Goal: Task Accomplishment & Management: Manage account settings

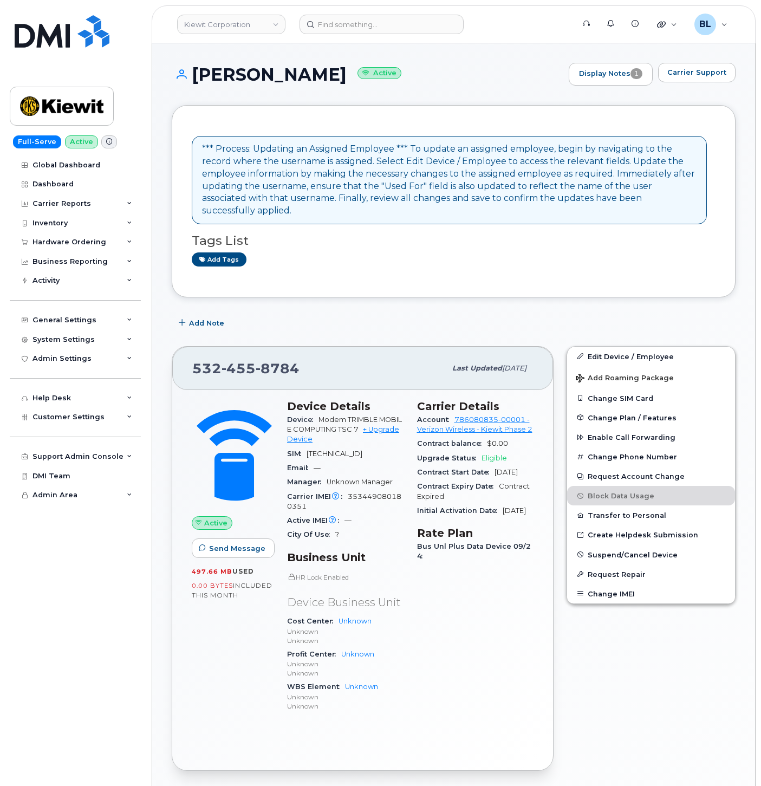
scroll to position [488, 0]
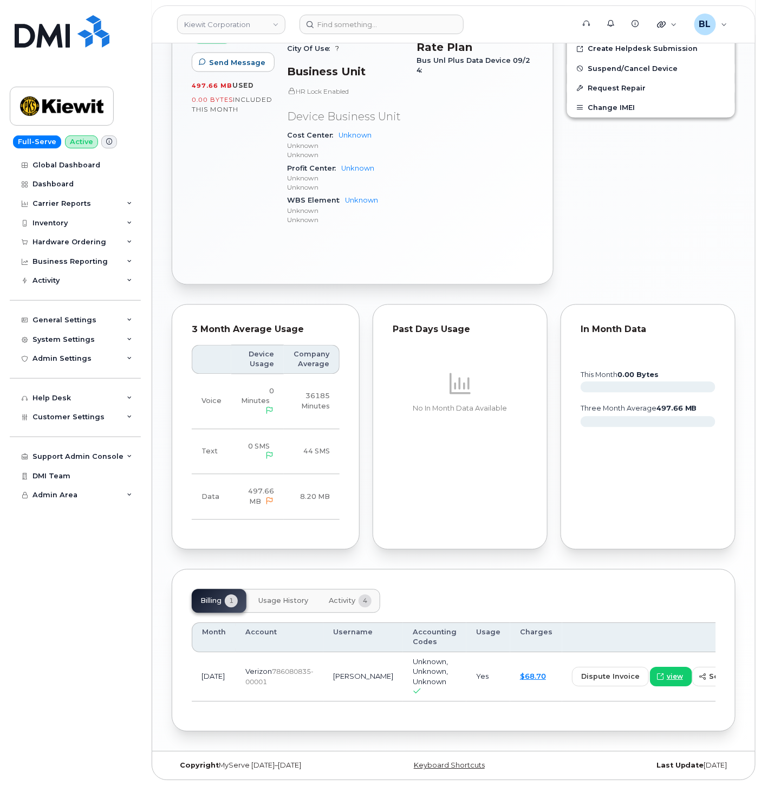
click at [498, 556] on div "*** Process: Updating an Assigned Employee *** To update an assigned employee, …" at bounding box center [454, 175] width 564 height 1113
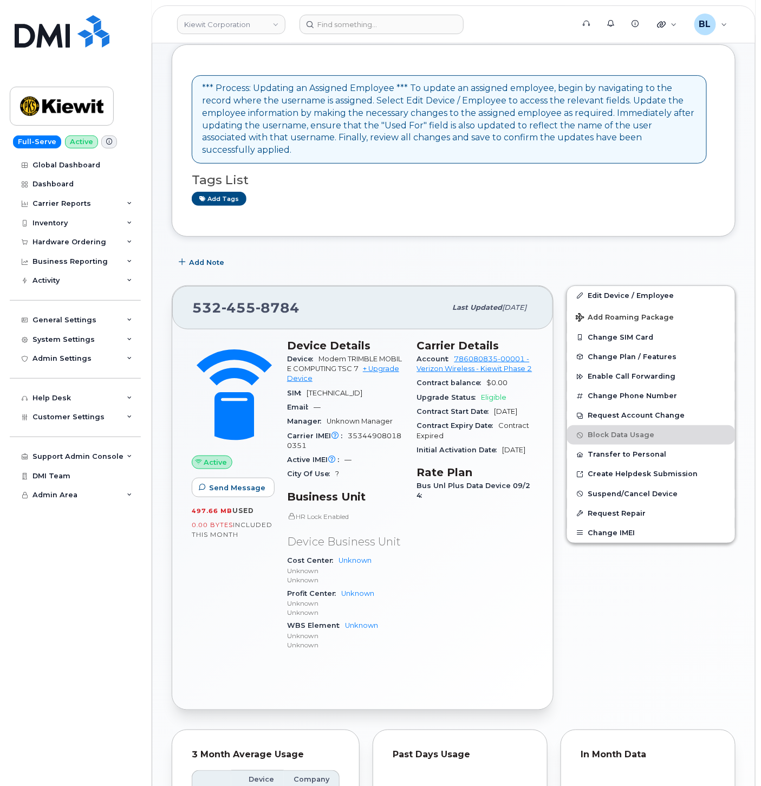
scroll to position [0, 0]
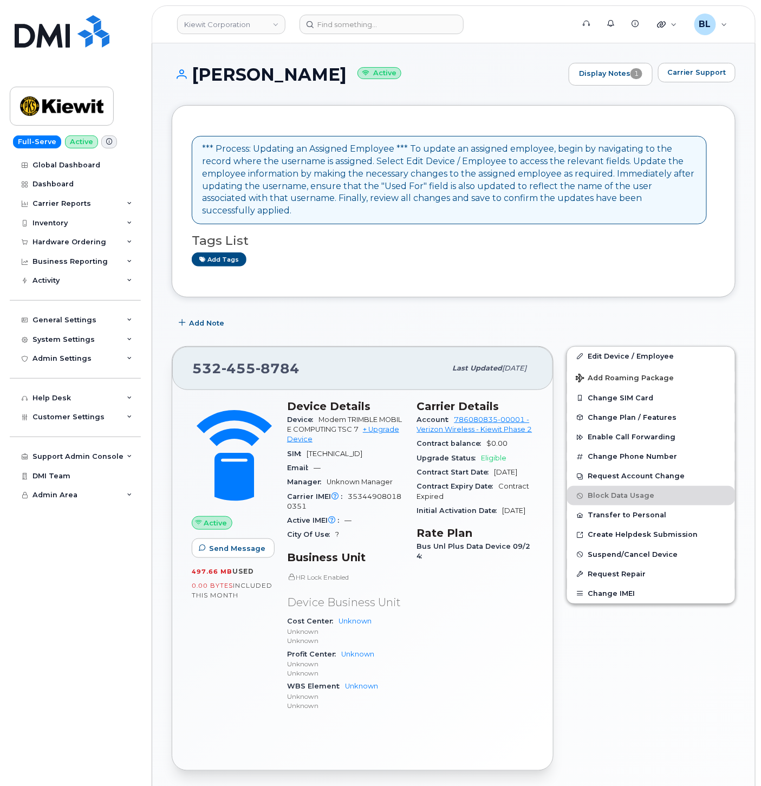
click at [241, 360] on span "455" at bounding box center [239, 368] width 34 height 16
drag, startPoint x: 241, startPoint y: 352, endPoint x: 229, endPoint y: 360, distance: 14.4
click at [242, 360] on span "455" at bounding box center [239, 368] width 34 height 16
copy span "532 455 8784"
drag, startPoint x: 334, startPoint y: 248, endPoint x: 232, endPoint y: 65, distance: 209.8
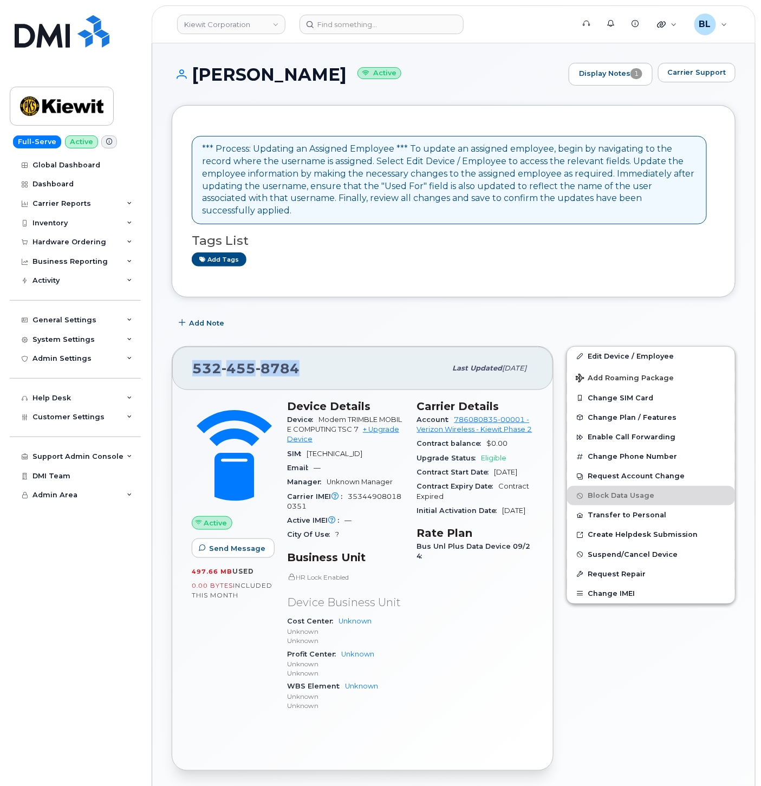
click at [334, 252] on div "Add tags" at bounding box center [449, 259] width 515 height 14
drag, startPoint x: 215, startPoint y: 71, endPoint x: 349, endPoint y: 72, distance: 134.4
click at [349, 72] on h1 "ETHAN GODFREY Active" at bounding box center [368, 74] width 392 height 19
copy h1 "[PERSON_NAME]"
drag, startPoint x: 608, startPoint y: 347, endPoint x: 202, endPoint y: 0, distance: 534.6
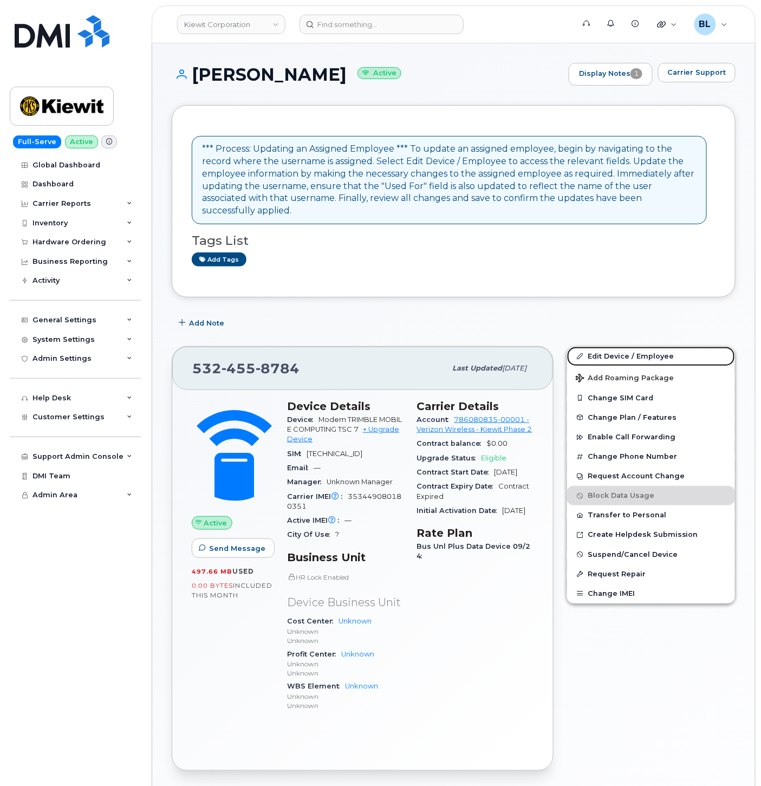
click at [608, 347] on link "Edit Device / Employee" at bounding box center [651, 357] width 168 height 20
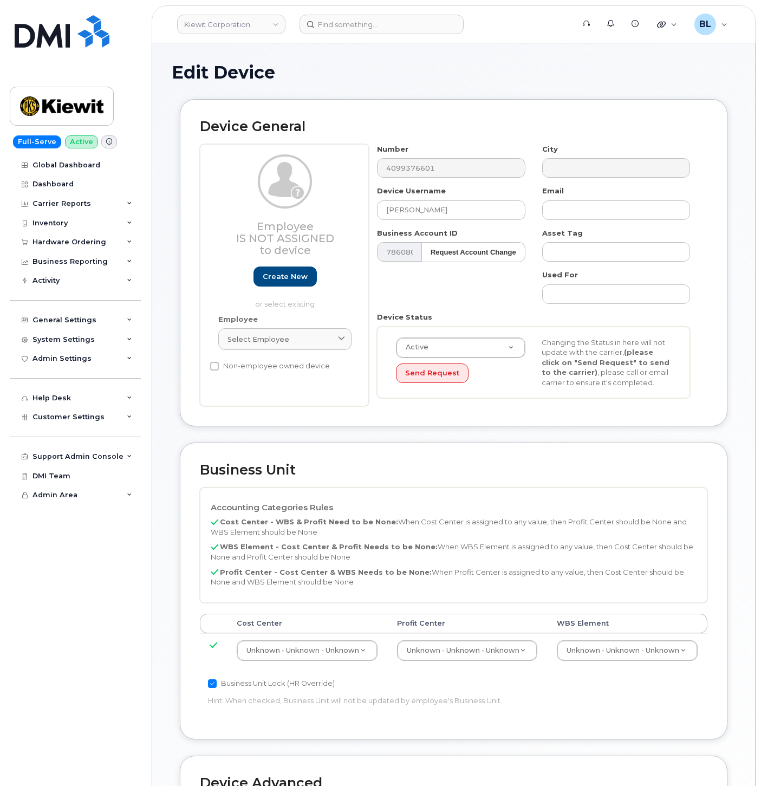
select select "29584743"
click at [456, 215] on input "[PERSON_NAME]" at bounding box center [451, 210] width 148 height 20
click at [464, 214] on input "[PERSON_NAME]" at bounding box center [451, 210] width 148 height 20
click at [464, 214] on input "ETHAN GODFREY" at bounding box center [451, 210] width 148 height 20
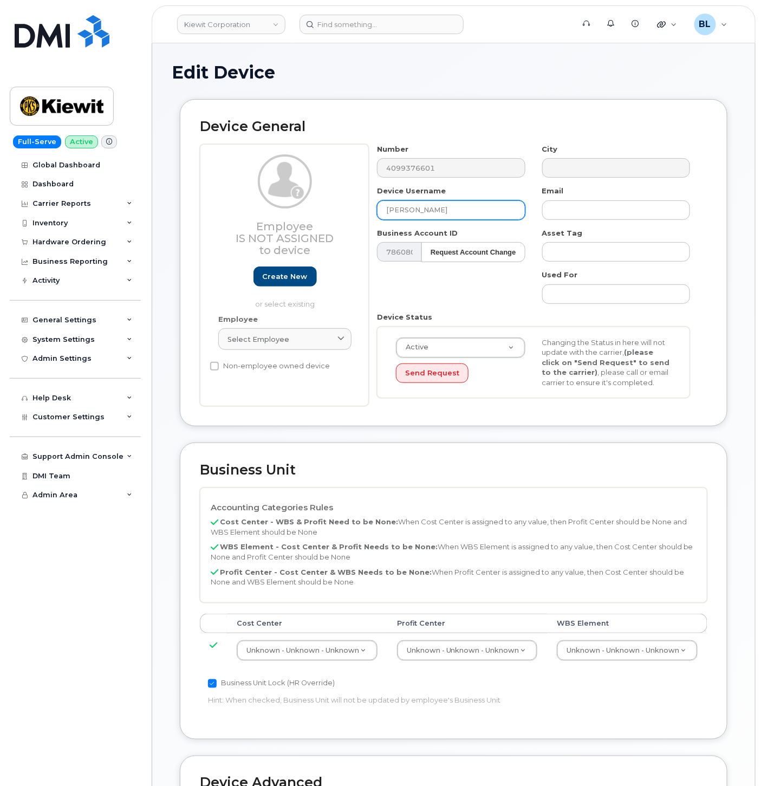
click at [417, 212] on input "[PERSON_NAME]" at bounding box center [451, 210] width 148 height 20
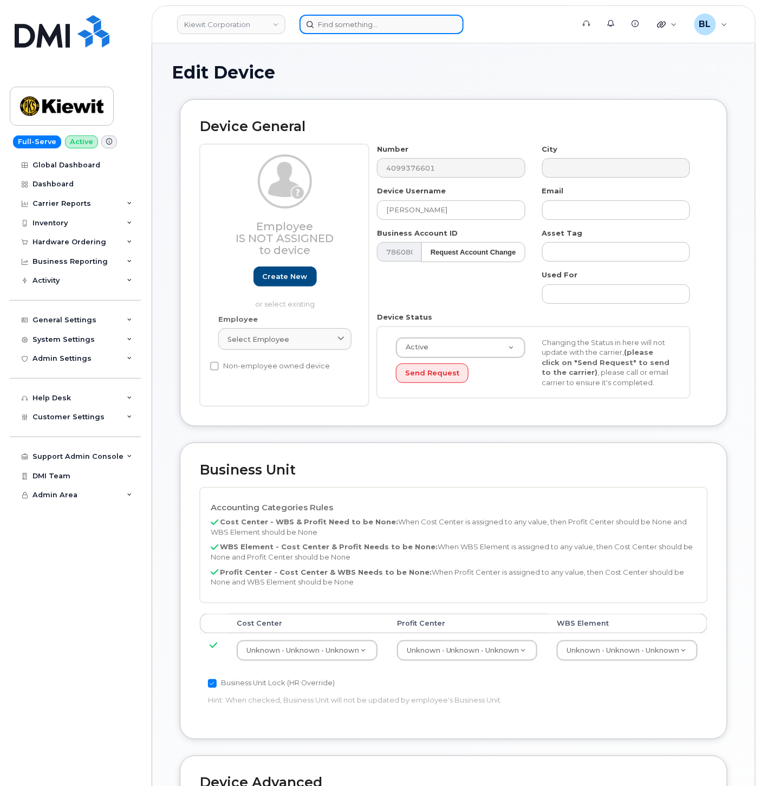
click at [370, 17] on input at bounding box center [382, 25] width 164 height 20
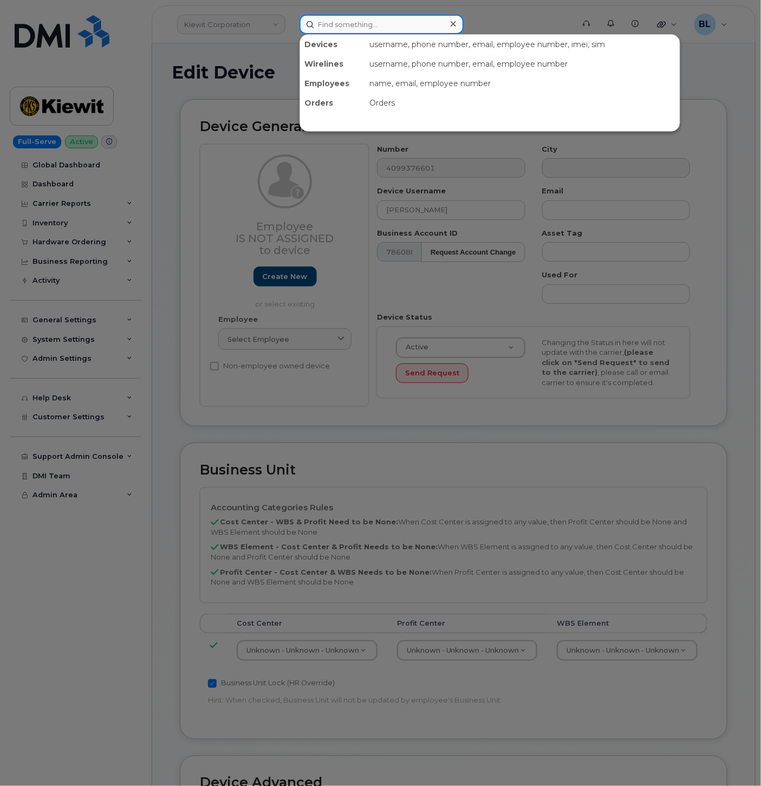
paste input "[PERSON_NAME]"
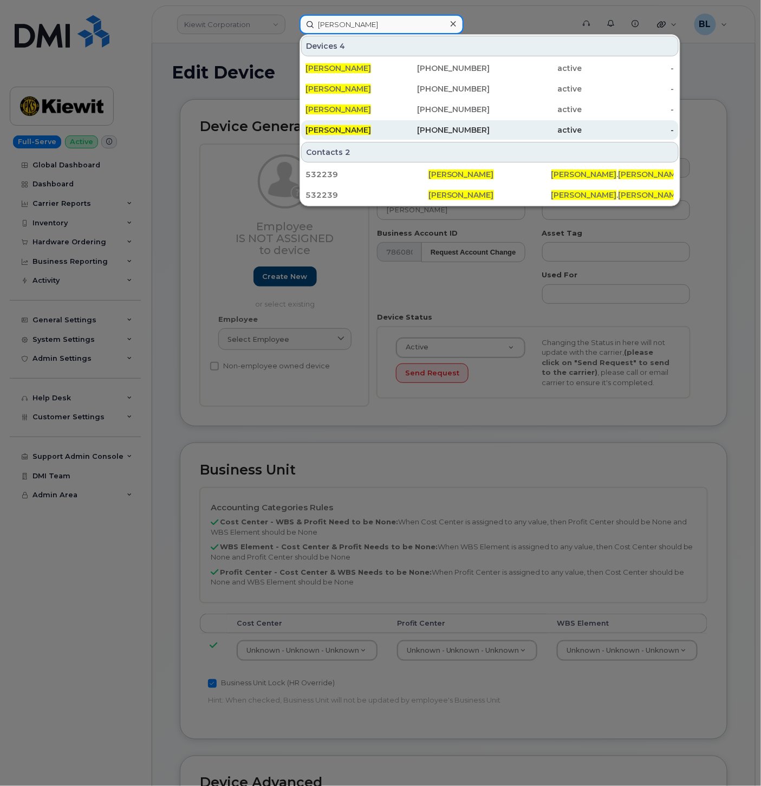
type input "[PERSON_NAME]"
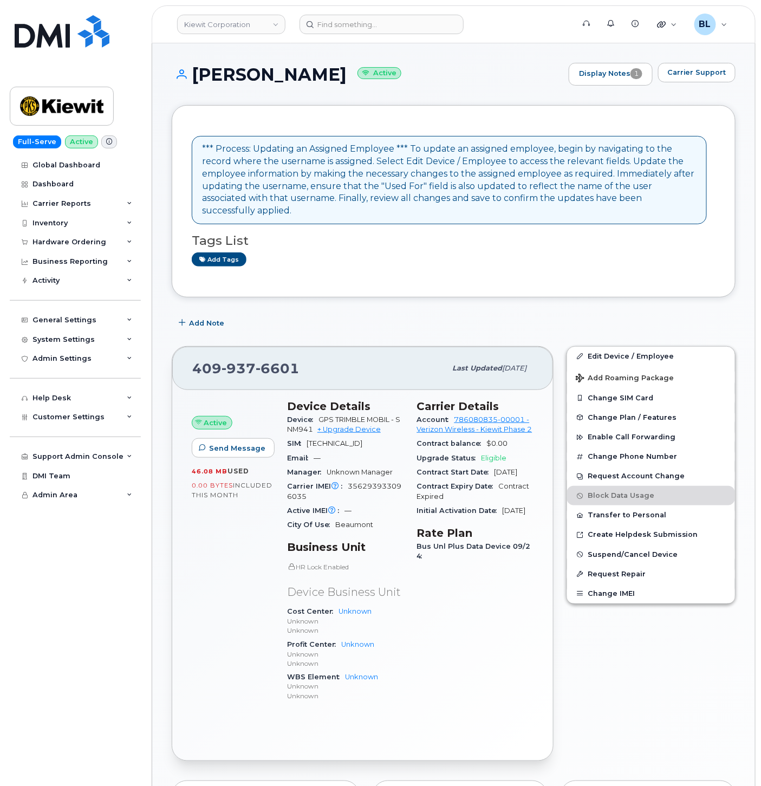
click at [237, 366] on div "409 937 6601" at bounding box center [319, 368] width 254 height 23
copy span "409 937 6601"
drag, startPoint x: 202, startPoint y: 49, endPoint x: 181, endPoint y: 0, distance: 53.1
click at [202, 49] on div "ETHAN GODFREY Active Display Notes 1 Carrier Support *** Process: Updating an A…" at bounding box center [453, 635] width 603 height 1184
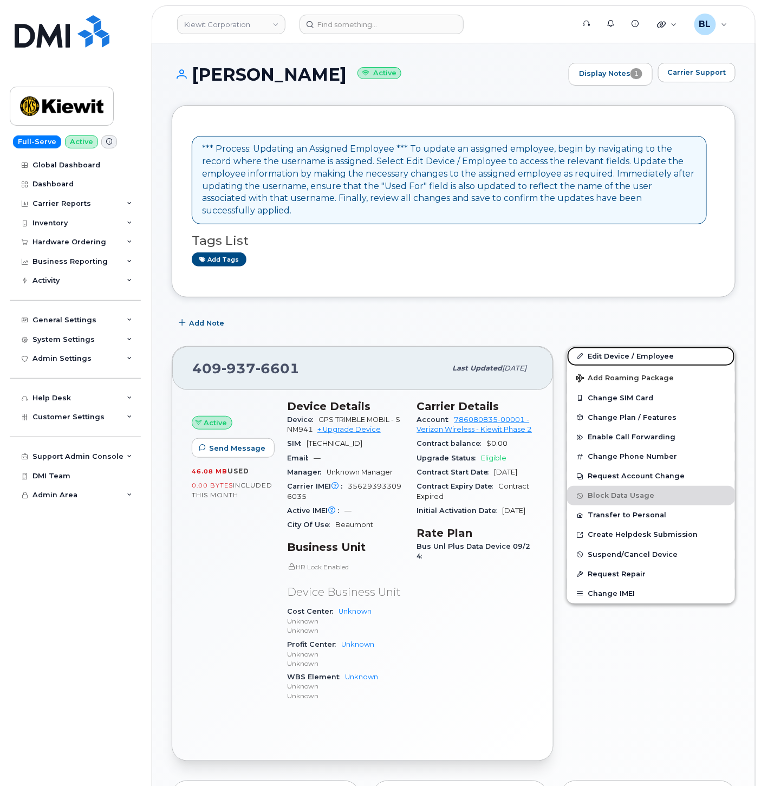
drag, startPoint x: 656, startPoint y: 340, endPoint x: 346, endPoint y: 154, distance: 361.8
click at [656, 347] on link "Edit Device / Employee" at bounding box center [651, 357] width 168 height 20
click at [236, 366] on div "409 937 5248" at bounding box center [319, 368] width 254 height 23
copy span "409 937 5248"
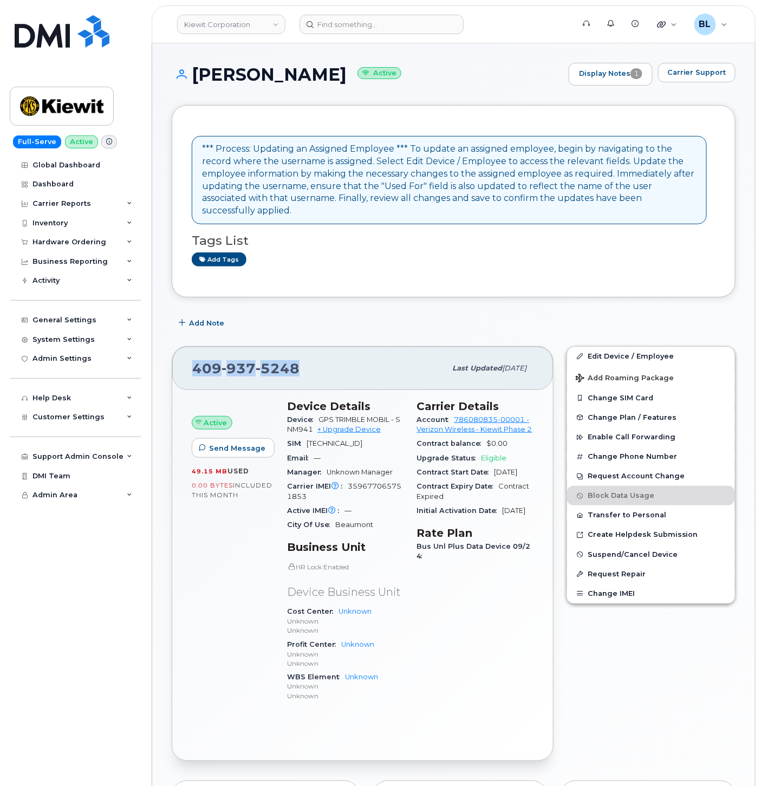
click at [475, 291] on div "*** Process: Updating an Assigned Employee *** To update an assigned employee, …" at bounding box center [454, 656] width 564 height 1103
click at [725, 74] on span "Carrier Support" at bounding box center [697, 72] width 59 height 10
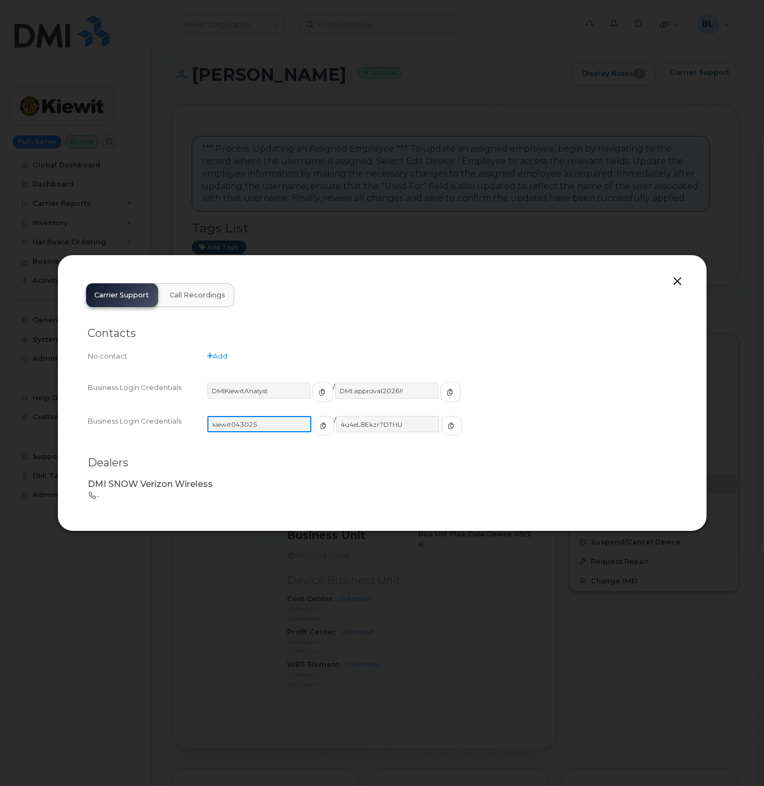
drag, startPoint x: 277, startPoint y: 428, endPoint x: 212, endPoint y: 423, distance: 65.2
click at [212, 423] on input "kiewit043025" at bounding box center [260, 424] width 104 height 16
drag, startPoint x: 398, startPoint y: 425, endPoint x: 331, endPoint y: 425, distance: 67.2
click at [335, 425] on input "4u4eL8Ekzr?DTHU" at bounding box center [387, 424] width 104 height 16
drag, startPoint x: 732, startPoint y: 44, endPoint x: 404, endPoint y: 255, distance: 390.2
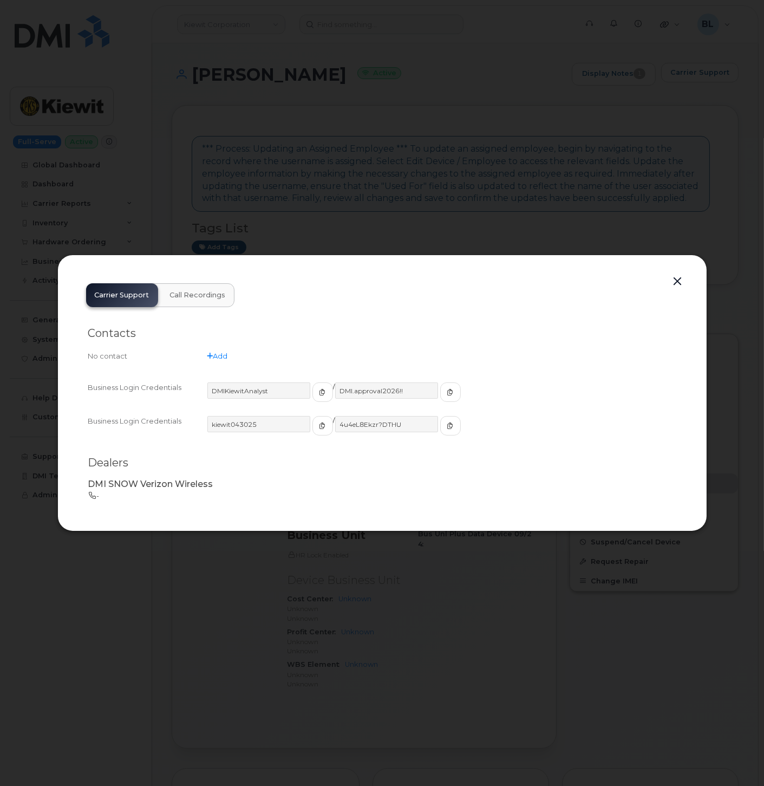
click at [732, 44] on div at bounding box center [382, 393] width 764 height 786
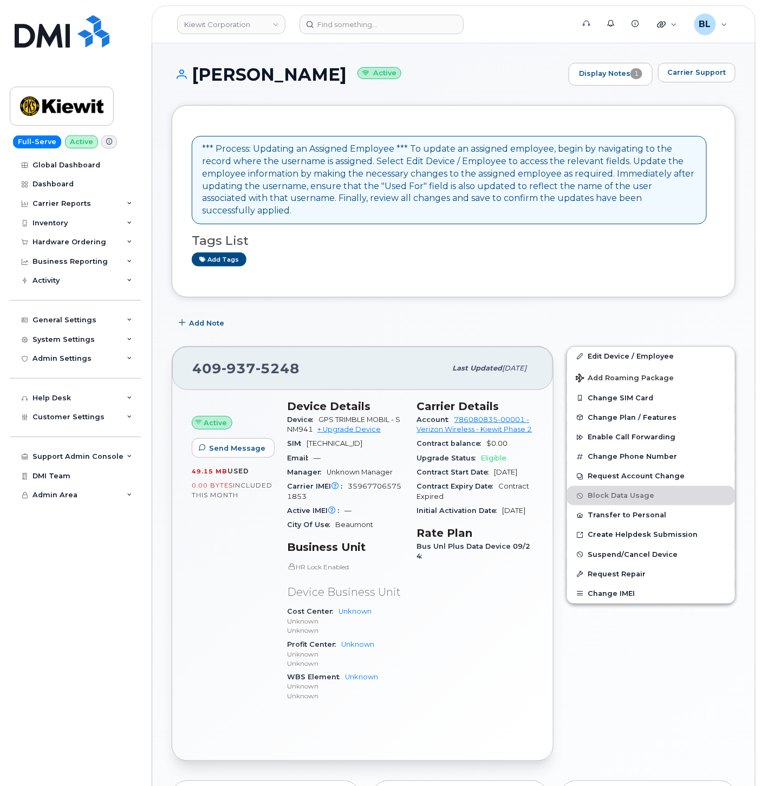
click at [236, 364] on span "937" at bounding box center [239, 368] width 34 height 16
copy span "409 937 5248"
click at [391, 287] on div "*** Process: Updating an Assigned Employee *** To update an assigned employee, …" at bounding box center [454, 656] width 564 height 1103
click at [239, 363] on span "937" at bounding box center [239, 368] width 34 height 16
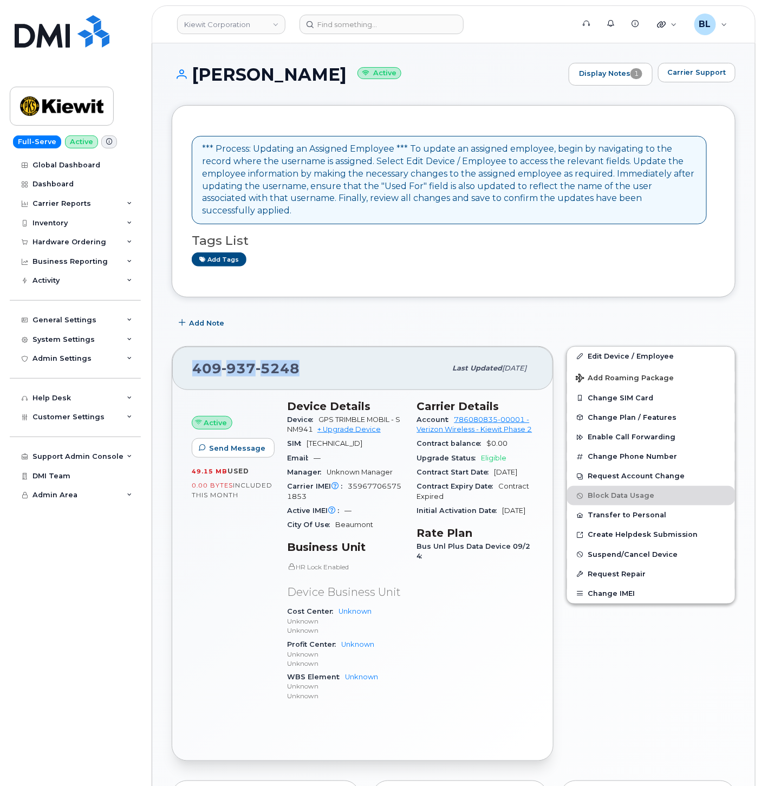
click at [239, 363] on span "937" at bounding box center [239, 368] width 34 height 16
copy span "409 937 5248"
drag, startPoint x: 231, startPoint y: 94, endPoint x: 177, endPoint y: 0, distance: 108.5
click at [231, 94] on div "ETHAN GODFREY Active Display Notes 1 Carrier Support" at bounding box center [454, 84] width 564 height 42
click at [627, 347] on link "Edit Device / Employee" at bounding box center [651, 357] width 168 height 20
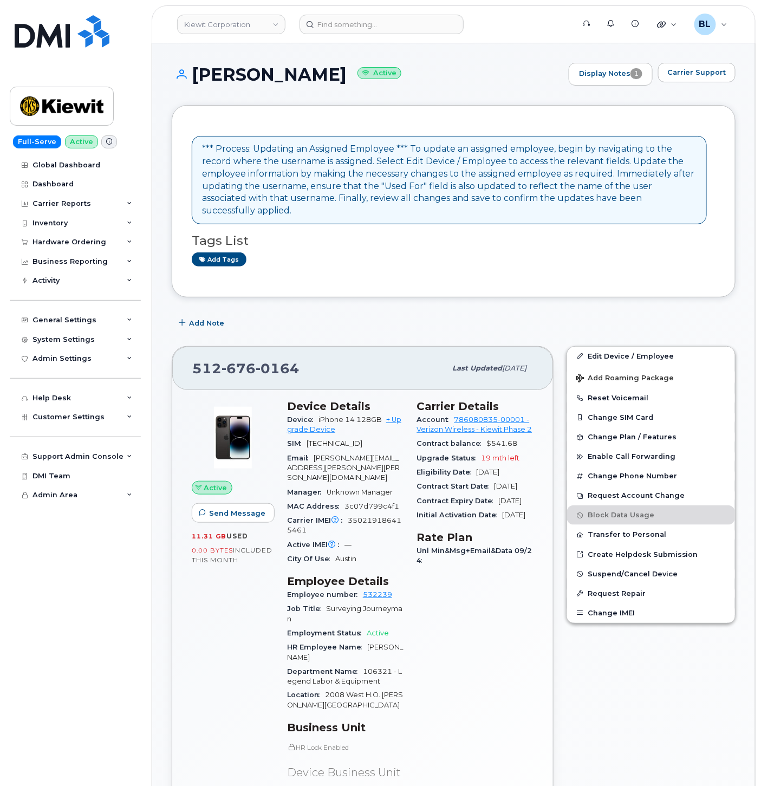
click at [239, 360] on span "676" at bounding box center [239, 368] width 34 height 16
copy span "512 676 0164"
drag, startPoint x: 313, startPoint y: 106, endPoint x: 239, endPoint y: 0, distance: 128.9
click at [313, 106] on div "*** Process: Updating an Assigned Employee *** To update an assigned employee, …" at bounding box center [454, 201] width 564 height 192
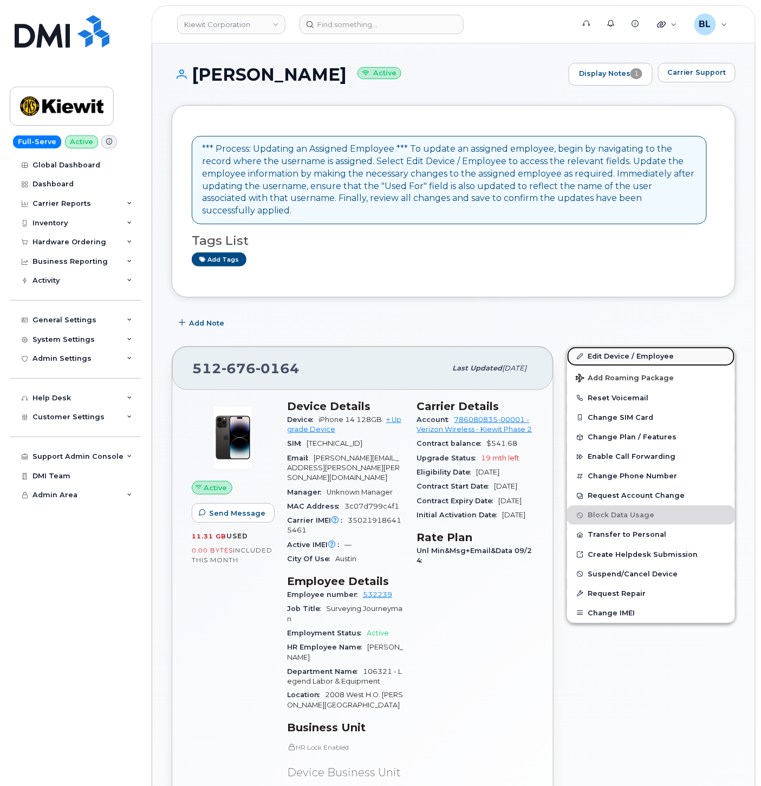
click at [657, 347] on link "Edit Device / Employee" at bounding box center [651, 357] width 168 height 20
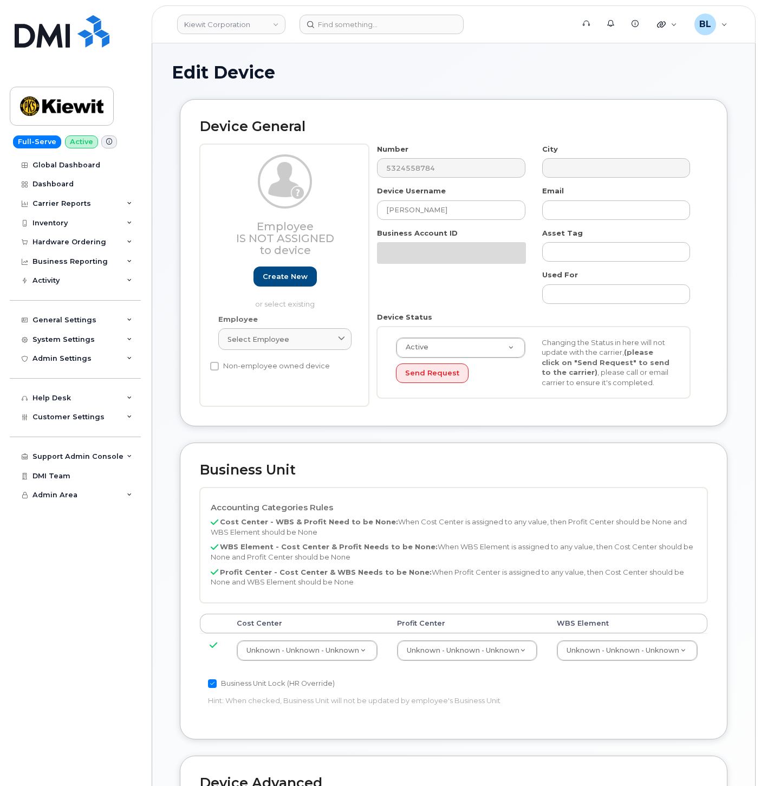
select select "29584743"
drag, startPoint x: 619, startPoint y: 673, endPoint x: 626, endPoint y: 663, distance: 12.8
click at [619, 673] on div "Cost Center [GEOGRAPHIC_DATA] WBS Element Unknown - Unknown - Unknown 29584742 …" at bounding box center [454, 645] width 508 height 63
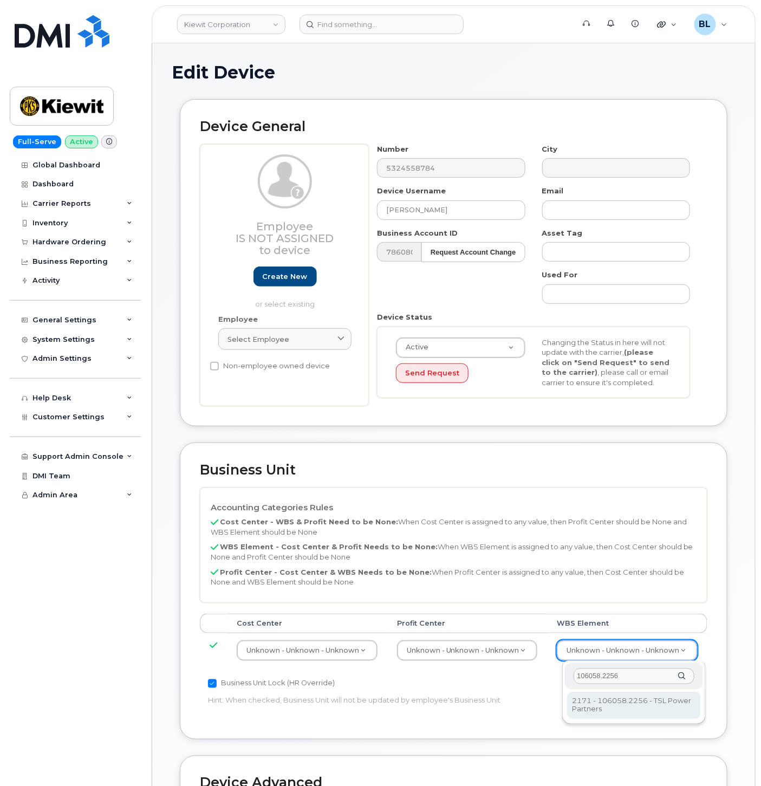
type input "106058.2256"
type input "34625488"
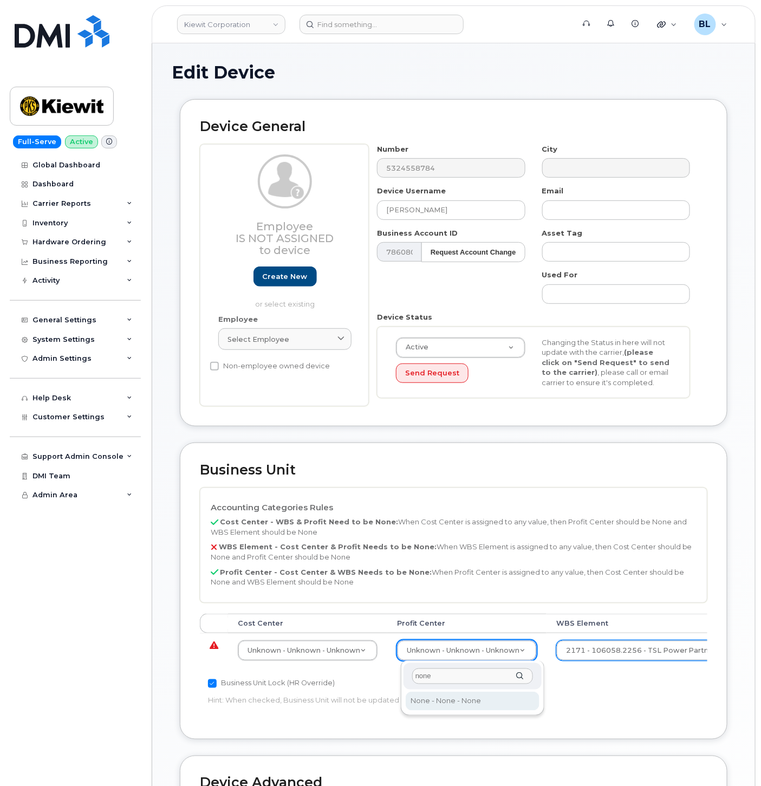
type input "none"
select select "29629357"
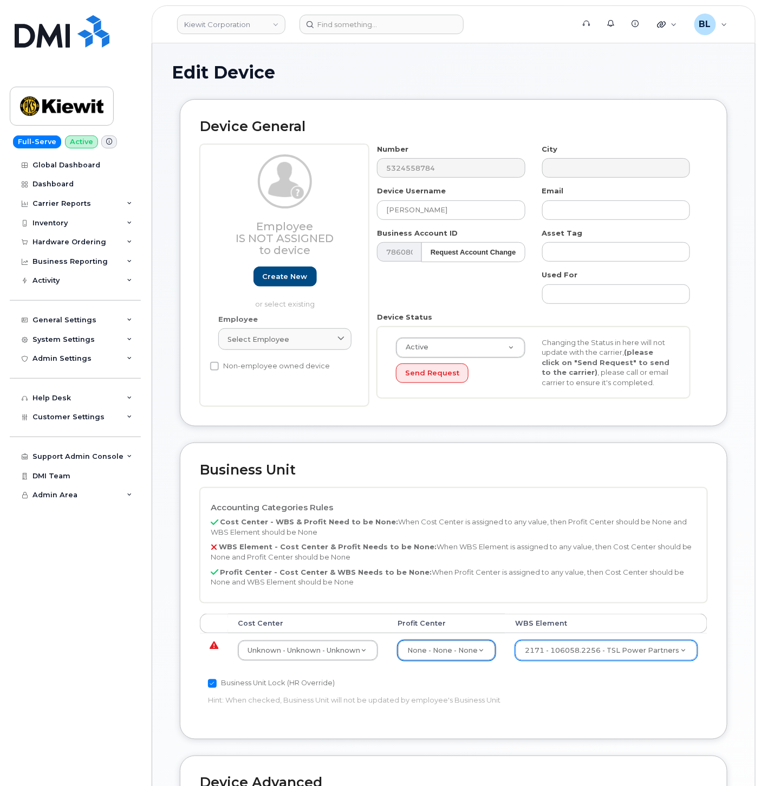
click at [312, 637] on td "Unknown - Unknown - Unknown 29584742" at bounding box center [308, 650] width 160 height 34
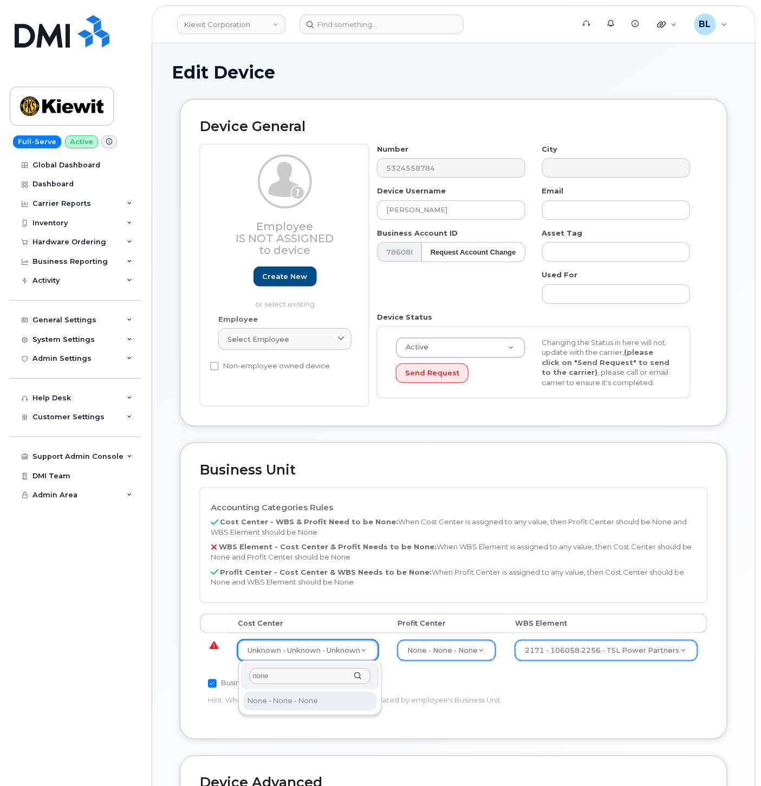
type input "none"
type input "29629358"
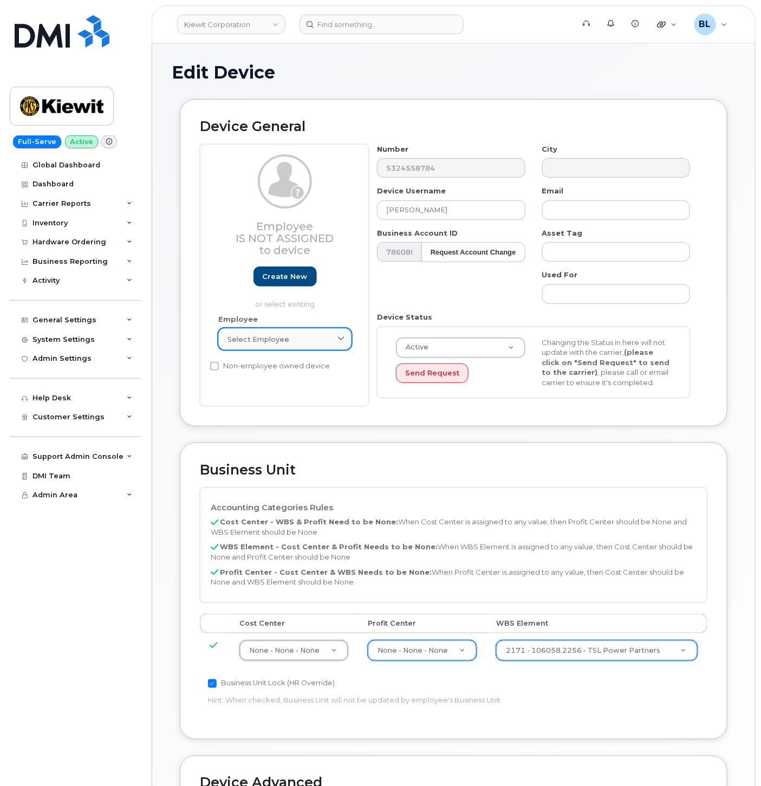
click at [307, 332] on link "Select employee" at bounding box center [284, 339] width 133 height 22
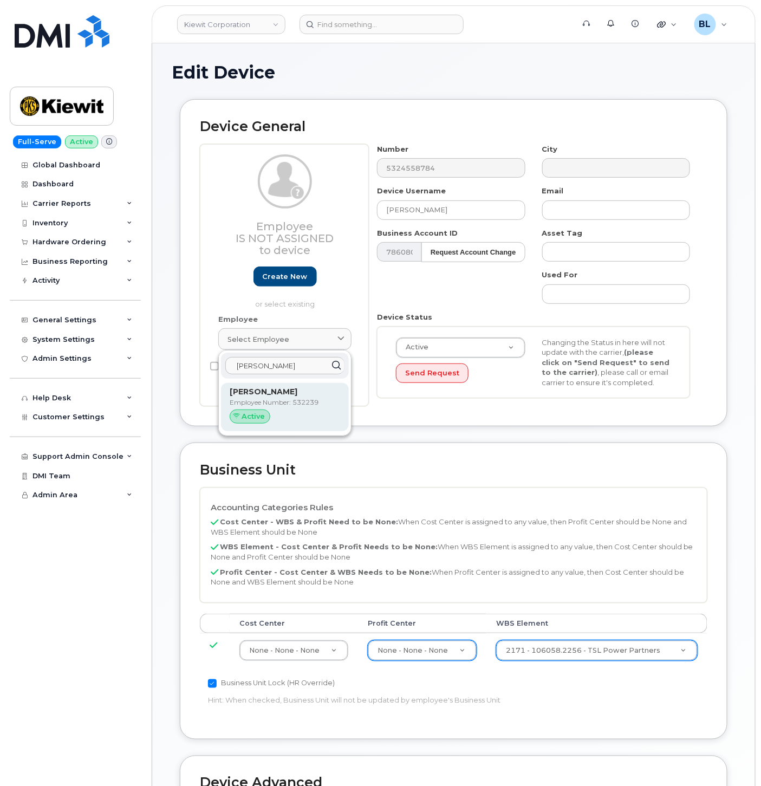
type input "Ethan godfrey"
click at [288, 398] on div "Ethan Godfrey Employee Number: 532239 Active" at bounding box center [285, 407] width 111 height 42
type input "532239"
type input "[PERSON_NAME]"
type input "ethan.godfrey@kiewit.com"
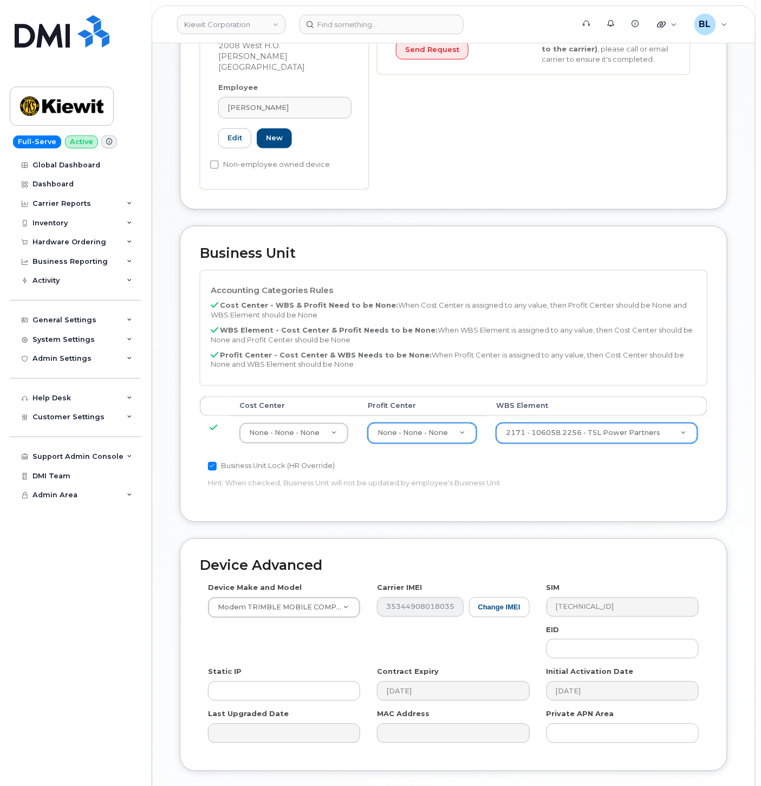
scroll to position [334, 0]
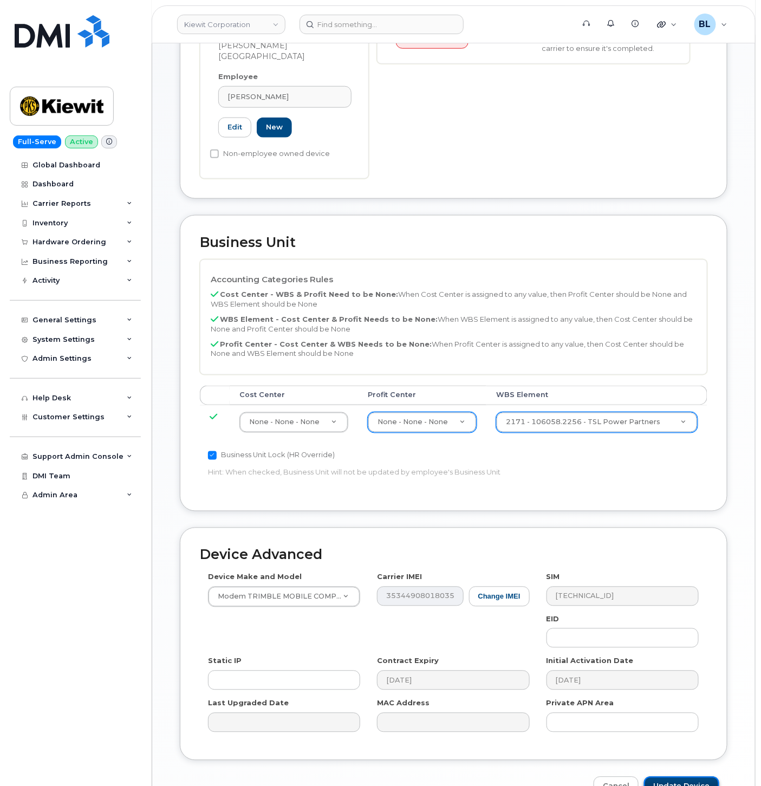
click at [687, 777] on input "Update Device" at bounding box center [681, 787] width 75 height 20
type input "Saving..."
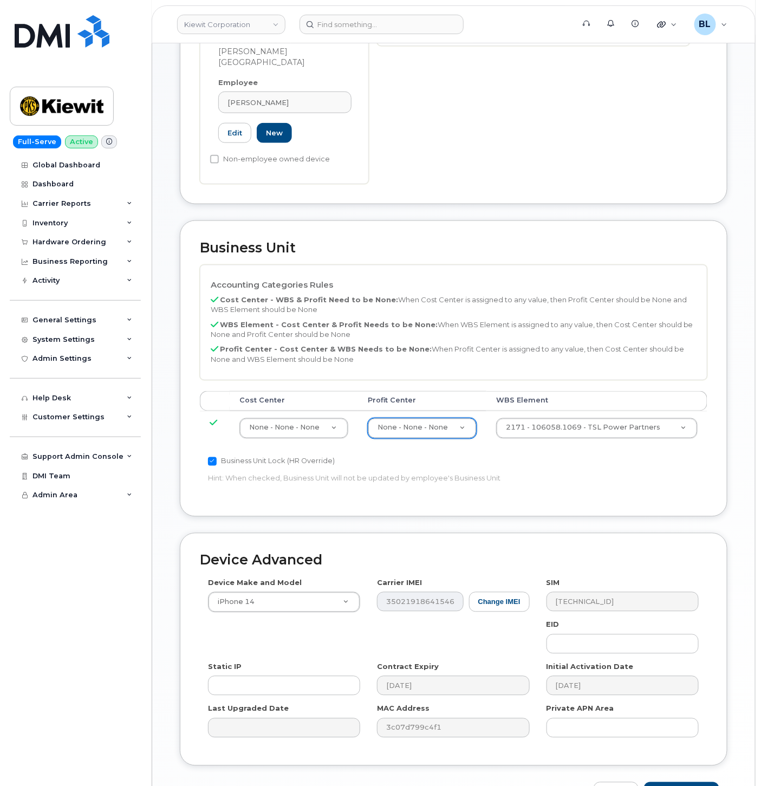
scroll to position [358, 0]
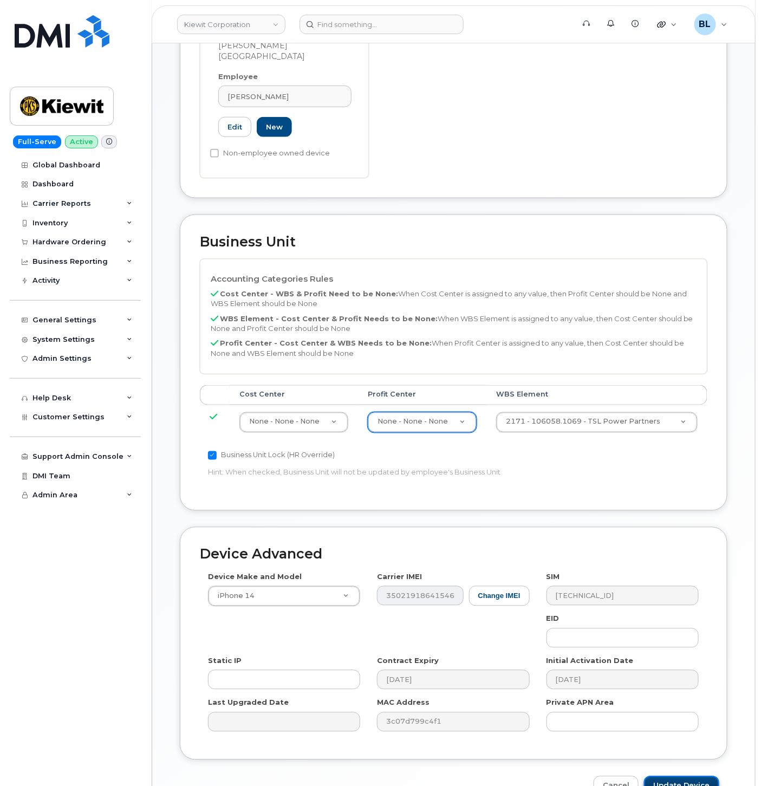
click at [656, 776] on input "Update Device" at bounding box center [681, 786] width 75 height 20
type input "Saving..."
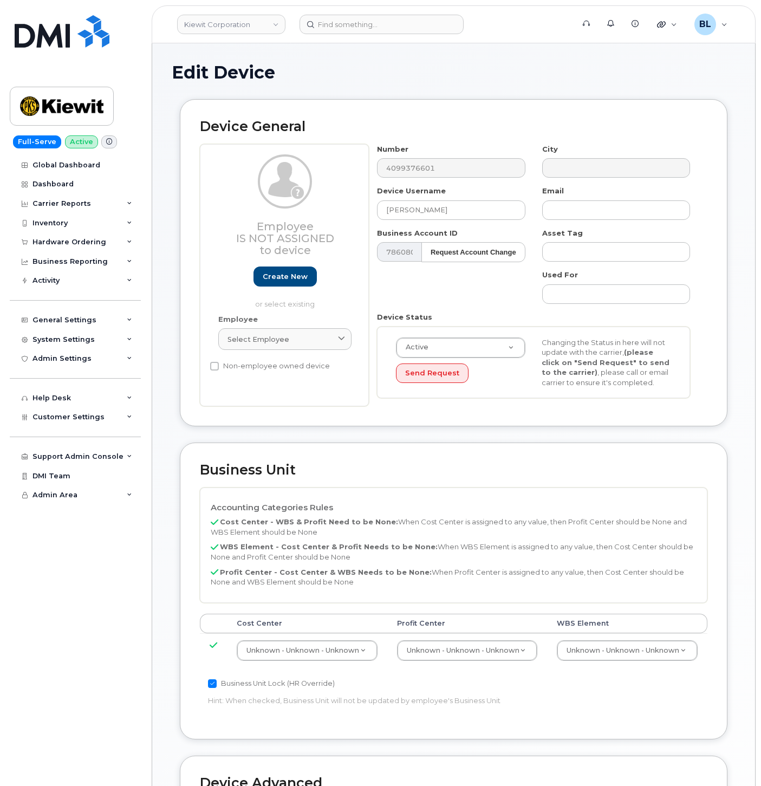
select select "29584743"
drag, startPoint x: 589, startPoint y: 622, endPoint x: 593, endPoint y: 626, distance: 5.8
click at [591, 624] on th "WBS Element" at bounding box center [627, 624] width 160 height 20
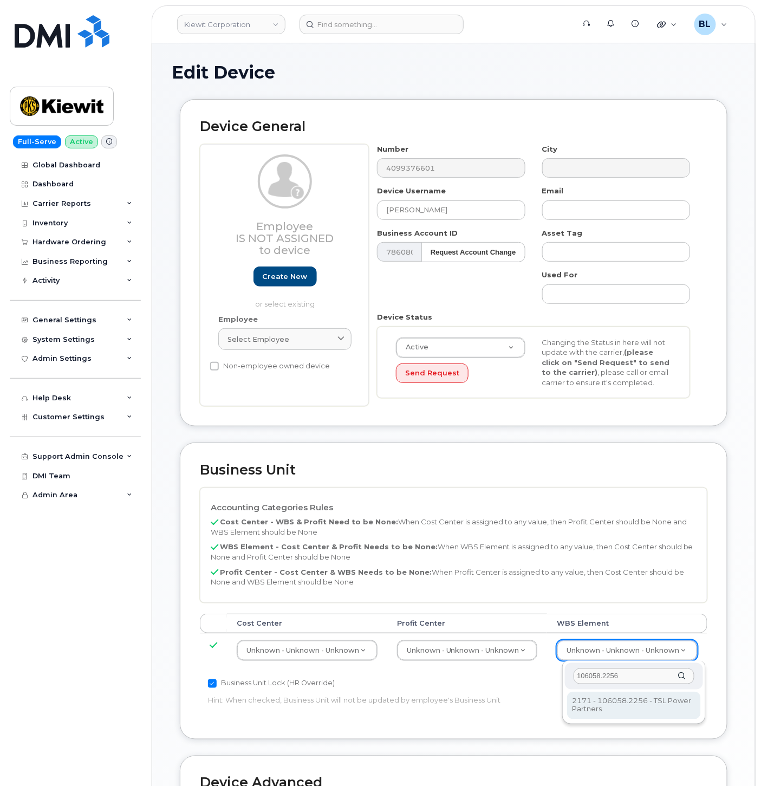
type input "106058.2256"
type input "34625488"
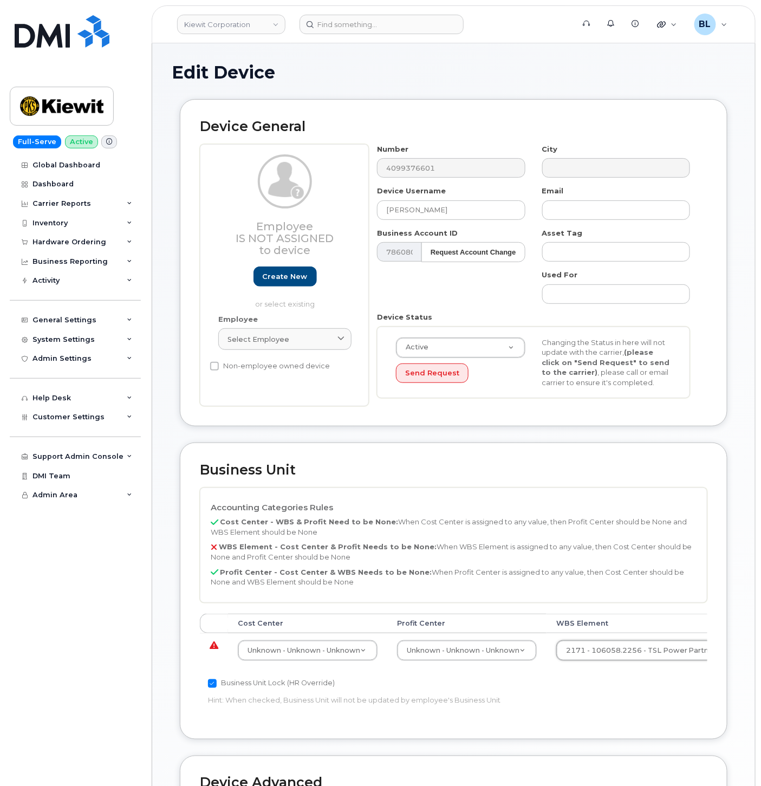
click at [506, 668] on div "Cost Center Profit Center WBS Element Unknown - Unknown - Unknown 29584742 Unkn…" at bounding box center [454, 645] width 508 height 63
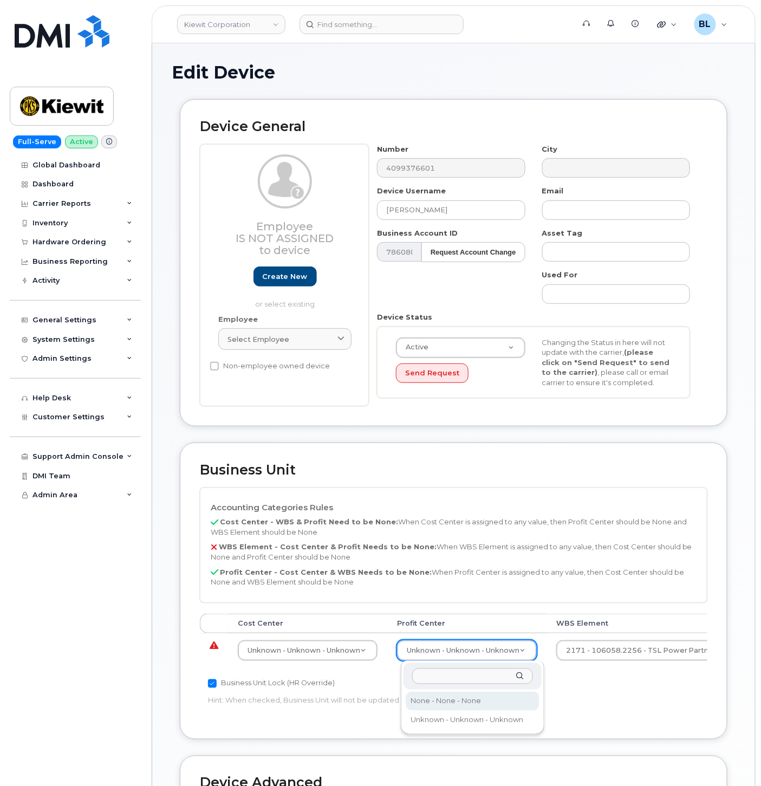
select select "29629357"
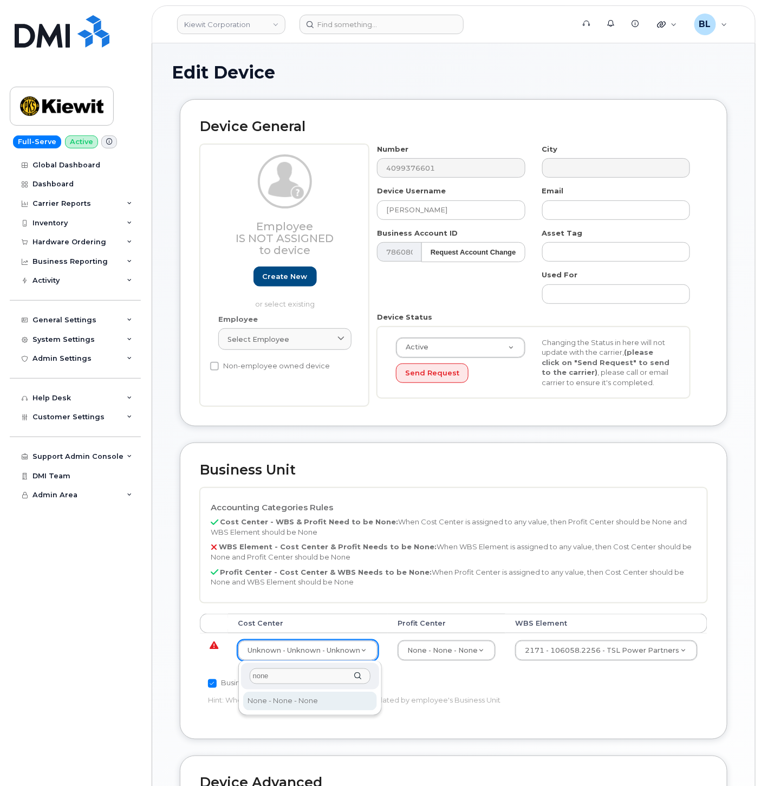
type input "none"
drag, startPoint x: 295, startPoint y: 695, endPoint x: 327, endPoint y: 672, distance: 39.2
type input "29629358"
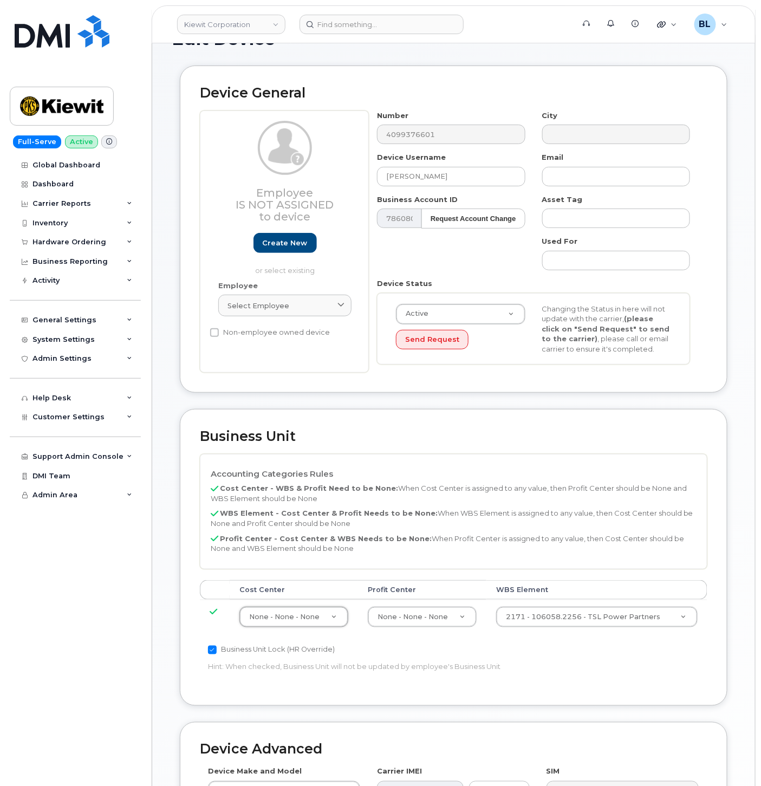
scroll to position [294, 0]
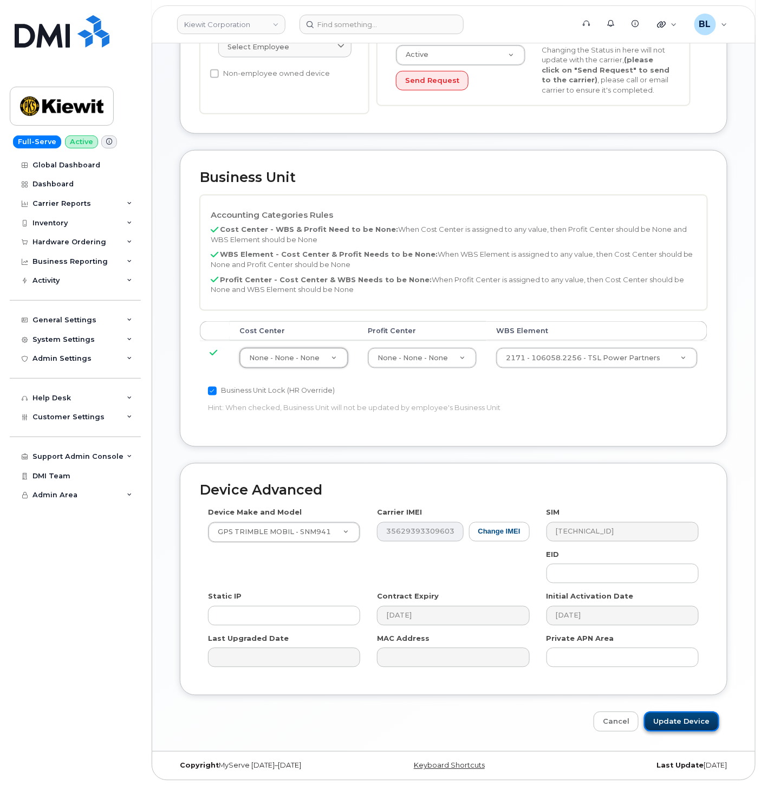
click at [688, 727] on input "Update Device" at bounding box center [681, 722] width 75 height 20
type input "Saving..."
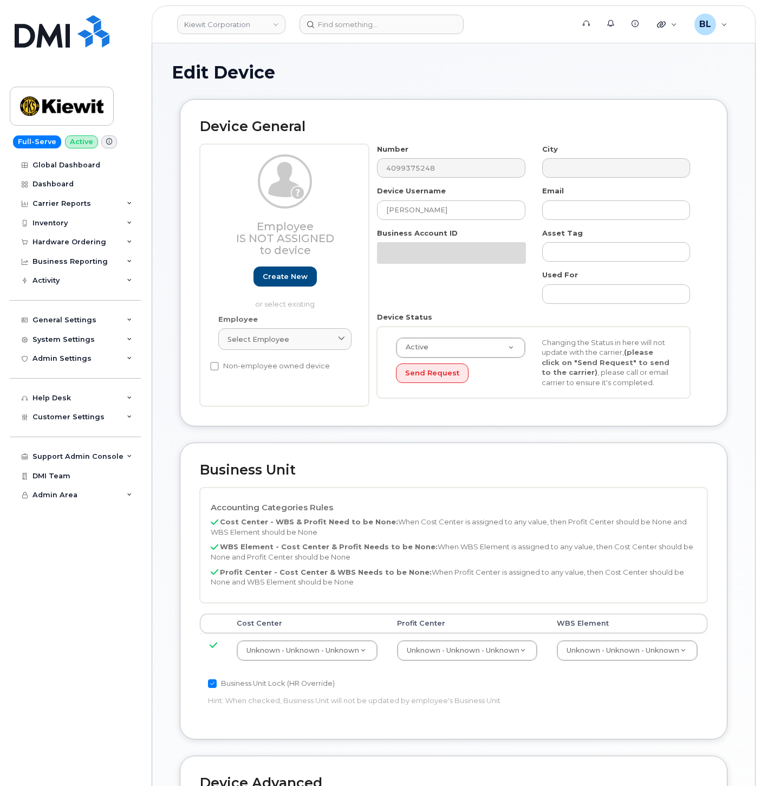
select select "29584743"
click at [720, 638] on div "Business Unit Accounting Categories Rules Cost Center - WBS & Profit Need to be…" at bounding box center [454, 591] width 548 height 296
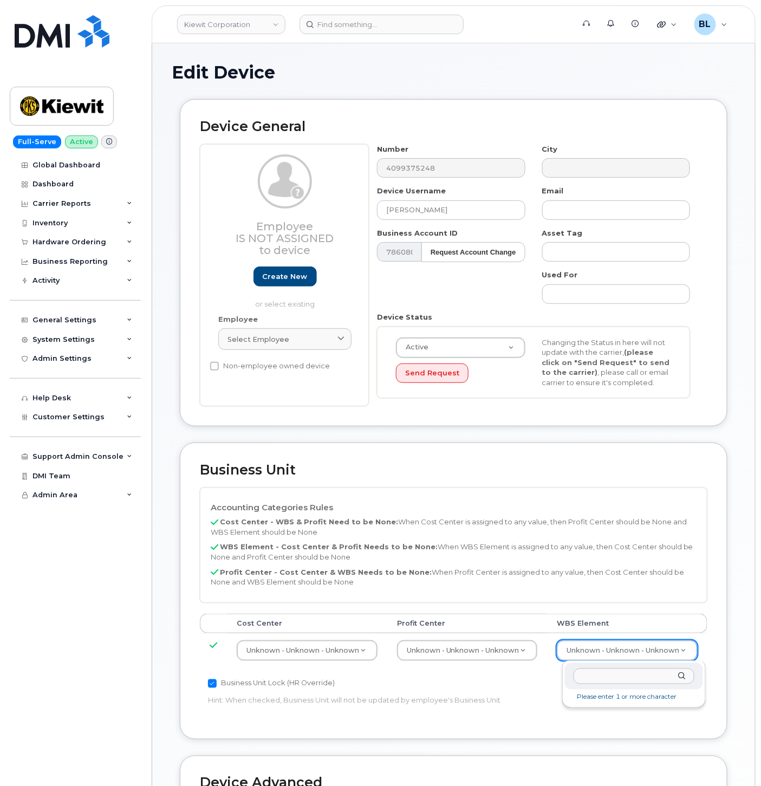
type input "106058.2256"
type input "34625488"
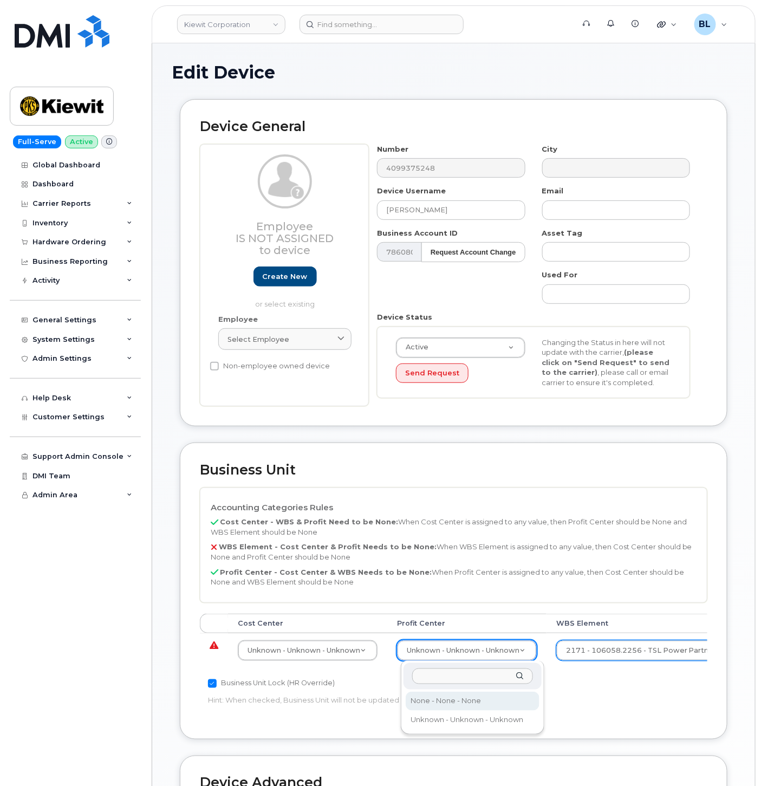
drag, startPoint x: 452, startPoint y: 697, endPoint x: 374, endPoint y: 672, distance: 81.4
select select "29629357"
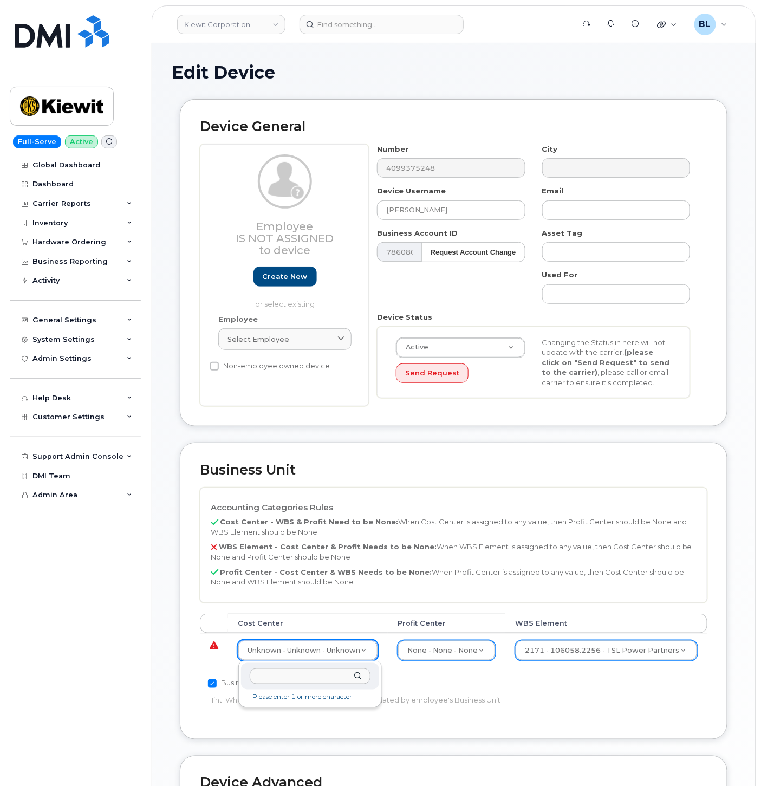
drag, startPoint x: 355, startPoint y: 653, endPoint x: 345, endPoint y: 647, distance: 11.2
type input "none"
type input "29629358"
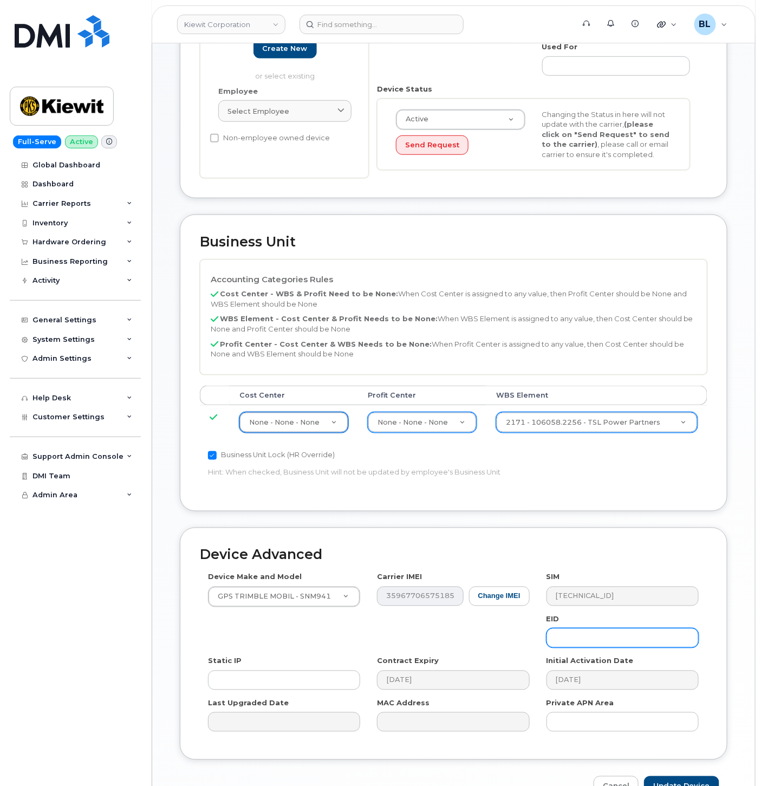
scroll to position [294, 0]
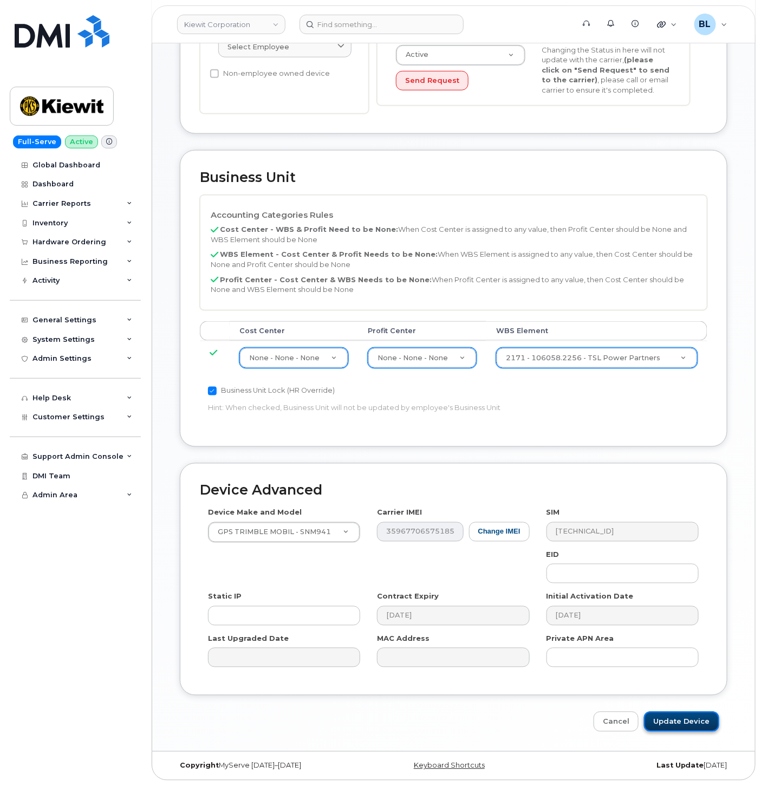
click at [670, 718] on input "Update Device" at bounding box center [681, 722] width 75 height 20
type input "Saving..."
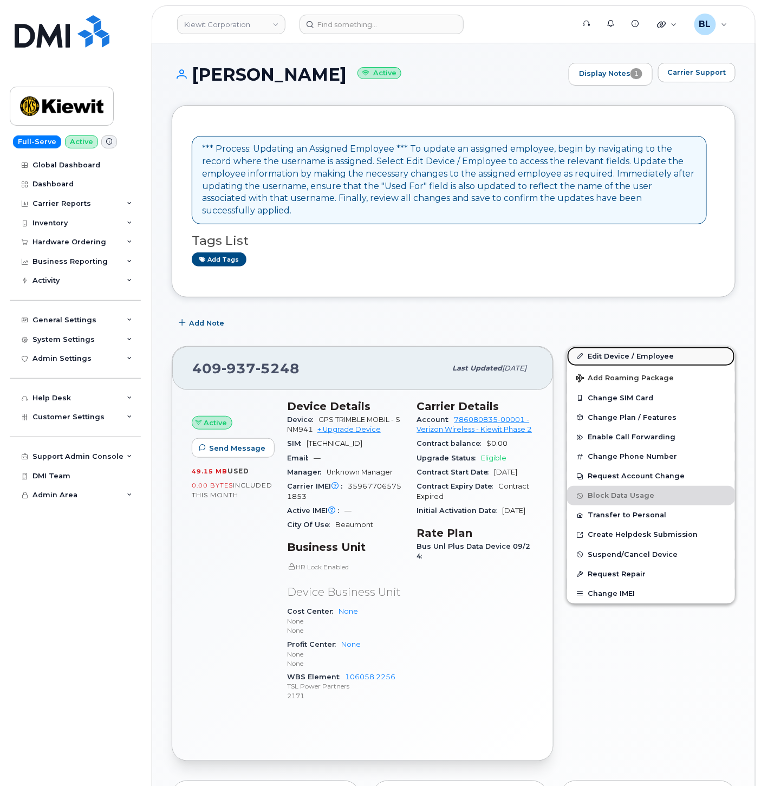
click at [674, 347] on link "Edit Device / Employee" at bounding box center [651, 357] width 168 height 20
click at [666, 347] on link "Edit Device / Employee" at bounding box center [651, 357] width 168 height 20
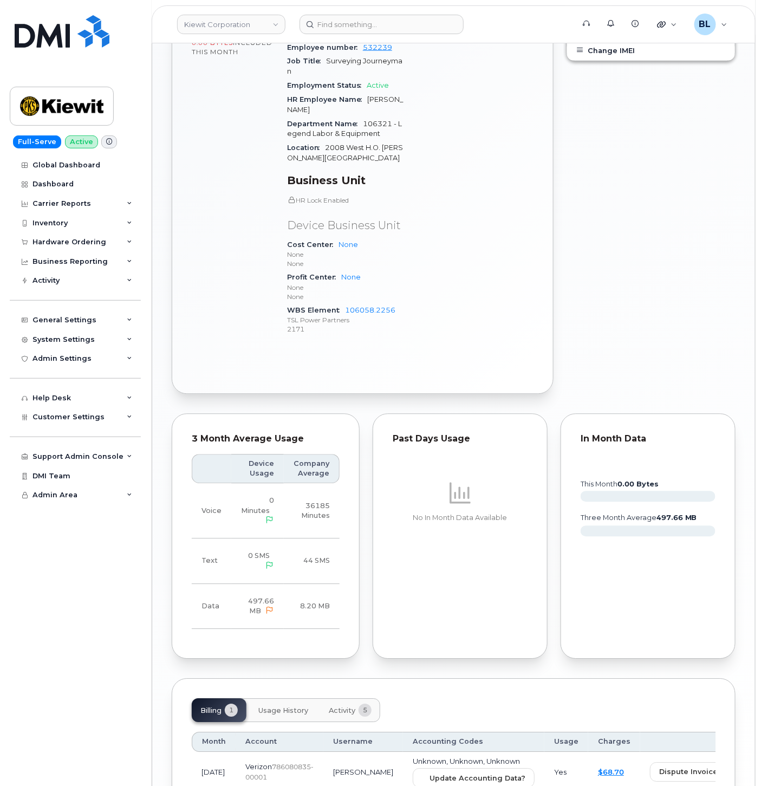
scroll to position [717, 0]
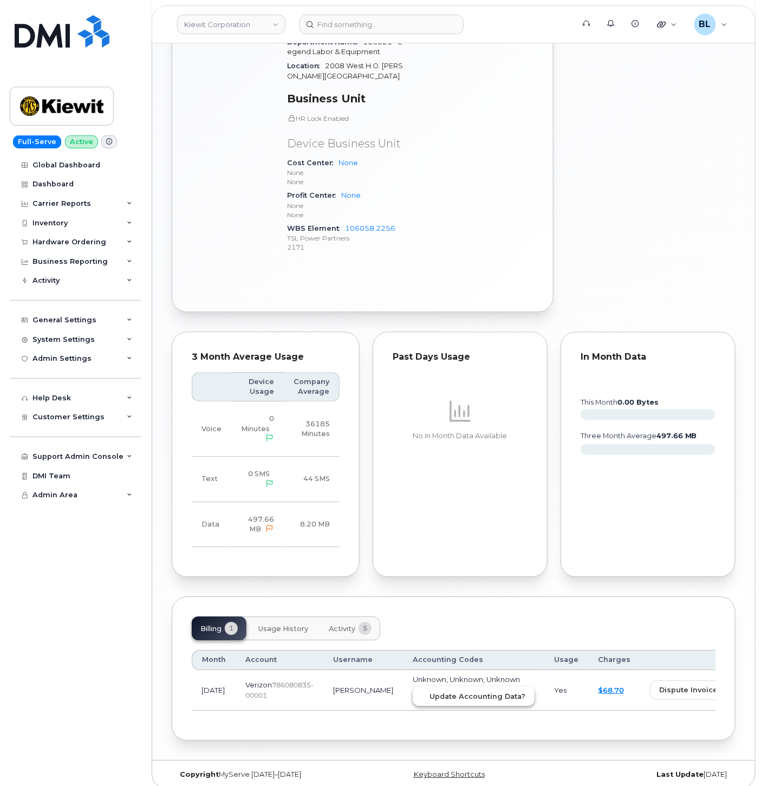
click at [430, 691] on span "Update Accounting Data?" at bounding box center [478, 696] width 96 height 10
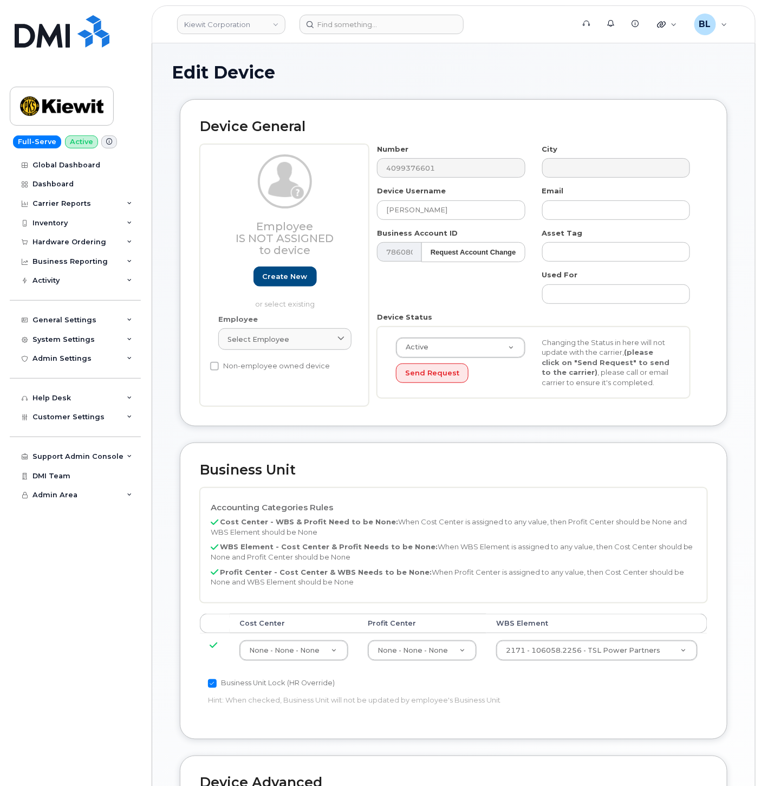
click at [307, 353] on div "Employee Select employee Type first three symbols or more" at bounding box center [285, 337] width 150 height 46
click at [314, 340] on div "Select employee" at bounding box center [285, 339] width 115 height 10
paste input "[PERSON_NAME]"
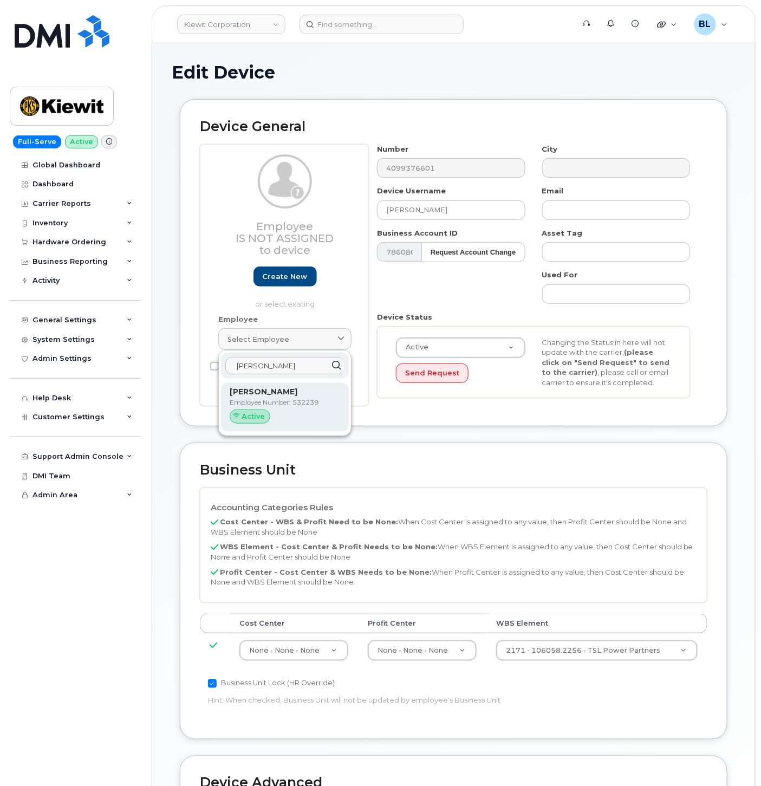
type input "ETHAN GODFREY"
click at [294, 393] on p "[PERSON_NAME]" at bounding box center [285, 391] width 111 height 11
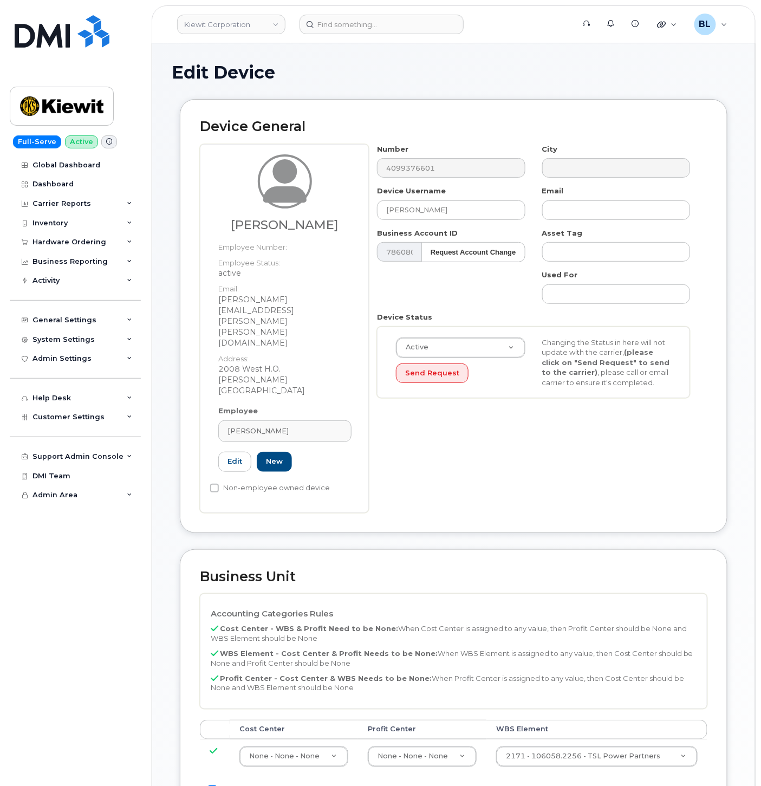
type input "532239"
type input "[PERSON_NAME]"
type input "[PERSON_NAME][EMAIL_ADDRESS][PERSON_NAME][PERSON_NAME][DOMAIN_NAME]"
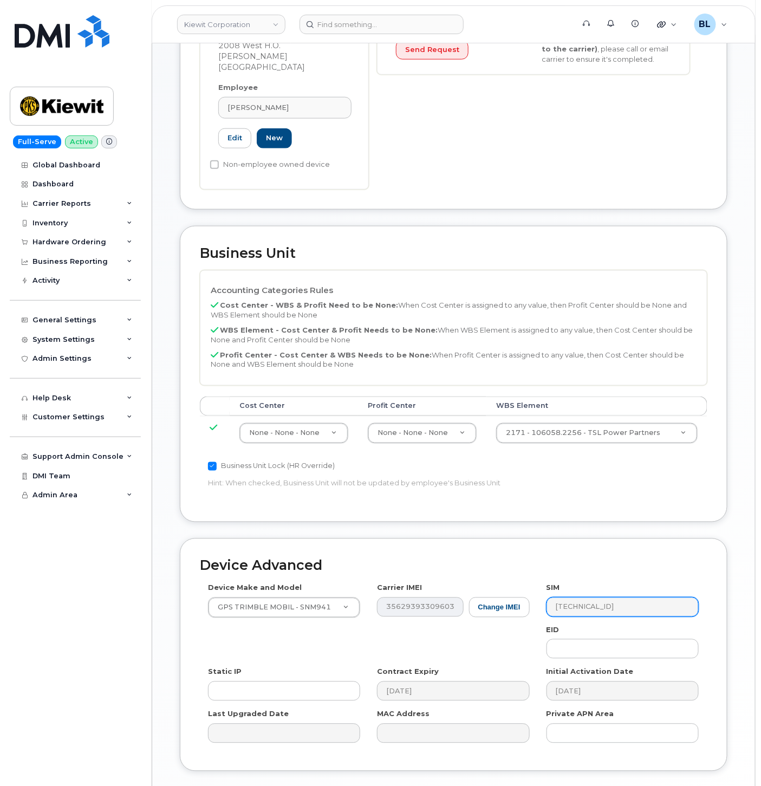
scroll to position [334, 0]
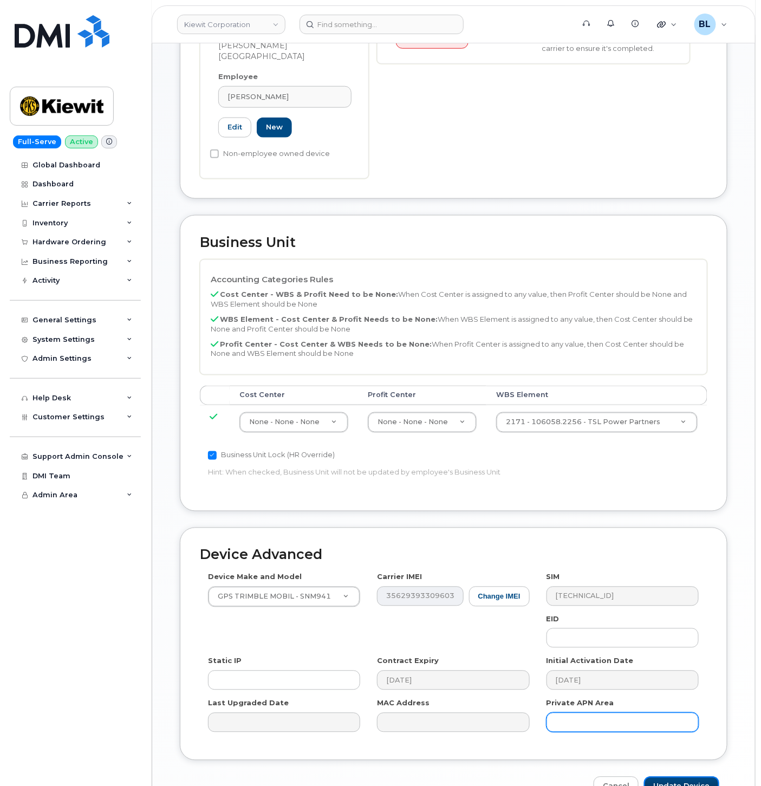
drag, startPoint x: 682, startPoint y: 728, endPoint x: 625, endPoint y: 659, distance: 89.3
click at [682, 777] on input "Update Device" at bounding box center [681, 787] width 75 height 20
type input "Saving..."
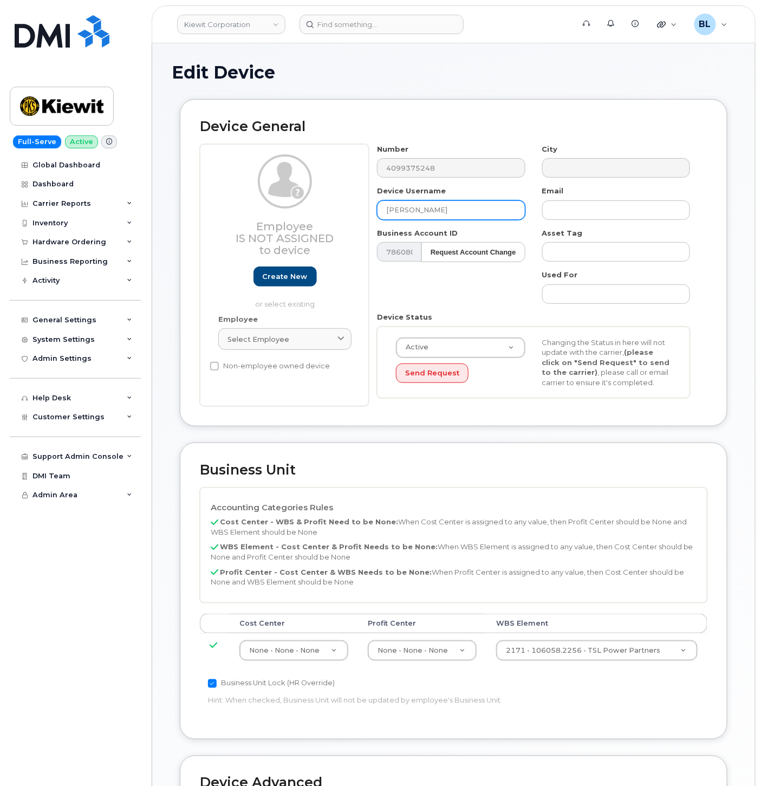
drag, startPoint x: 458, startPoint y: 204, endPoint x: 321, endPoint y: 217, distance: 137.7
click at [322, 211] on div "Employee Is not assigned to device Create new or select existing Employee Selec…" at bounding box center [454, 275] width 508 height 263
click at [321, 342] on div "Select employee" at bounding box center [285, 339] width 115 height 10
paste input "ETHAN GODFREY"
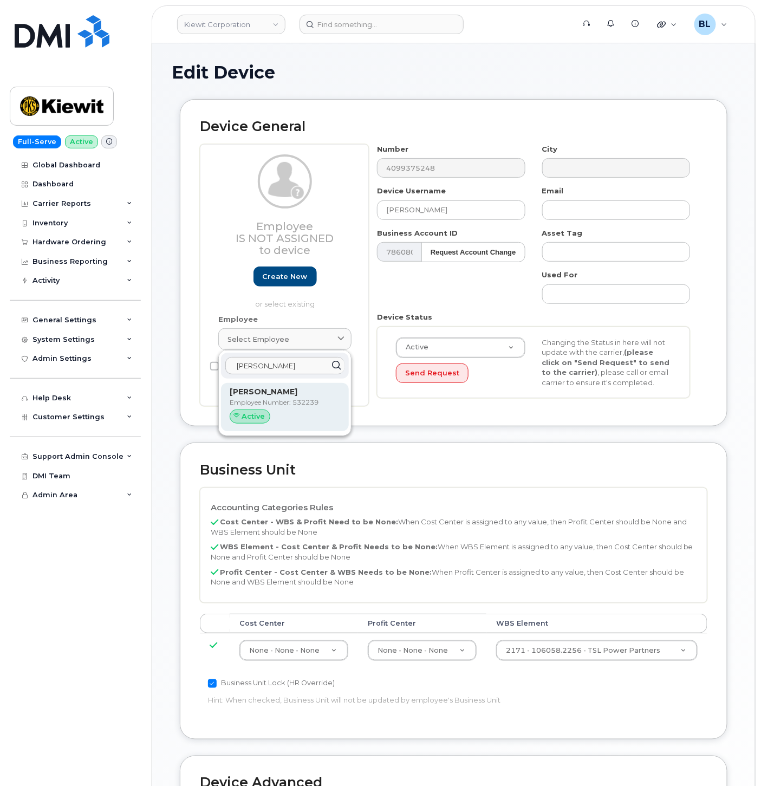
type input "ETHAN GODFREY"
click at [307, 405] on p "Employee Number: 532239" at bounding box center [285, 403] width 111 height 10
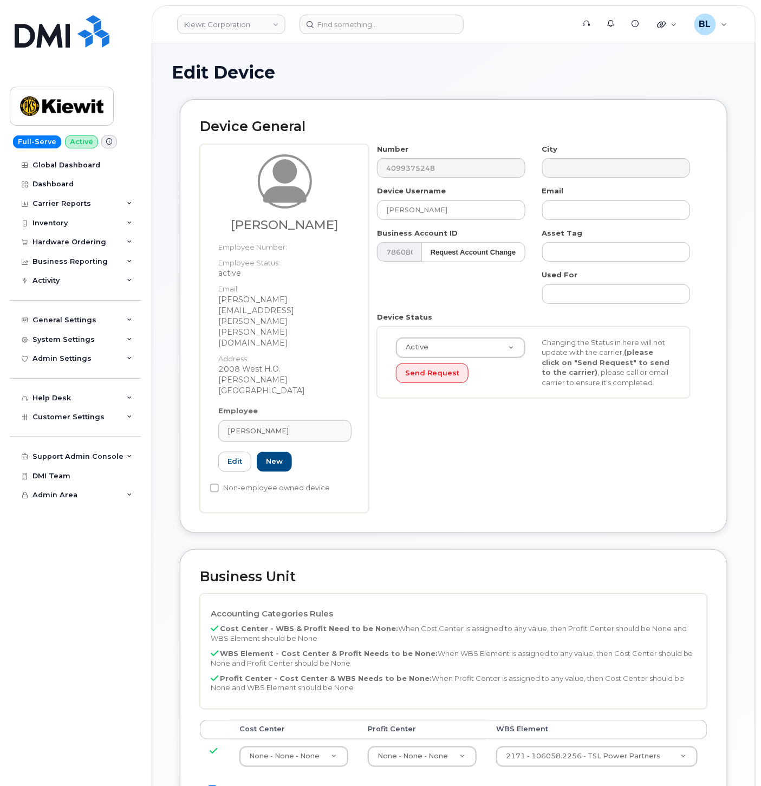
type input "532239"
type input "Ethan Godfrey"
type input "ethan.godfrey@kiewit.com"
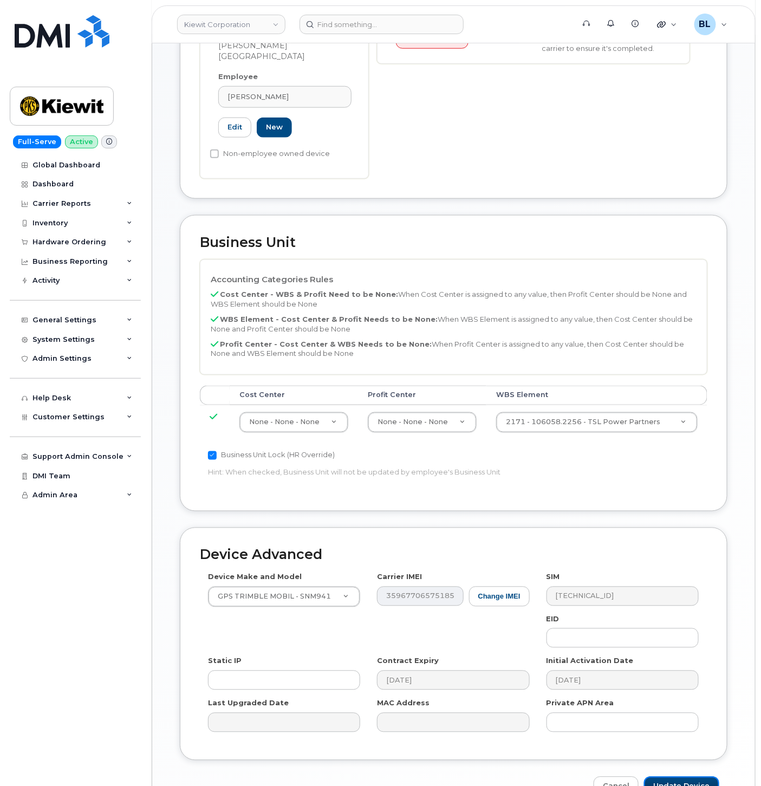
drag, startPoint x: 687, startPoint y: 723, endPoint x: 360, endPoint y: 367, distance: 483.2
click at [688, 777] on input "Update Device" at bounding box center [681, 787] width 75 height 20
type input "Saving..."
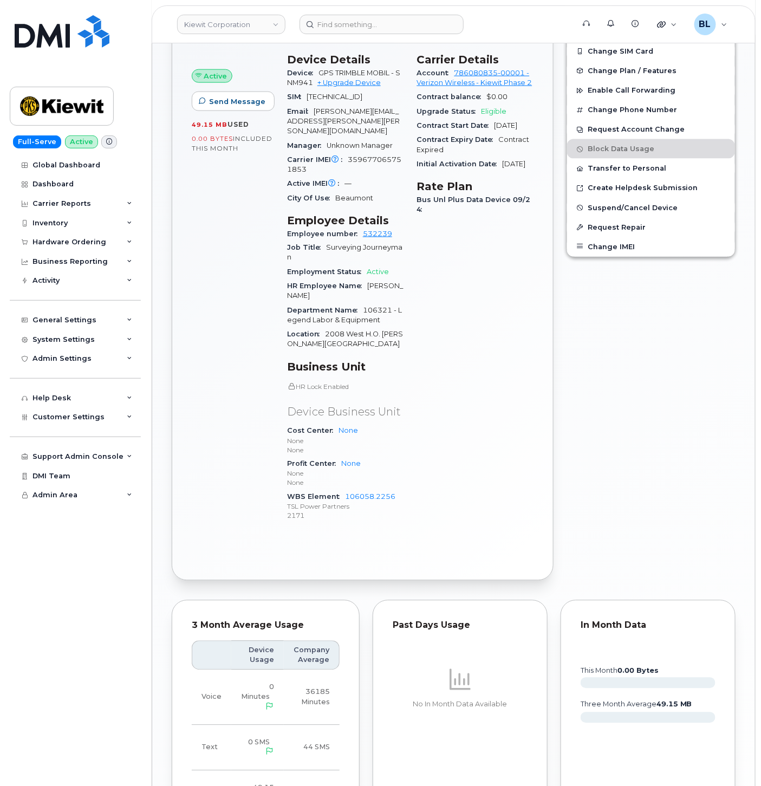
scroll to position [708, 0]
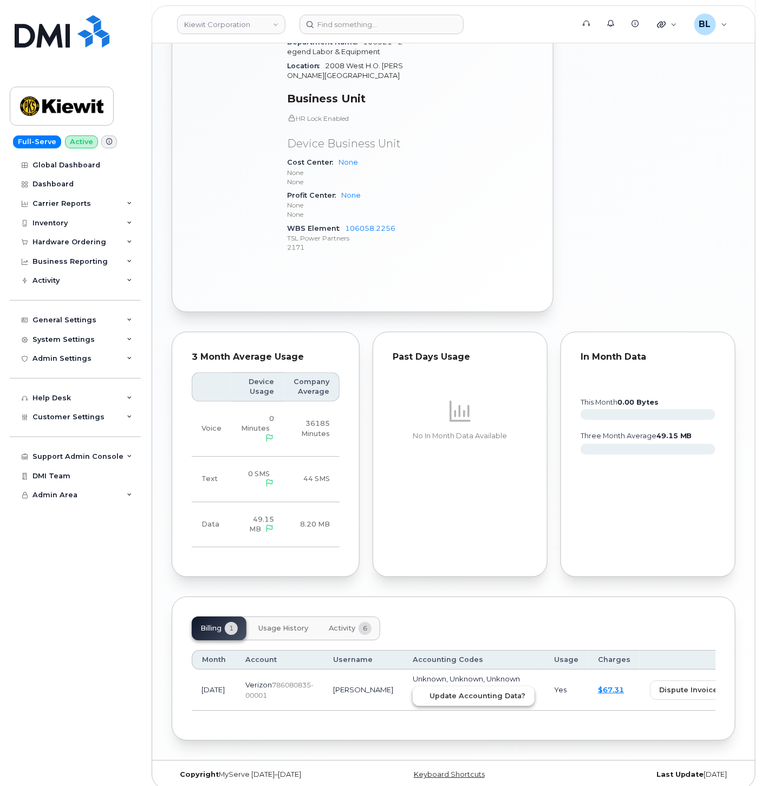
click at [431, 691] on span "Update Accounting Data?" at bounding box center [478, 696] width 96 height 10
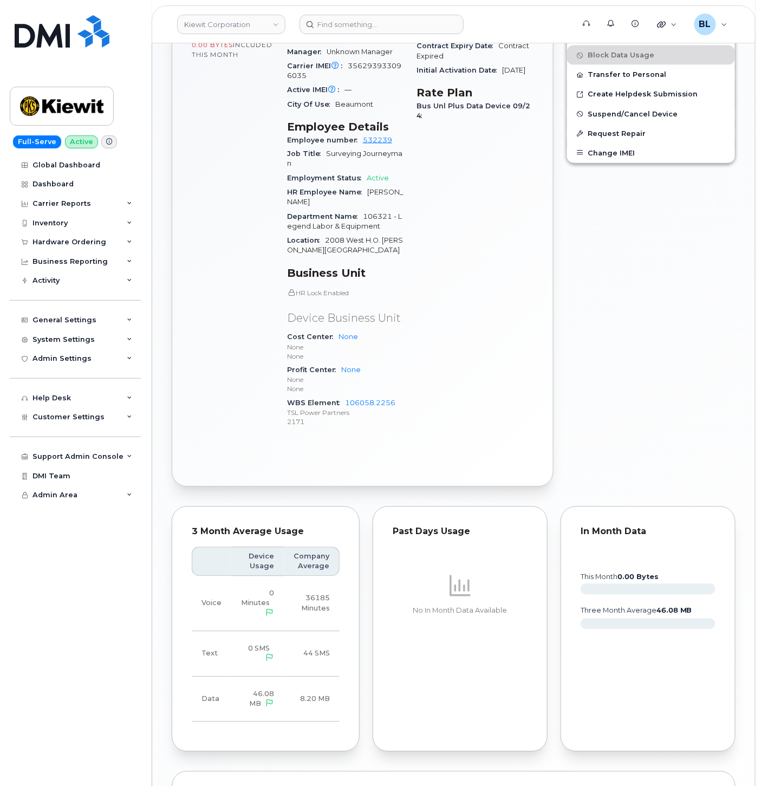
scroll to position [708, 0]
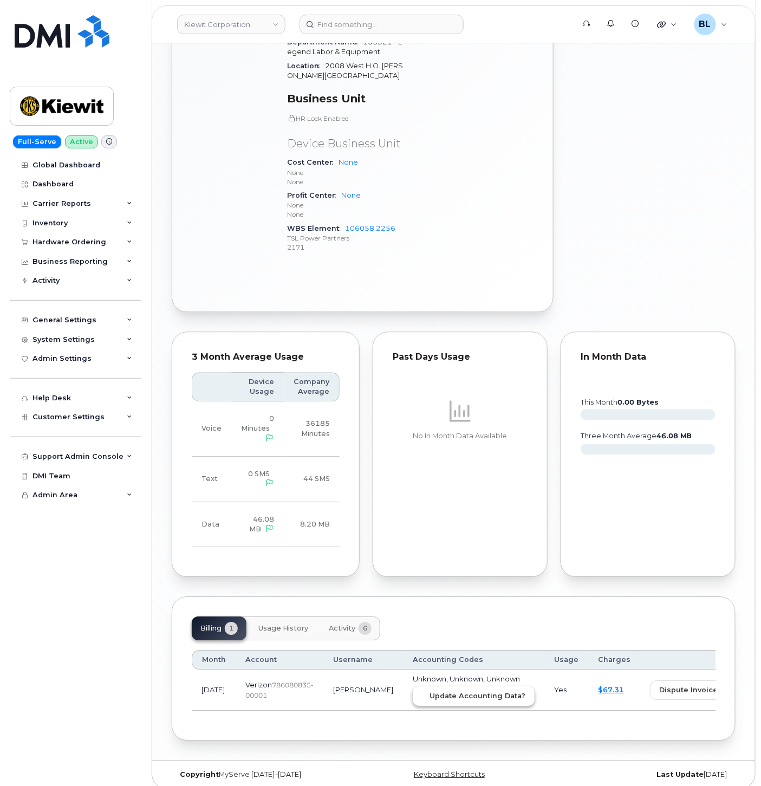
click at [436, 690] on button "Update Accounting Data?" at bounding box center [474, 696] width 122 height 20
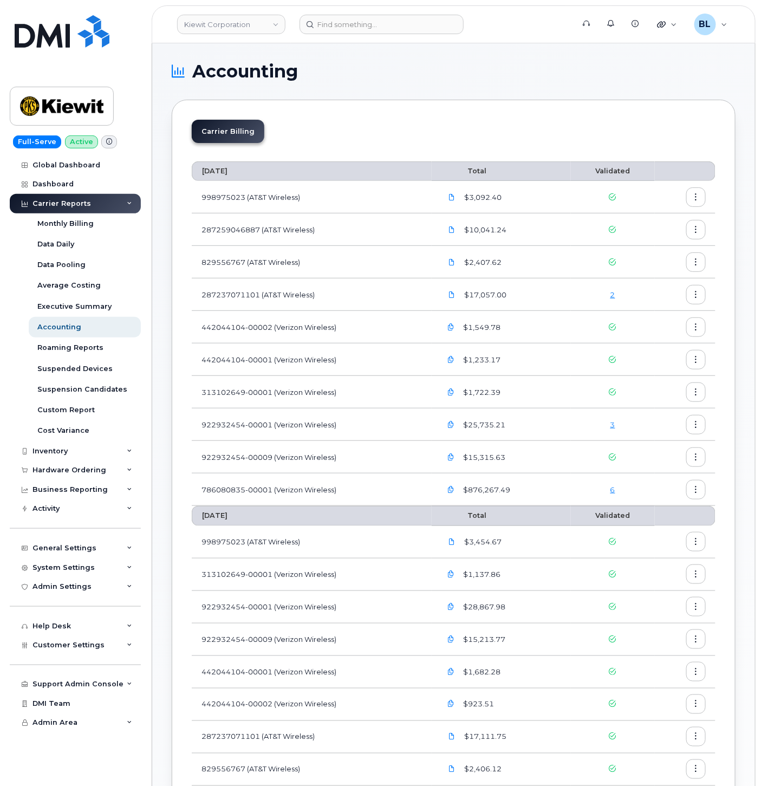
click at [614, 490] on link "6" at bounding box center [613, 489] width 5 height 9
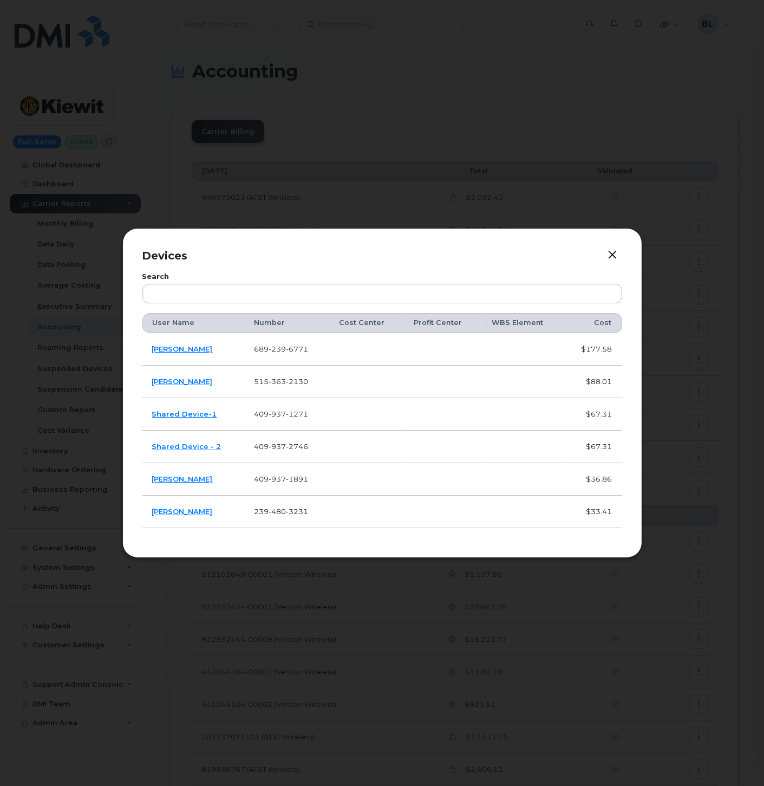
click at [277, 412] on span "937" at bounding box center [277, 414] width 17 height 9
copy span "409 937 1271"
drag, startPoint x: 351, startPoint y: 441, endPoint x: 315, endPoint y: 412, distance: 45.4
click at [351, 441] on td at bounding box center [366, 447] width 75 height 33
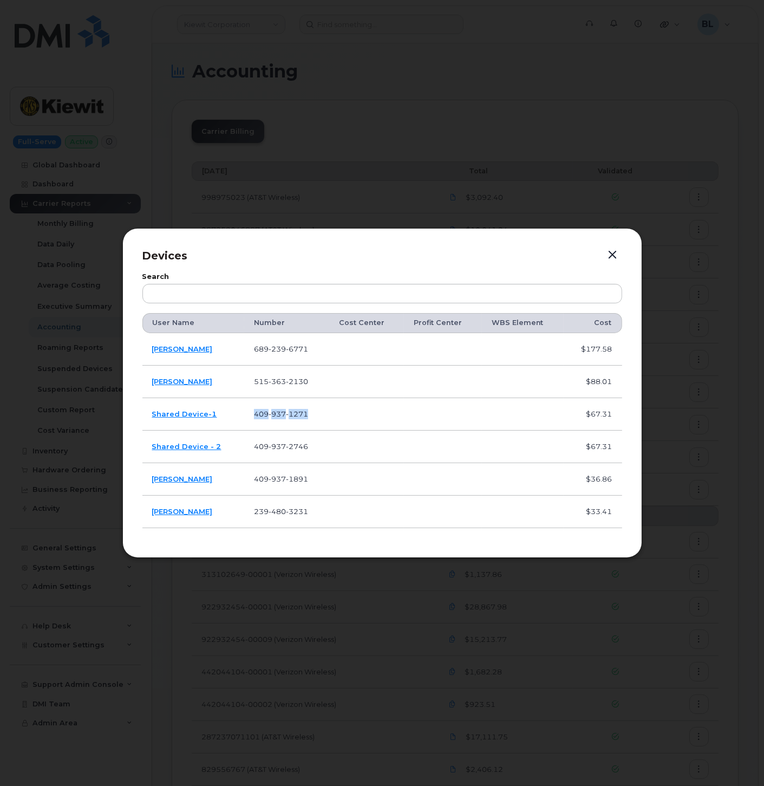
drag, startPoint x: 318, startPoint y: 412, endPoint x: 251, endPoint y: 419, distance: 66.5
click at [251, 419] on td "409 937 1271" at bounding box center [286, 414] width 85 height 33
copy span "409 937 1271"
click at [286, 443] on span "937" at bounding box center [277, 446] width 17 height 9
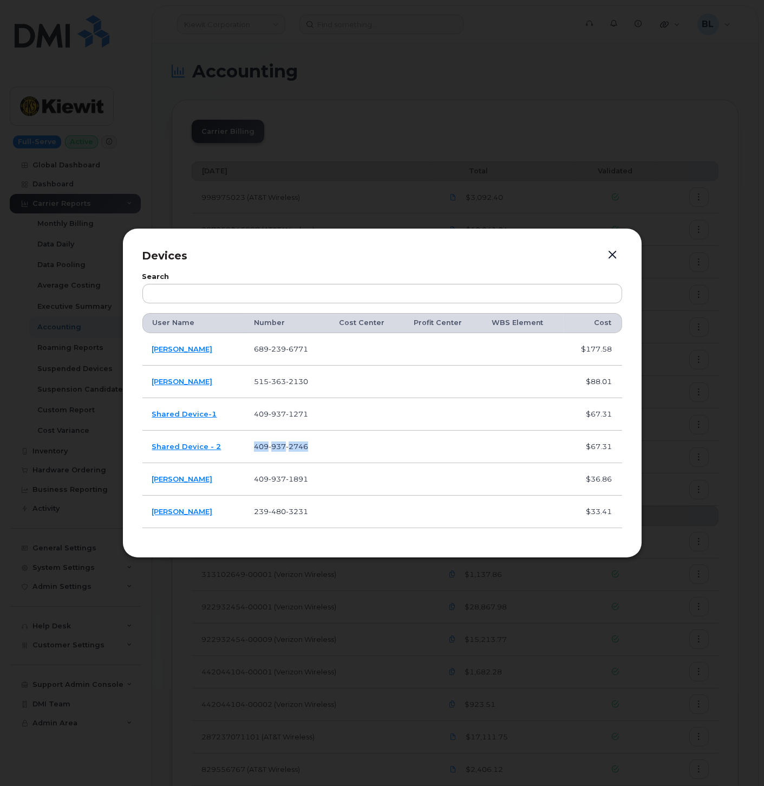
copy span "409 937 2746"
drag, startPoint x: 213, startPoint y: 417, endPoint x: 153, endPoint y: 418, distance: 60.7
click at [153, 418] on td "Shared Device-1" at bounding box center [193, 414] width 102 height 33
copy link "Shared Device-1"
click at [293, 399] on td "409 937 1271" at bounding box center [286, 414] width 85 height 33
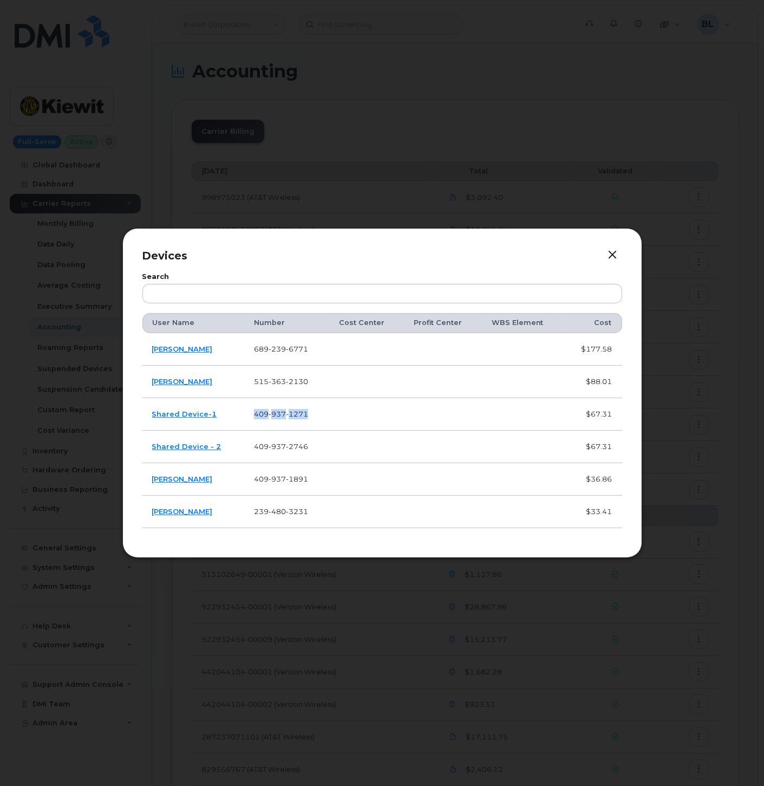
drag, startPoint x: 310, startPoint y: 415, endPoint x: 254, endPoint y: 412, distance: 57.0
click at [254, 412] on td "409 937 1271" at bounding box center [286, 414] width 85 height 33
copy span "409 937 1271"
drag, startPoint x: 252, startPoint y: 480, endPoint x: 331, endPoint y: 487, distance: 78.9
click at [329, 487] on td "409 937 1891" at bounding box center [286, 479] width 85 height 33
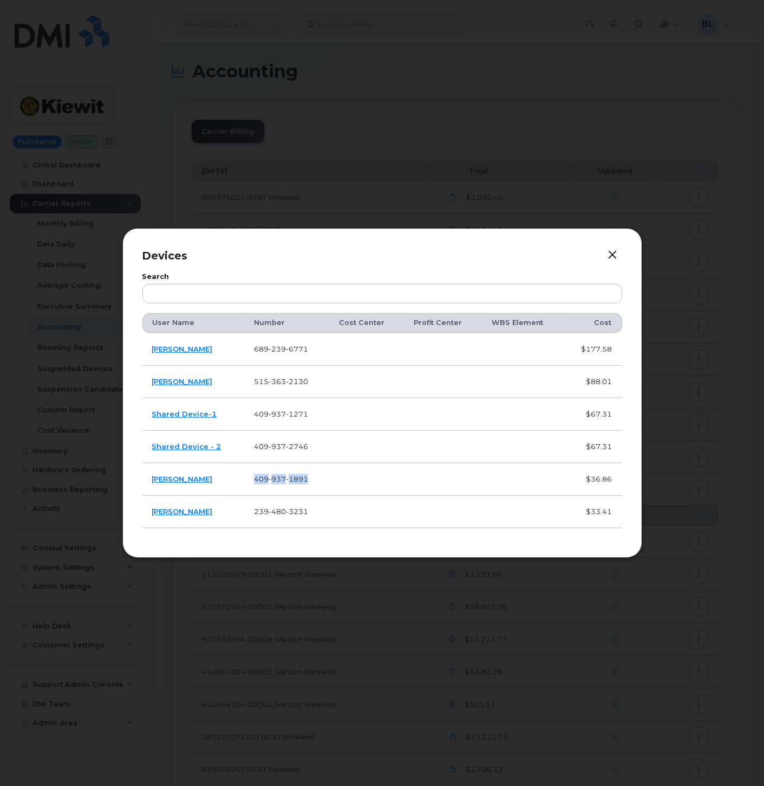
copy span "409 937 1891"
click at [275, 511] on span "480" at bounding box center [277, 511] width 17 height 9
click at [276, 511] on span "480" at bounding box center [277, 511] width 17 height 9
copy span "239 480 3231"
click at [610, 253] on button "button" at bounding box center [613, 255] width 16 height 15
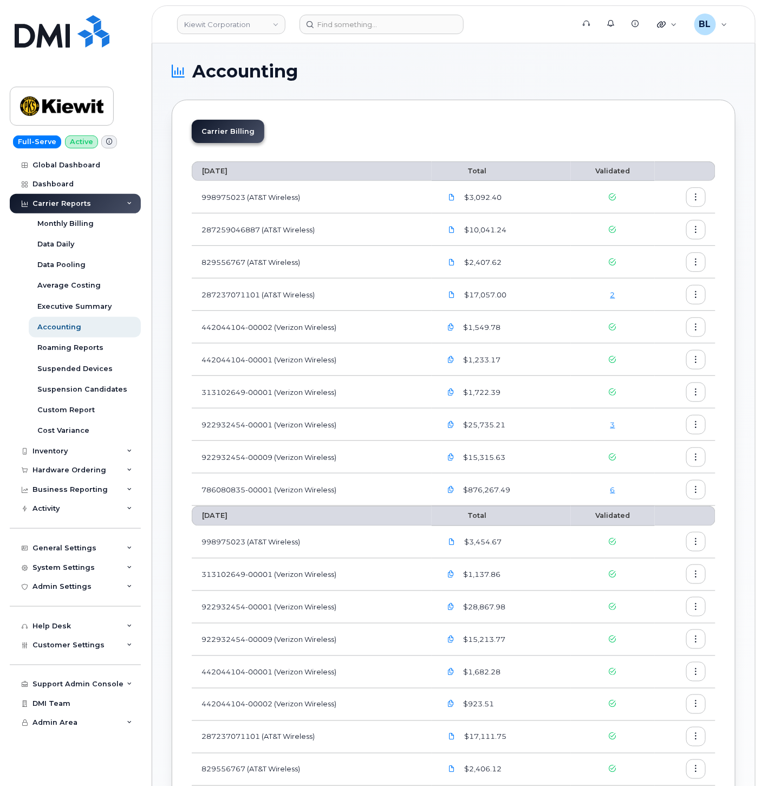
click at [328, 215] on td "287259046887 (AT&T Wireless)" at bounding box center [312, 229] width 240 height 33
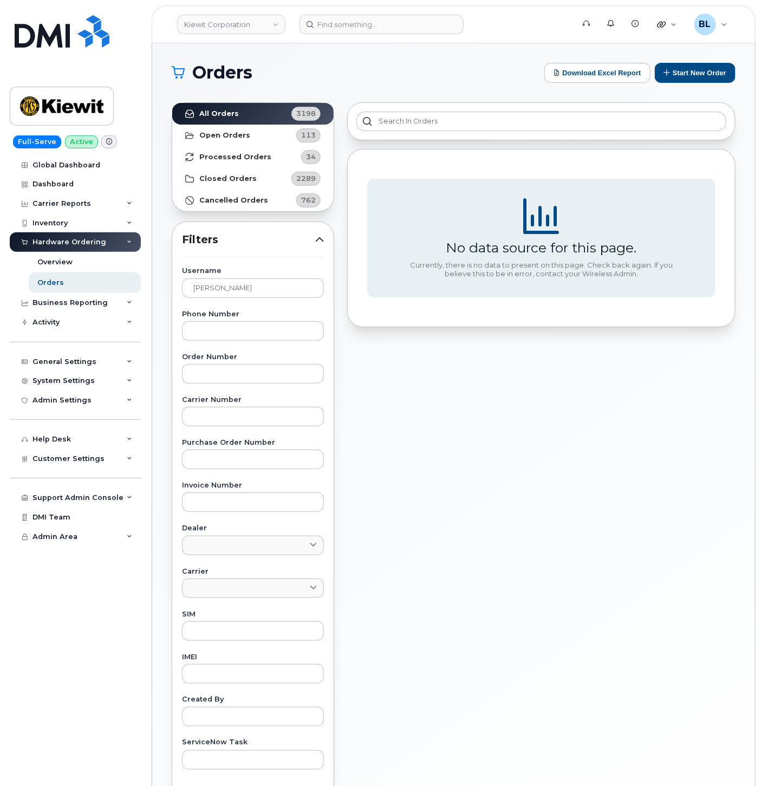
drag, startPoint x: 255, startPoint y: 287, endPoint x: -83, endPoint y: 250, distance: 340.7
click at [0, 250] on html "[PERSON_NAME] Corporation Support Alerts Knowledge Base Quicklinks Suspend / Ca…" at bounding box center [380, 452] width 761 height 905
type input "Shared Device-1"
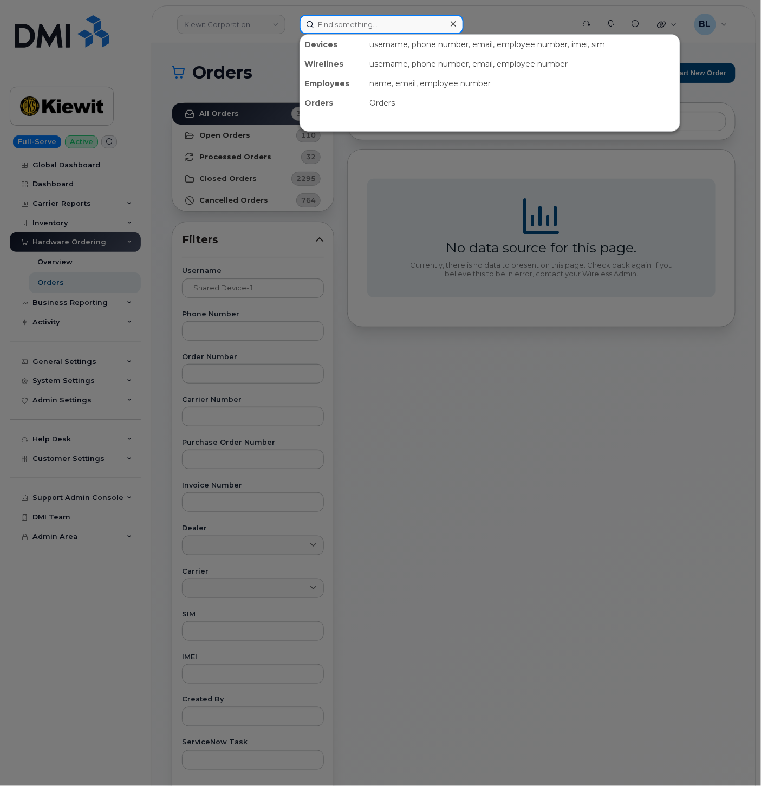
click at [365, 21] on input at bounding box center [382, 25] width 164 height 20
paste input "4099371271"
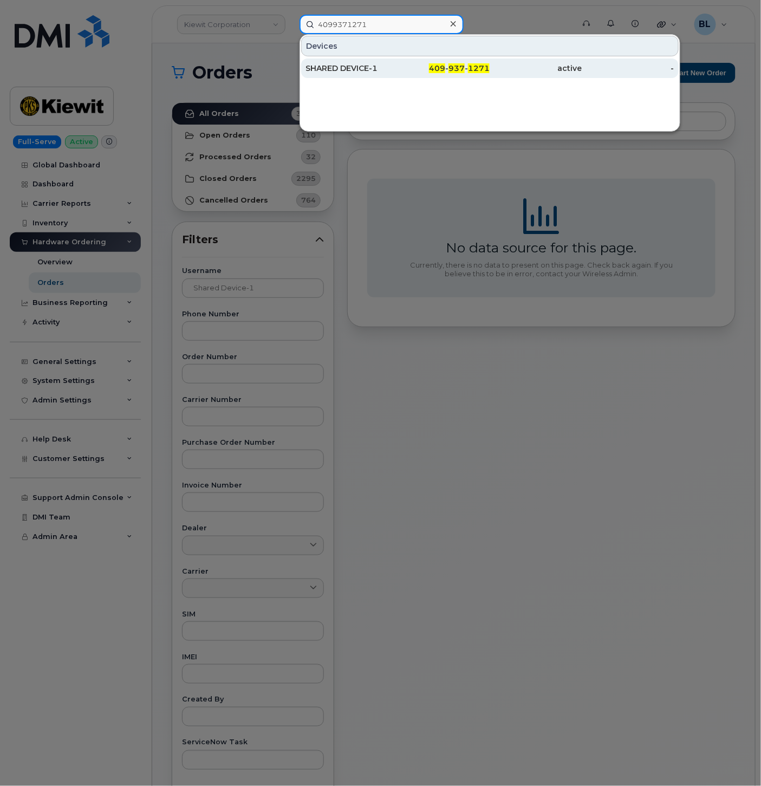
type input "4099371271"
drag, startPoint x: 411, startPoint y: 63, endPoint x: 411, endPoint y: 69, distance: 6.0
click at [411, 63] on div "409 - 937 - 1271" at bounding box center [444, 68] width 92 height 11
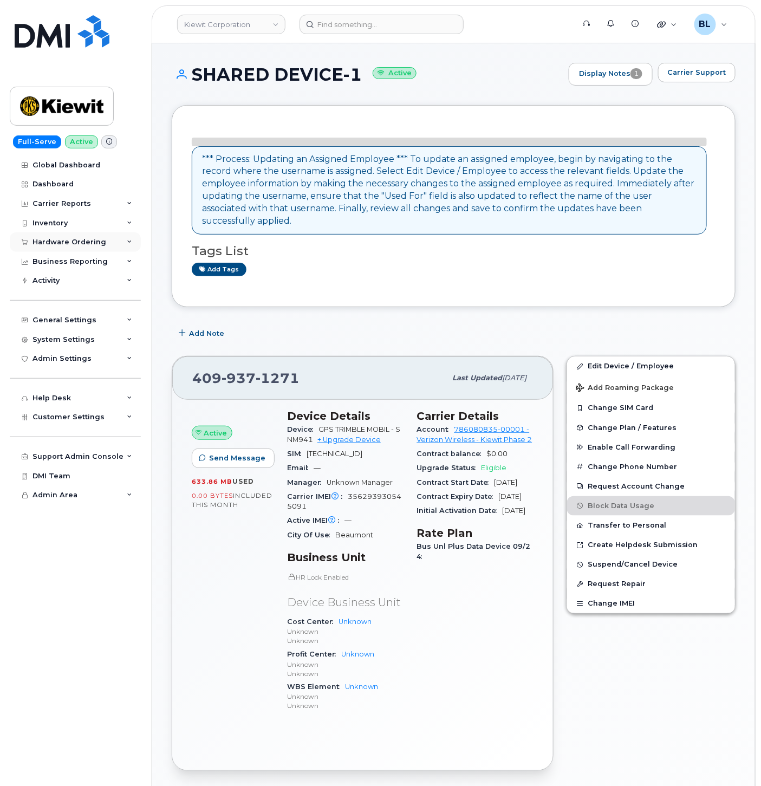
click at [103, 245] on div "Hardware Ordering" at bounding box center [75, 242] width 131 height 20
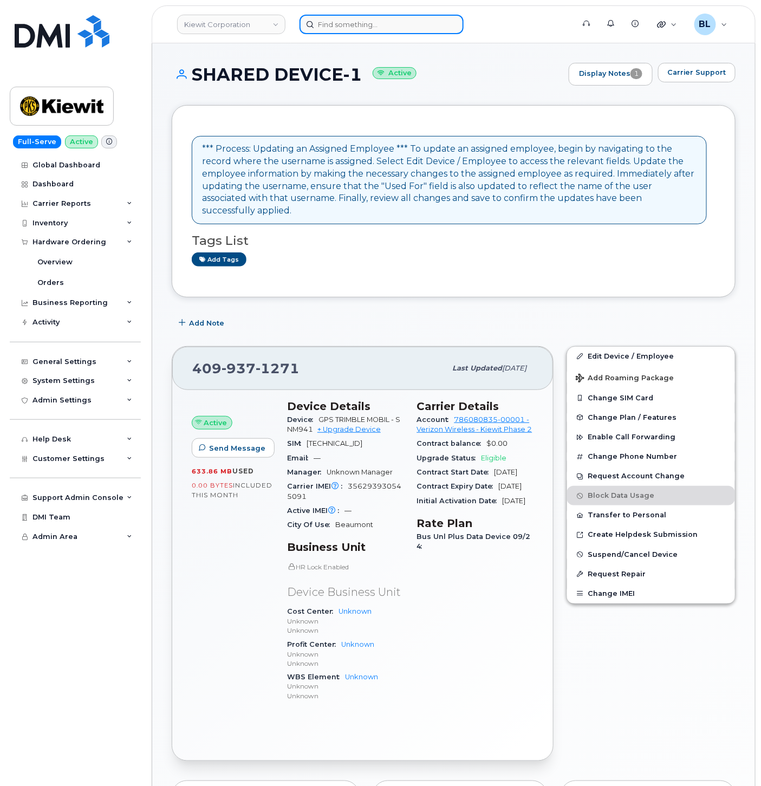
click at [336, 24] on input at bounding box center [382, 25] width 164 height 20
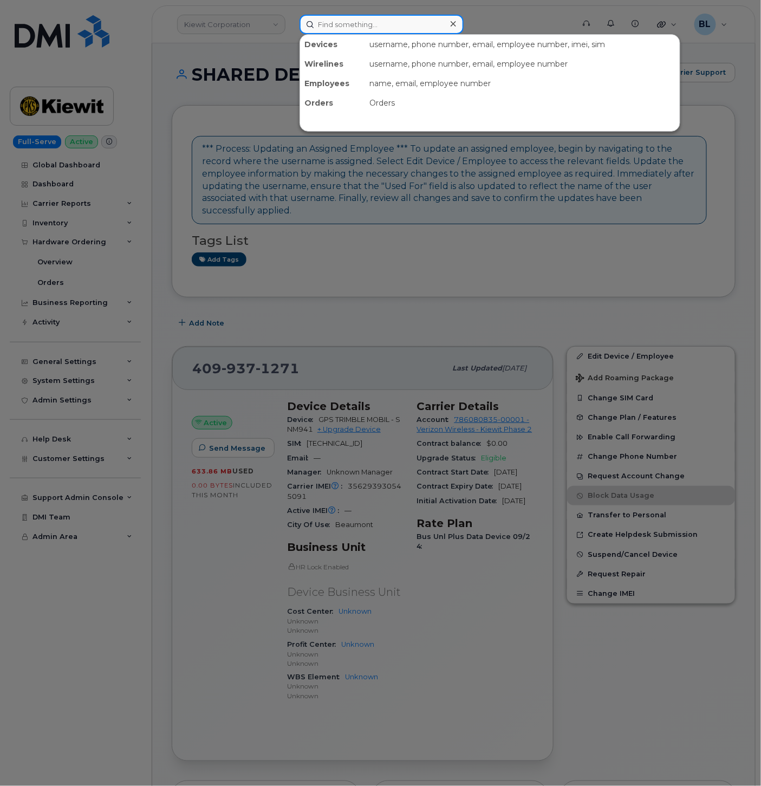
paste input "4099372746"
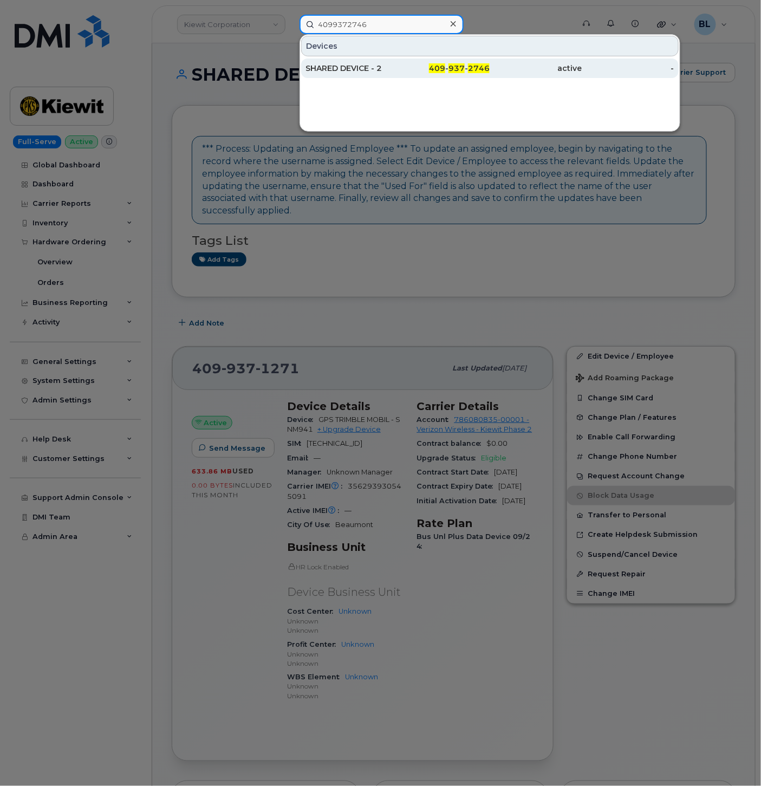
type input "4099372746"
click at [358, 63] on div "SHARED DEVICE - 2" at bounding box center [352, 68] width 92 height 11
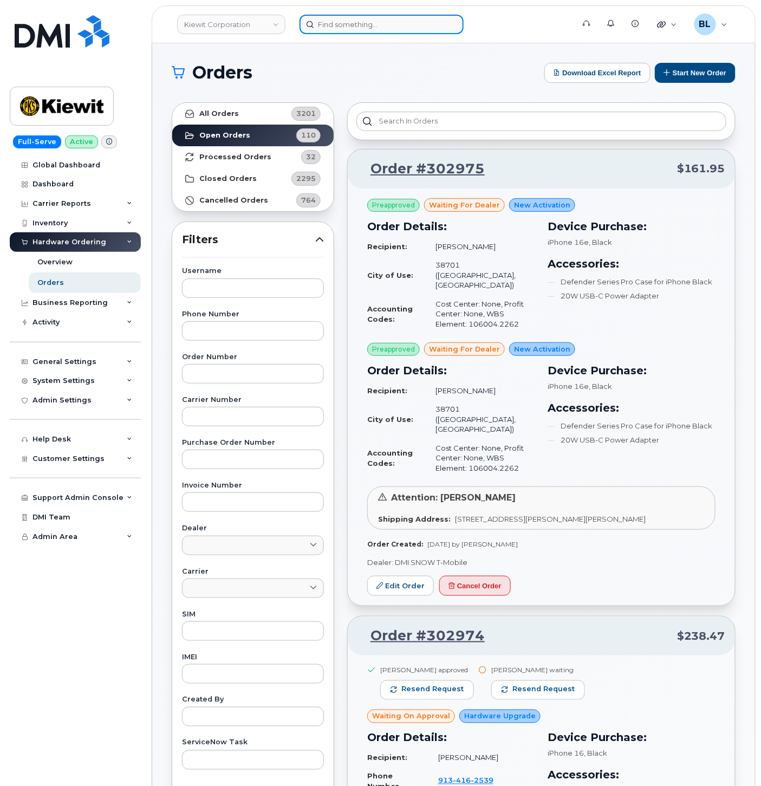
click at [404, 30] on input at bounding box center [382, 25] width 164 height 20
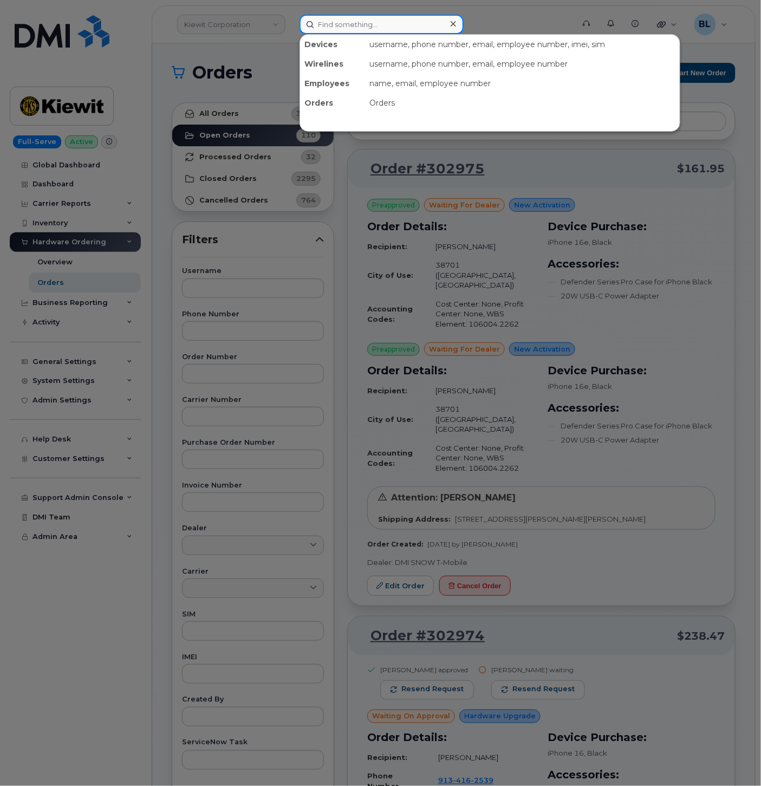
paste input "4099371891"
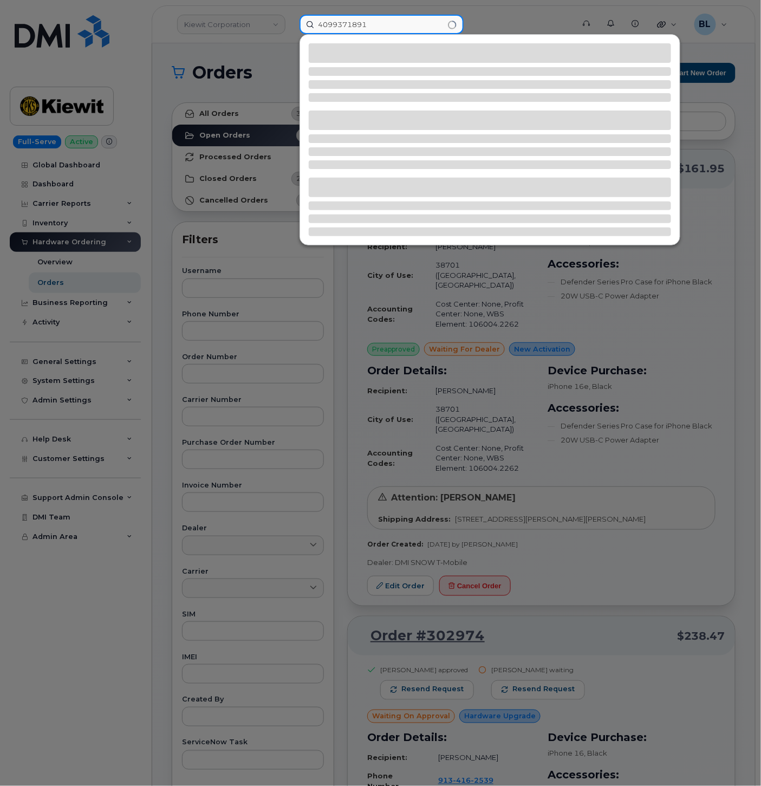
type input "4099371891"
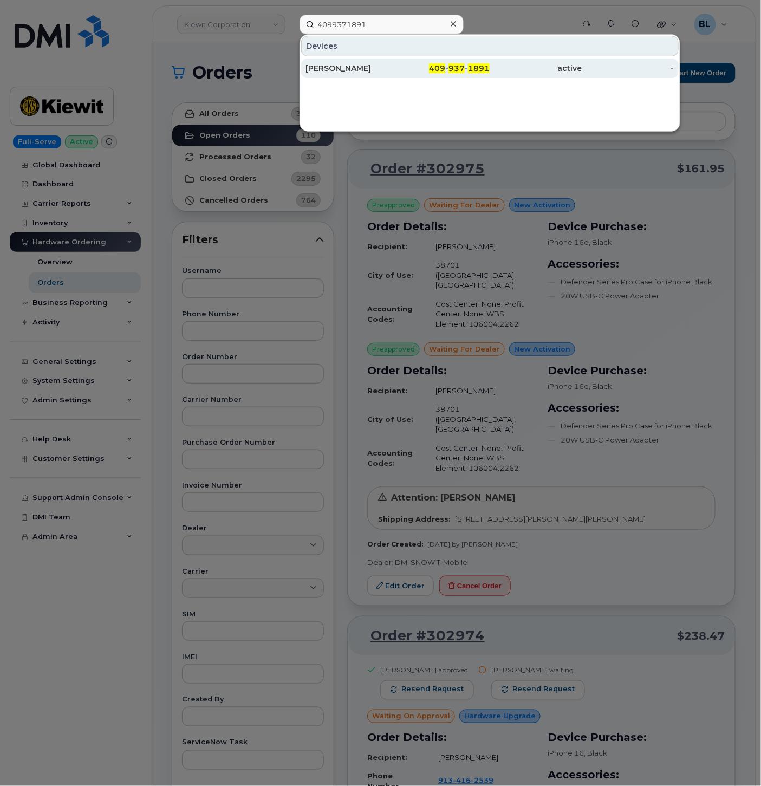
drag, startPoint x: 483, startPoint y: 73, endPoint x: 474, endPoint y: 67, distance: 11.2
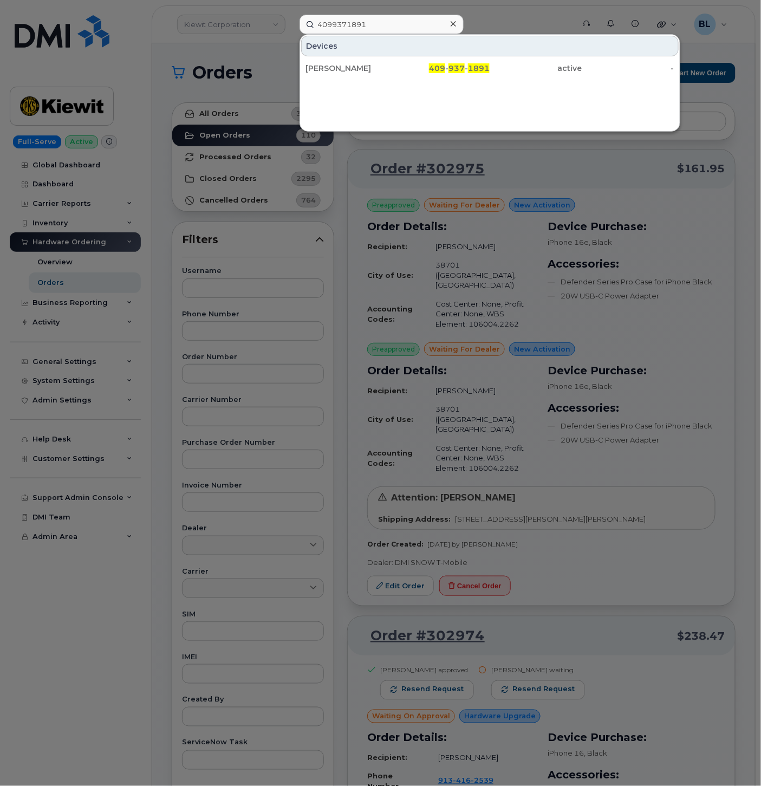
drag, startPoint x: 459, startPoint y: 262, endPoint x: 426, endPoint y: 268, distance: 33.5
click at [459, 263] on div at bounding box center [380, 393] width 761 height 786
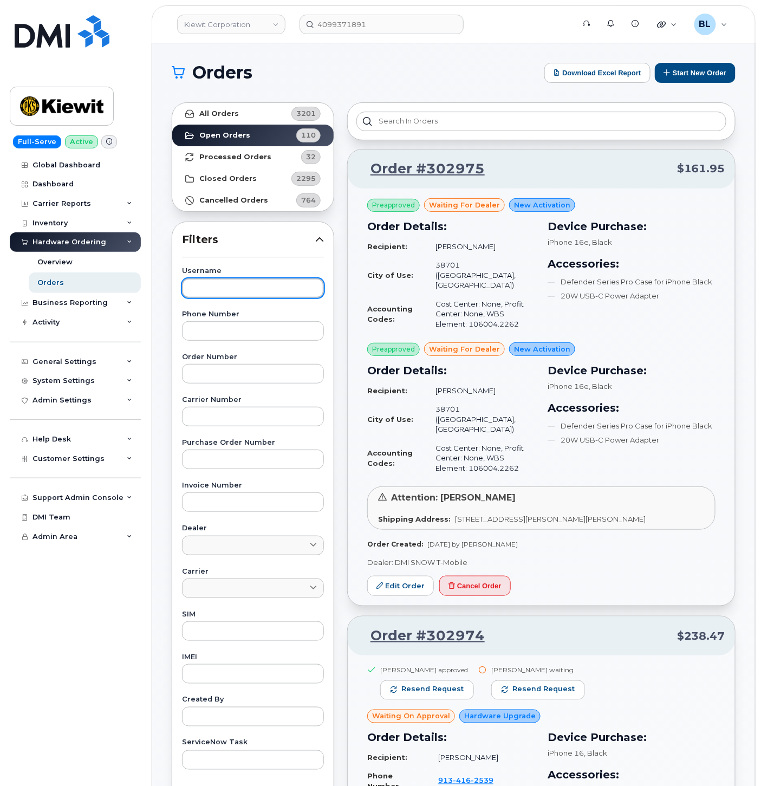
click at [288, 286] on input "text" at bounding box center [253, 288] width 142 height 20
click at [276, 114] on link "All Orders 3201" at bounding box center [252, 114] width 161 height 22
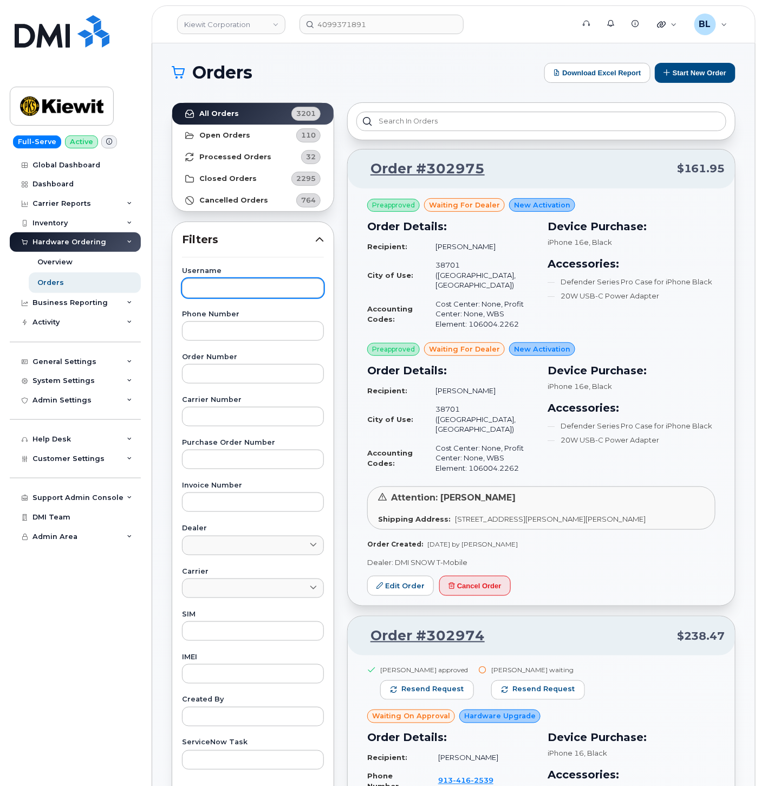
drag, startPoint x: 279, startPoint y: 277, endPoint x: 280, endPoint y: 293, distance: 15.7
click at [279, 278] on div "Username" at bounding box center [253, 283] width 142 height 30
click at [280, 293] on input "text" at bounding box center [253, 288] width 142 height 20
paste input "LYNN GARDNER"
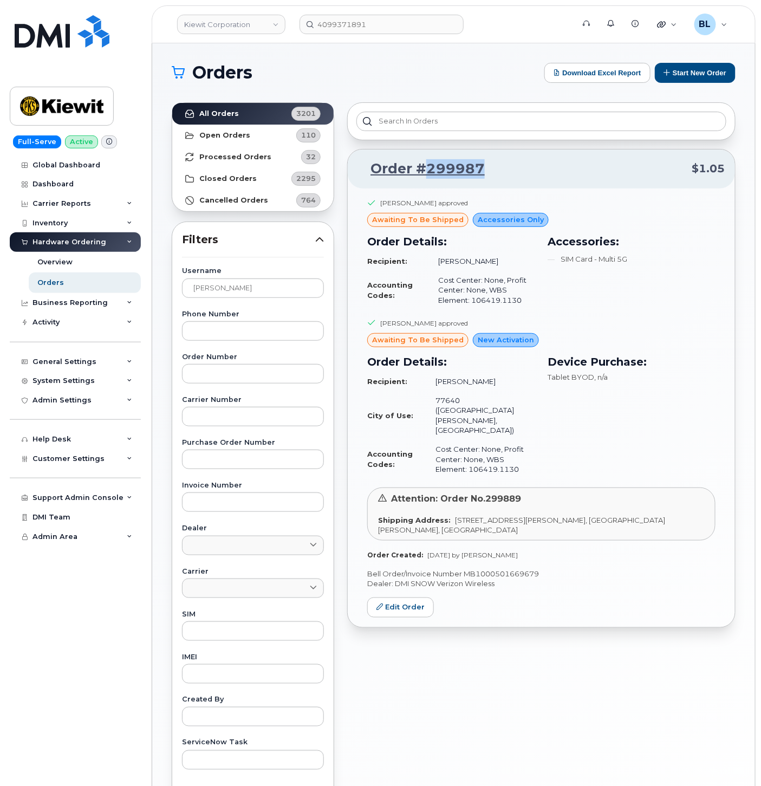
drag, startPoint x: 500, startPoint y: 177, endPoint x: 426, endPoint y: 180, distance: 74.3
click at [426, 180] on div "Order #299987 $1.05" at bounding box center [541, 169] width 387 height 39
copy link "299987"
drag, startPoint x: 529, startPoint y: 441, endPoint x: 471, endPoint y: 448, distance: 58.3
click at [471, 448] on td "Cost Center: None, Profit Center: None, WBS Element: 106419.1130" at bounding box center [480, 459] width 109 height 39
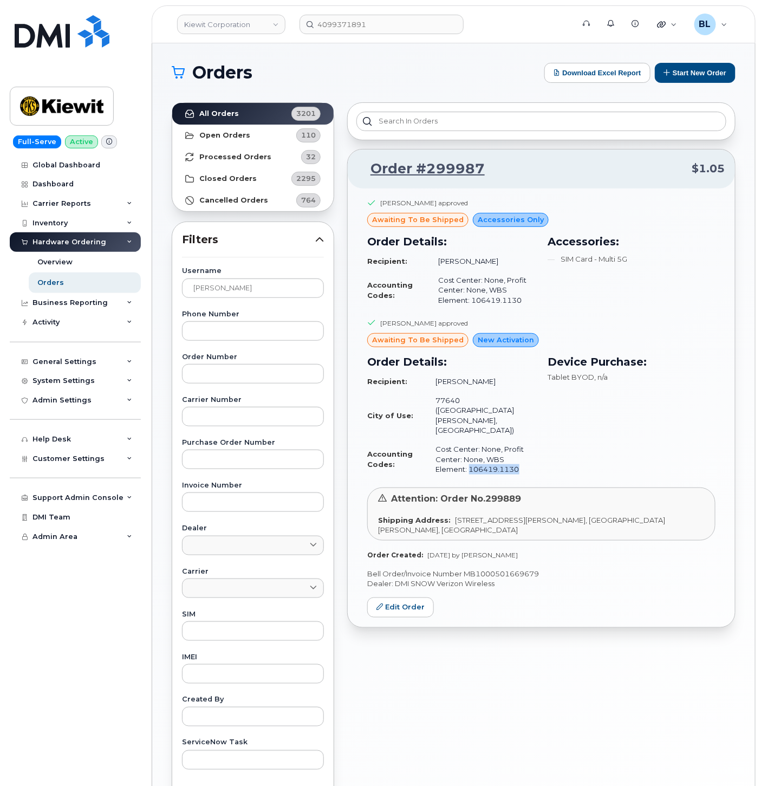
copy td "106419.1130"
drag, startPoint x: 545, startPoint y: 543, endPoint x: 466, endPoint y: 537, distance: 78.2
click at [466, 537] on div "Taylor Neely approved awaiting to be shipped Accessories Only Order Details: Re…" at bounding box center [541, 408] width 387 height 439
copy p "MB1000501669679"
drag, startPoint x: 273, startPoint y: 289, endPoint x: 2, endPoint y: 243, distance: 274.3
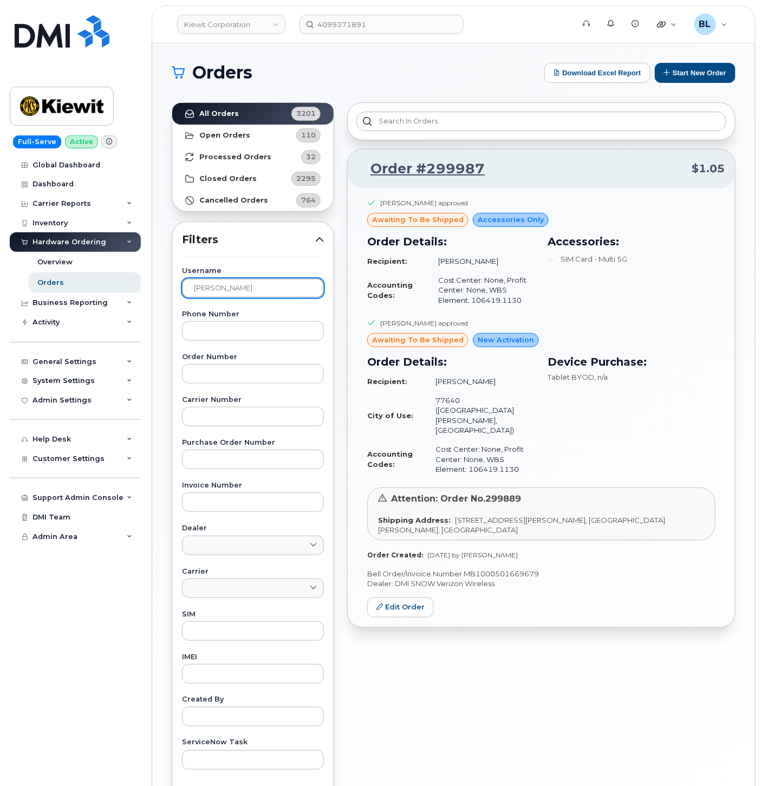
click at [152, 248] on div "Kiewit Corporation 4099371891 Support Alerts Knowledge Base Quicklinks Suspend …" at bounding box center [453, 456] width 603 height 827
paste input "ENAR CASTILLO"
type input "LENAR CASTILLO"
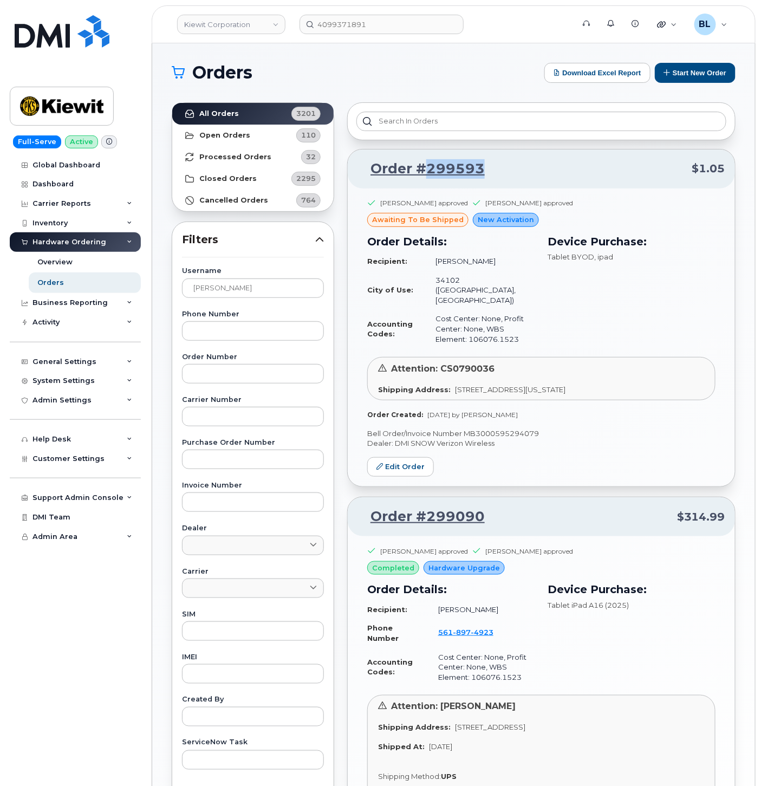
drag, startPoint x: 502, startPoint y: 172, endPoint x: 425, endPoint y: 180, distance: 77.9
click at [425, 180] on div "Order #299593 $1.05" at bounding box center [541, 169] width 387 height 39
copy link "299593"
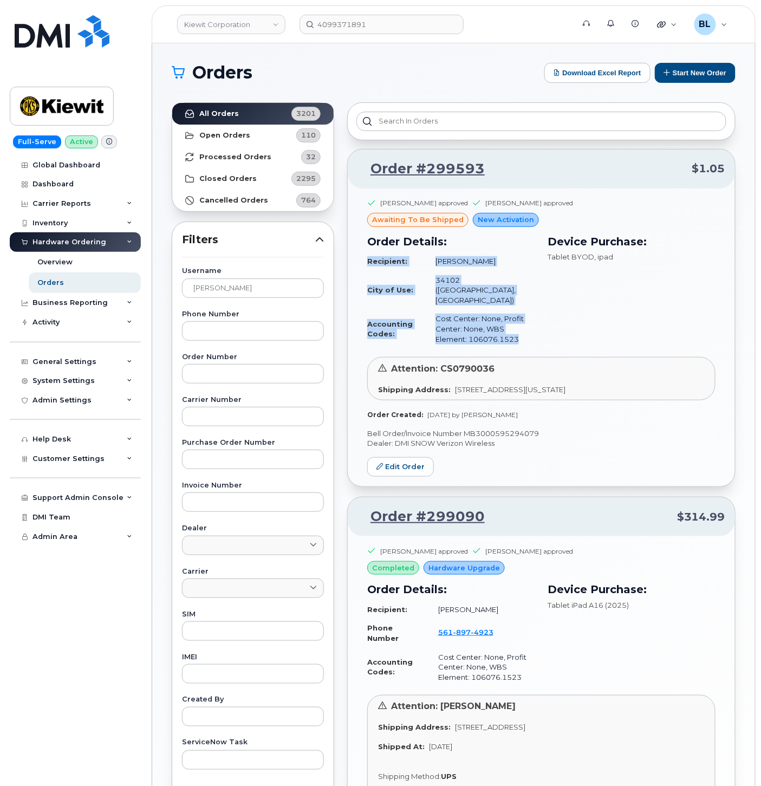
drag, startPoint x: 532, startPoint y: 323, endPoint x: 474, endPoint y: 329, distance: 58.3
click at [474, 329] on div "Order Details: Recipient: Lenar Castillo City of Use: 34102 (Naples, FL) Accoun…" at bounding box center [451, 291] width 181 height 128
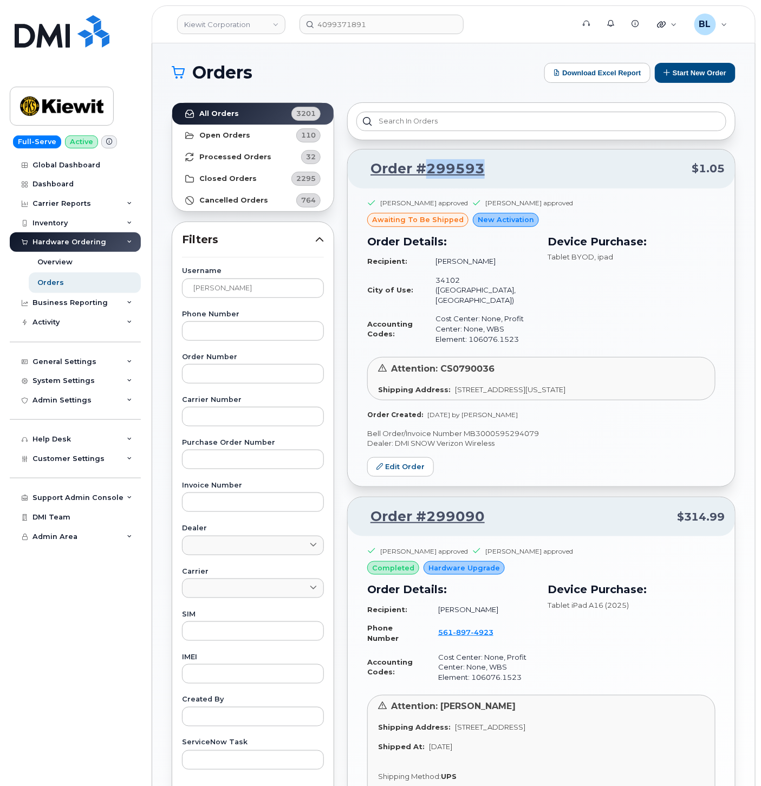
drag, startPoint x: 496, startPoint y: 163, endPoint x: 425, endPoint y: 183, distance: 73.4
click at [425, 183] on div "Order #299593 $1.05" at bounding box center [541, 169] width 387 height 39
copy link "299593"
drag, startPoint x: 523, startPoint y: 322, endPoint x: 471, endPoint y: 322, distance: 51.5
click at [471, 322] on td "Cost Center: None, Profit Center: None, WBS Element: 106076.1523" at bounding box center [480, 328] width 109 height 39
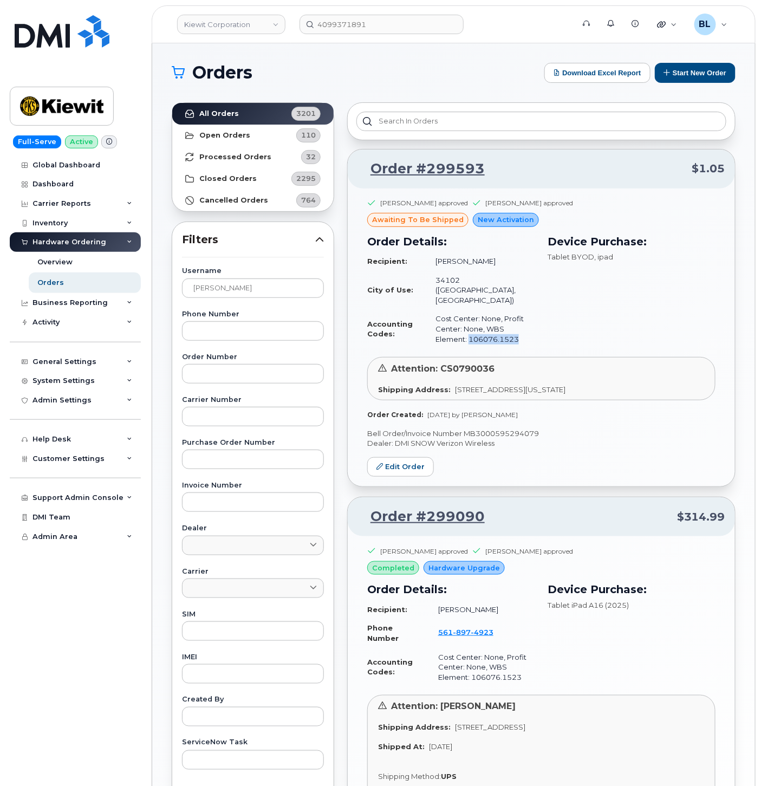
copy td "106076.1523"
drag, startPoint x: 397, startPoint y: 105, endPoint x: 380, endPoint y: 74, distance: 35.9
click at [397, 105] on div at bounding box center [541, 121] width 388 height 38
drag, startPoint x: 543, startPoint y: 423, endPoint x: 464, endPoint y: 423, distance: 79.1
click at [464, 429] on p "Bell Order/Invoice Number MB3000595294079" at bounding box center [541, 434] width 348 height 10
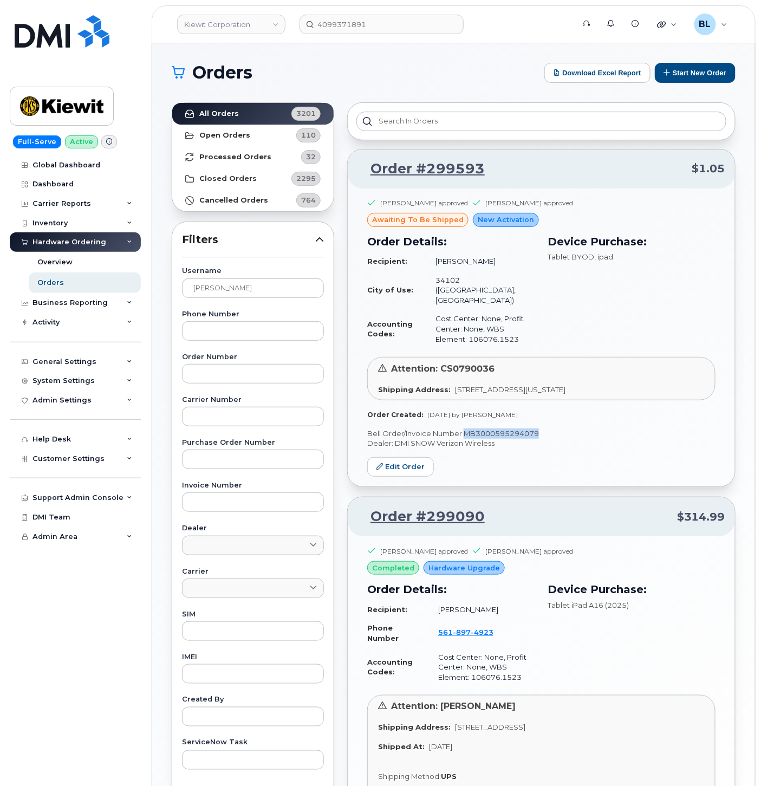
copy p "MB3000595294079"
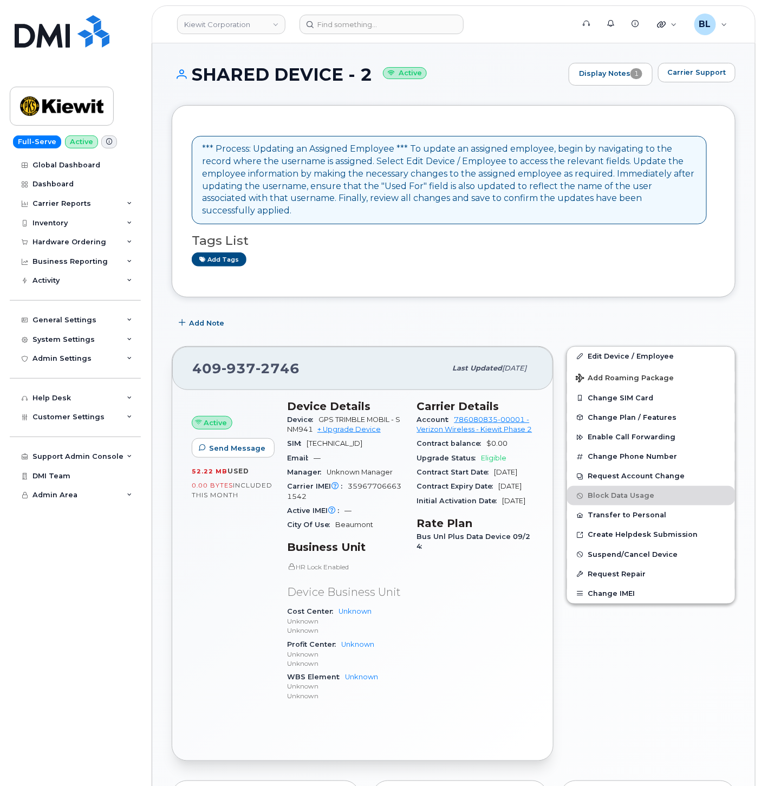
drag, startPoint x: 241, startPoint y: 76, endPoint x: 371, endPoint y: 79, distance: 130.1
click at [371, 79] on h1 "SHARED DEVICE - 2 Active" at bounding box center [368, 74] width 392 height 19
click at [637, 347] on link "Edit Device / Employee" at bounding box center [651, 357] width 168 height 20
drag, startPoint x: 196, startPoint y: 73, endPoint x: 359, endPoint y: 72, distance: 163.1
click at [359, 72] on h1 "SHARED DEVICE-1 Active" at bounding box center [368, 74] width 392 height 19
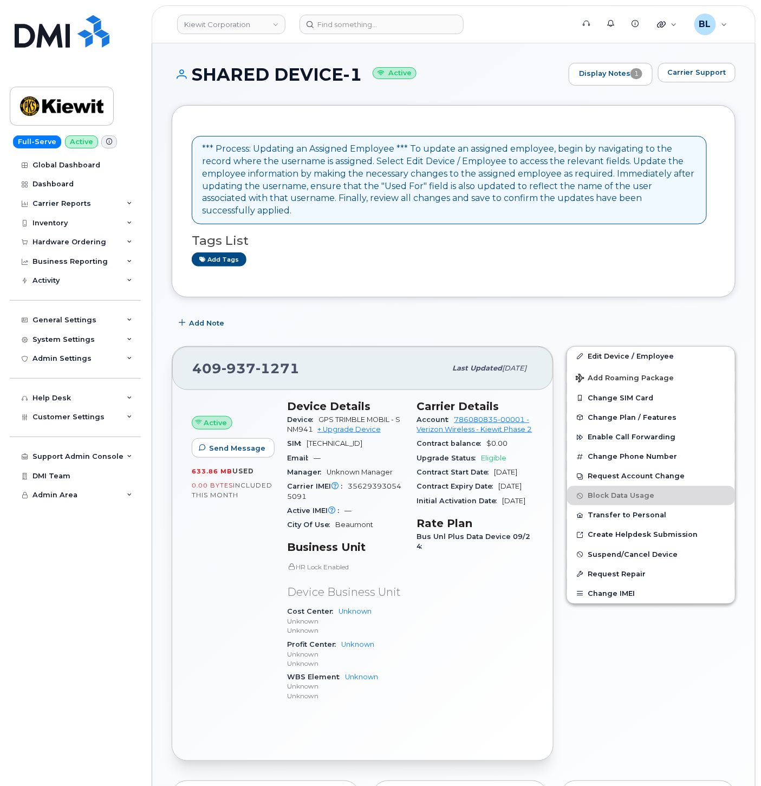
copy h1 "SHARED DEVICE-1"
click at [652, 347] on link "Edit Device / Employee" at bounding box center [651, 357] width 168 height 20
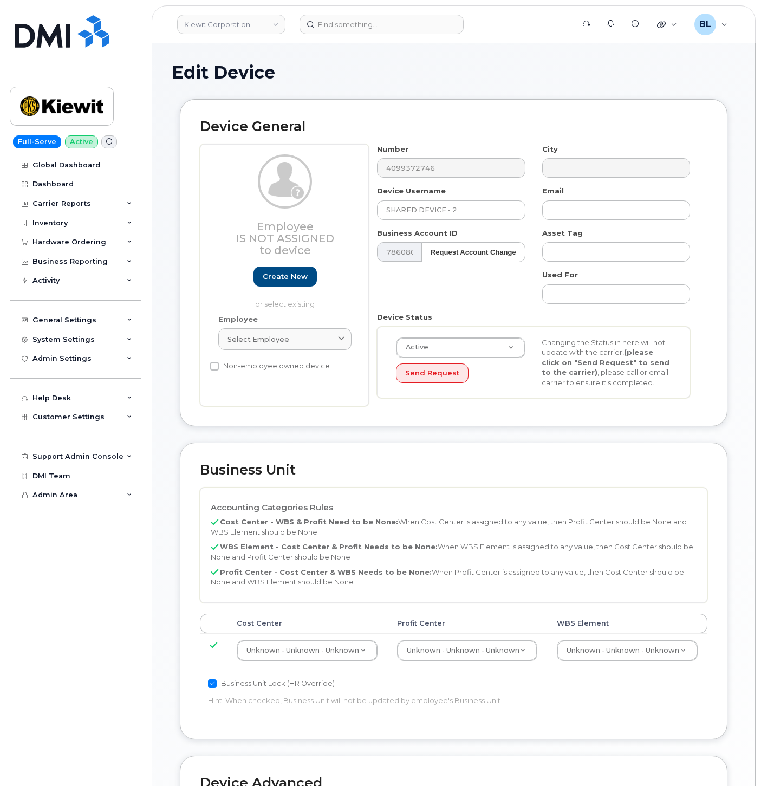
select select "29584743"
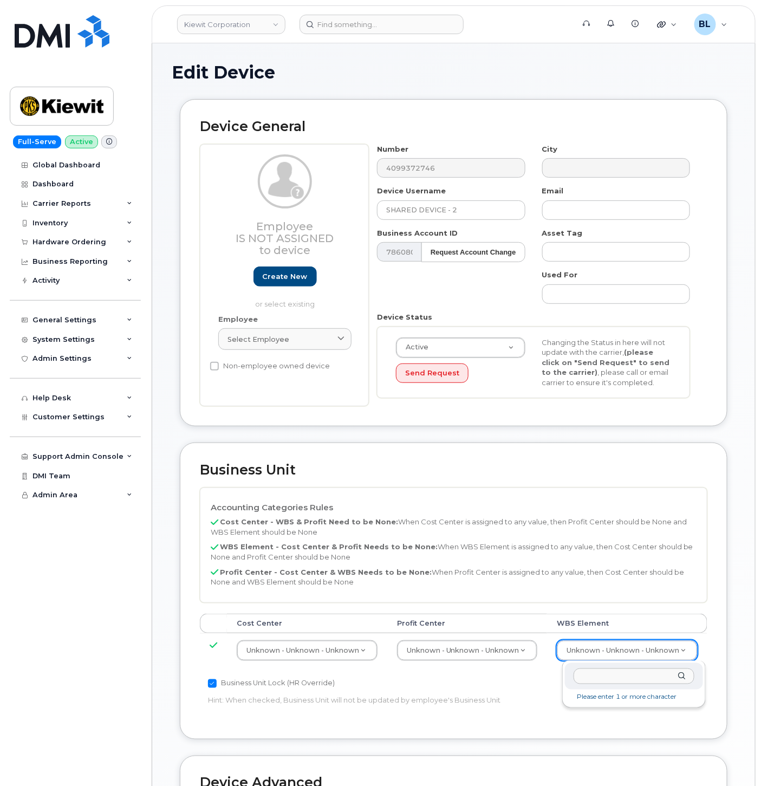
type input "106058.2256"
type input "34625488"
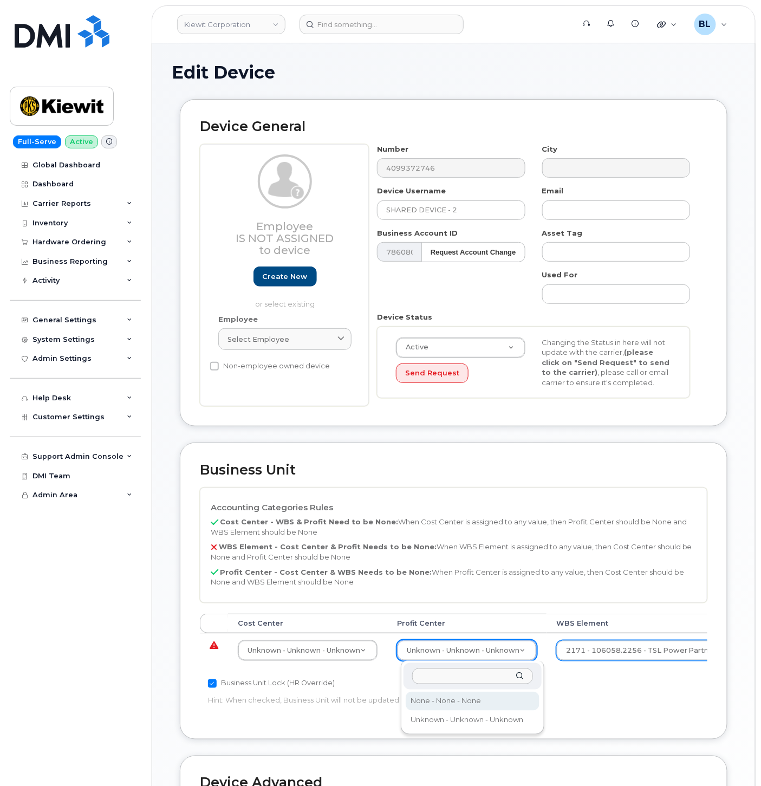
select select "29629357"
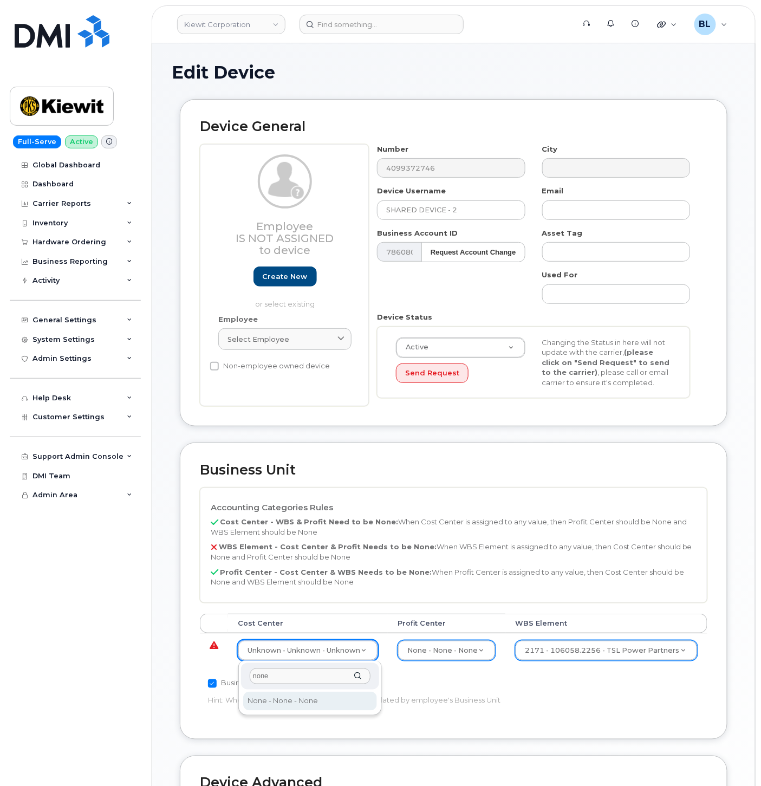
type input "none"
type input "29629358"
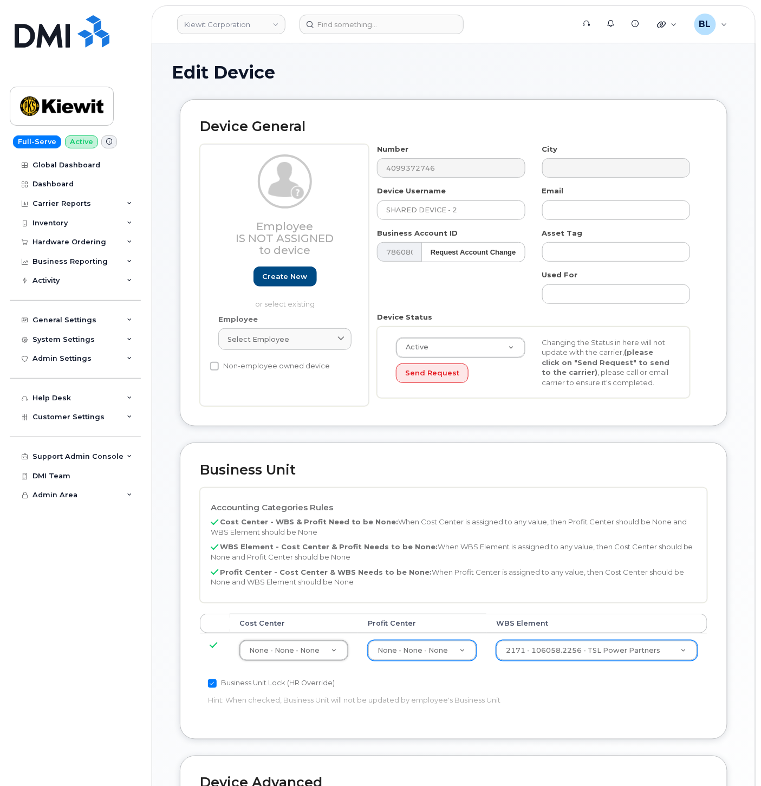
scroll to position [294, 0]
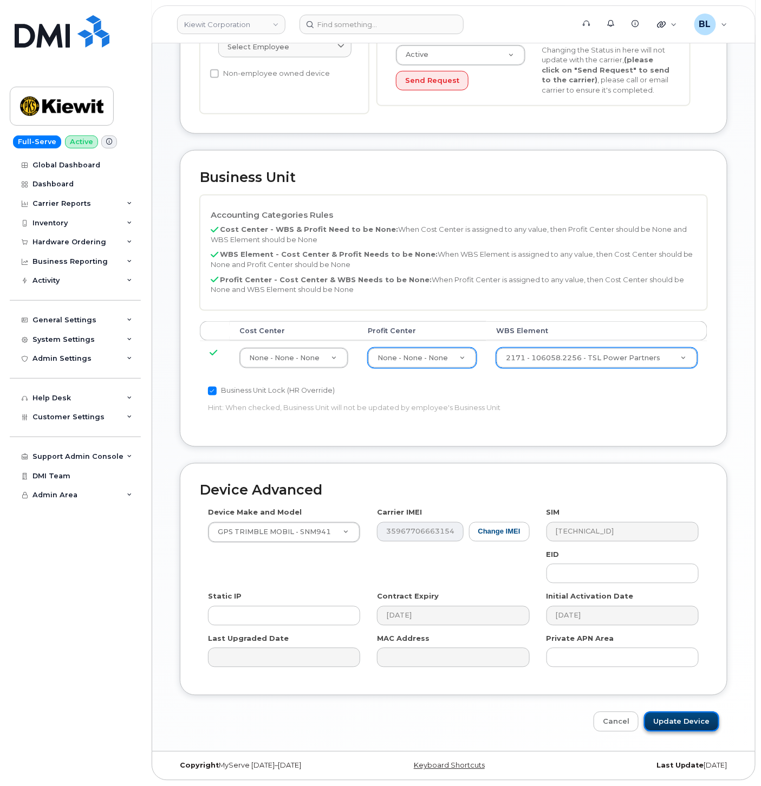
click at [683, 721] on input "Update Device" at bounding box center [681, 722] width 75 height 20
type input "Saving..."
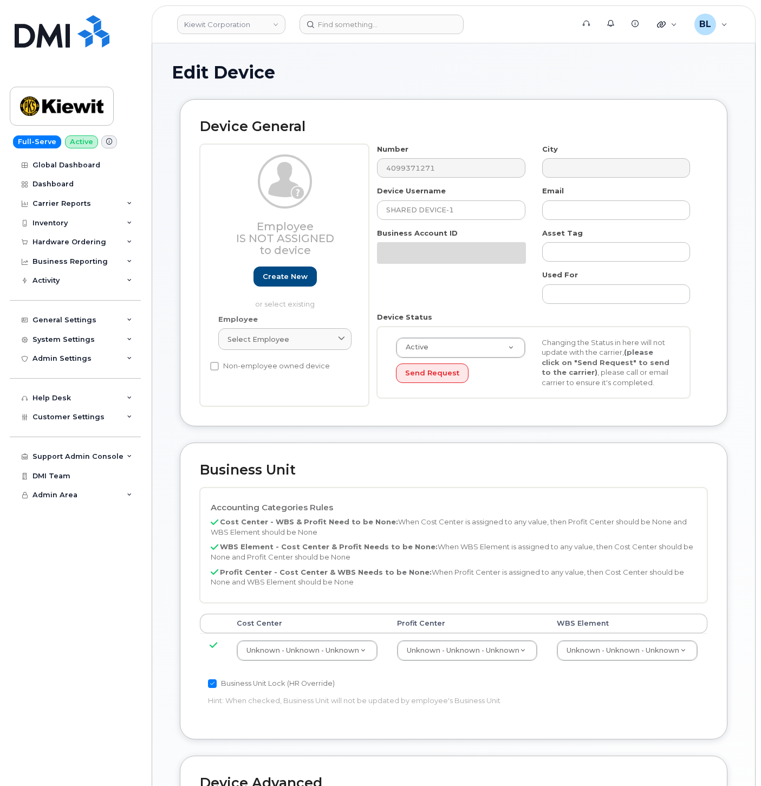
select select "29584743"
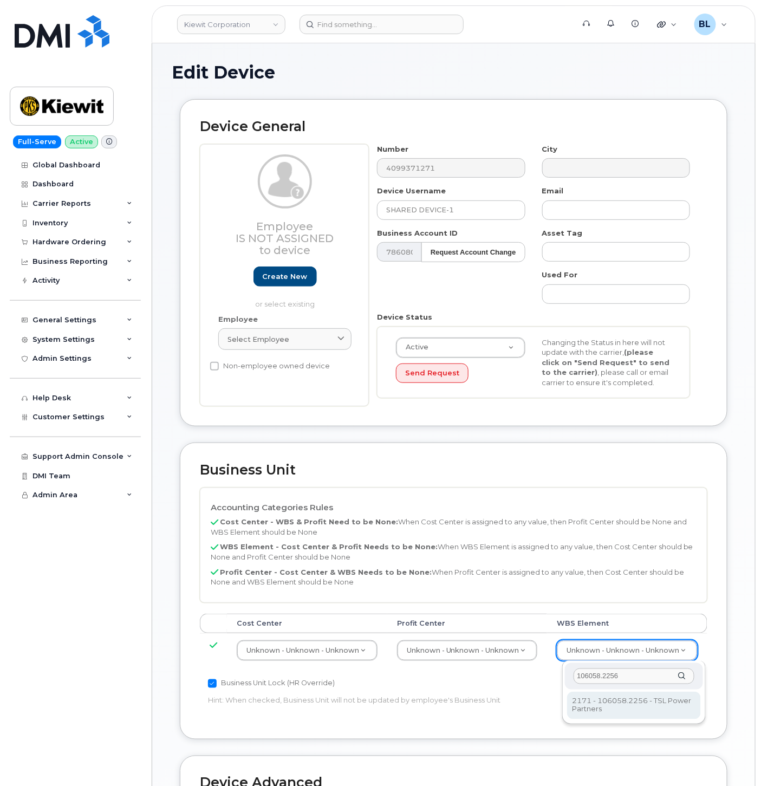
type input "106058.2256"
drag, startPoint x: 619, startPoint y: 696, endPoint x: 602, endPoint y: 696, distance: 16.8
type input "34625488"
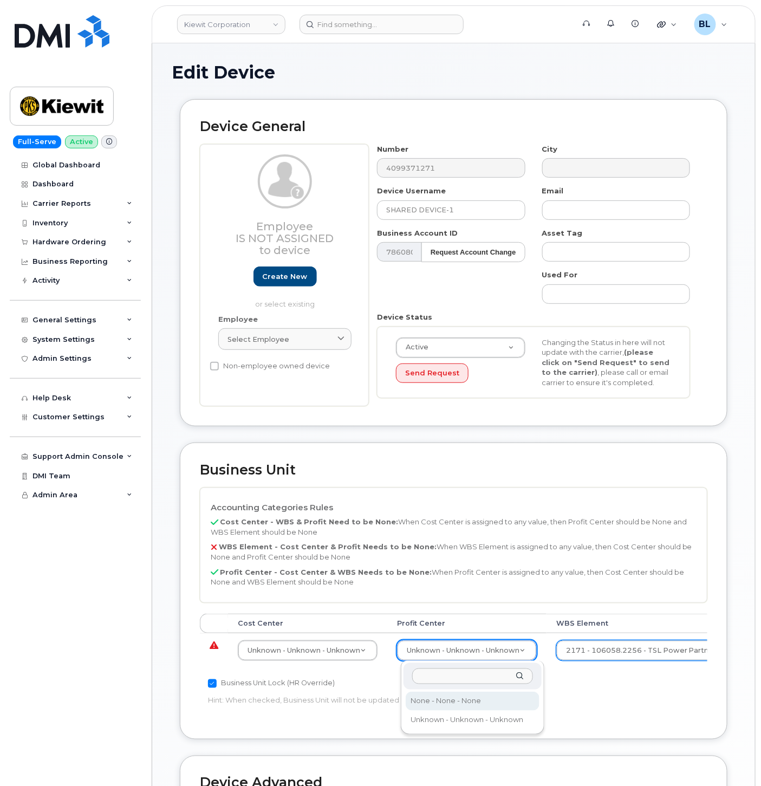
select select "29629357"
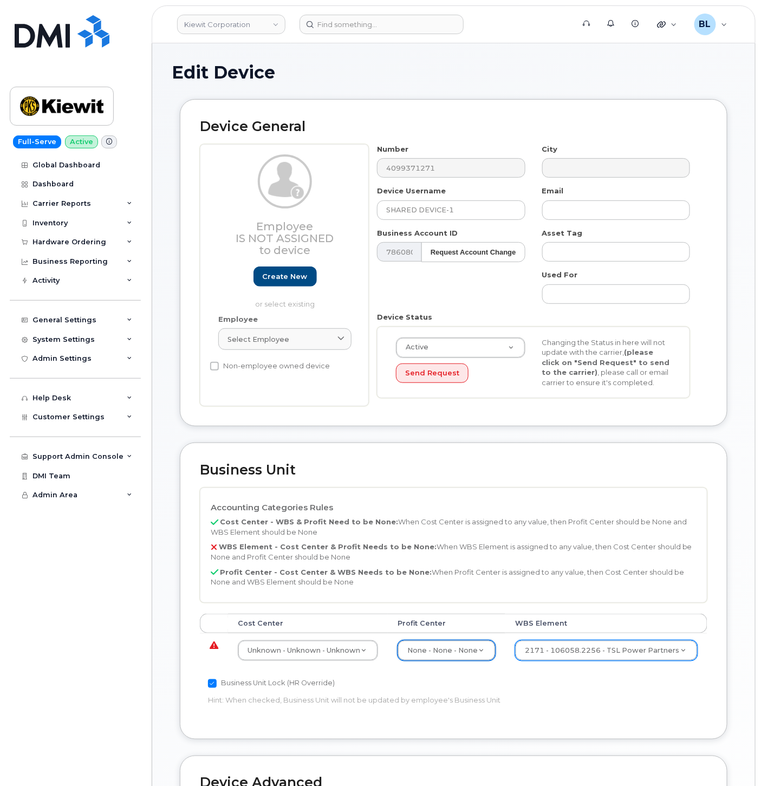
click at [283, 639] on td "Unknown - Unknown - Unknown 29584742" at bounding box center [308, 650] width 160 height 34
click at [293, 662] on td "Unknown - Unknown - Unknown 29584742" at bounding box center [308, 650] width 160 height 34
type input "none"
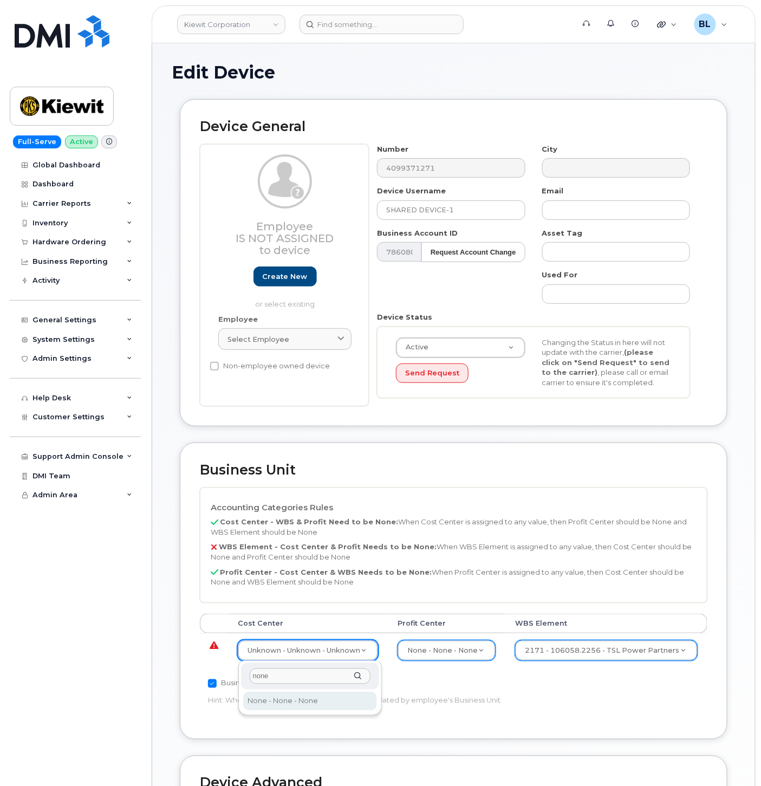
type input "29629358"
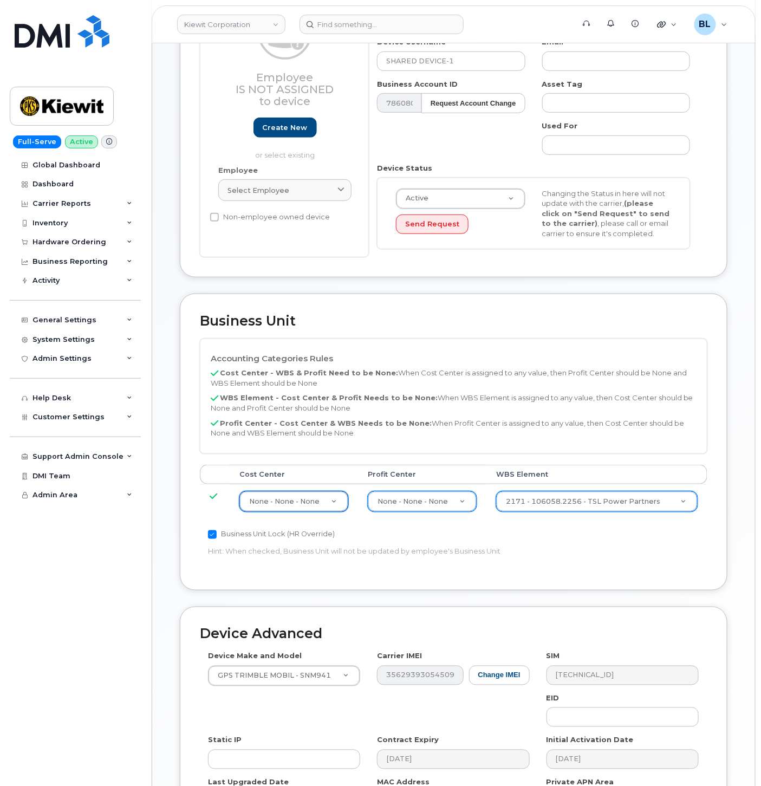
scroll to position [294, 0]
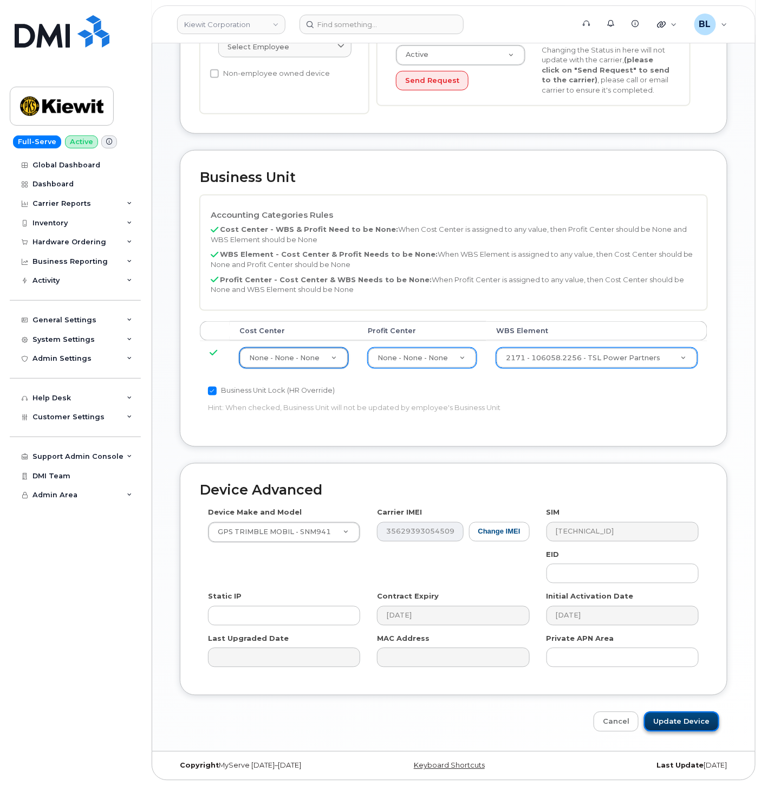
click at [697, 716] on input "Update Device" at bounding box center [681, 722] width 75 height 20
type input "Saving..."
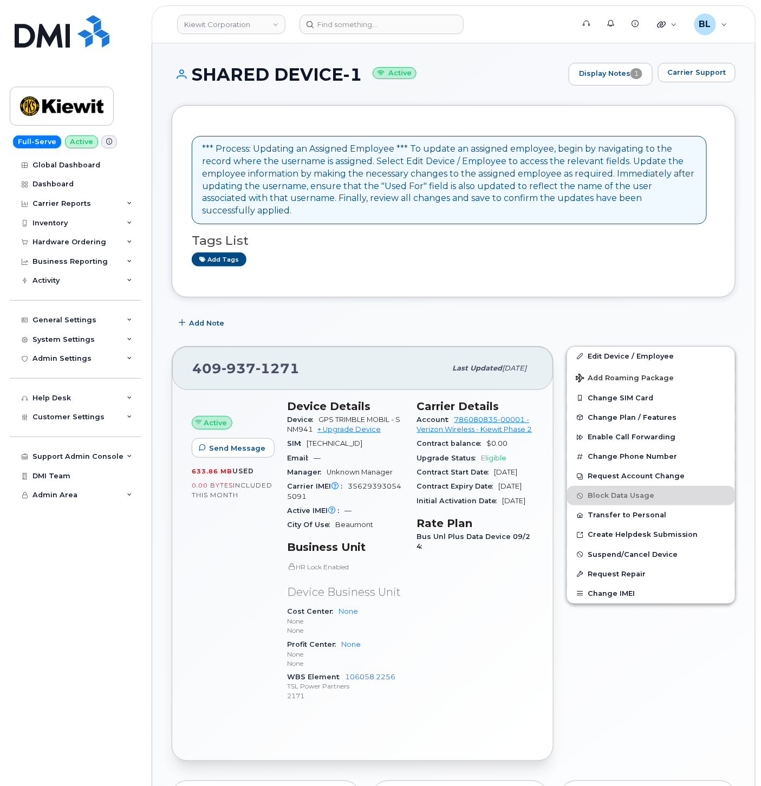
scroll to position [459, 0]
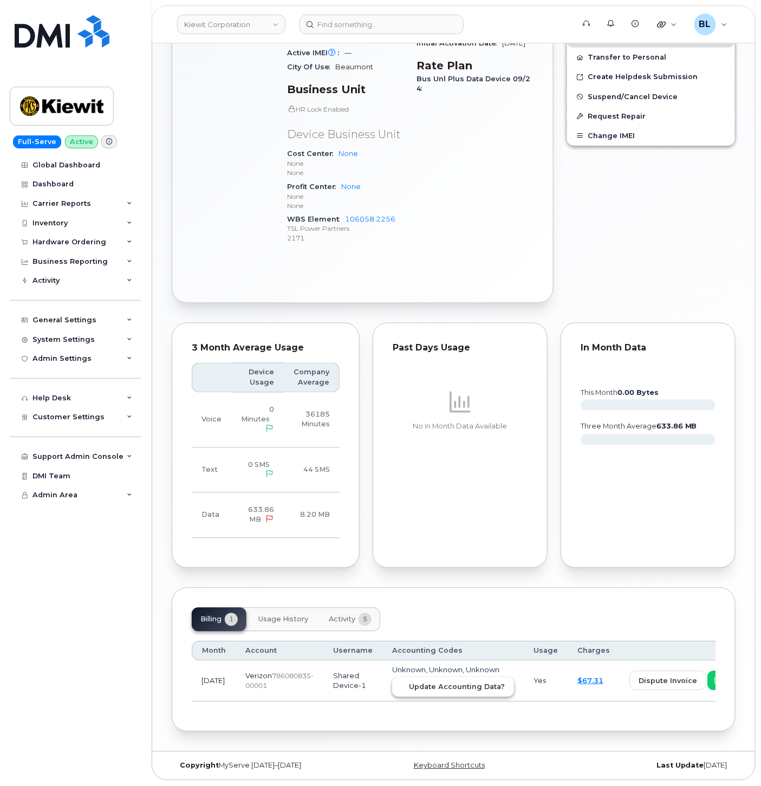
click at [430, 692] on button "Update Accounting Data?" at bounding box center [453, 688] width 122 height 20
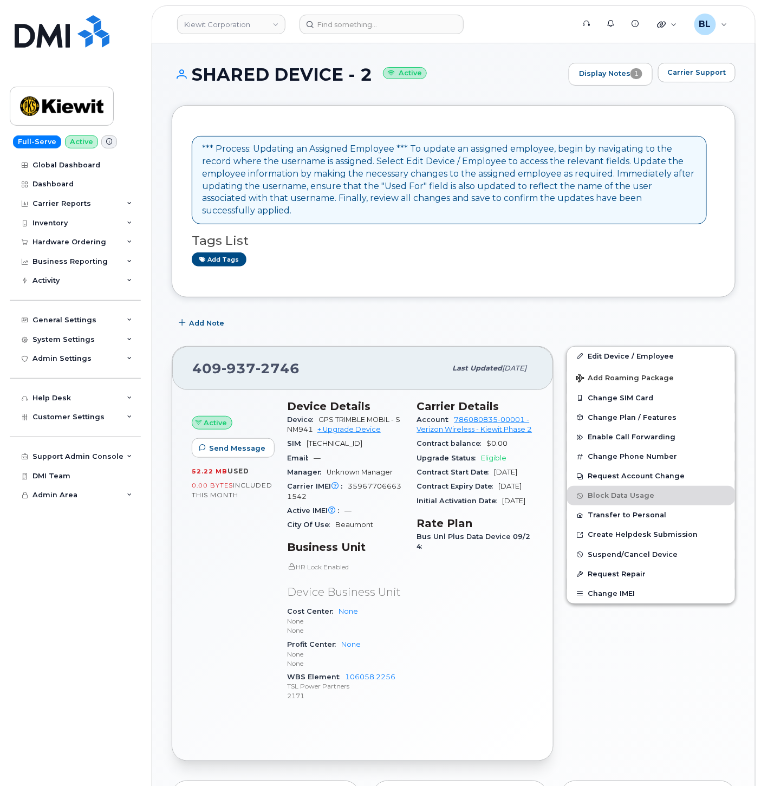
scroll to position [459, 0]
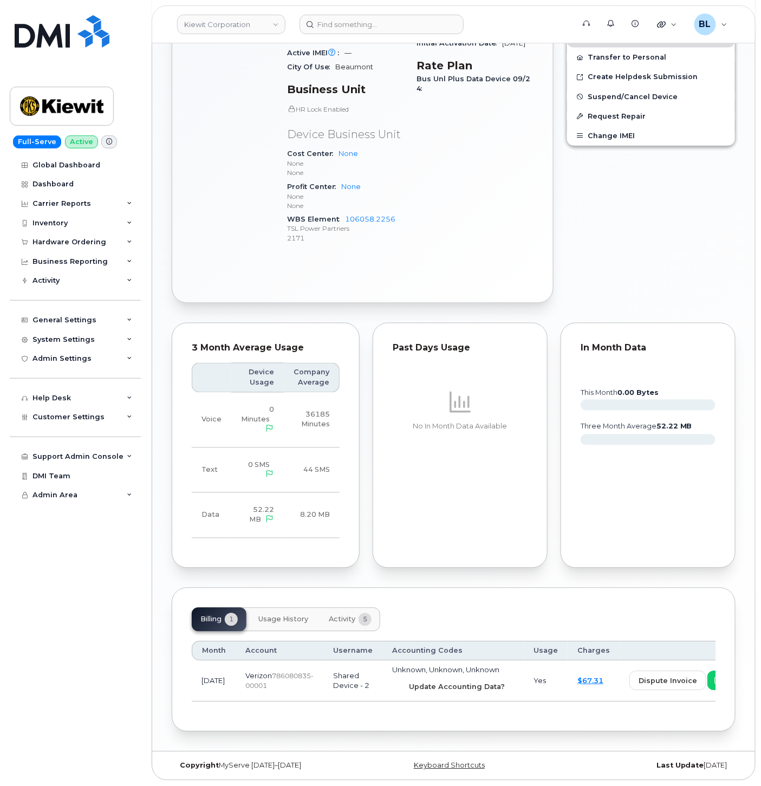
drag, startPoint x: 441, startPoint y: 690, endPoint x: 439, endPoint y: 67, distance: 623.1
click at [441, 690] on button "Update Accounting Data?" at bounding box center [453, 688] width 122 height 20
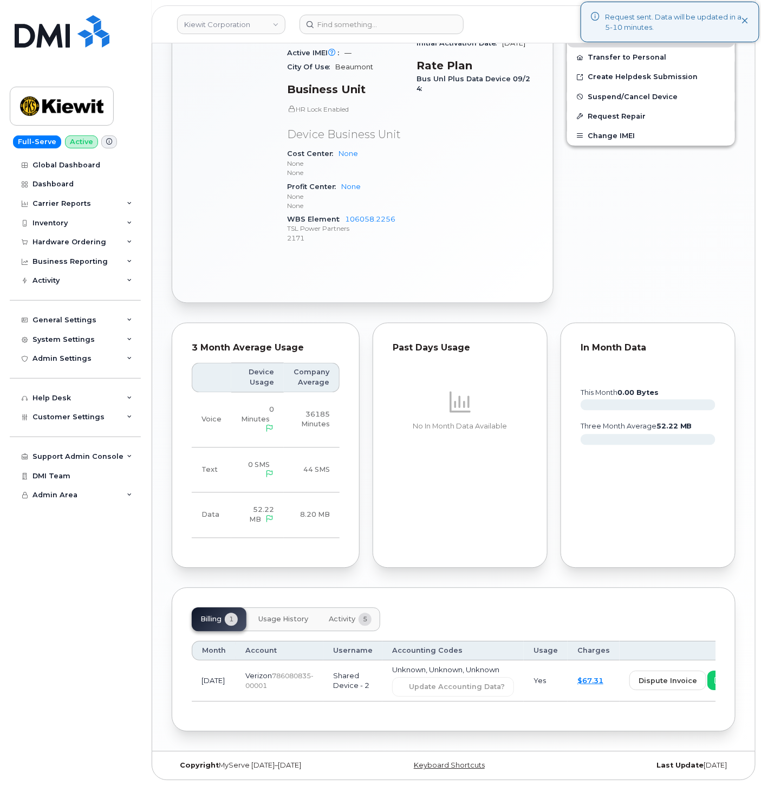
drag, startPoint x: 393, startPoint y: 160, endPoint x: 279, endPoint y: 110, distance: 124.9
click at [393, 160] on p "None" at bounding box center [345, 163] width 117 height 9
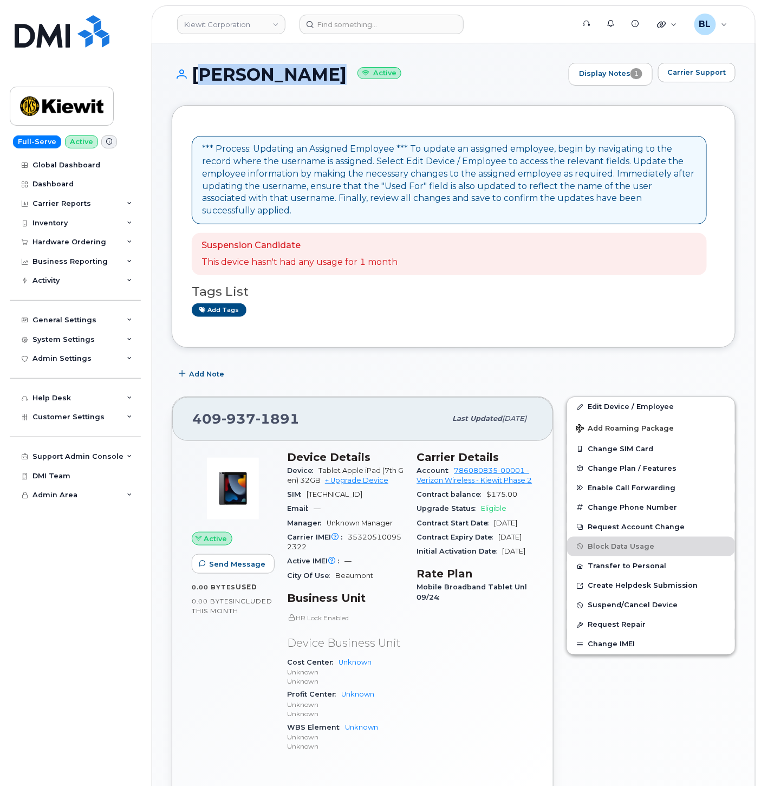
drag, startPoint x: 190, startPoint y: 68, endPoint x: 333, endPoint y: 74, distance: 143.2
click at [333, 74] on h1 "LYNN GARDNER Active" at bounding box center [368, 74] width 392 height 19
click at [634, 398] on link "Edit Device / Employee" at bounding box center [651, 407] width 168 height 20
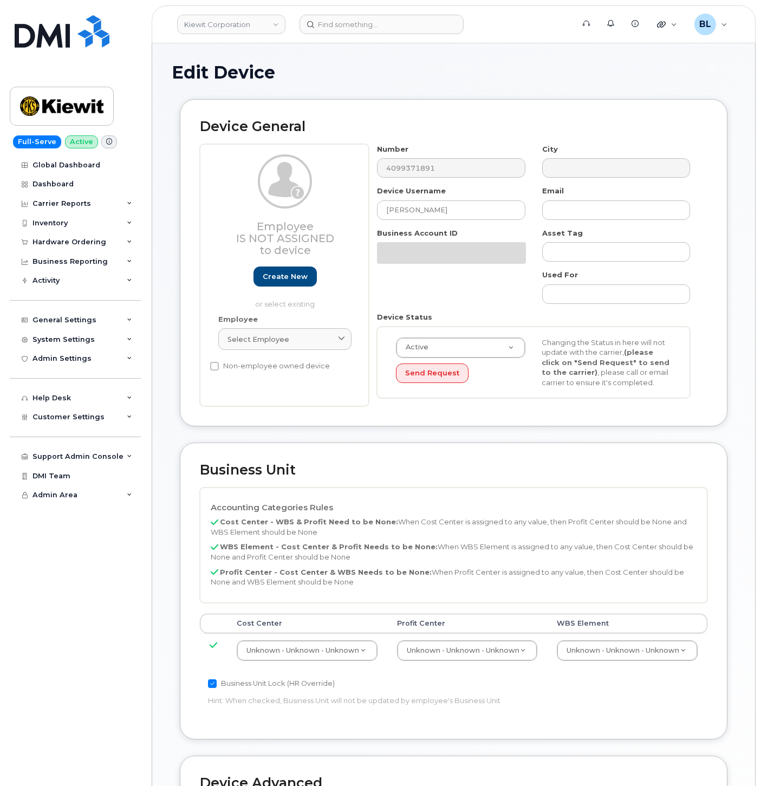
select select "29584743"
click at [613, 640] on td "Unknown - Unknown - Unknown 29584744" at bounding box center [627, 650] width 160 height 34
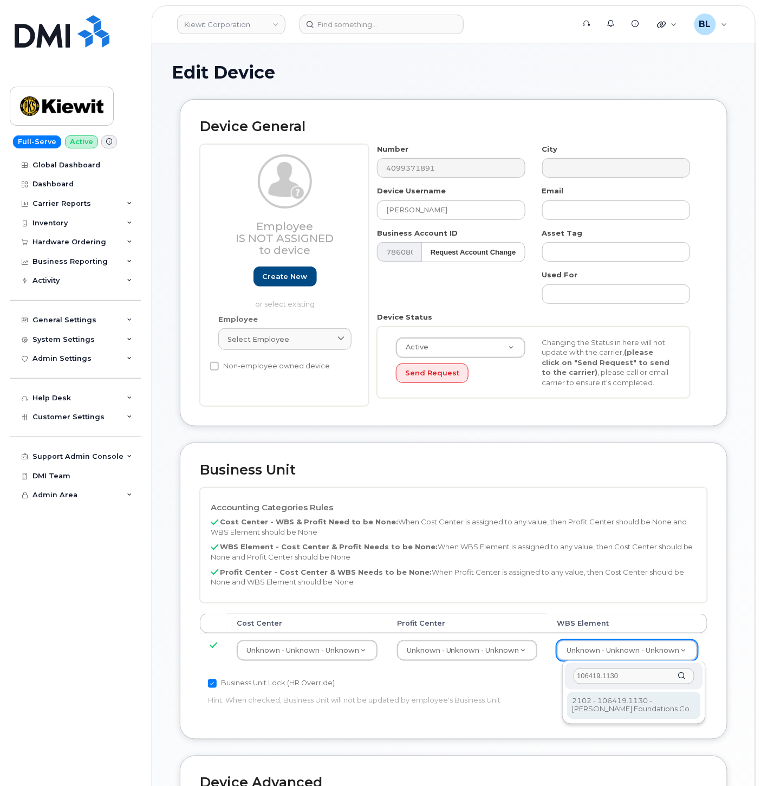
type input "106419.1130"
type input "35281556"
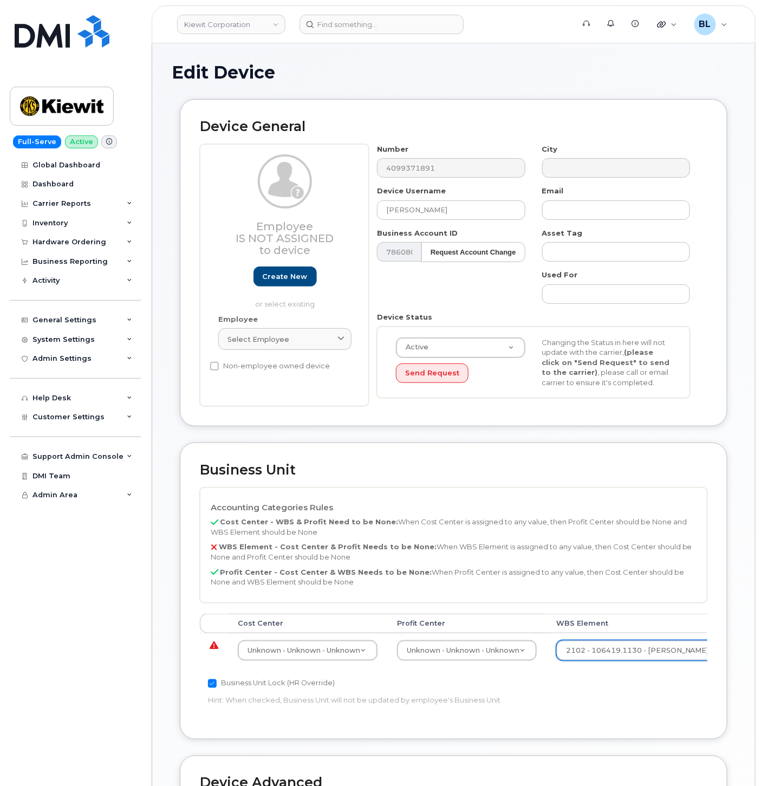
click at [489, 666] on td "Unknown - Unknown - Unknown None - None - None Unknown - Unknown - Unknown" at bounding box center [466, 650] width 159 height 34
select select "29629357"
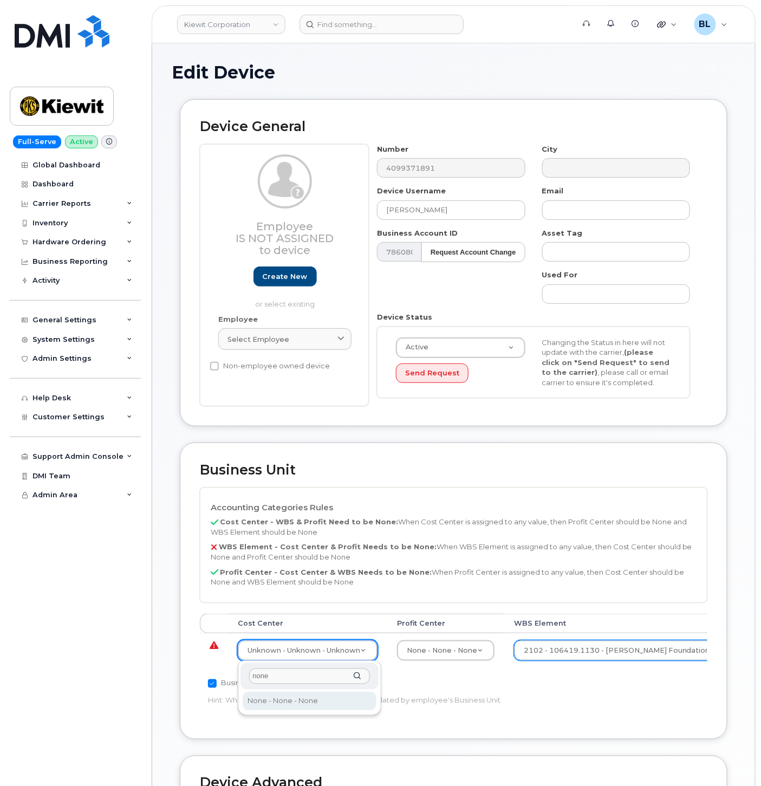
type input "none"
type input "29629358"
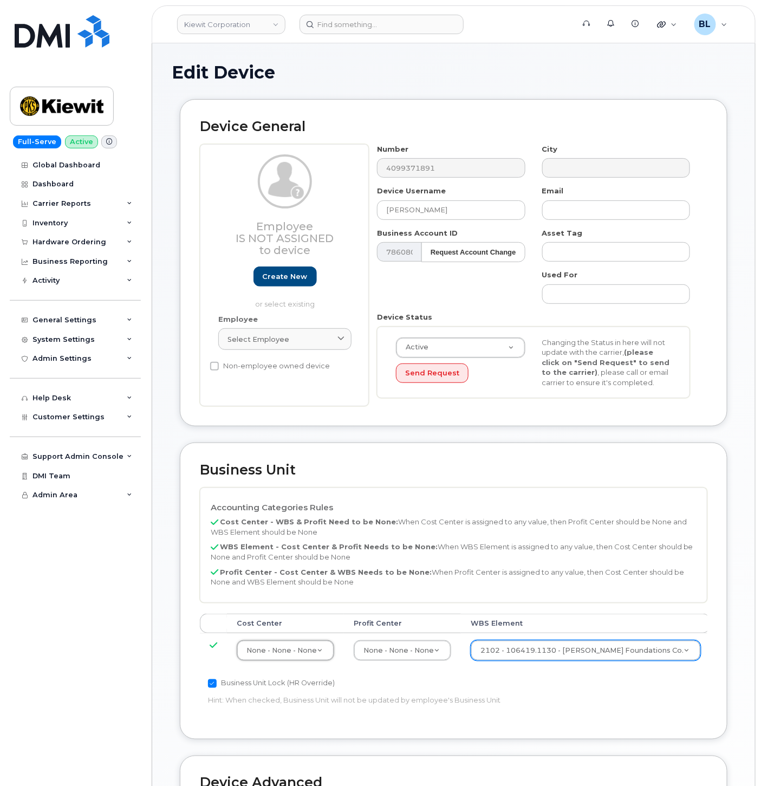
scroll to position [294, 0]
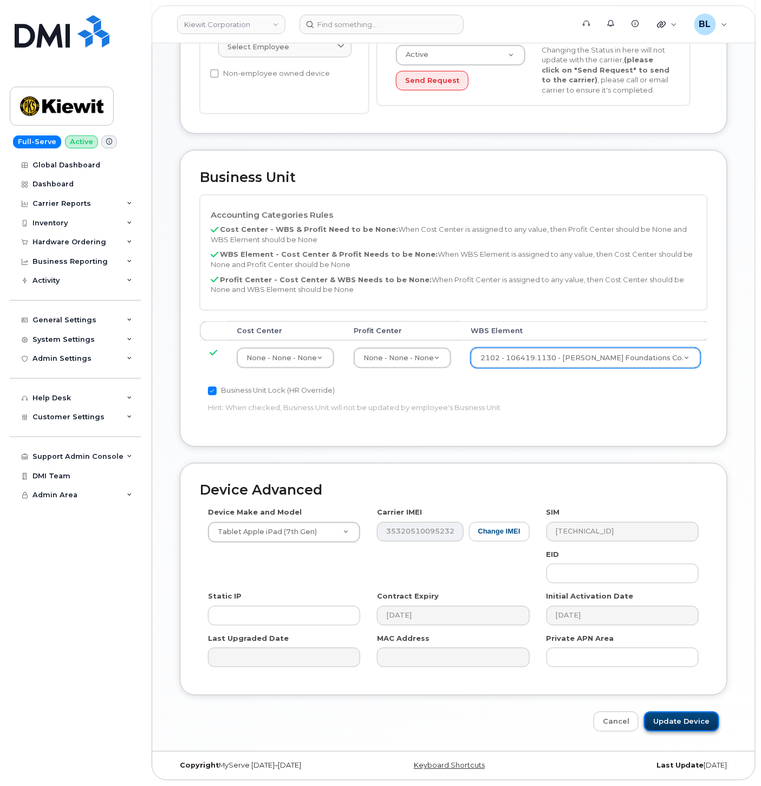
click at [682, 716] on input "Update Device" at bounding box center [681, 722] width 75 height 20
type input "Saving..."
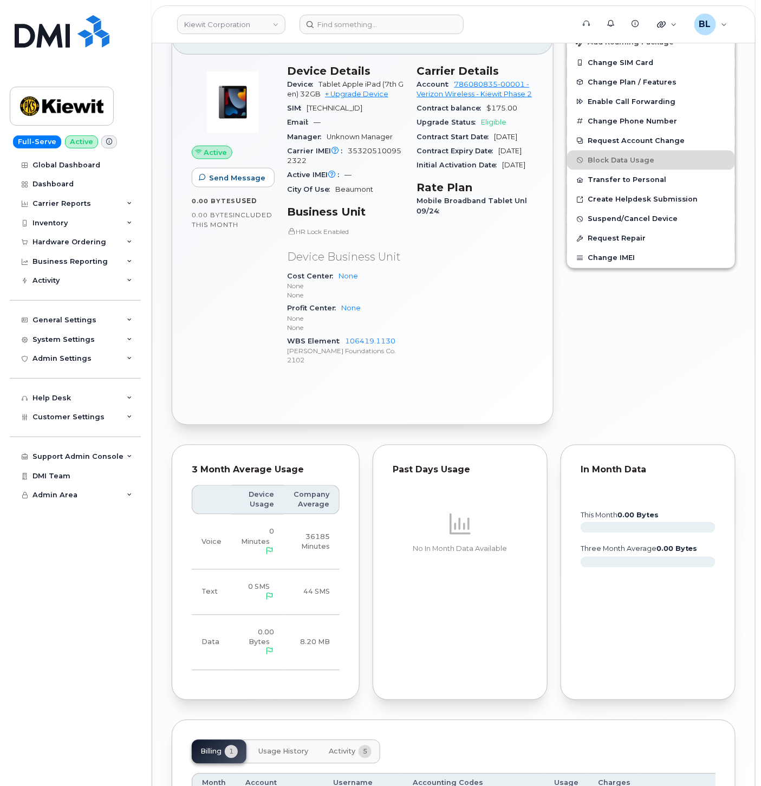
scroll to position [510, 0]
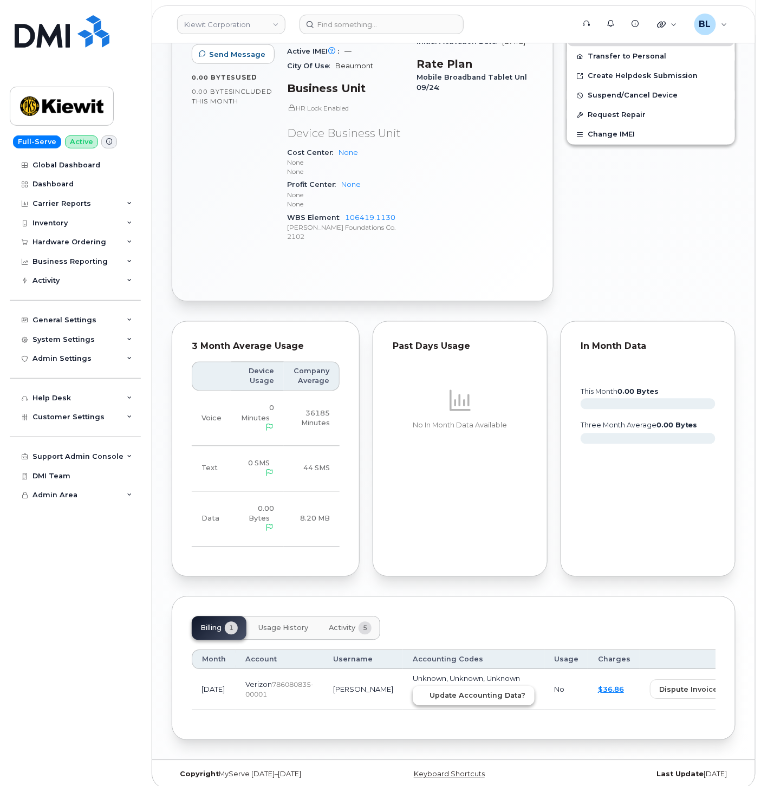
click at [430, 691] on span "Update Accounting Data?" at bounding box center [478, 696] width 96 height 10
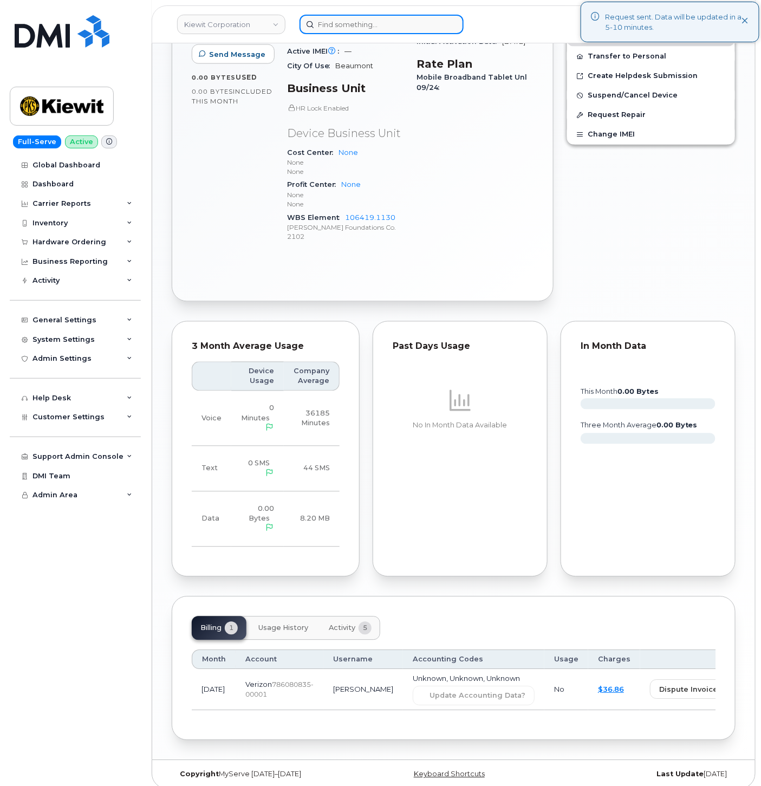
click at [404, 24] on input at bounding box center [382, 25] width 164 height 20
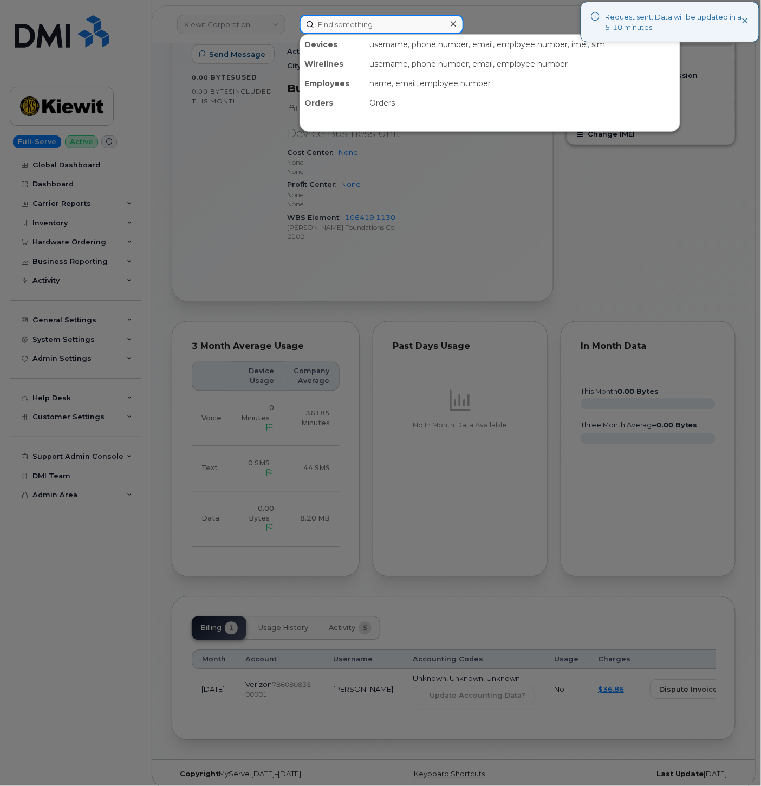
paste input "2394803231"
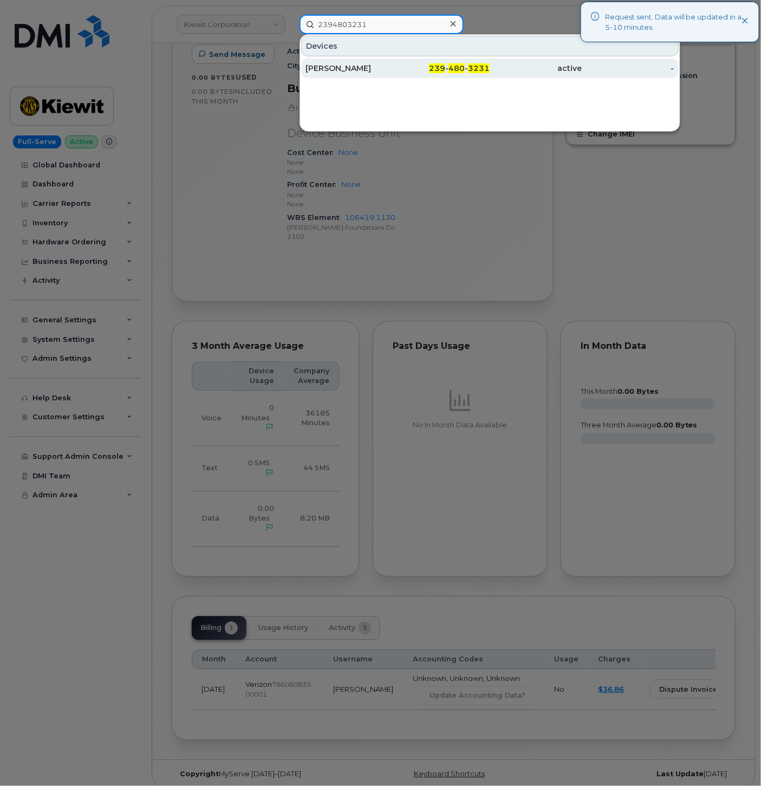
type input "2394803231"
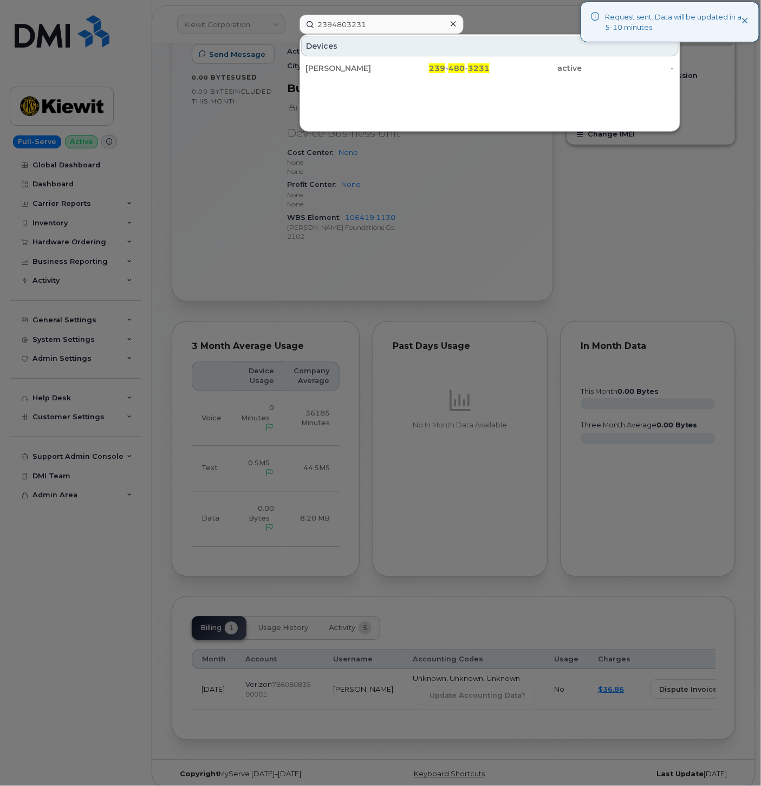
drag, startPoint x: 377, startPoint y: 68, endPoint x: 55, endPoint y: 226, distance: 359.1
click at [377, 68] on div "[PERSON_NAME]" at bounding box center [352, 68] width 92 height 11
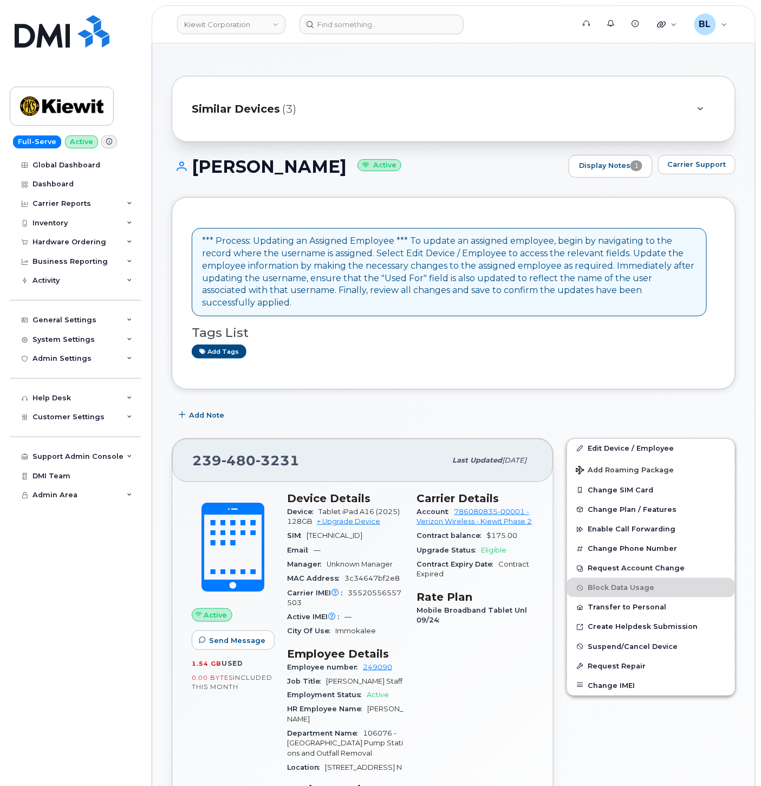
drag, startPoint x: 183, startPoint y: 164, endPoint x: 347, endPoint y: 173, distance: 164.4
click at [347, 173] on h1 "[PERSON_NAME] Active" at bounding box center [368, 166] width 392 height 19
click at [238, 452] on span "480" at bounding box center [239, 460] width 34 height 16
click at [237, 452] on span "480" at bounding box center [239, 460] width 34 height 16
drag, startPoint x: 193, startPoint y: 166, endPoint x: 342, endPoint y: 167, distance: 148.5
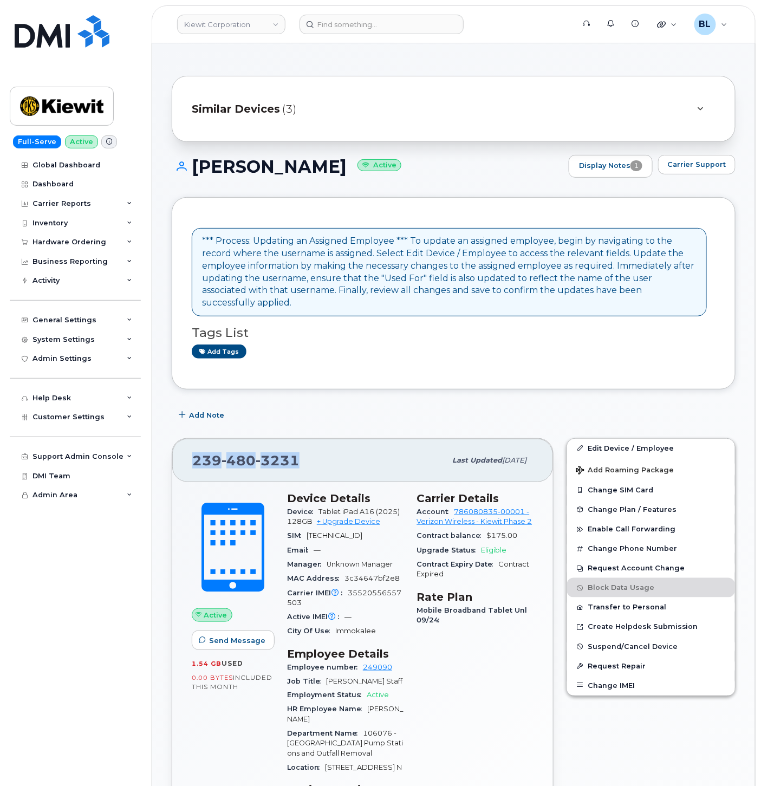
click at [342, 167] on h1 "[PERSON_NAME] Active" at bounding box center [368, 166] width 392 height 19
click at [625, 439] on link "Edit Device / Employee" at bounding box center [651, 449] width 168 height 20
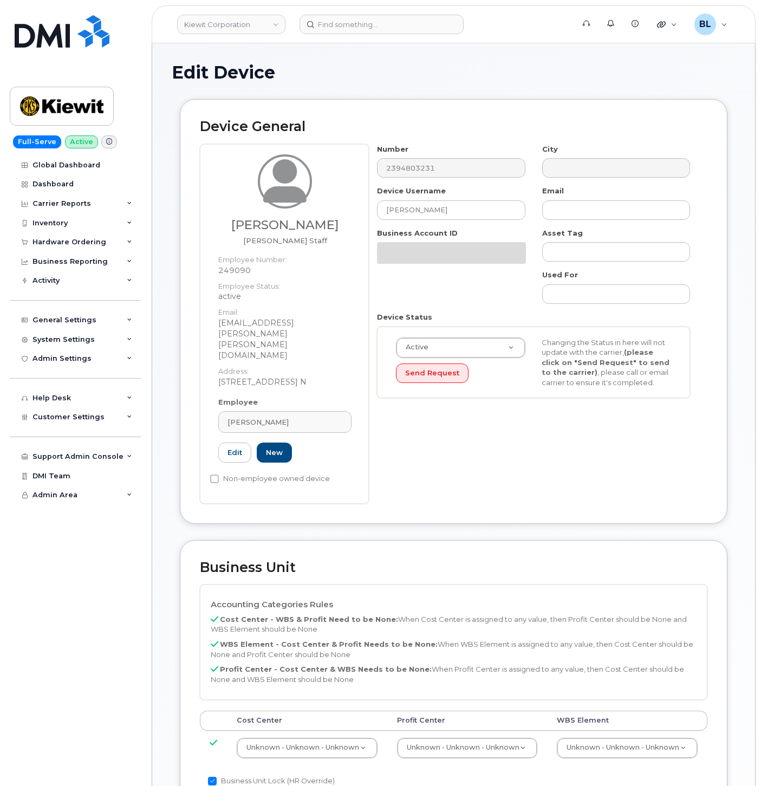
select select "29584743"
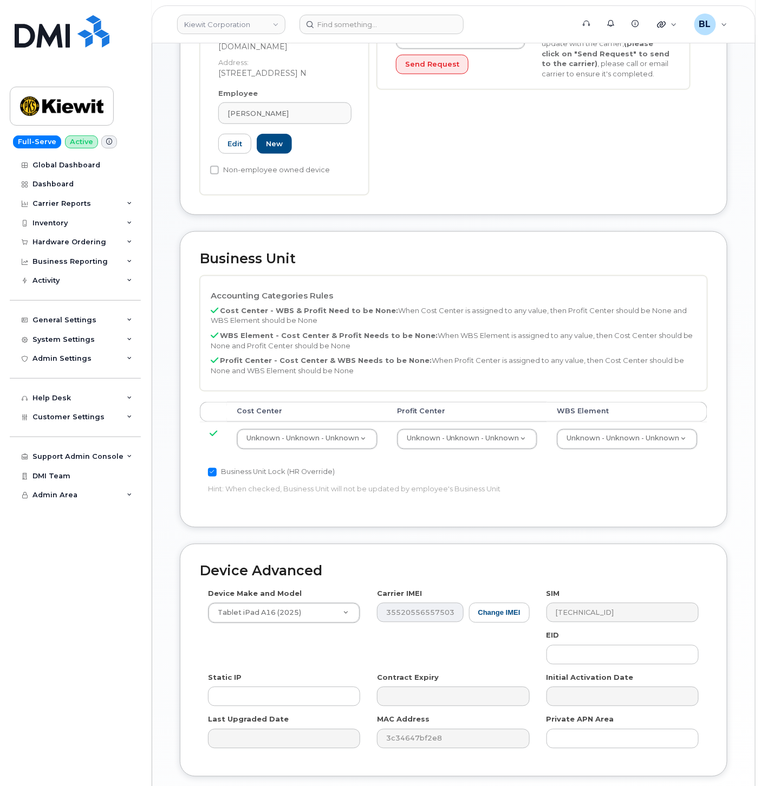
scroll to position [361, 0]
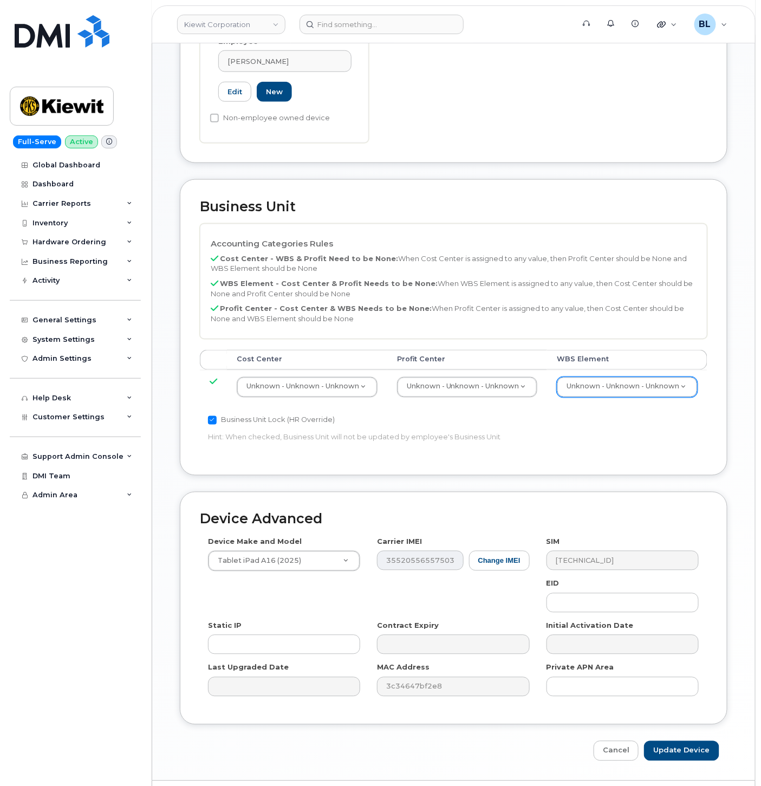
drag, startPoint x: 627, startPoint y: 386, endPoint x: 637, endPoint y: 364, distance: 24.5
click at [627, 385] on div "Accounting Categories Rules Cost Center - WBS & Profit Need to be None: When Co…" at bounding box center [454, 340] width 508 height 232
type input "106076.1523"
type input "29969090"
click at [494, 370] on td "Unknown - Unknown - Unknown None - None - None Unknown - Unknown - Unknown" at bounding box center [466, 387] width 159 height 34
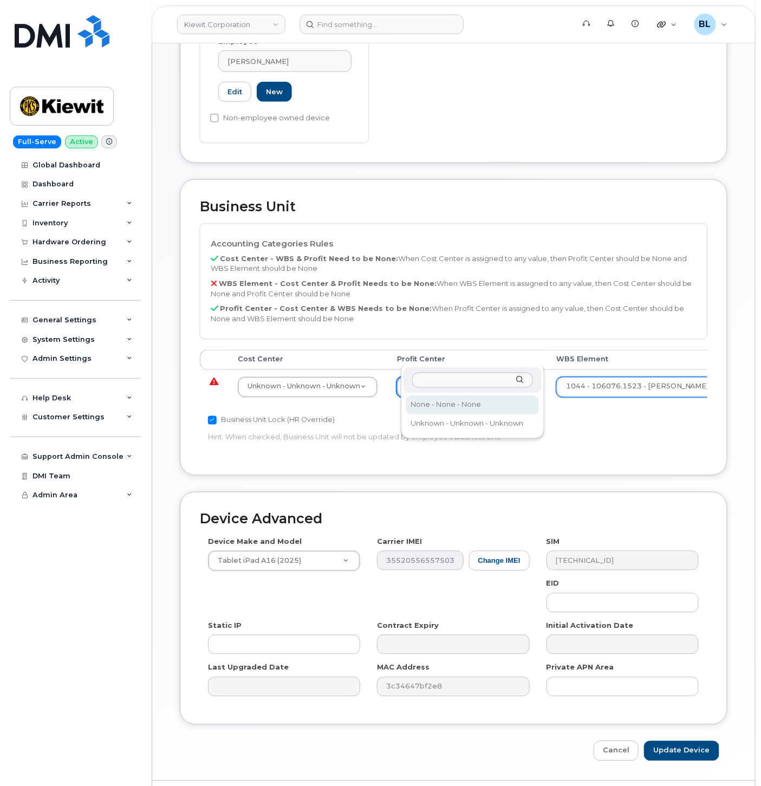
select select "29629357"
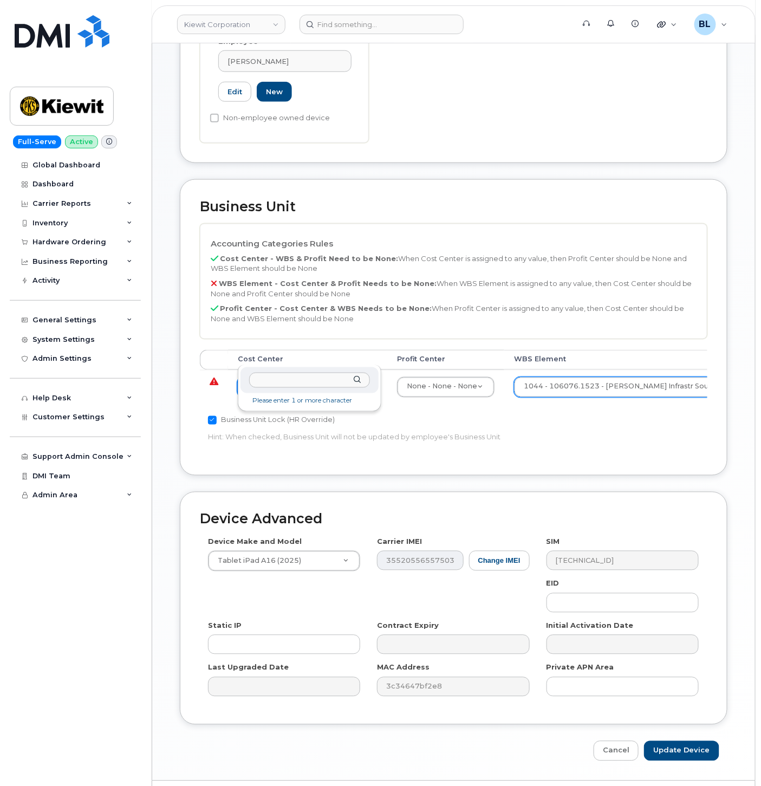
drag, startPoint x: 302, startPoint y: 355, endPoint x: 288, endPoint y: 359, distance: 15.3
type input "none"
type input "29629358"
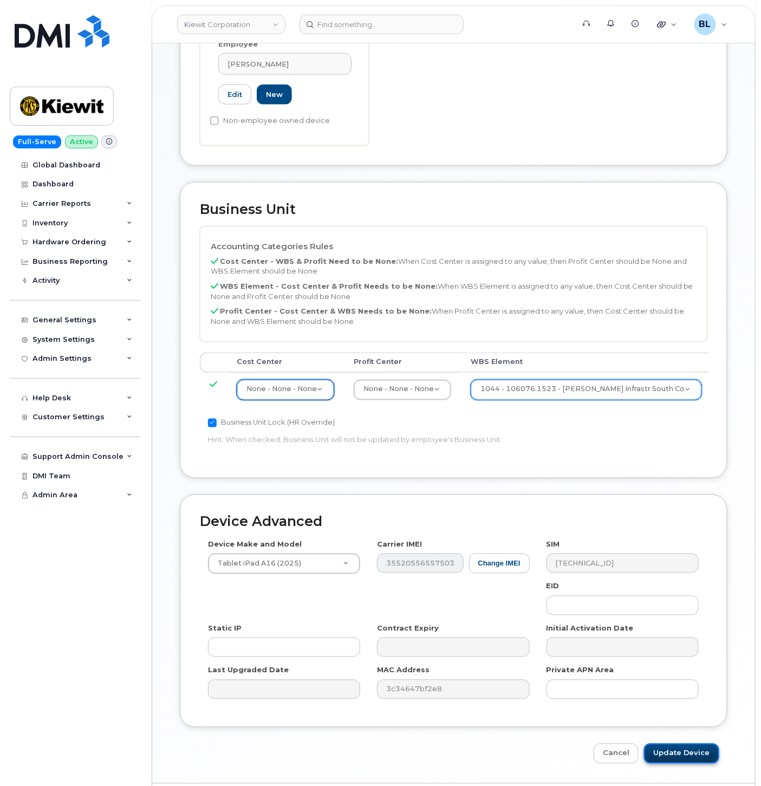
click at [688, 744] on input "Update Device" at bounding box center [681, 754] width 75 height 20
type input "Saving..."
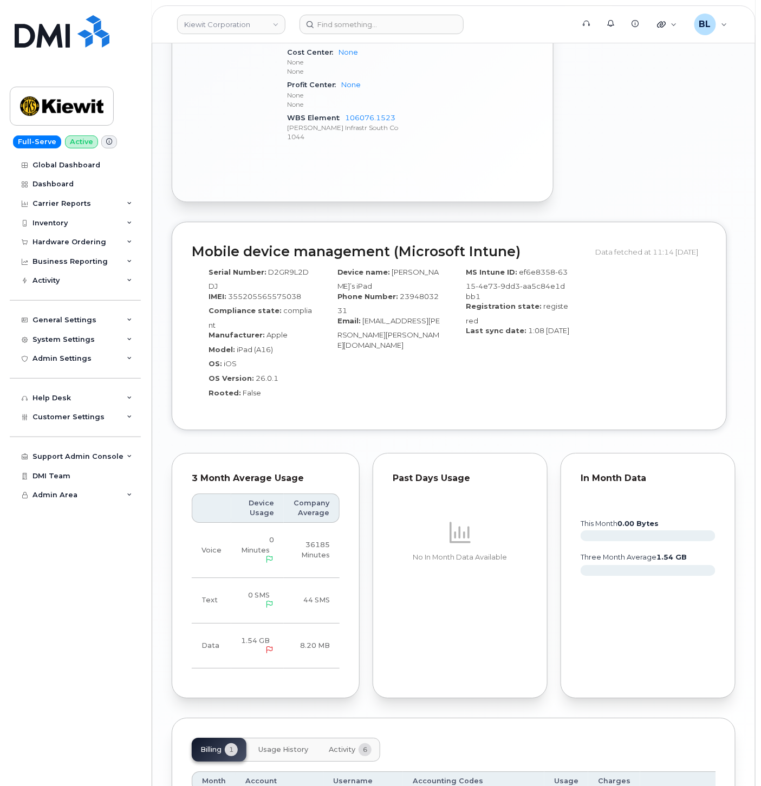
scroll to position [934, 0]
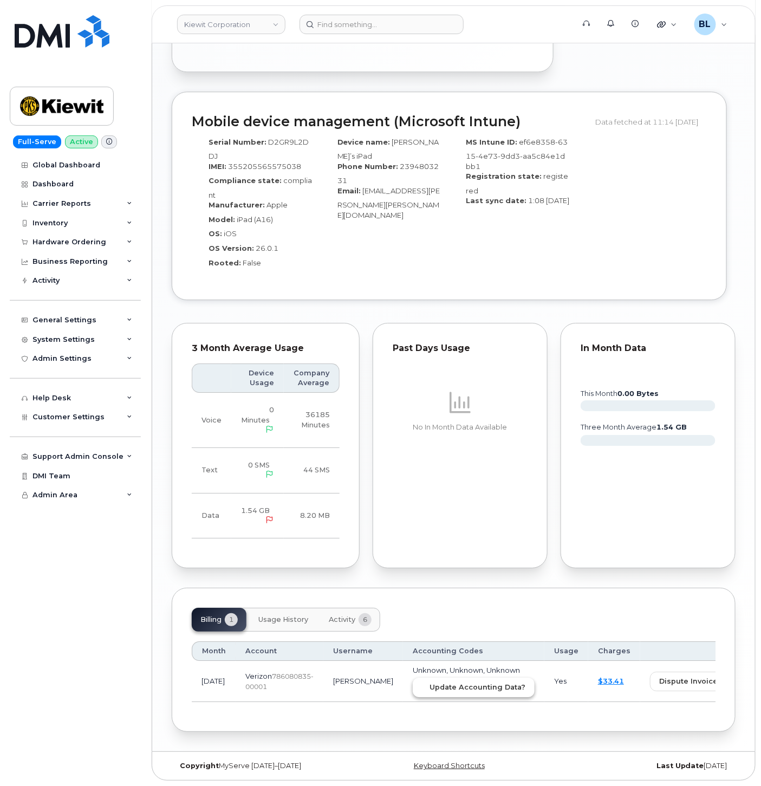
click at [430, 682] on span "Update Accounting Data?" at bounding box center [478, 687] width 96 height 10
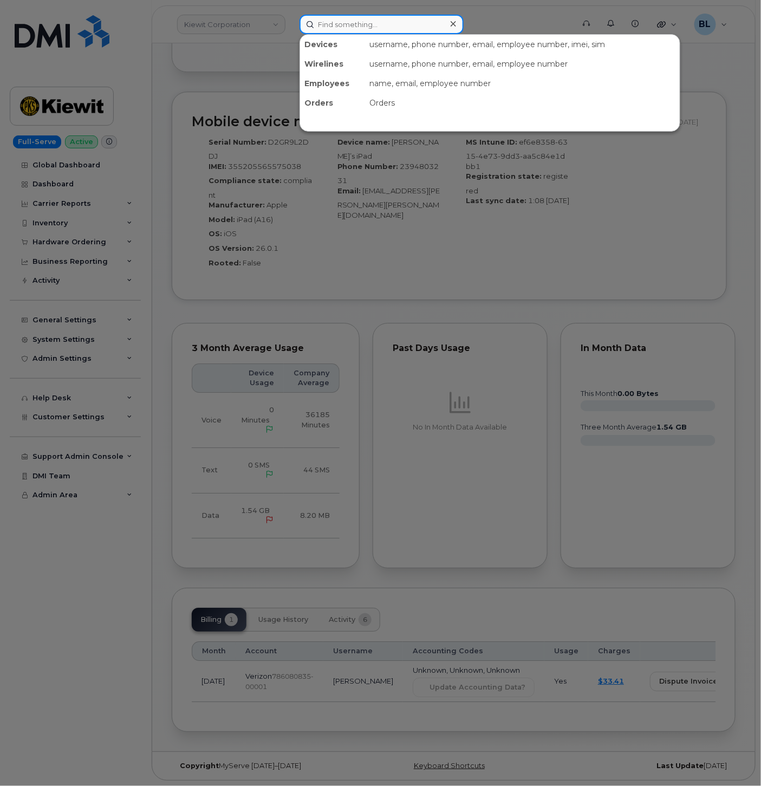
click at [386, 25] on input at bounding box center [382, 25] width 164 height 20
paste input "6892396771"
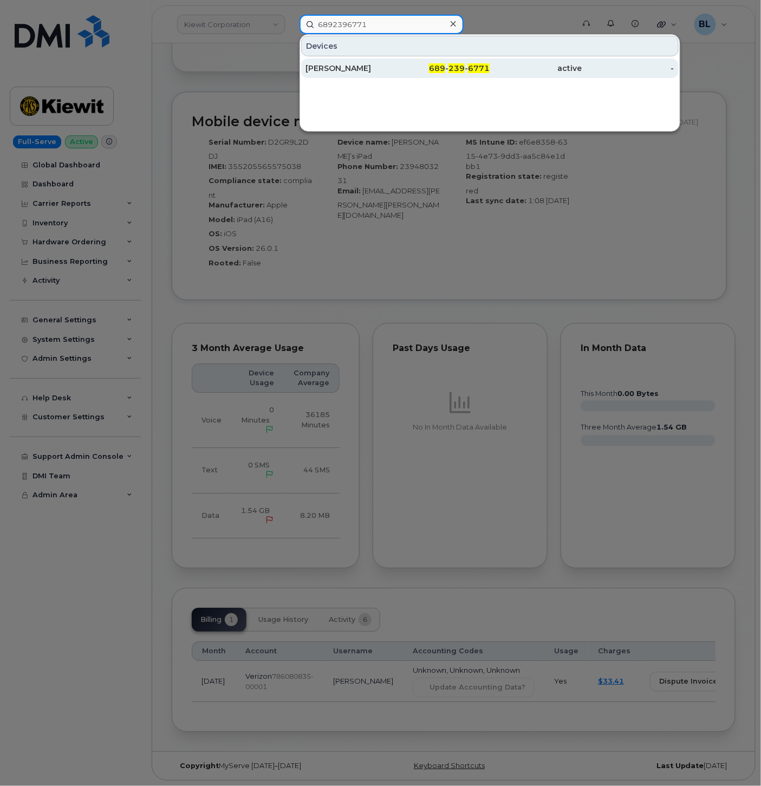
type input "6892396771"
click at [414, 70] on div "689 - 239 - 6771" at bounding box center [444, 68] width 92 height 11
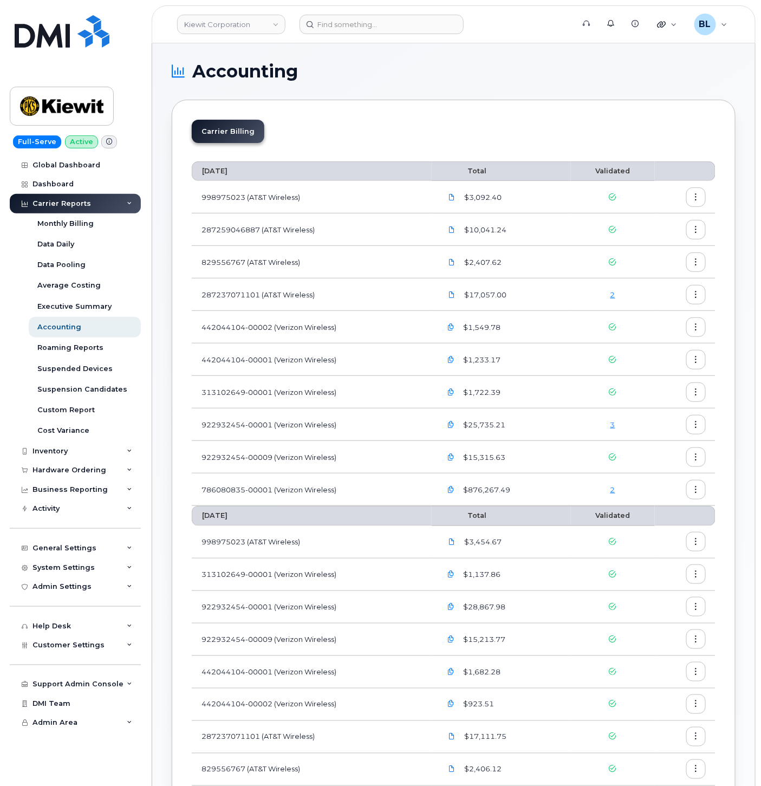
click at [614, 496] on td "2" at bounding box center [613, 490] width 84 height 33
click at [614, 489] on link "2" at bounding box center [613, 489] width 5 height 9
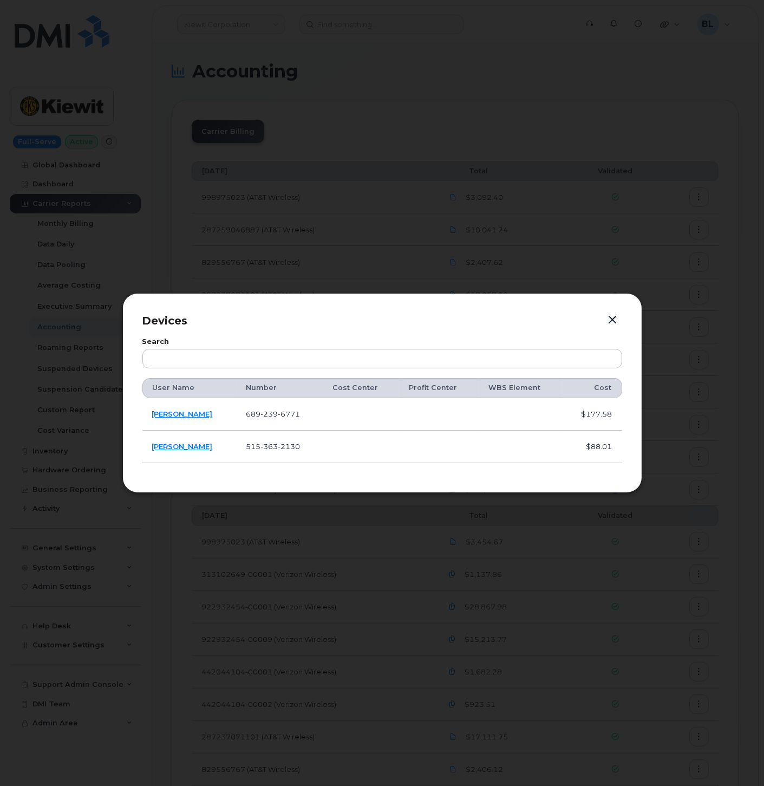
click at [273, 411] on span "239" at bounding box center [269, 414] width 17 height 9
copy span "689 239 6771"
click at [278, 444] on span "363" at bounding box center [269, 446] width 17 height 9
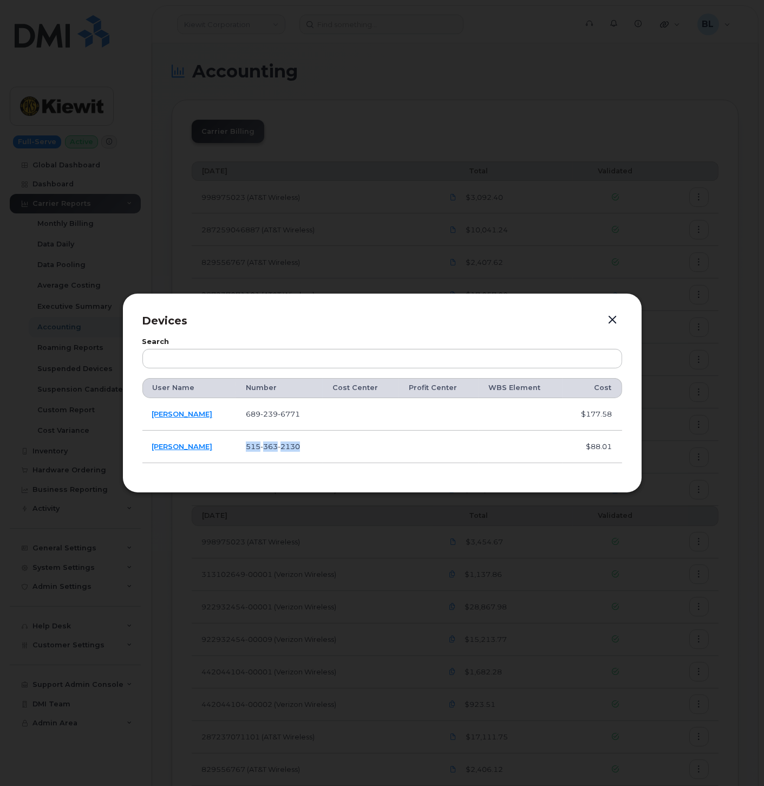
copy span "515 363 2130"
click at [614, 318] on button "button" at bounding box center [613, 320] width 16 height 15
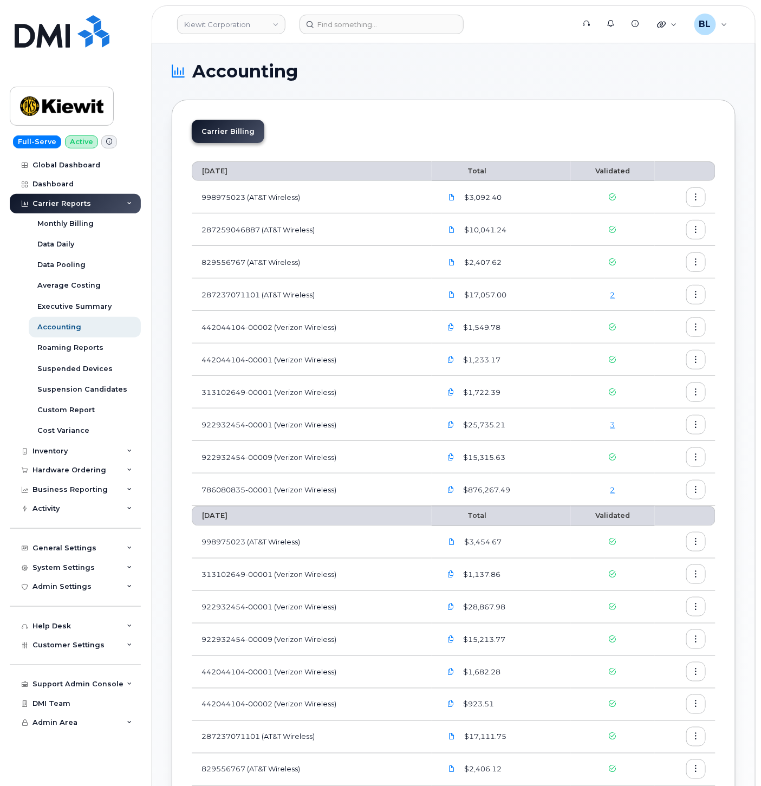
drag, startPoint x: 370, startPoint y: 309, endPoint x: 261, endPoint y: 190, distance: 161.1
click at [369, 309] on td "287237071101 (AT&T Wireless)" at bounding box center [312, 294] width 240 height 33
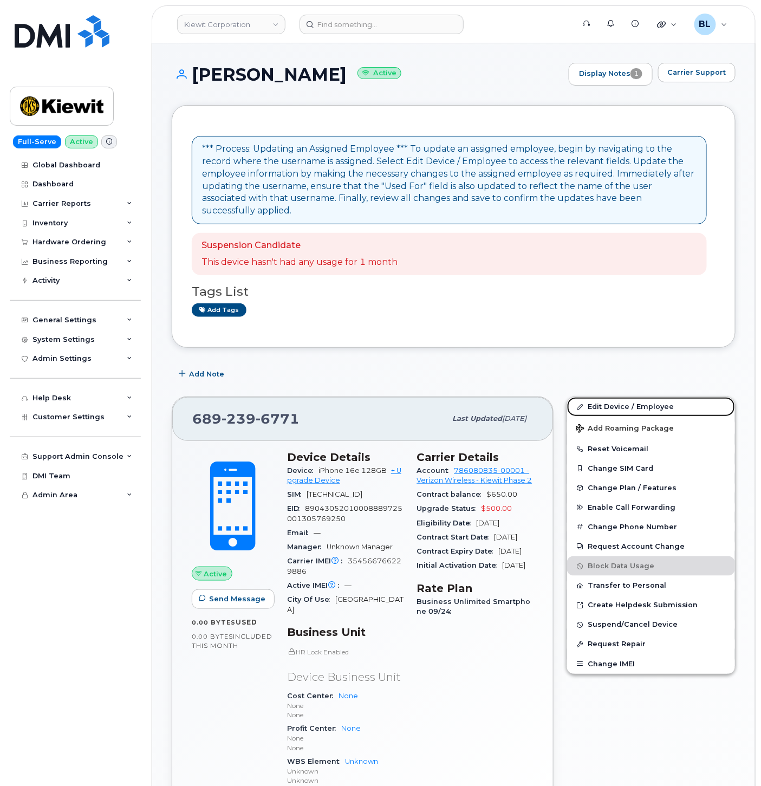
drag, startPoint x: 654, startPoint y: 391, endPoint x: 484, endPoint y: 370, distance: 170.9
click at [654, 397] on link "Edit Device / Employee" at bounding box center [651, 407] width 168 height 20
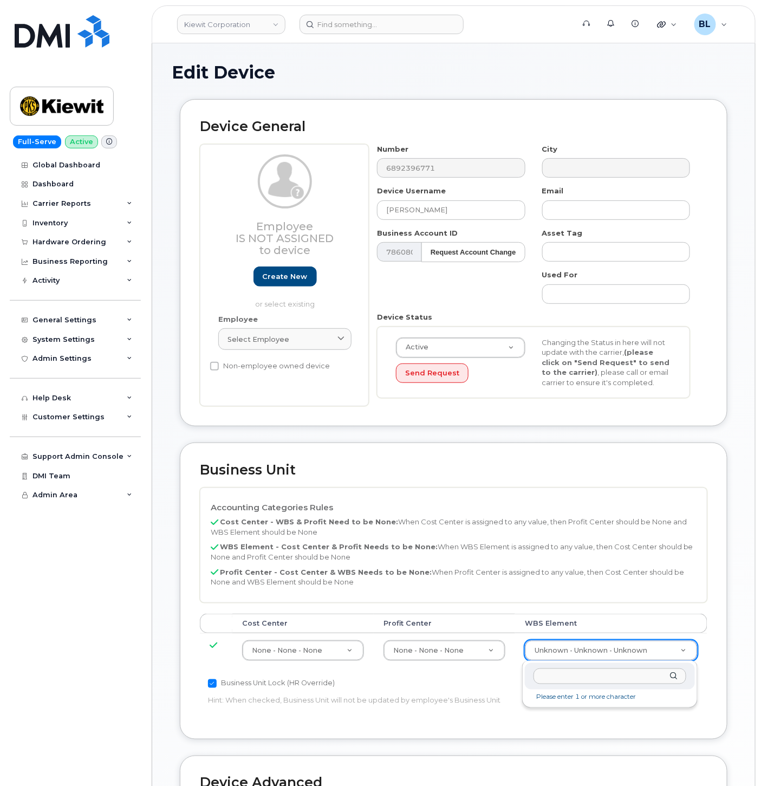
type input "106305.1098"
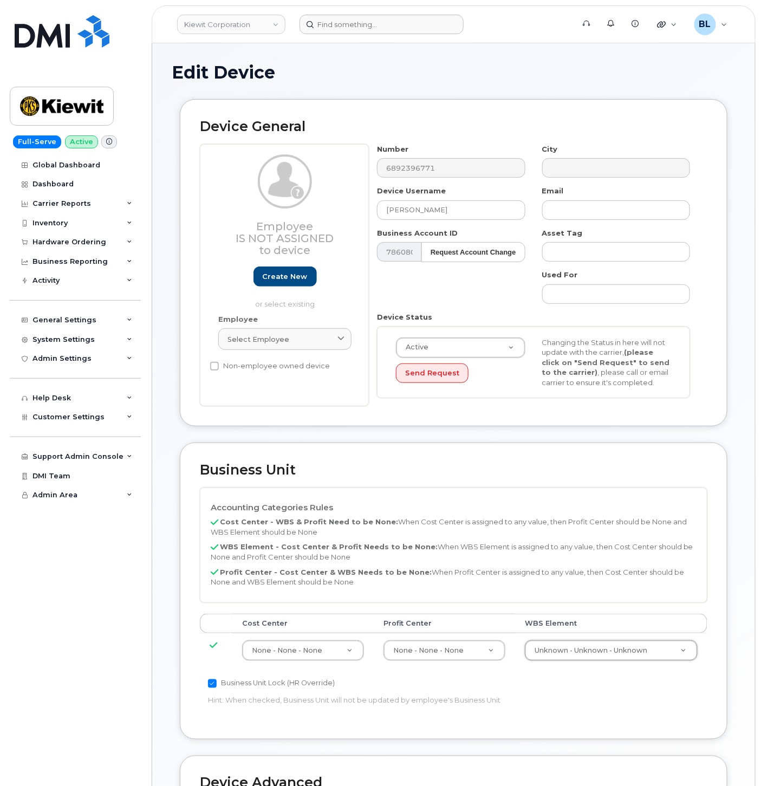
drag, startPoint x: 332, startPoint y: 20, endPoint x: 339, endPoint y: 24, distance: 7.8
paste input "Cindy Gornick"
type input "Cindy Gornick"
click at [370, 22] on input at bounding box center [382, 25] width 164 height 20
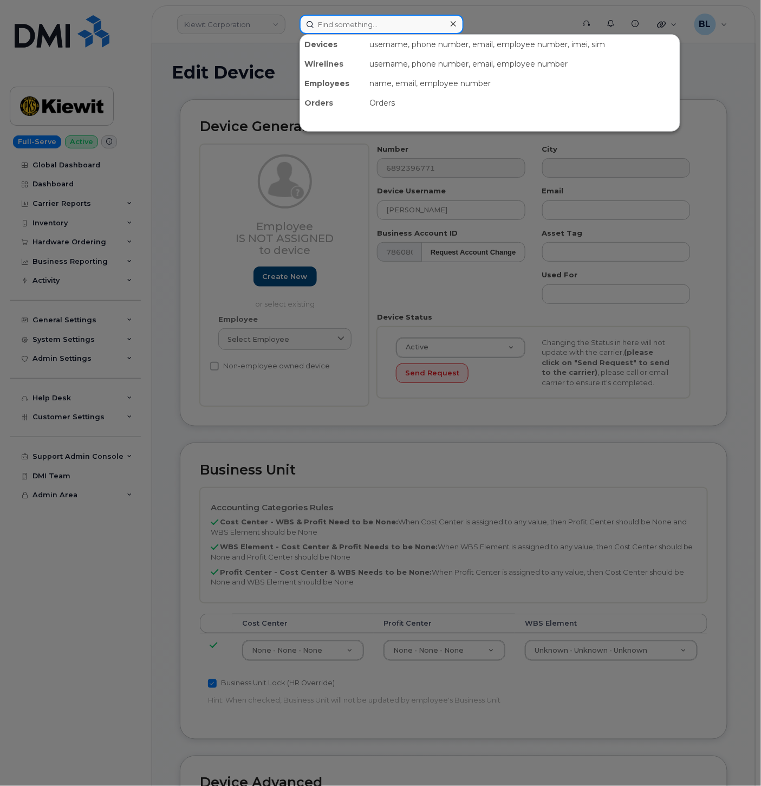
paste input "Cindy Gornick"
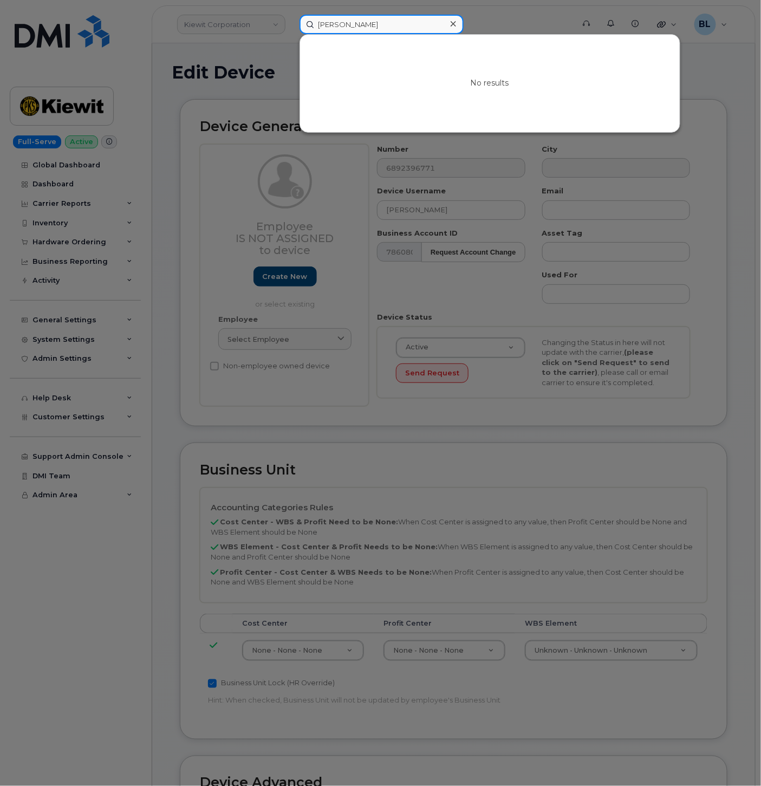
click at [396, 28] on input "Cindy Gornick" at bounding box center [382, 25] width 164 height 20
click at [397, 28] on input "Cindy Gornick" at bounding box center [382, 25] width 164 height 20
paste input "[PERSON_NAME]"
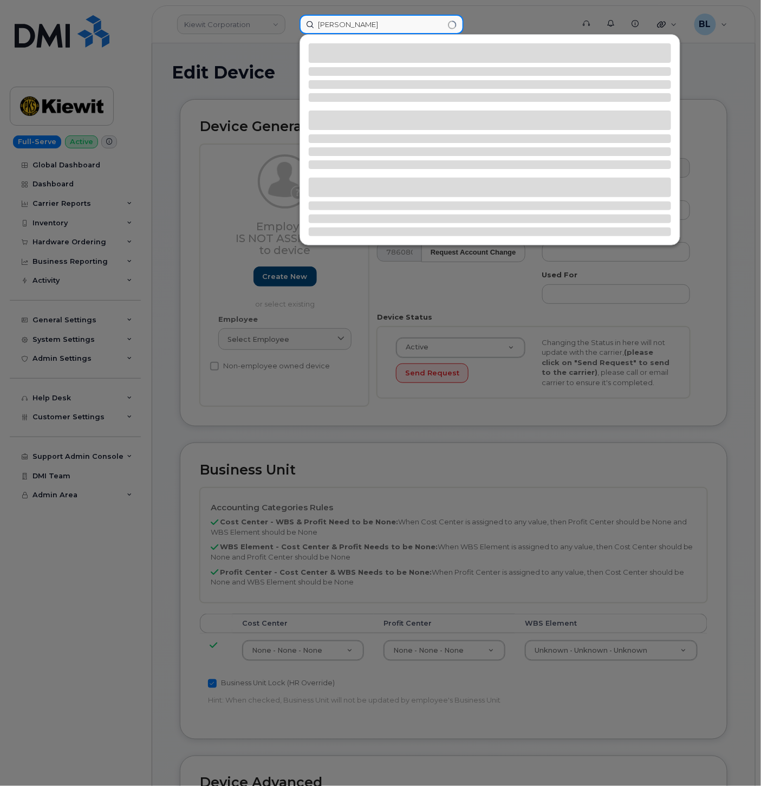
type input "[PERSON_NAME]"
click at [426, 305] on div at bounding box center [380, 393] width 761 height 786
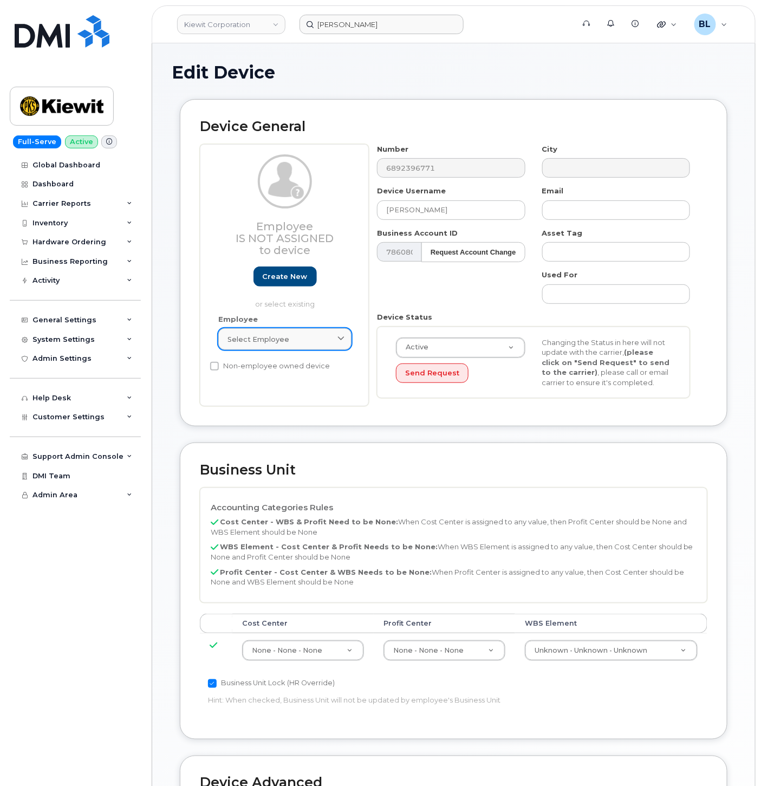
click at [307, 338] on div "Select employee" at bounding box center [285, 339] width 115 height 10
paste input "[PERSON_NAME]"
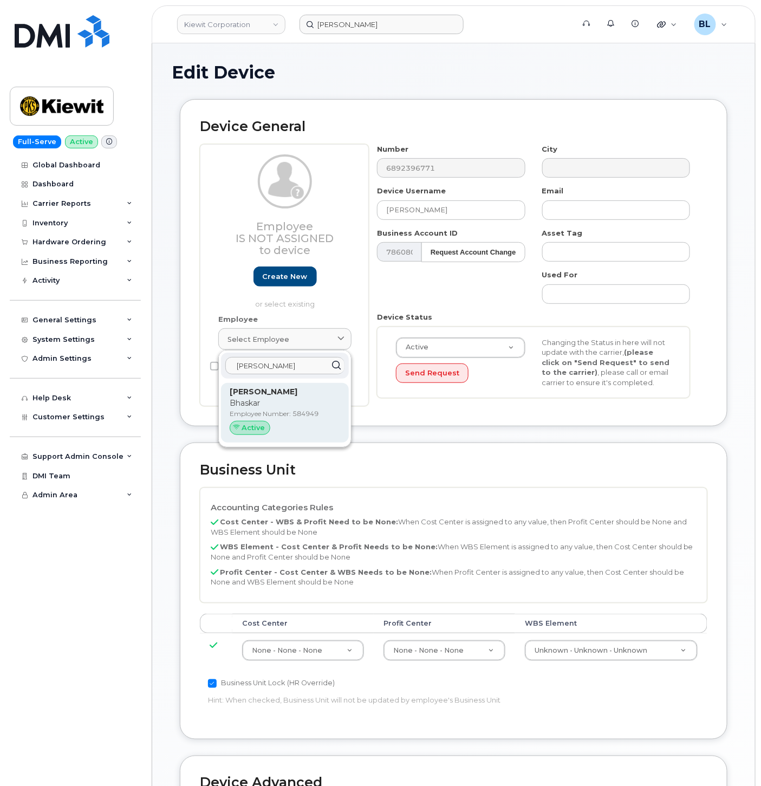
type input "[PERSON_NAME]"
click at [297, 388] on strong "[PERSON_NAME]" at bounding box center [264, 392] width 68 height 10
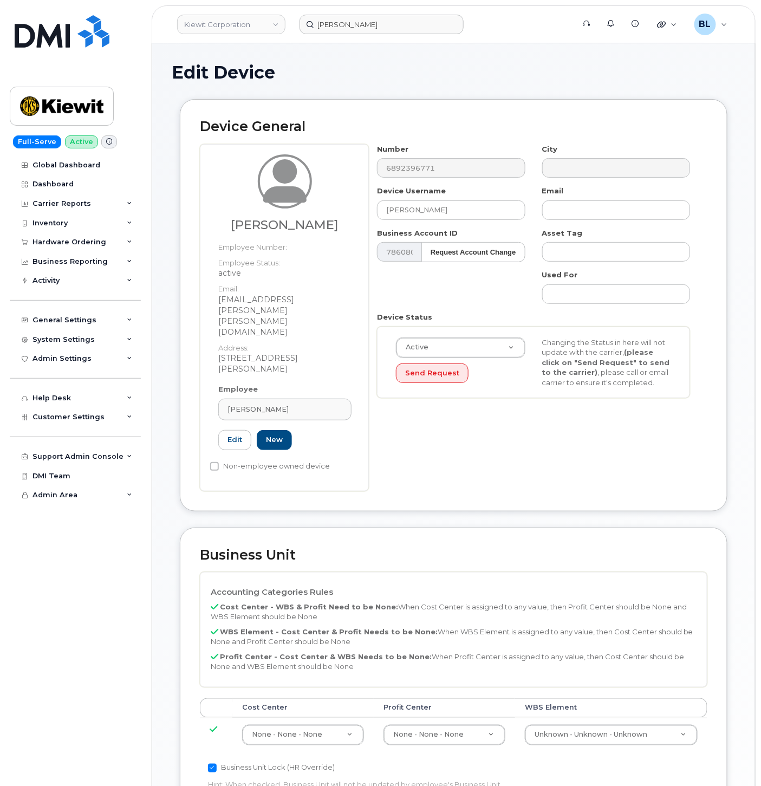
type input "584949"
type input "[PERSON_NAME]"
type input "[EMAIL_ADDRESS][PERSON_NAME][PERSON_NAME][DOMAIN_NAME]"
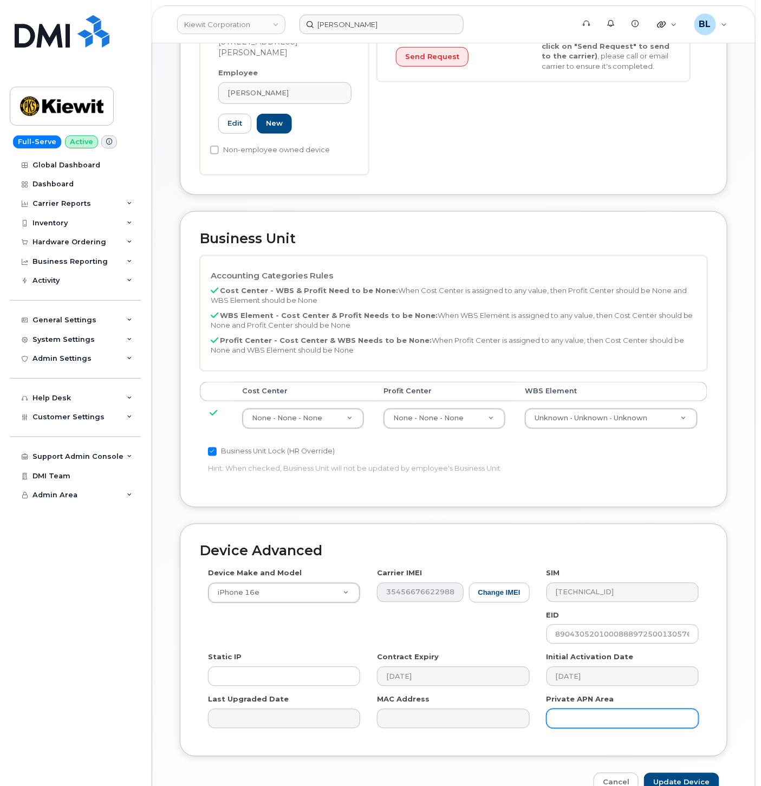
scroll to position [334, 0]
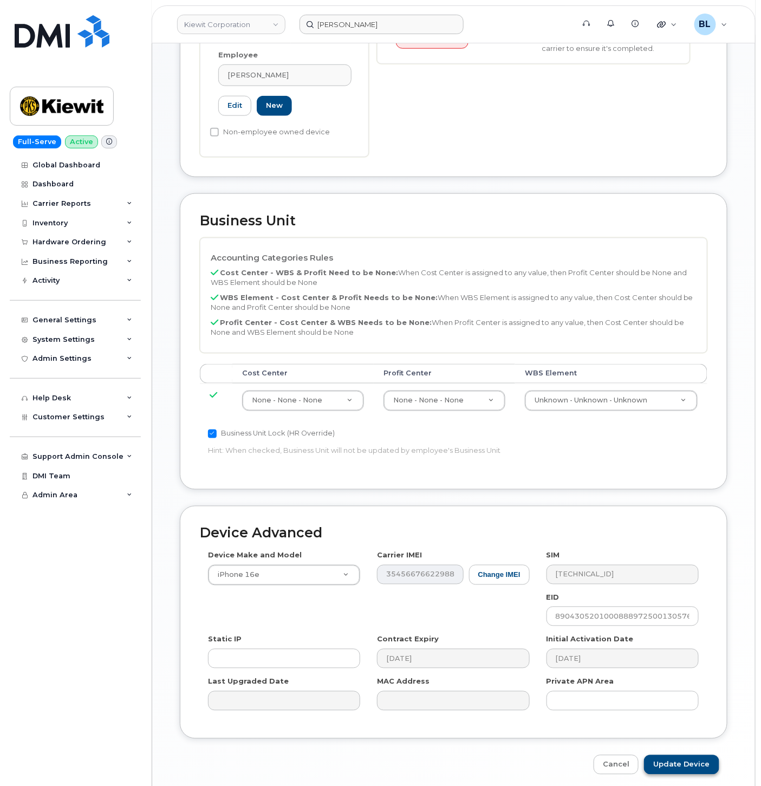
click at [669, 733] on div "Edit Device Device General Bhaskar Kancharla Employee Number: Employee Status: …" at bounding box center [453, 251] width 603 height 1085
click at [669, 755] on input "Update Device" at bounding box center [681, 765] width 75 height 20
type input "Saving..."
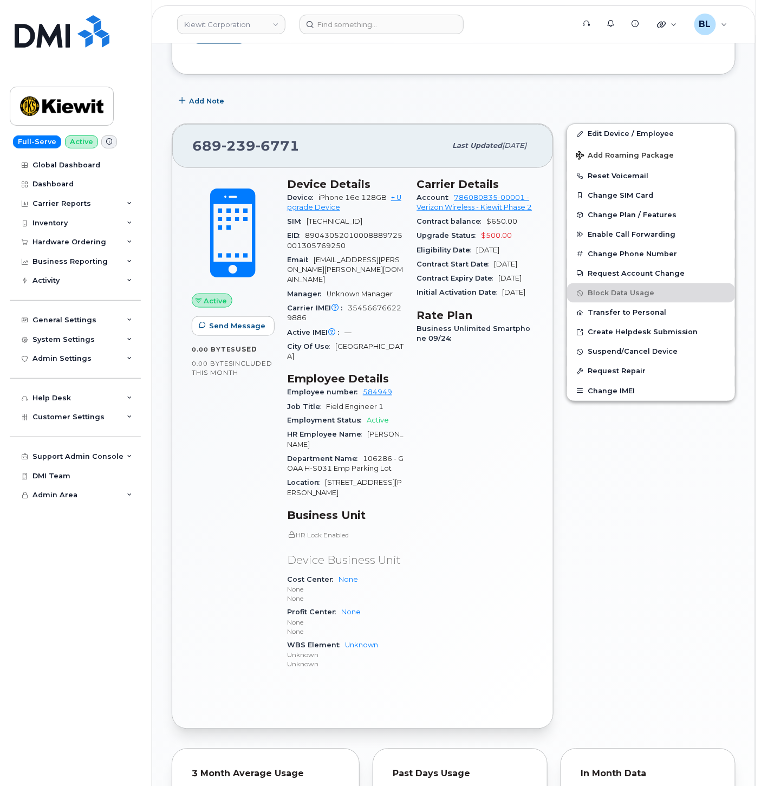
scroll to position [56, 0]
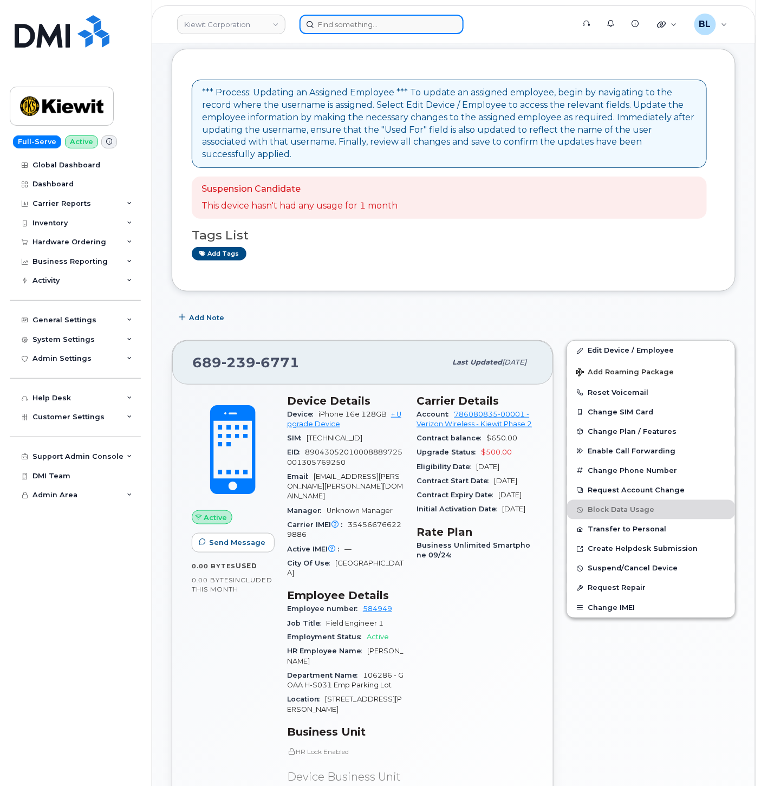
click at [336, 15] on input at bounding box center [382, 25] width 164 height 20
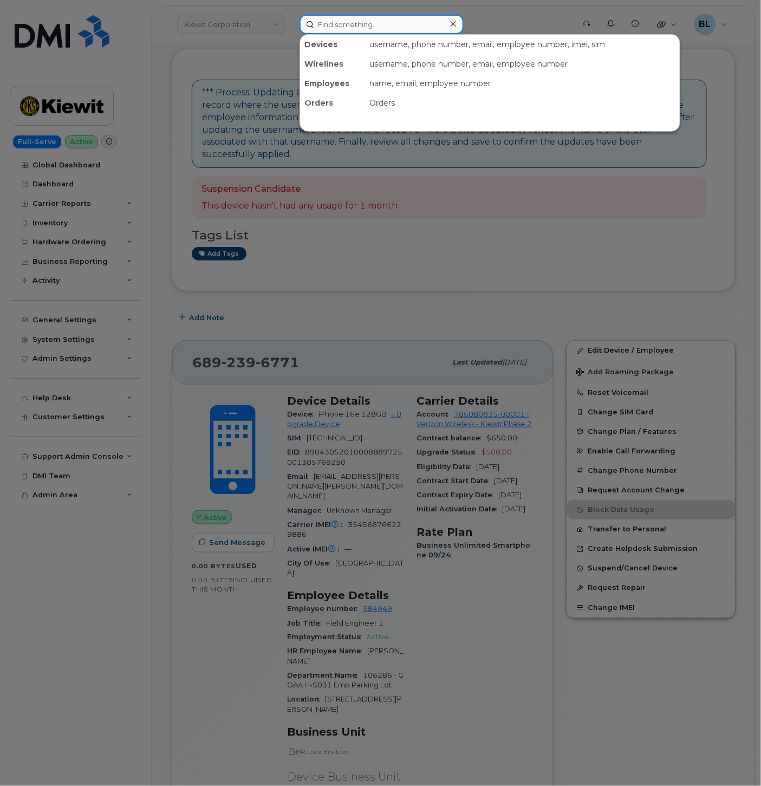
paste input "[PHONE_NUMBER]"
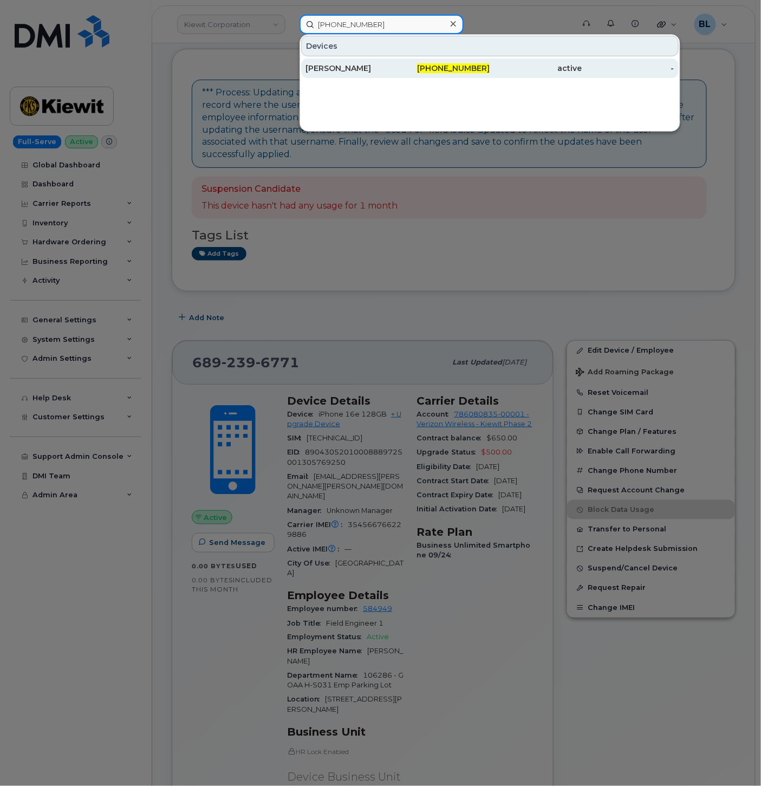
type input "[PHONE_NUMBER]"
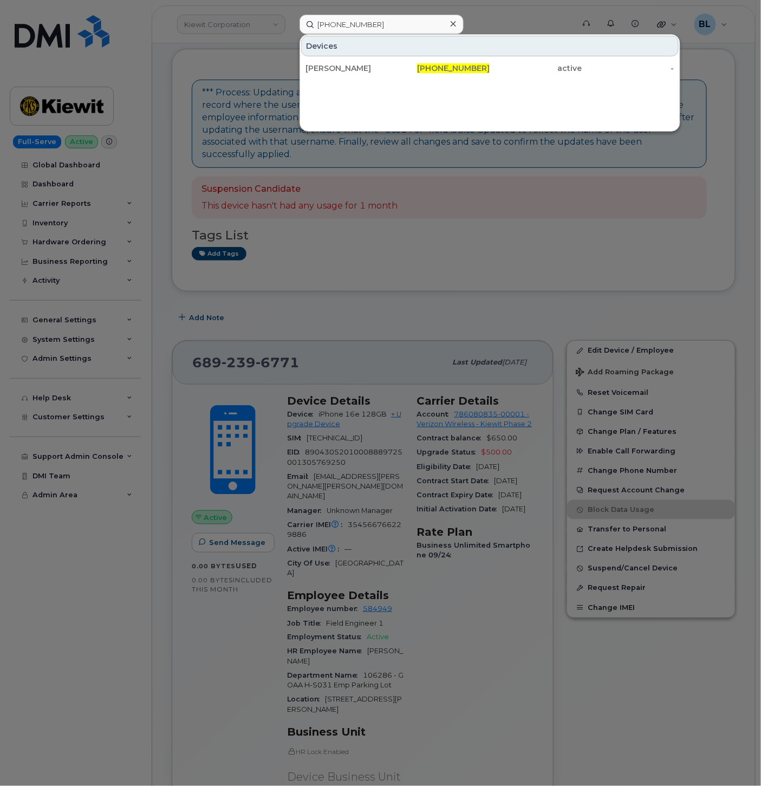
click at [414, 276] on div at bounding box center [380, 393] width 761 height 786
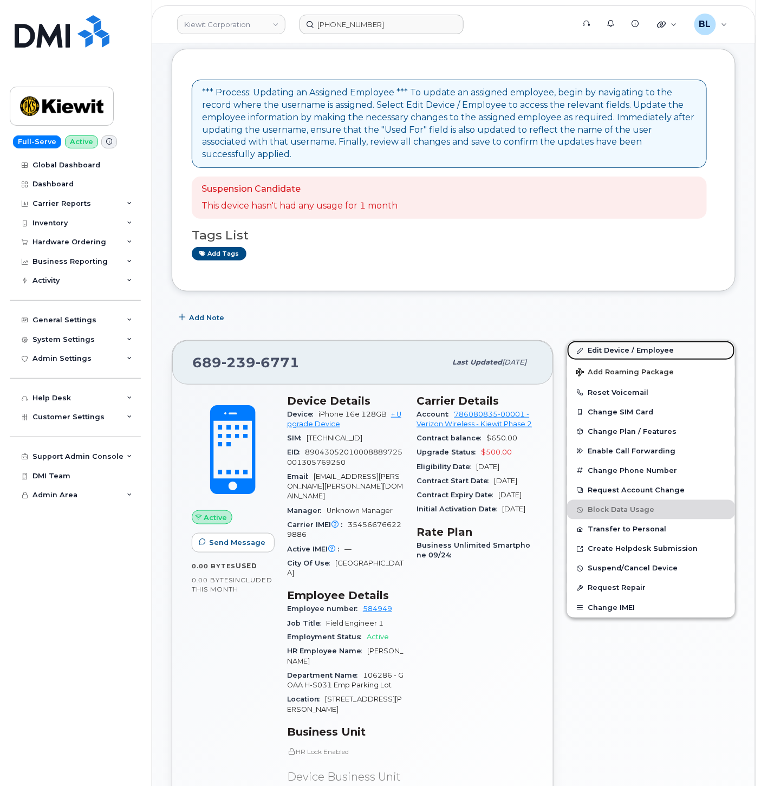
click at [651, 341] on link "Edit Device / Employee" at bounding box center [651, 351] width 168 height 20
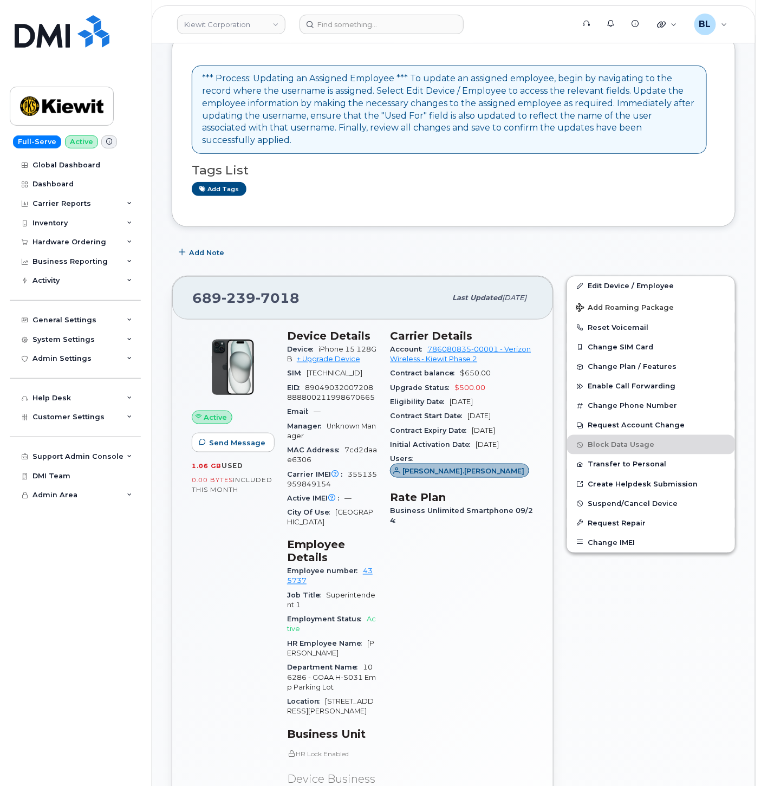
scroll to position [321, 0]
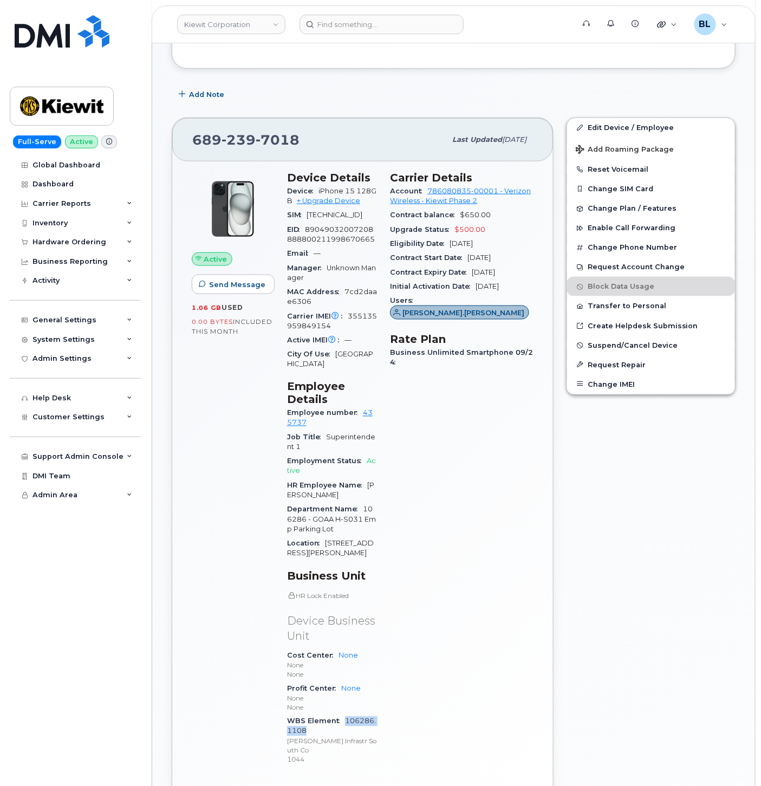
drag, startPoint x: 396, startPoint y: 621, endPoint x: 345, endPoint y: 618, distance: 51.6
click at [345, 715] on div "WBS Element 106286.1108 [PERSON_NAME] Infrastr South Co 1044" at bounding box center [332, 741] width 90 height 52
copy link "106286.1108"
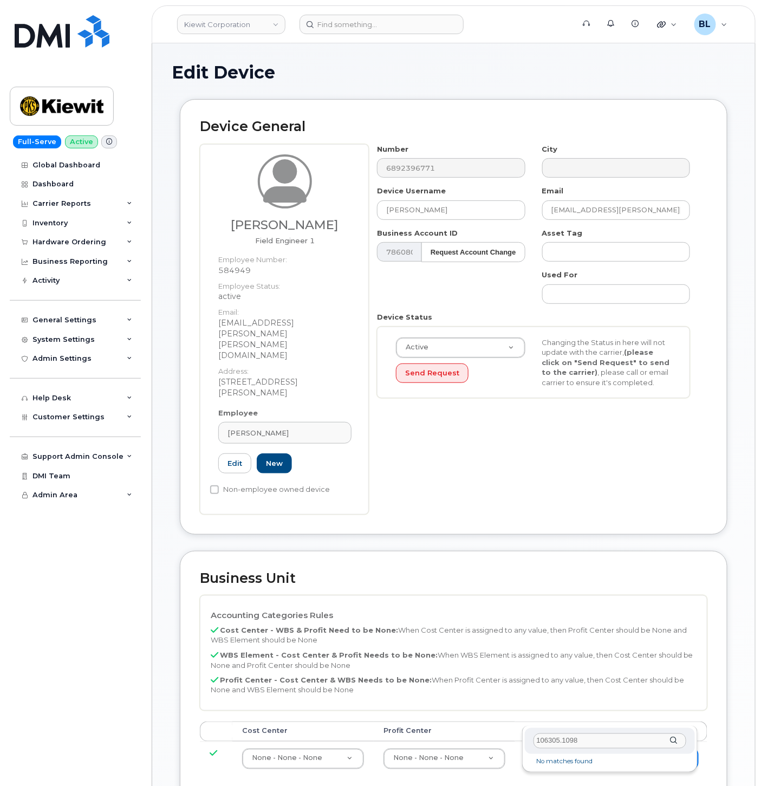
click at [627, 735] on input "106305.1098" at bounding box center [610, 742] width 153 height 16
drag, startPoint x: 625, startPoint y: 738, endPoint x: 405, endPoint y: 710, distance: 222.3
click at [483, 722] on body "Kiewit Corporation Support Alerts Knowledge Base Quicklinks Suspend / Cancel De…" at bounding box center [380, 593] width 761 height 1187
paste input "286.110"
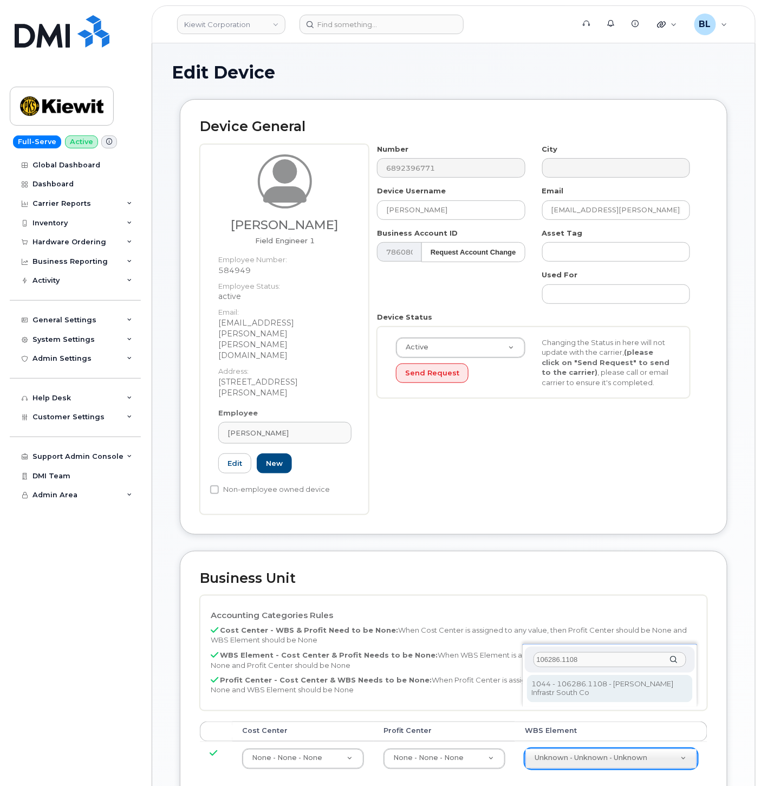
scroll to position [160, 0]
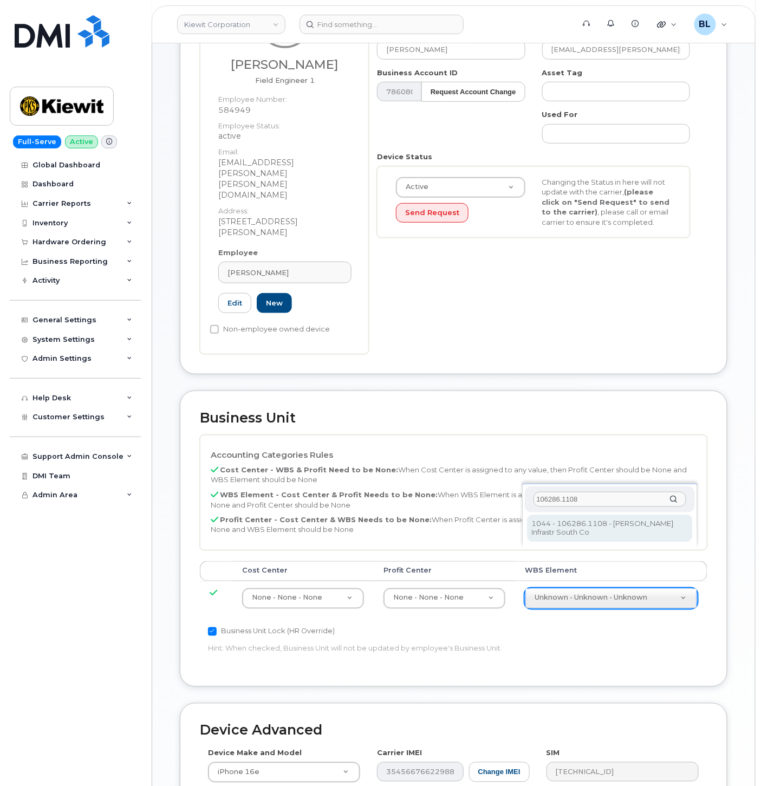
type input "106286.1108"
type input "34079388"
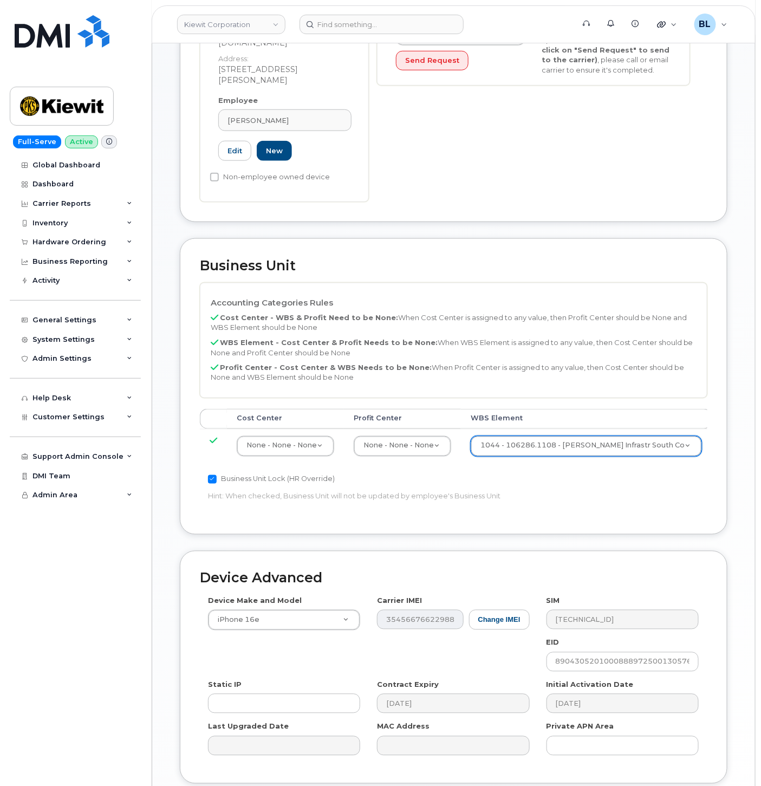
scroll to position [358, 0]
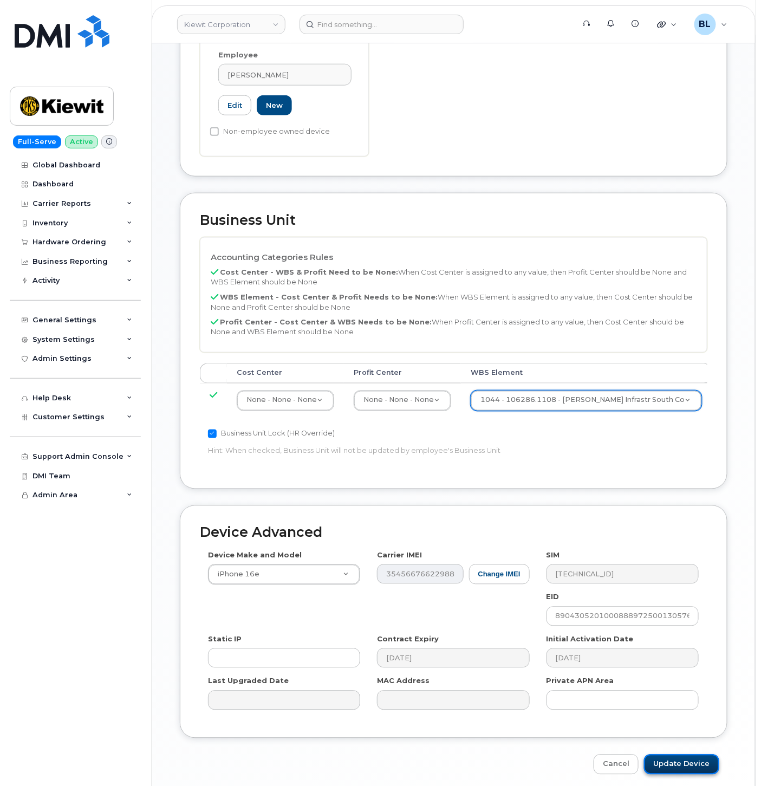
click at [672, 755] on input "Update Device" at bounding box center [681, 765] width 75 height 20
type input "Saving..."
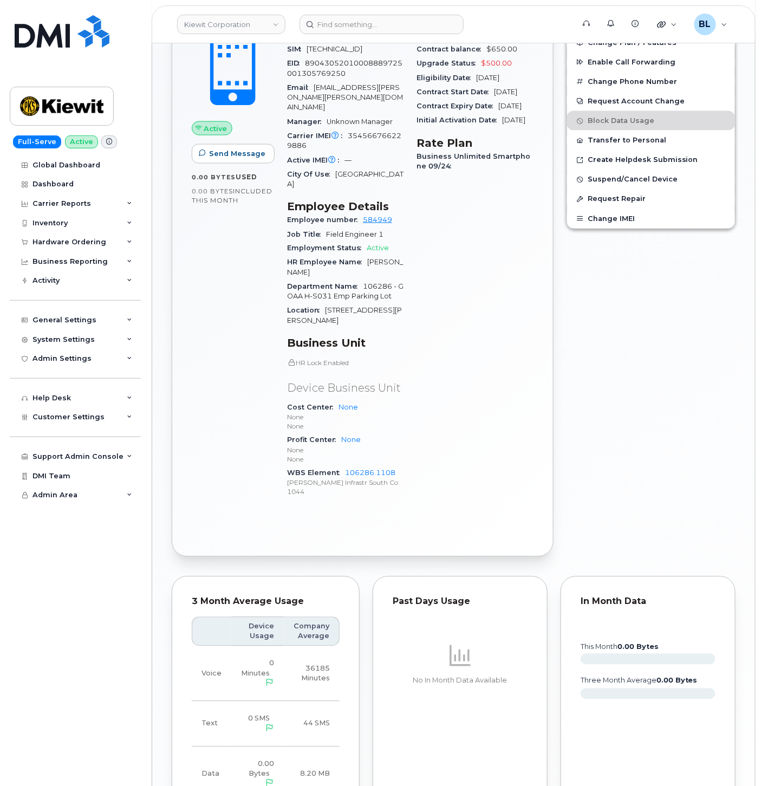
scroll to position [681, 0]
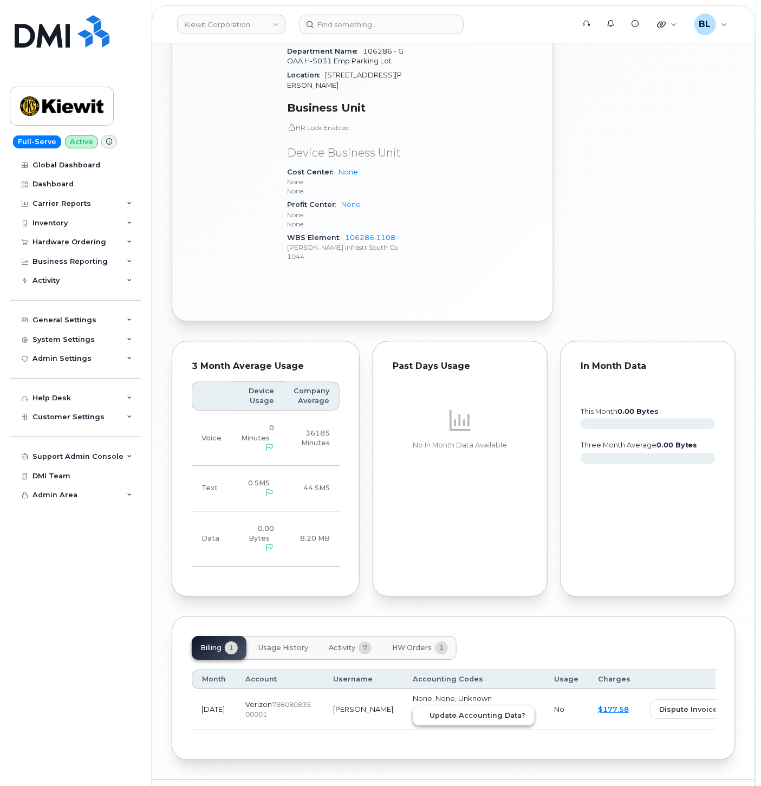
click at [430, 711] on span "Update Accounting Data?" at bounding box center [478, 716] width 96 height 10
click at [392, 234] on link "106286.1108" at bounding box center [370, 238] width 50 height 8
click at [377, 29] on input at bounding box center [382, 25] width 164 height 20
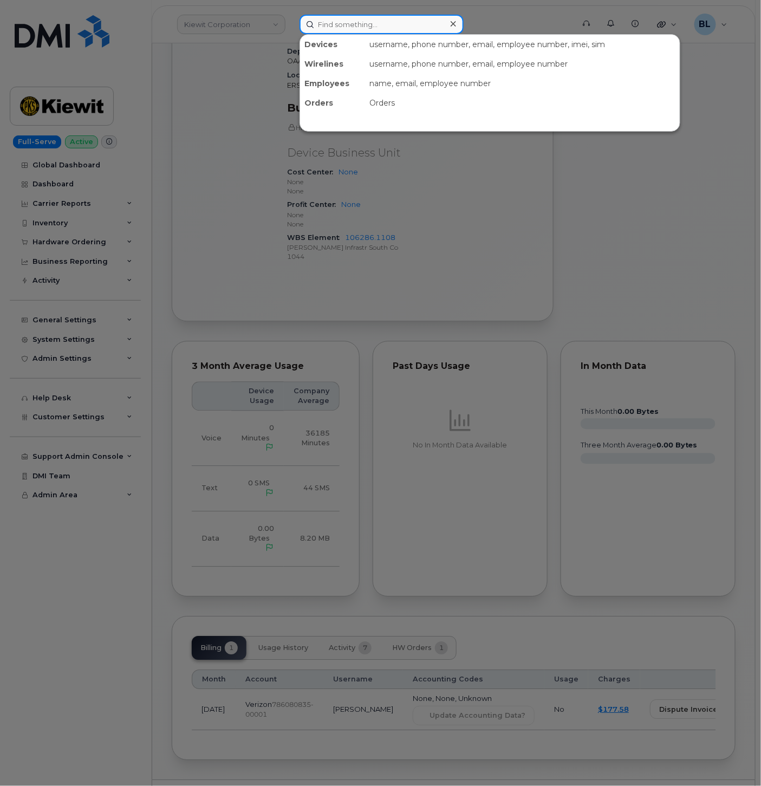
paste input "9739360494"
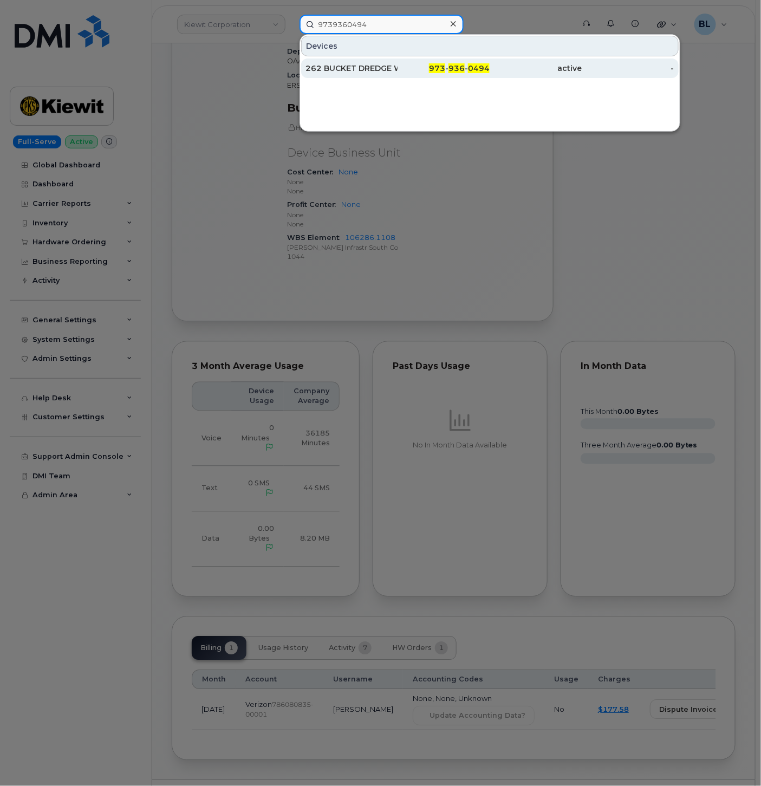
type input "9739360494"
click at [382, 63] on div "262 BUCKET DREDGE WMILA262CP01" at bounding box center [352, 68] width 92 height 11
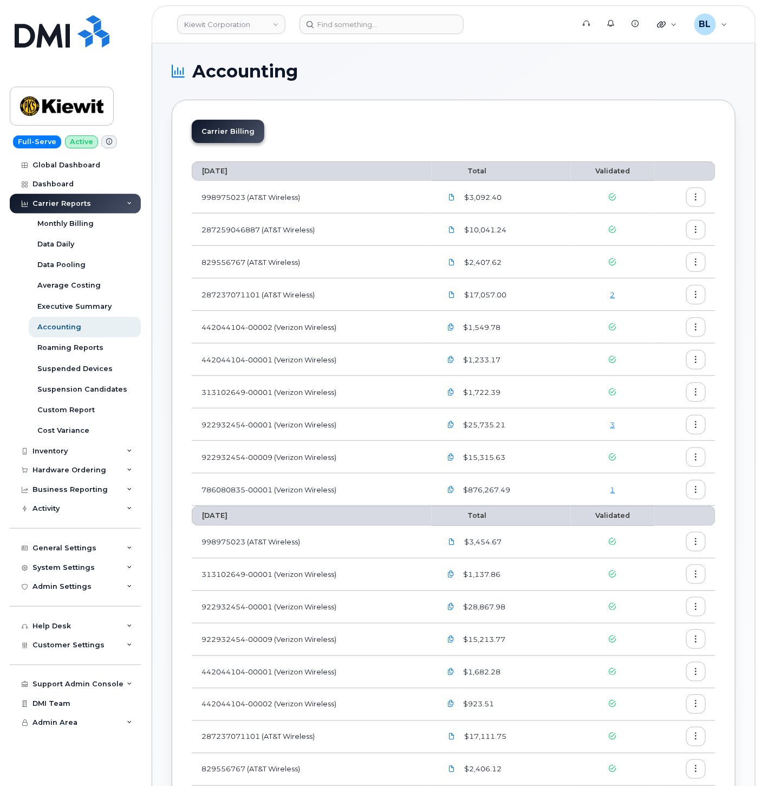
click at [618, 426] on div "3" at bounding box center [613, 425] width 64 height 10
click at [611, 425] on link "3" at bounding box center [613, 424] width 5 height 9
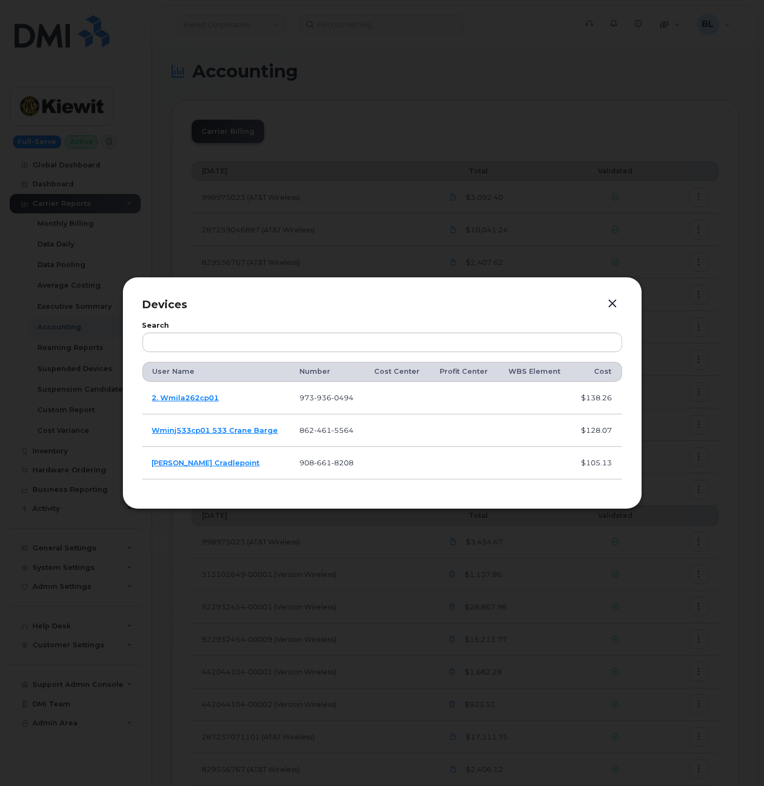
click at [331, 462] on span "661" at bounding box center [322, 462] width 17 height 9
copy span "[PHONE_NUMBER]"
click at [320, 462] on span "661" at bounding box center [322, 462] width 17 height 9
click at [321, 463] on span "661" at bounding box center [322, 462] width 17 height 9
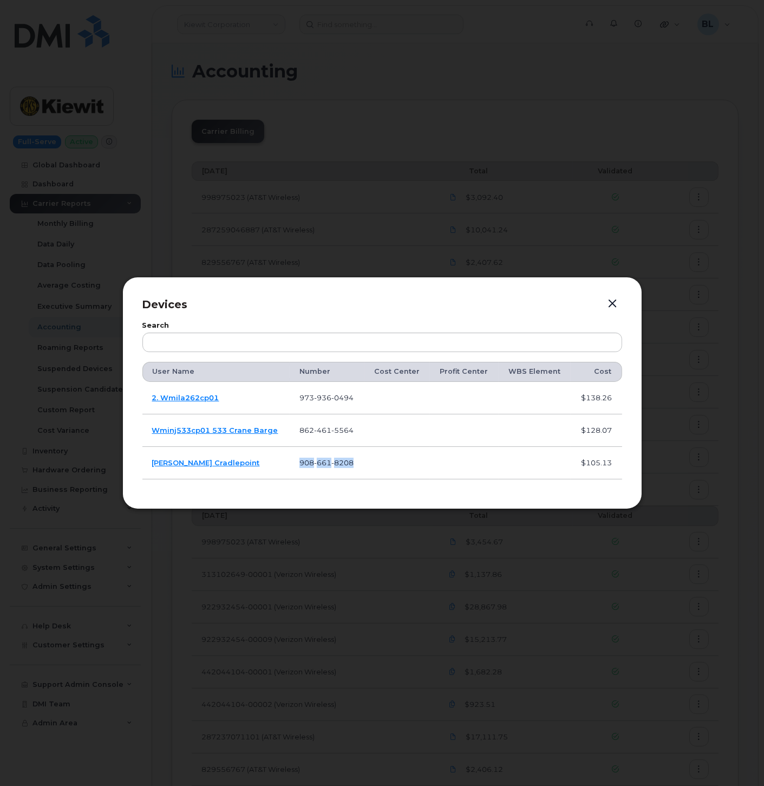
click at [321, 463] on span "661" at bounding box center [322, 462] width 17 height 9
drag, startPoint x: 321, startPoint y: 463, endPoint x: 297, endPoint y: 397, distance: 69.8
click at [264, 394] on td "2. Wmila262cp01" at bounding box center [215, 398] width 147 height 33
click at [324, 397] on span "936" at bounding box center [322, 397] width 17 height 9
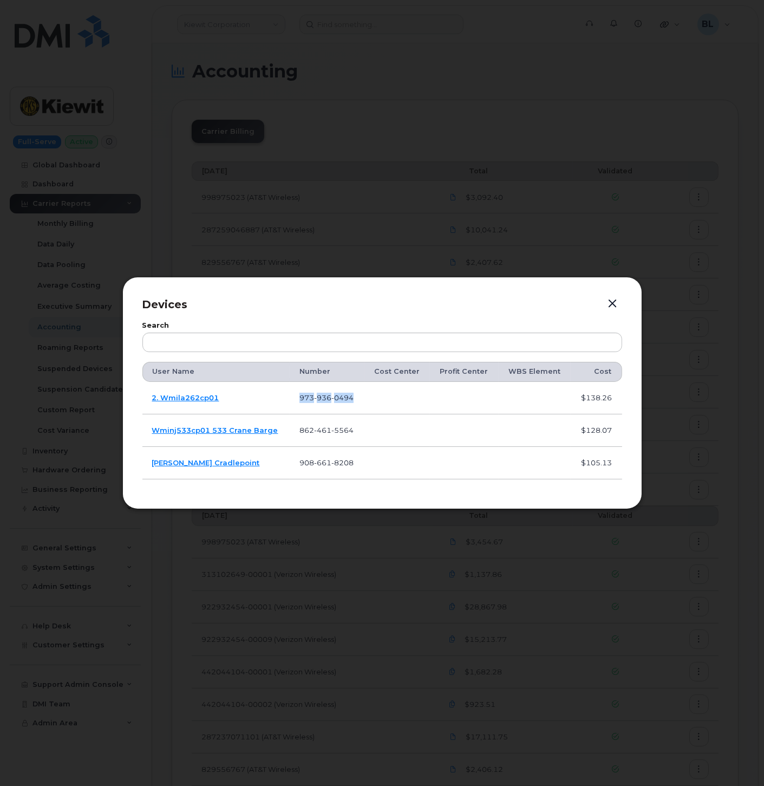
click at [324, 397] on span "936" at bounding box center [322, 397] width 17 height 9
copy tr "973 936 0494"
drag, startPoint x: 237, startPoint y: 396, endPoint x: 212, endPoint y: 401, distance: 25.1
click at [237, 396] on td "2. Wmila262cp01" at bounding box center [215, 398] width 147 height 33
drag, startPoint x: 219, startPoint y: 398, endPoint x: 153, endPoint y: 397, distance: 65.6
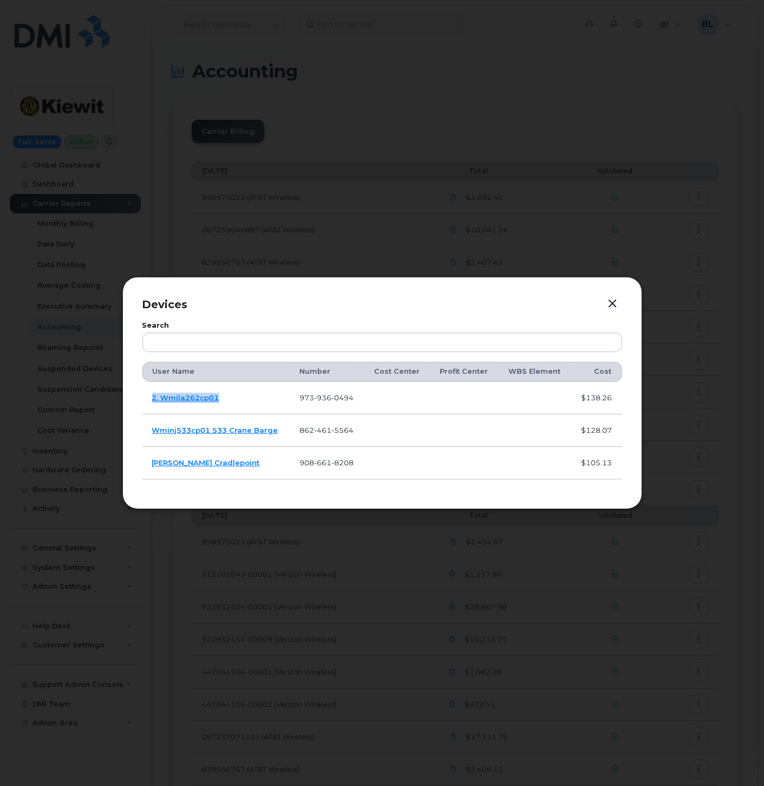
click at [153, 397] on td "2. Wmila262cp01" at bounding box center [215, 398] width 147 height 33
copy link "2. Wmila262cp01"
click at [332, 427] on span "5564" at bounding box center [343, 430] width 22 height 9
copy span "862 461 5564"
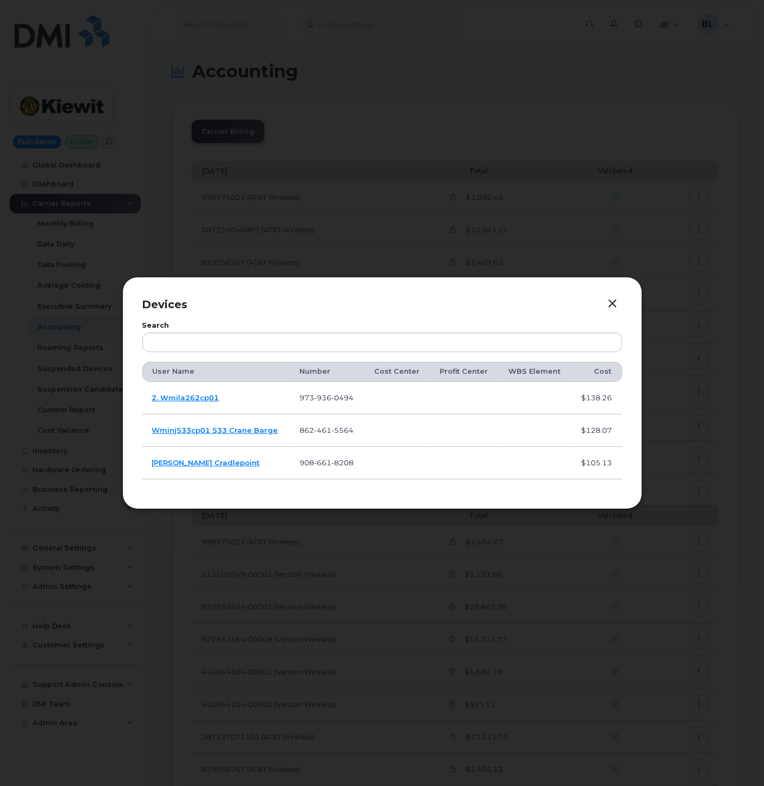
click at [322, 464] on span "661" at bounding box center [322, 462] width 17 height 9
copy span "908 661 8208"
click at [332, 467] on td "908 661 8208" at bounding box center [327, 463] width 75 height 33
click at [320, 464] on span "661" at bounding box center [322, 462] width 17 height 9
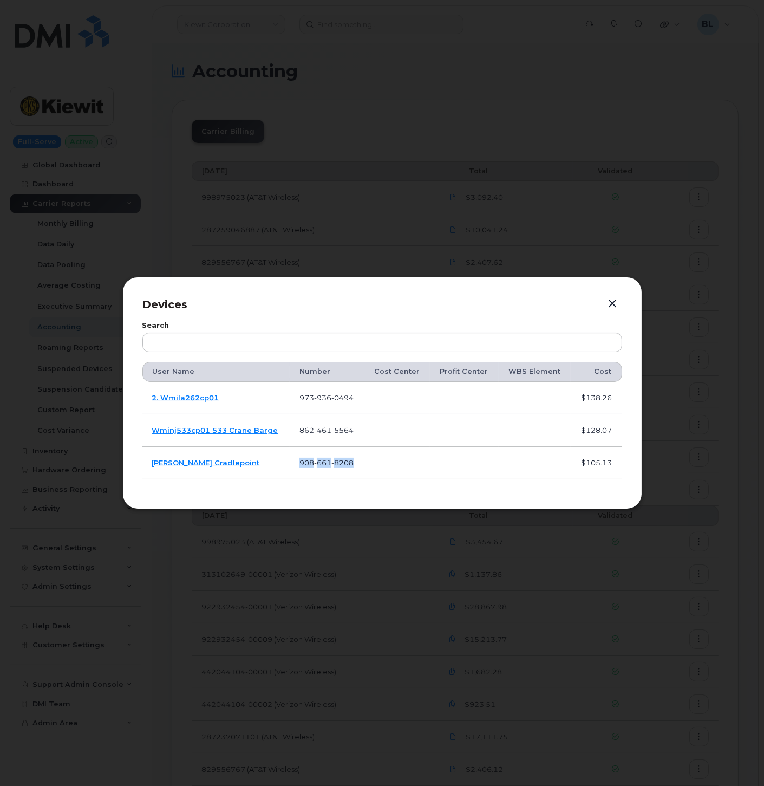
click at [320, 464] on span "661" at bounding box center [322, 462] width 17 height 9
copy span "908 661 8208"
click at [326, 469] on td "908 661 8208" at bounding box center [327, 463] width 75 height 33
click at [337, 467] on td "908 661 8208" at bounding box center [327, 463] width 75 height 33
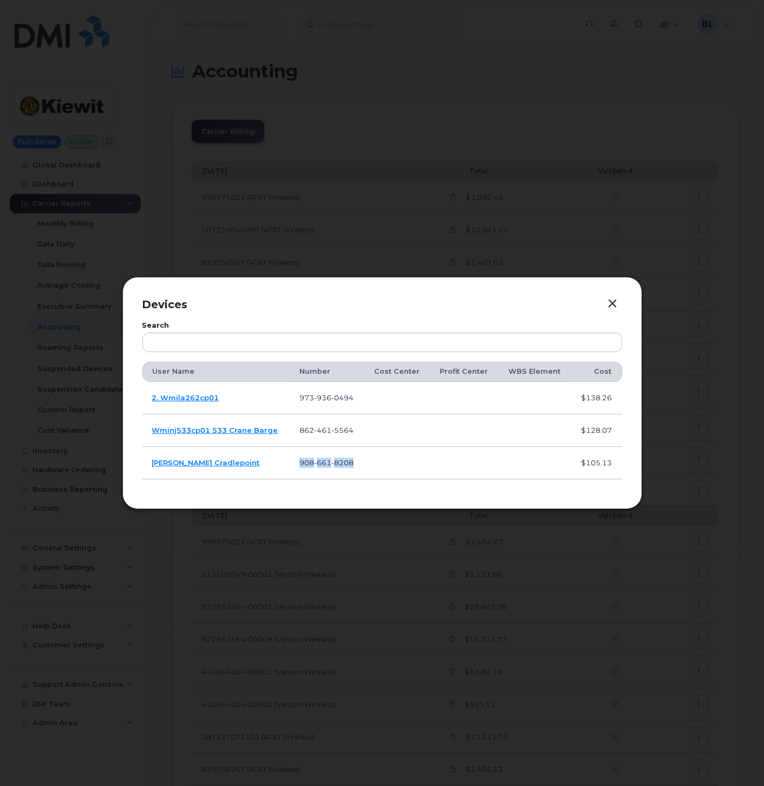
copy span "908 661 8208"
click at [629, 307] on div "Devices Search User Name Number Cost Center Profit Center WBS Element Cost 2. W…" at bounding box center [382, 393] width 520 height 232
click at [621, 306] on p "Devices" at bounding box center [382, 305] width 480 height 16
click at [614, 304] on button "button" at bounding box center [613, 303] width 16 height 15
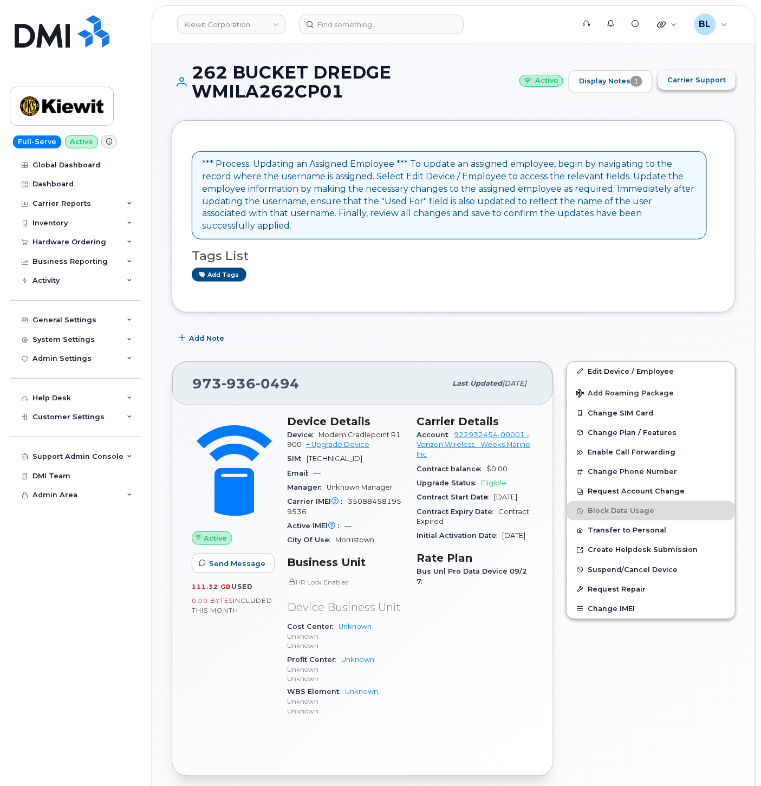
click at [688, 83] on span "Carrier Support" at bounding box center [697, 80] width 59 height 10
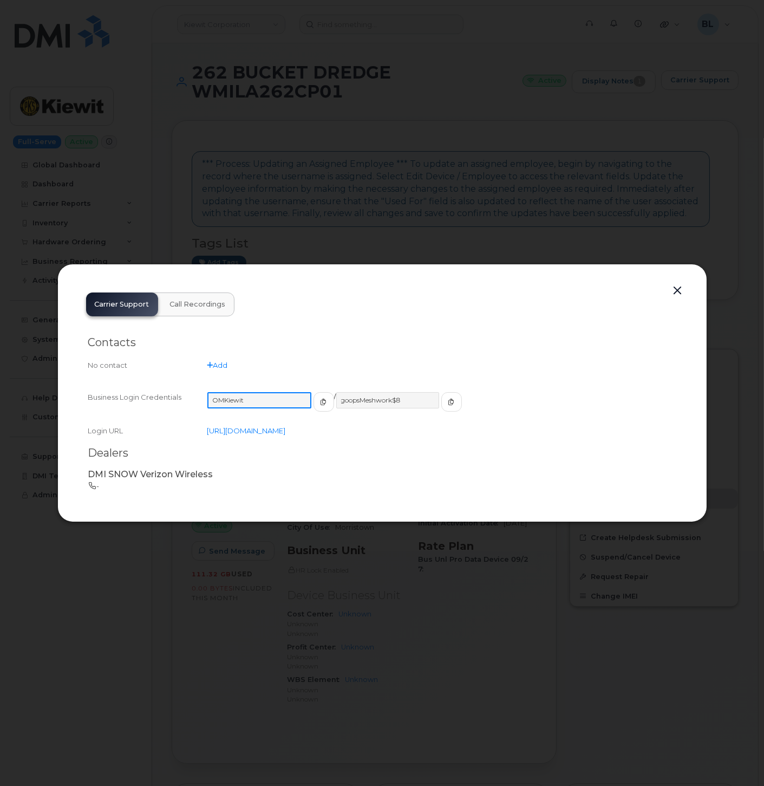
drag, startPoint x: 257, startPoint y: 396, endPoint x: 218, endPoint y: 398, distance: 39.6
click at [218, 398] on input "OMKiewit" at bounding box center [260, 400] width 104 height 16
drag, startPoint x: 218, startPoint y: 398, endPoint x: 537, endPoint y: 248, distance: 352.9
click at [537, 248] on div at bounding box center [382, 393] width 764 height 786
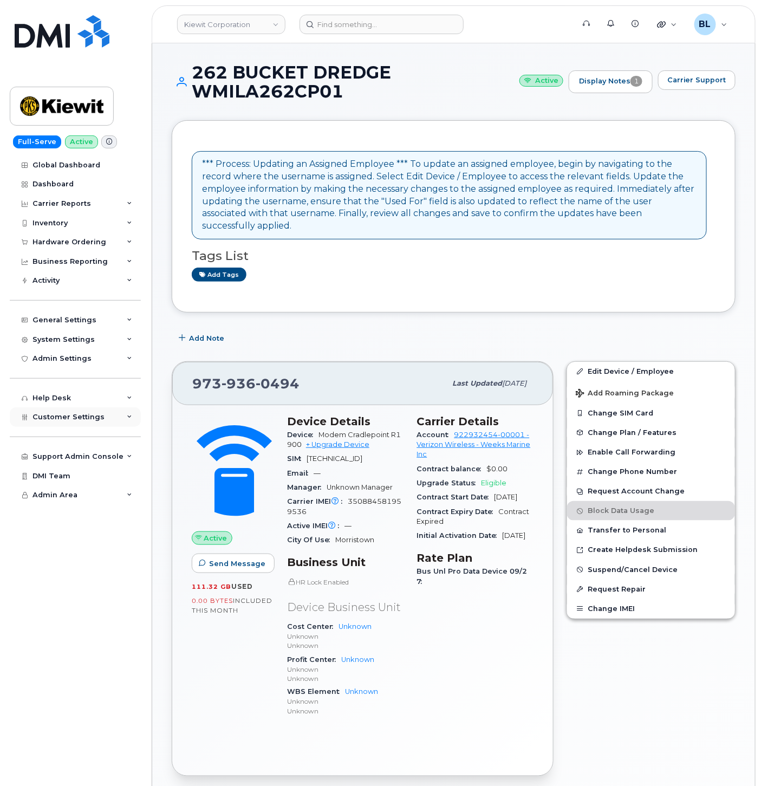
click at [96, 416] on span "Customer Settings" at bounding box center [69, 417] width 72 height 8
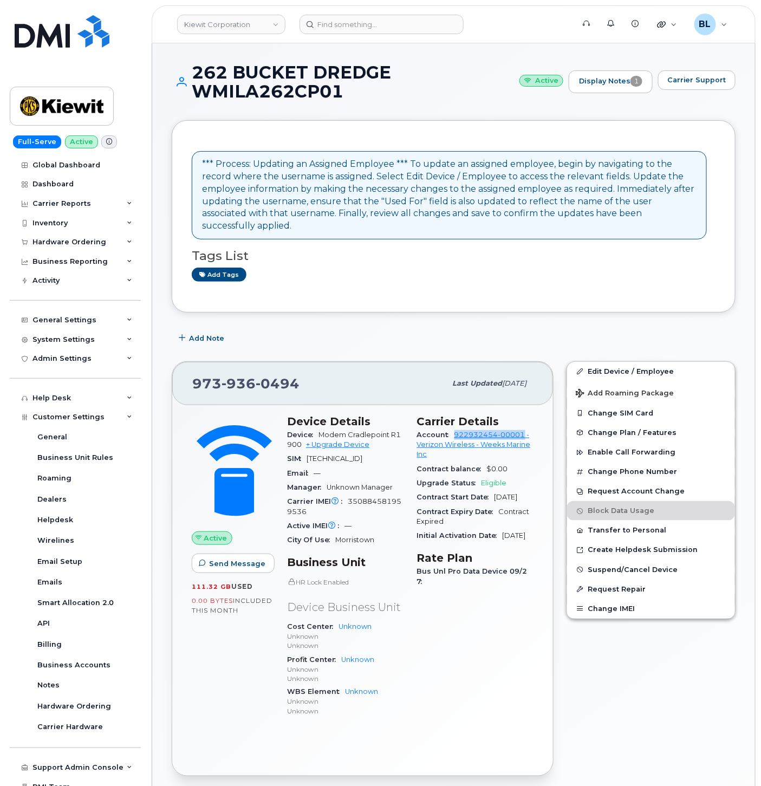
drag, startPoint x: 452, startPoint y: 423, endPoint x: 524, endPoint y: 420, distance: 72.1
click at [524, 428] on div "Account 922932454-00001 - Verizon Wireless - Weeks Marine Inc" at bounding box center [475, 445] width 117 height 34
copy link "922932454-00001"
click at [622, 362] on link "Edit Device / Employee" at bounding box center [651, 372] width 168 height 20
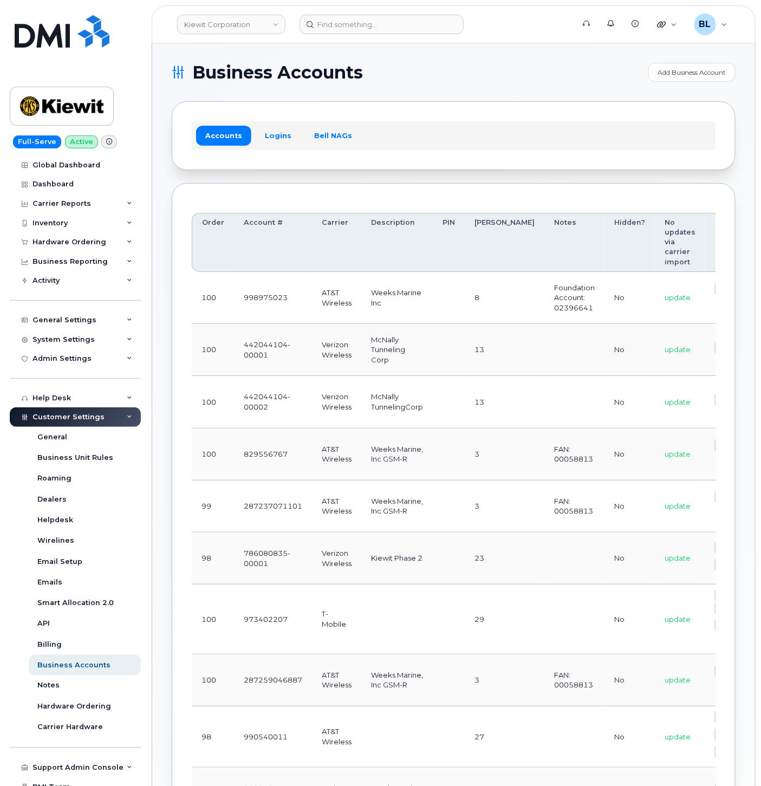
click at [442, 282] on td at bounding box center [449, 298] width 32 height 52
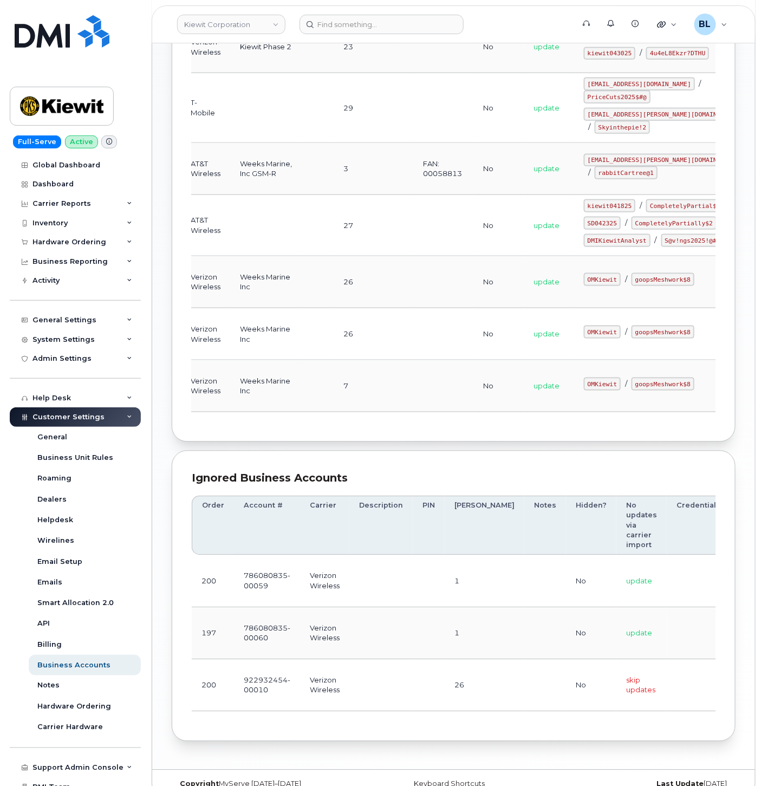
drag, startPoint x: 393, startPoint y: 406, endPoint x: 566, endPoint y: 416, distance: 173.1
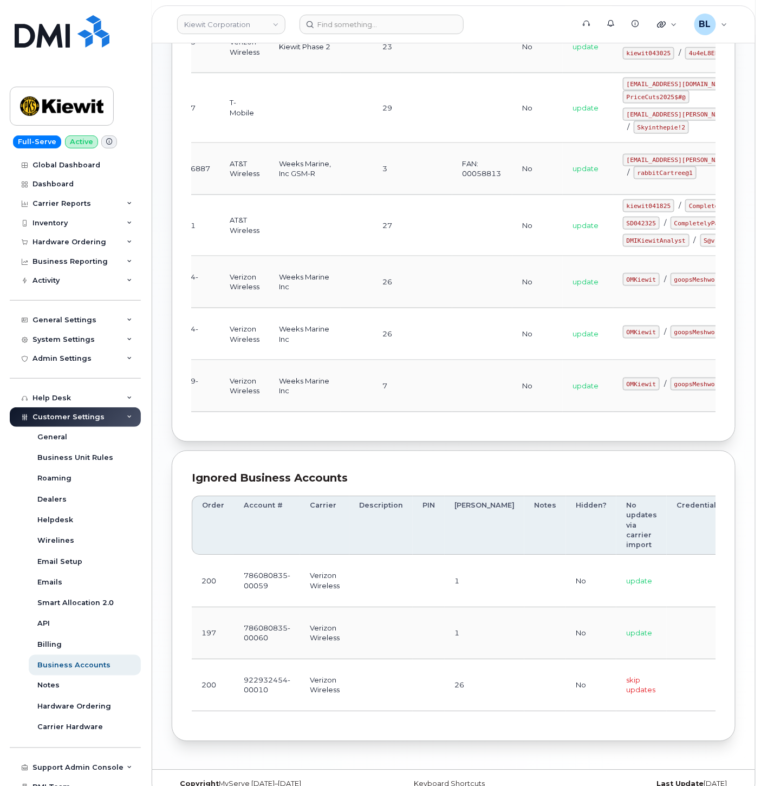
scroll to position [0, 37]
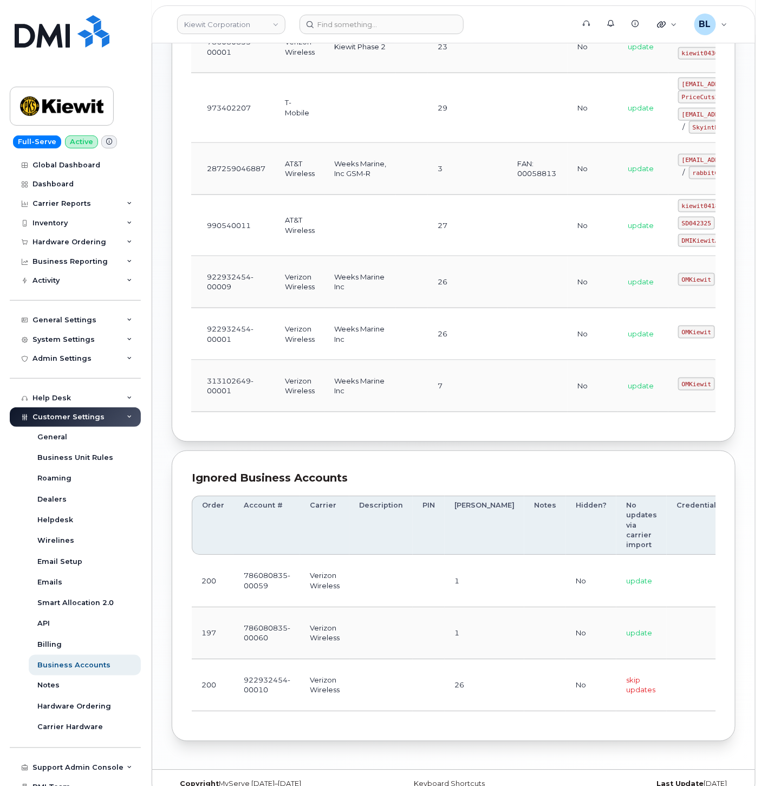
drag, startPoint x: 433, startPoint y: 404, endPoint x: 385, endPoint y: 407, distance: 48.3
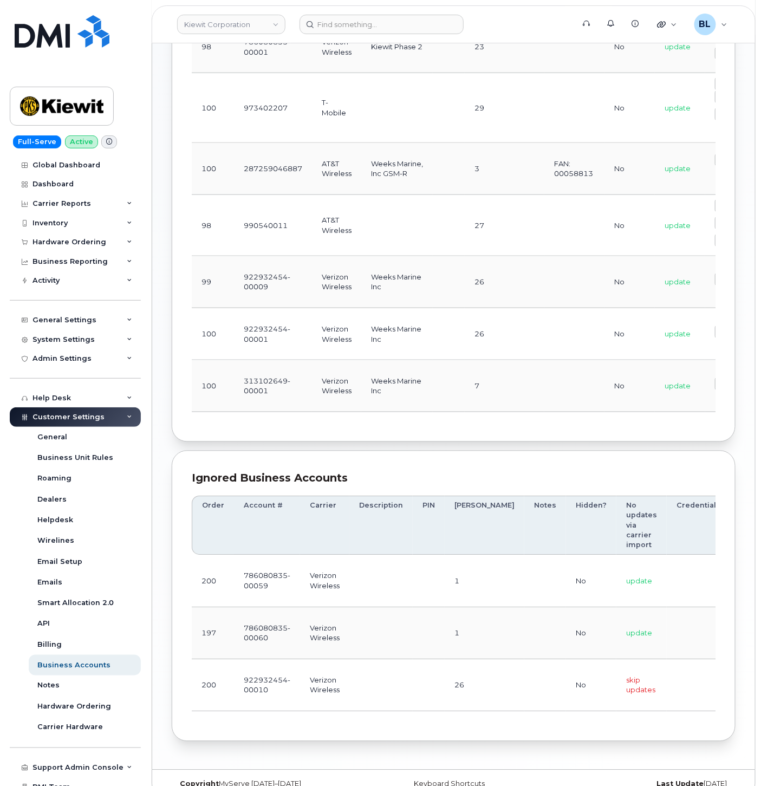
scroll to position [0, 131]
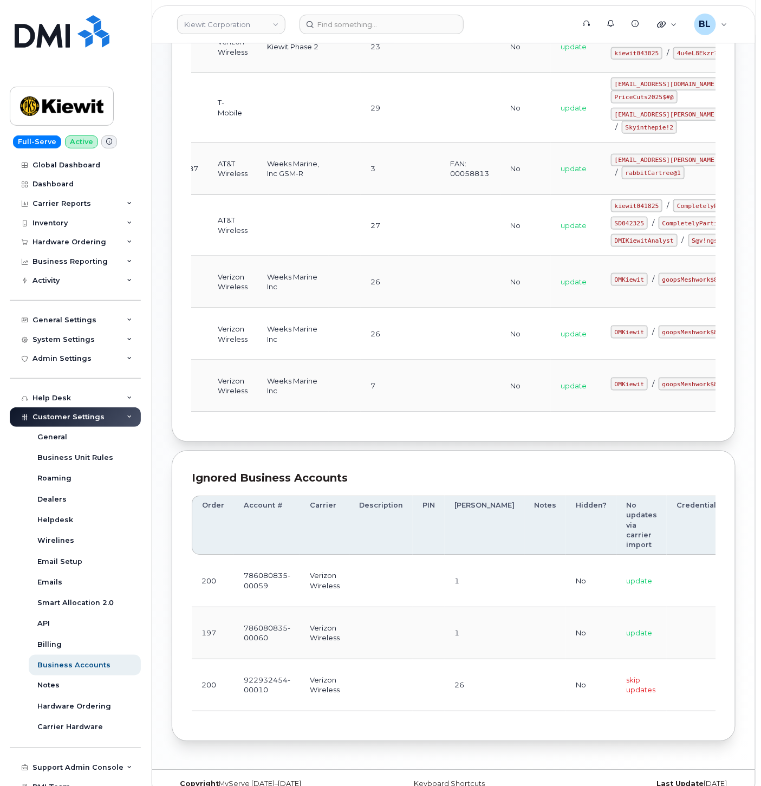
drag, startPoint x: 385, startPoint y: 407, endPoint x: 490, endPoint y: 410, distance: 105.1
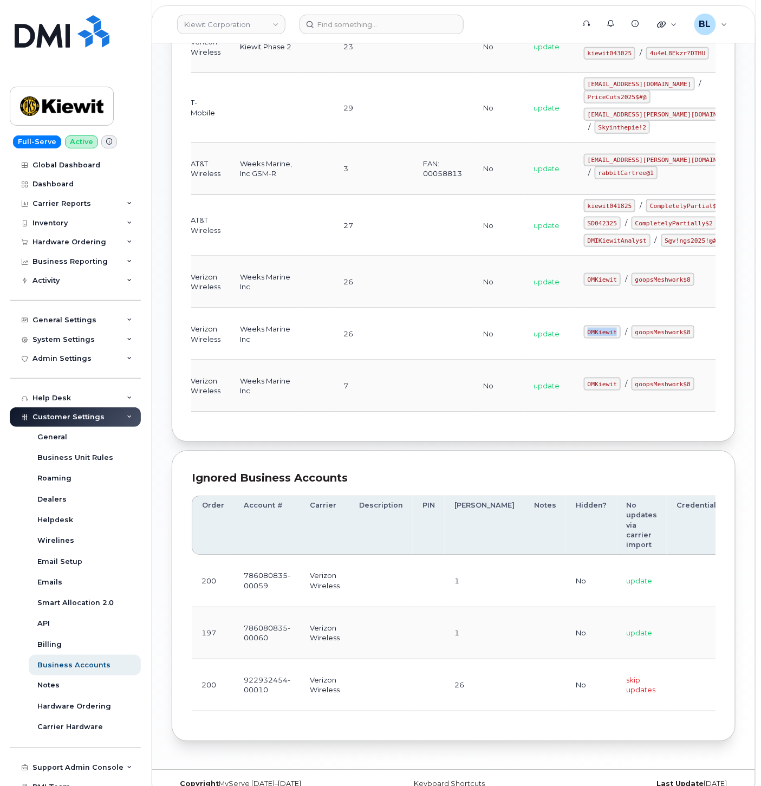
drag, startPoint x: 539, startPoint y: 391, endPoint x: 569, endPoint y: 394, distance: 30.0
click at [584, 339] on code "OMKiewit" at bounding box center [602, 332] width 37 height 13
copy code "OMKiewit"
drag, startPoint x: 582, startPoint y: 392, endPoint x: 636, endPoint y: 392, distance: 53.1
click at [636, 339] on code "goopsMeshwork$8" at bounding box center [663, 332] width 63 height 13
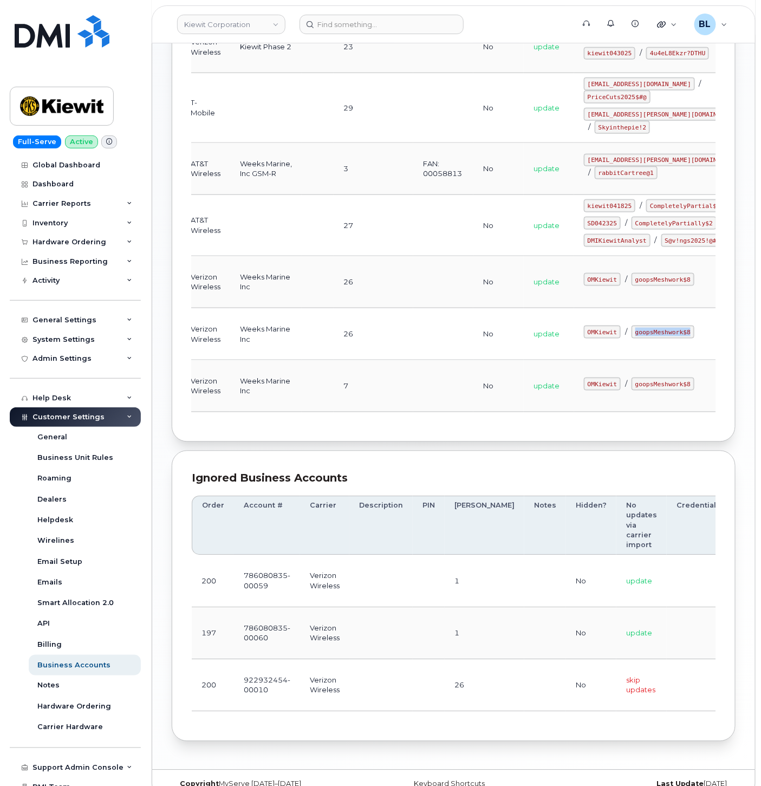
copy code "goopsMeshwork$8"
click at [354, 30] on input at bounding box center [382, 25] width 164 height 20
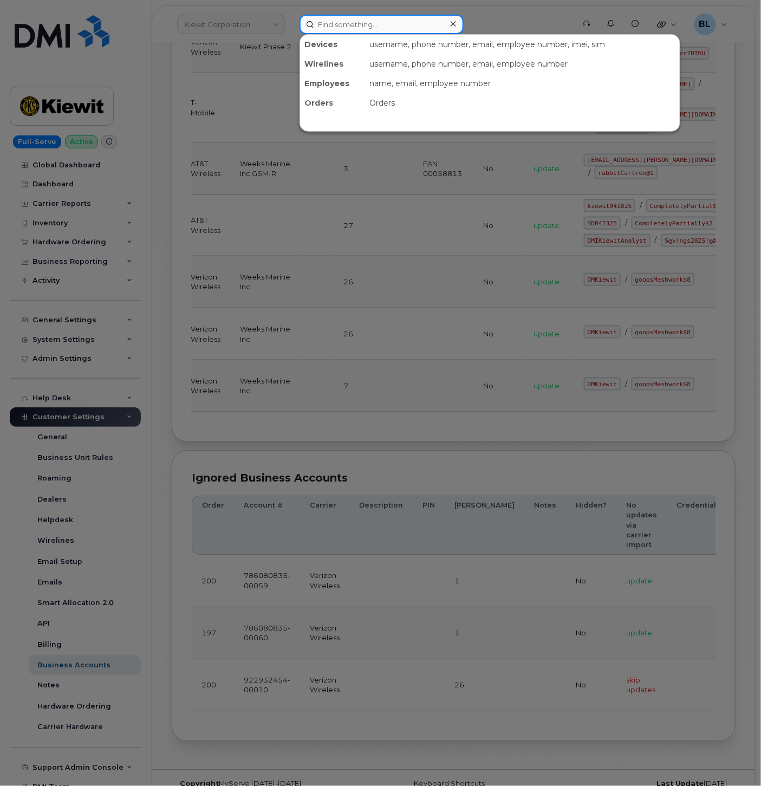
paste input "DELAYTON@WEEKSMARINE.COM"
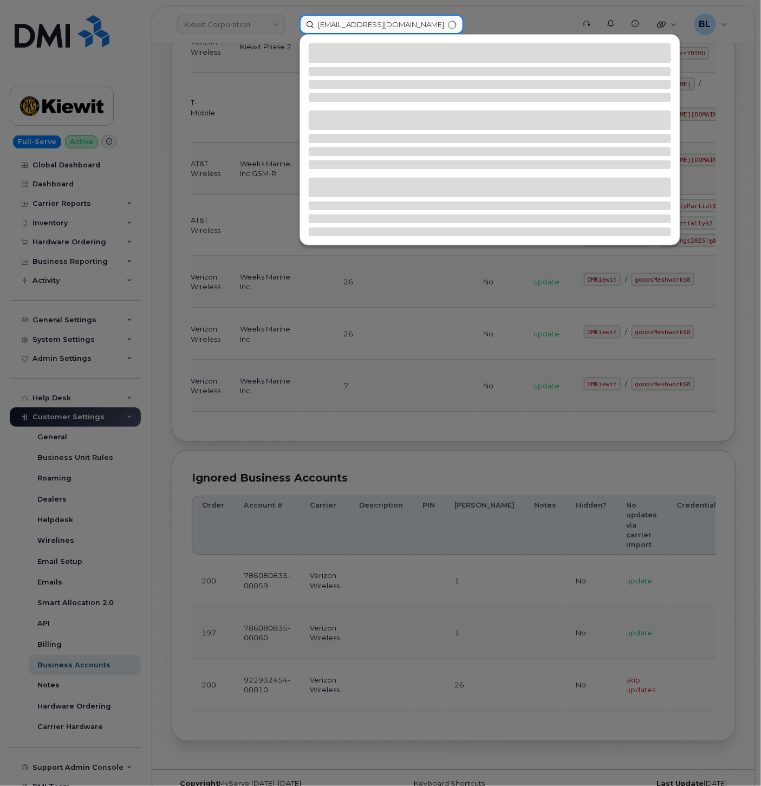
type input "DELAYTON@WEEKSMARINE.COM"
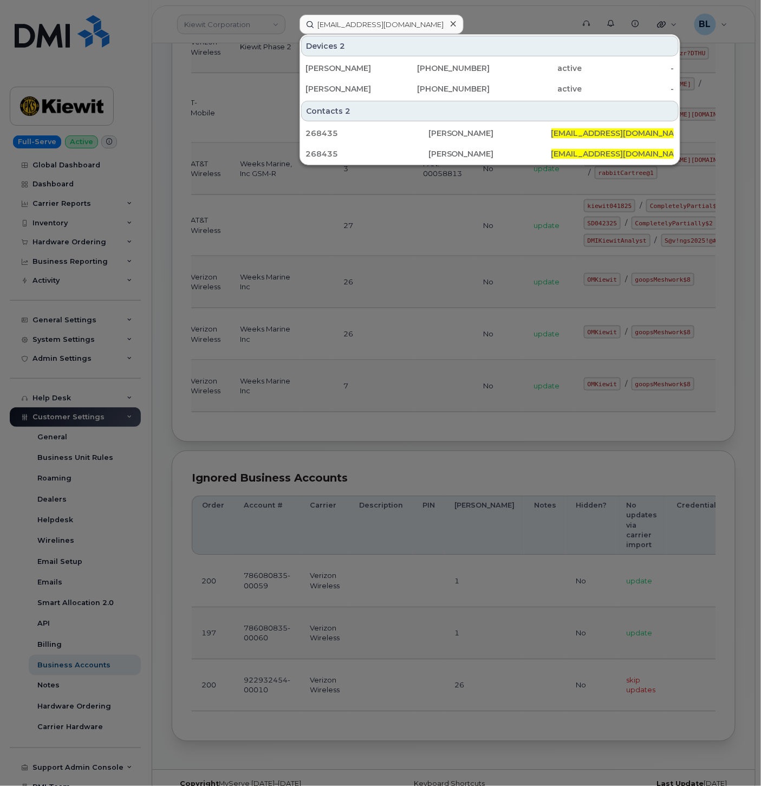
click at [255, 244] on div at bounding box center [380, 393] width 761 height 786
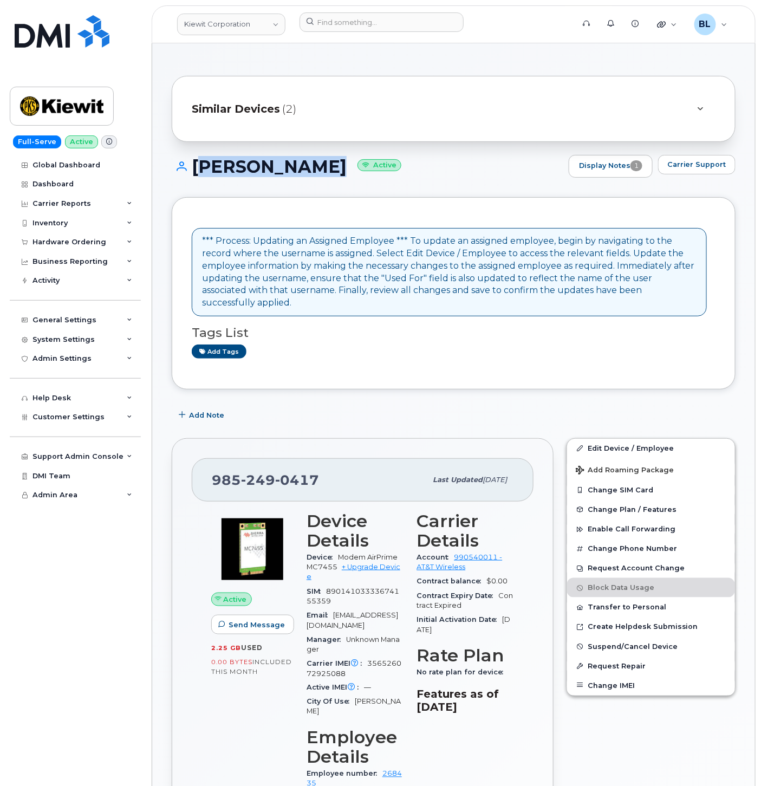
drag, startPoint x: 193, startPoint y: 170, endPoint x: 328, endPoint y: 168, distance: 135.5
click at [328, 168] on h1 "DEREK LAYTON Active" at bounding box center [368, 166] width 392 height 19
copy h1 "[PERSON_NAME]"
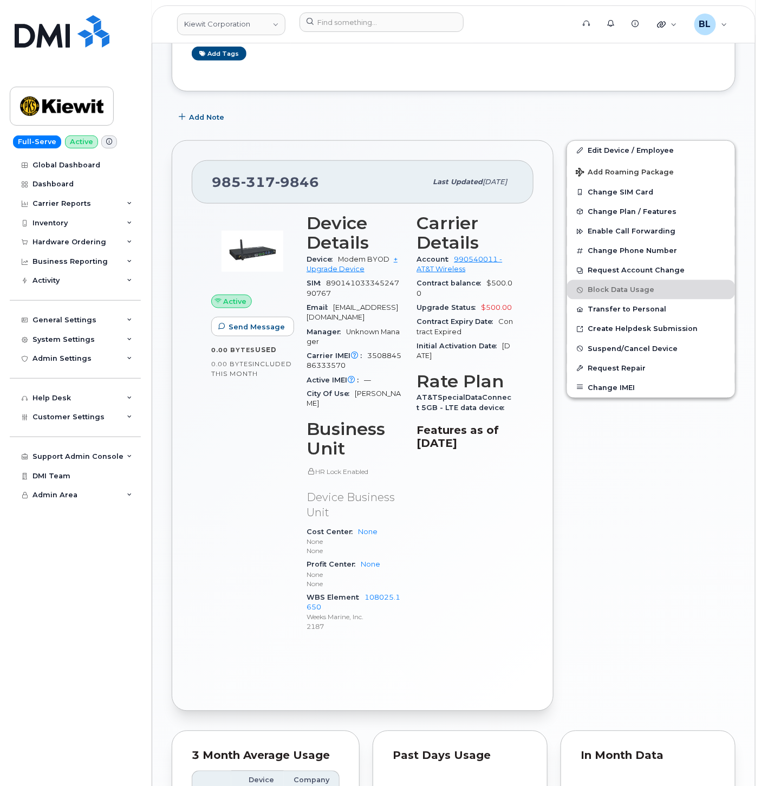
scroll to position [321, 0]
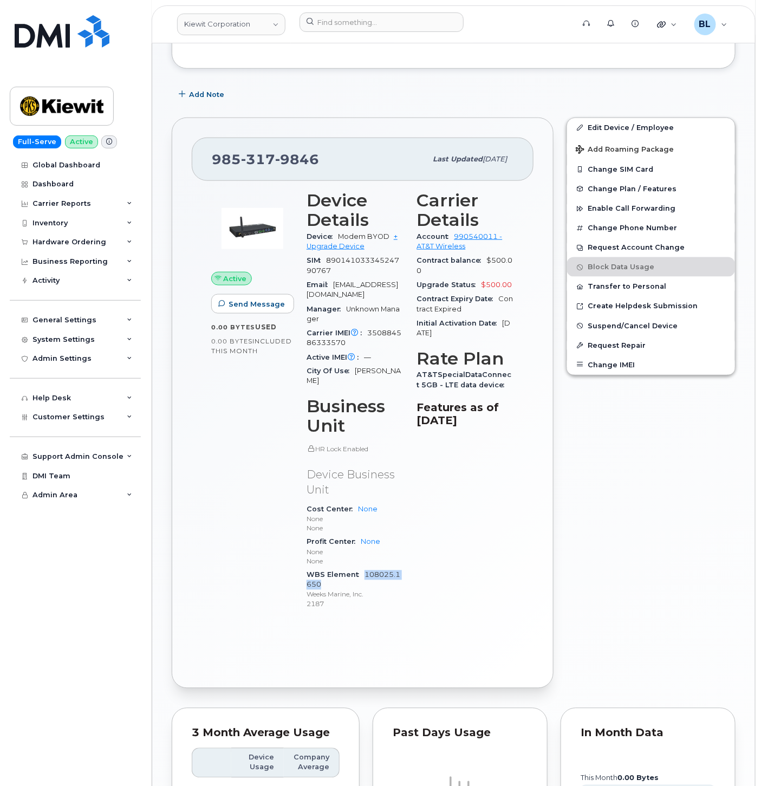
drag, startPoint x: 325, startPoint y: 562, endPoint x: 366, endPoint y: 555, distance: 41.8
click at [366, 568] on div "WBS Element 108025.1650 Weeks Marine, Inc. 2187" at bounding box center [356, 589] width 98 height 43
copy link "108025.1650"
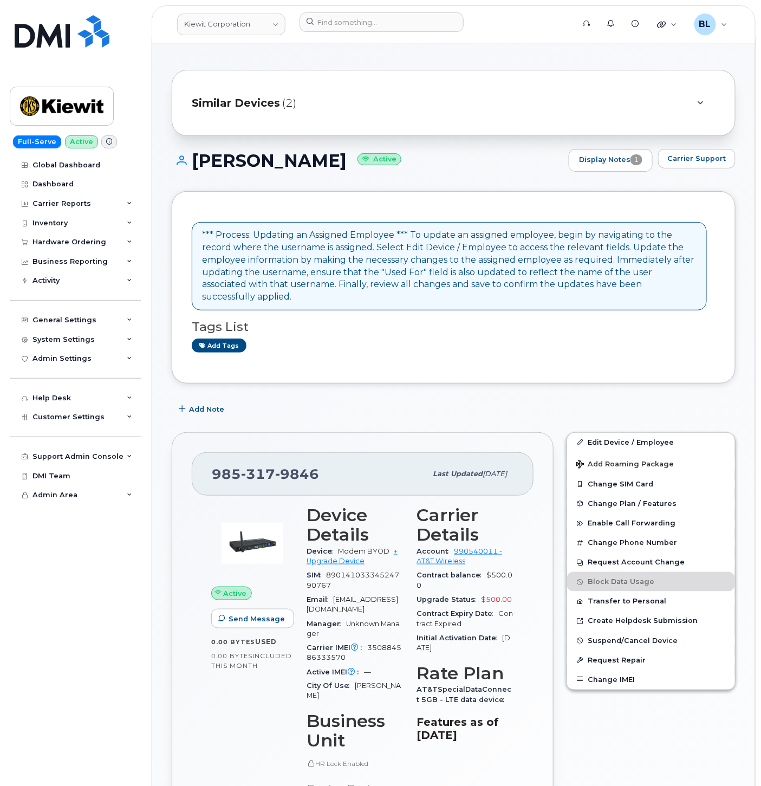
scroll to position [0, 0]
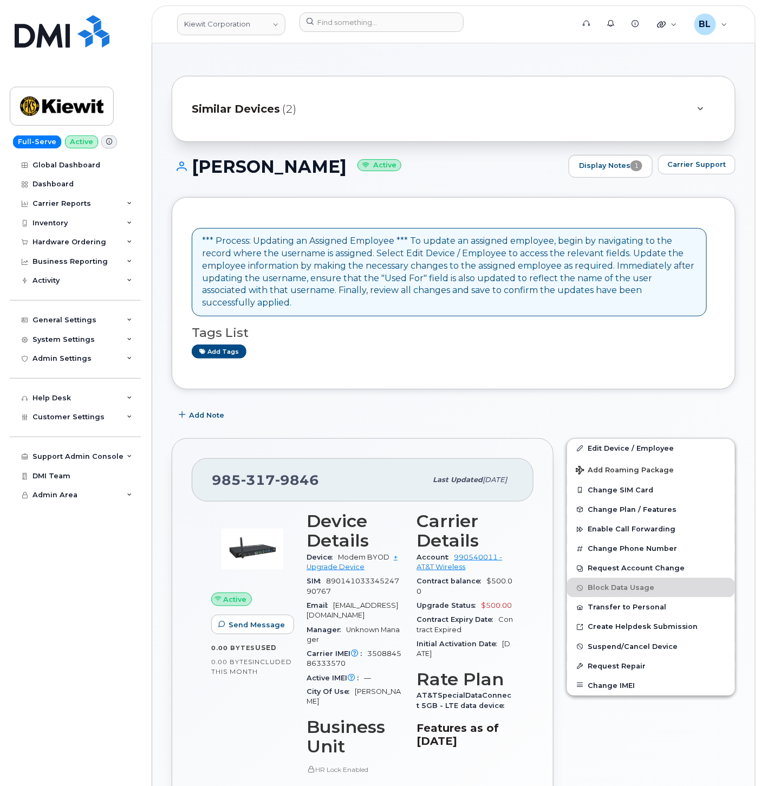
drag, startPoint x: 365, startPoint y: 410, endPoint x: 155, endPoint y: 30, distance: 433.1
click at [365, 410] on div "Add Note" at bounding box center [454, 416] width 564 height 20
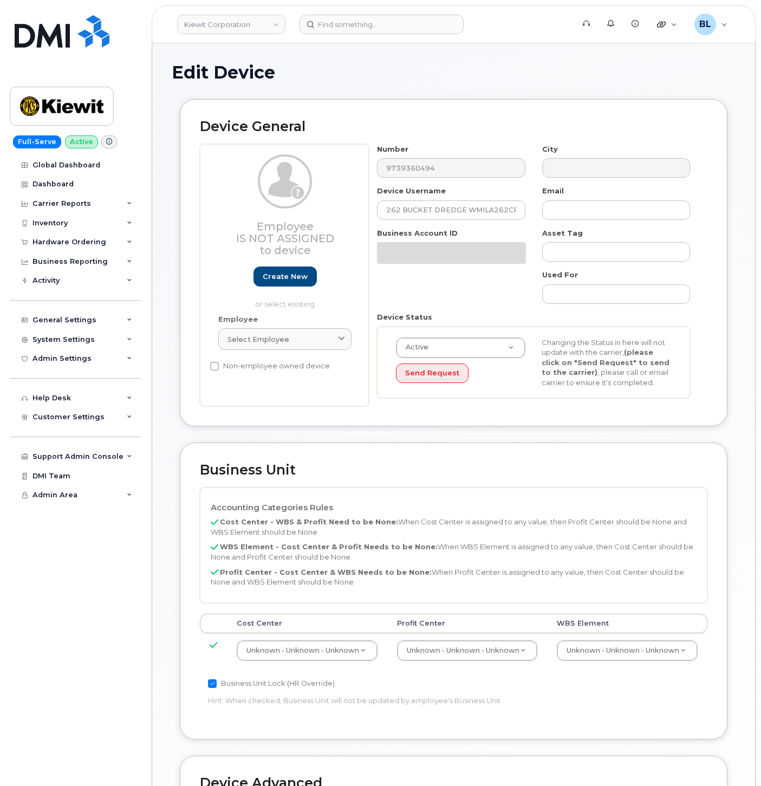
select select "29584743"
click at [681, 667] on td "Unknown - Unknown - Unknown 29584744" at bounding box center [627, 650] width 160 height 34
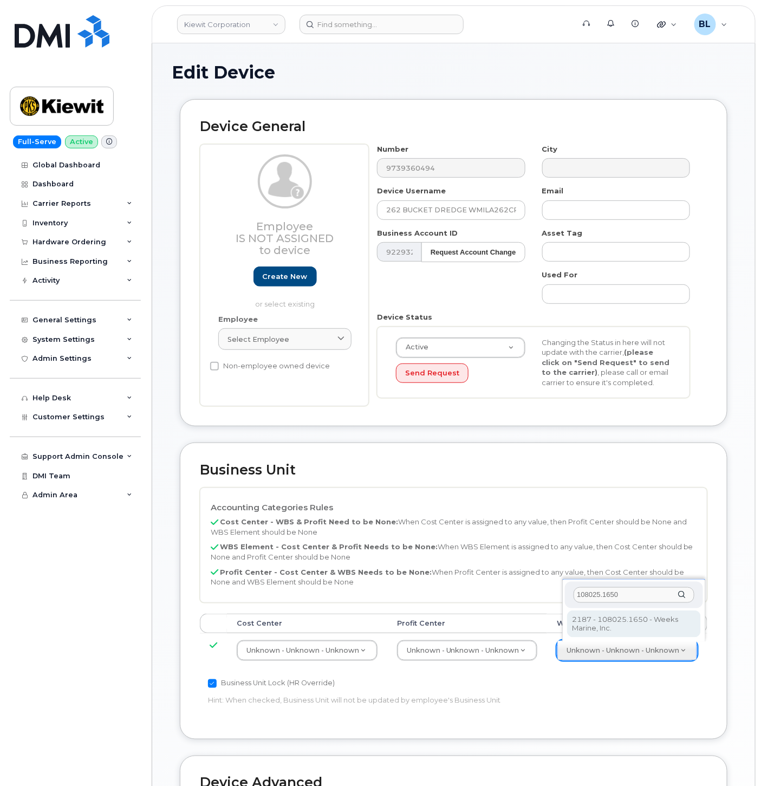
type input "108025.1650"
type input "33790924"
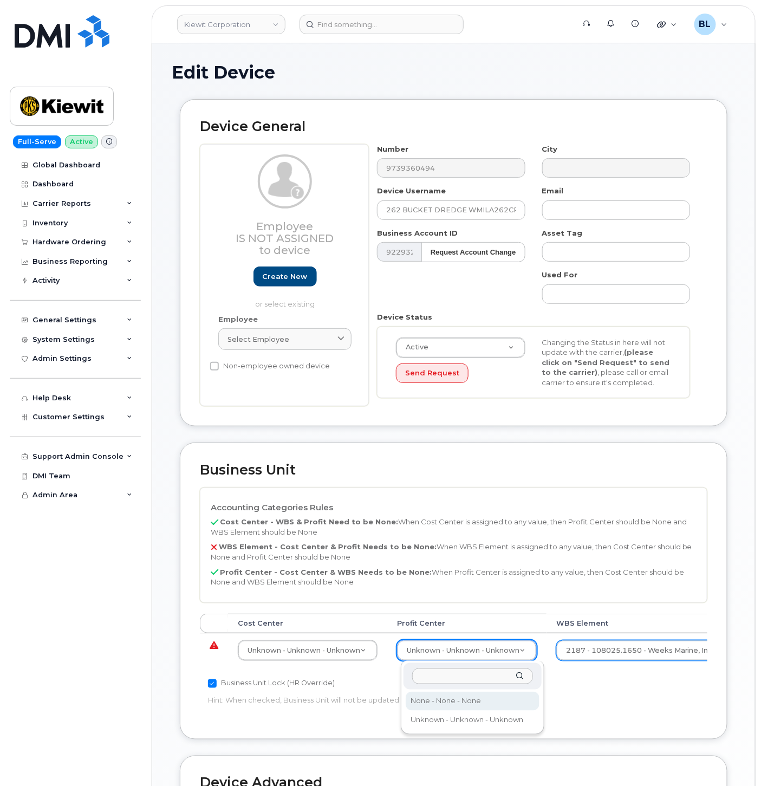
select select "29629357"
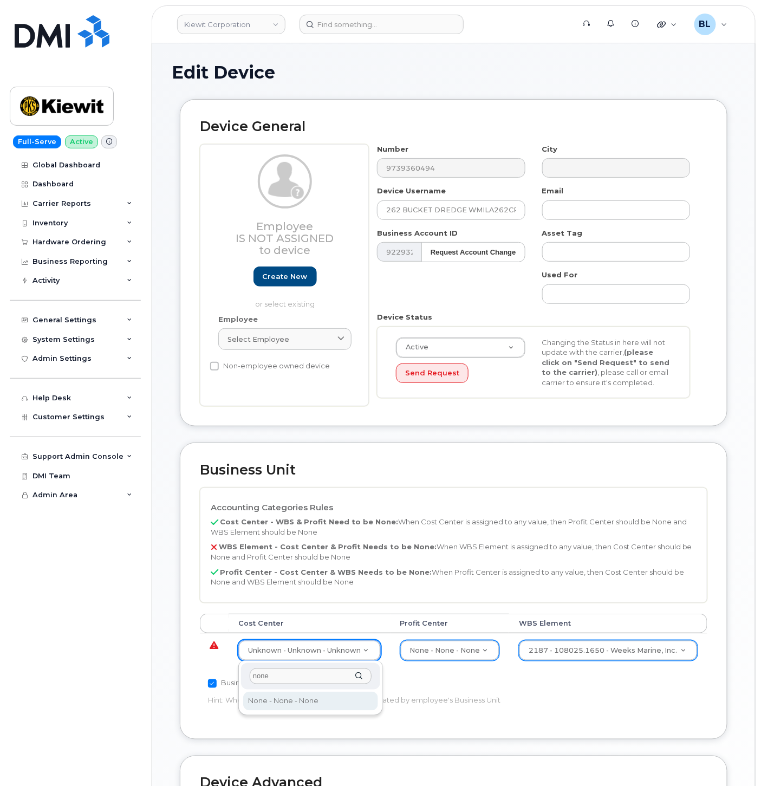
type input "none"
type input "29629358"
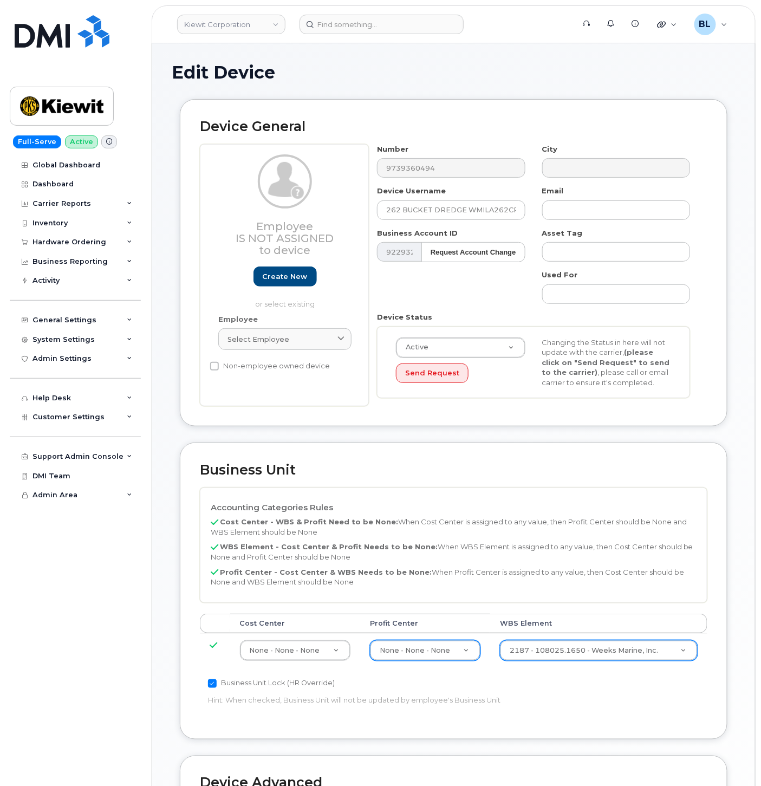
click at [559, 517] on p "Cost Center - WBS & Profit Need to be None: When Cost Center is assigned to any…" at bounding box center [454, 527] width 486 height 20
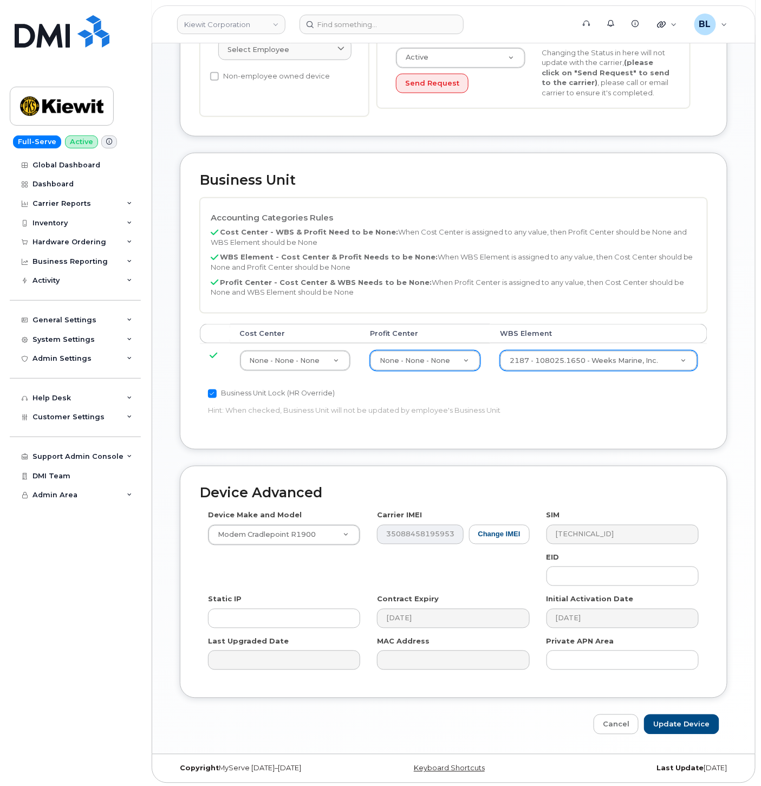
scroll to position [294, 0]
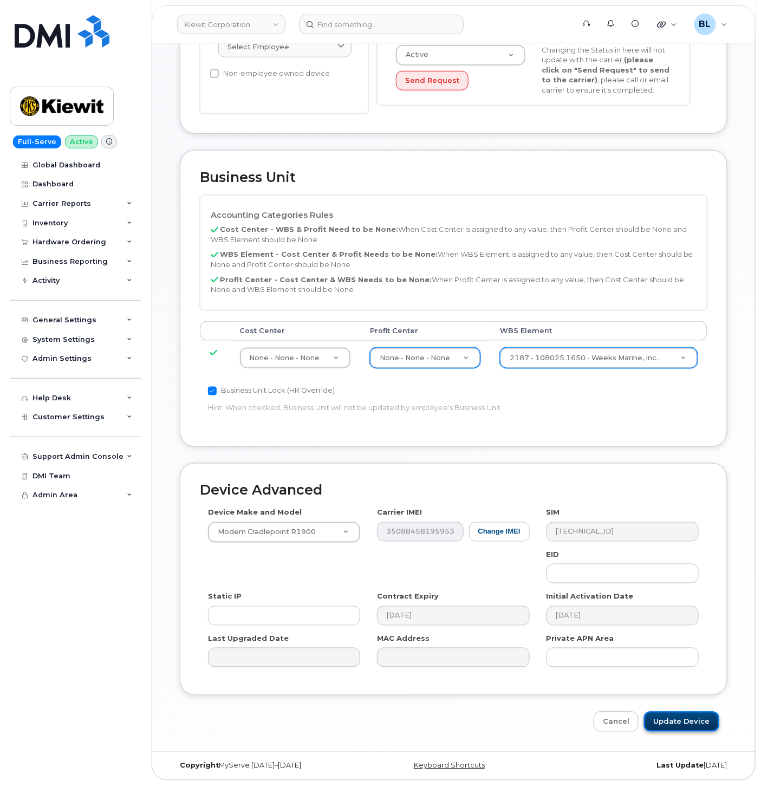
click at [672, 723] on input "Update Device" at bounding box center [681, 722] width 75 height 20
type input "Saving..."
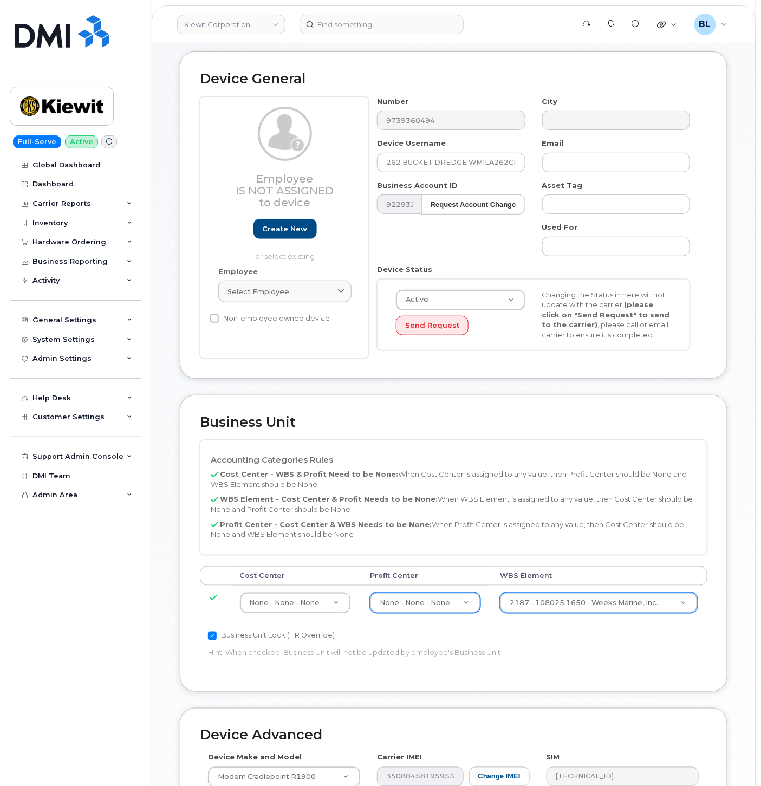
scroll to position [0, 0]
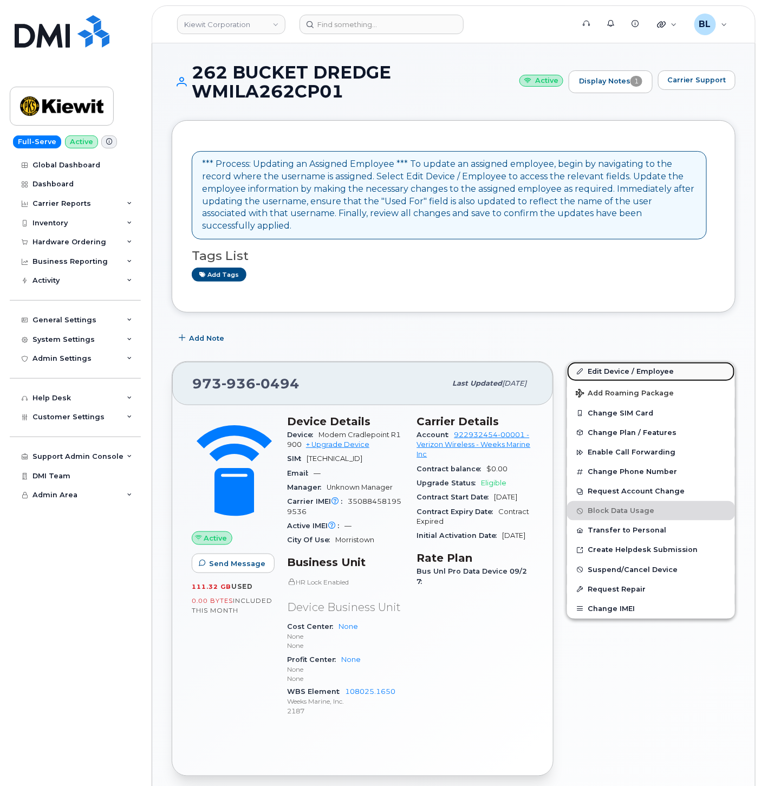
drag, startPoint x: 649, startPoint y: 358, endPoint x: 643, endPoint y: 359, distance: 6.1
click at [649, 362] on link "Edit Device / Employee" at bounding box center [651, 372] width 168 height 20
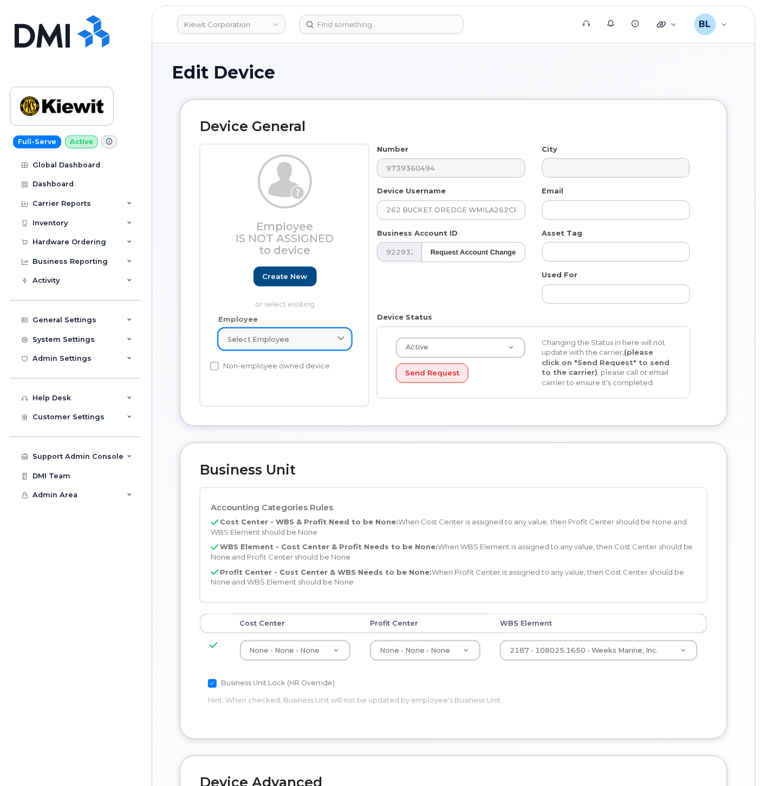
click at [307, 344] on div "Select employee" at bounding box center [285, 339] width 115 height 10
paste input "[PERSON_NAME]"
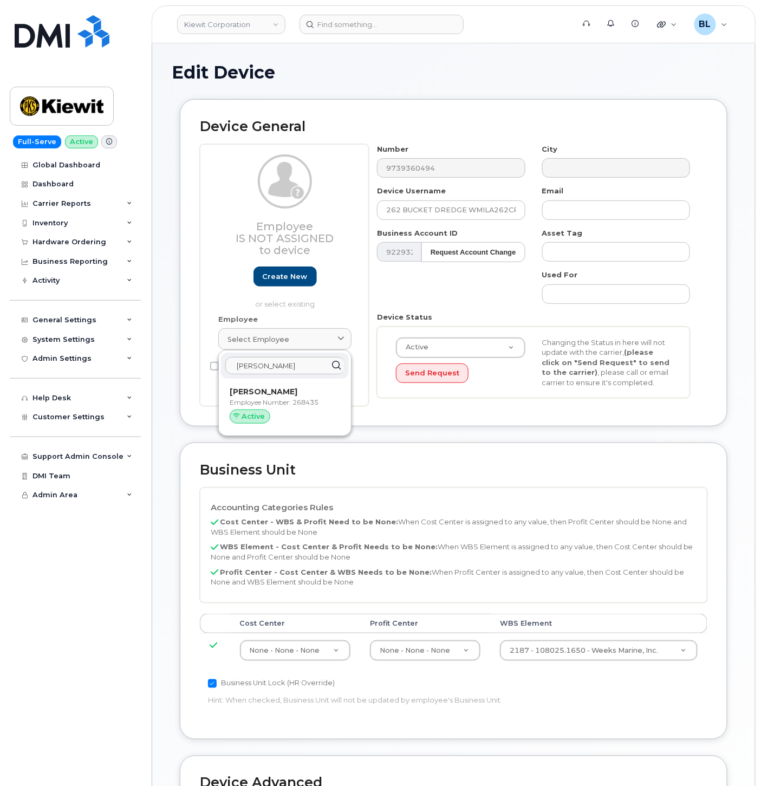
type input "[PERSON_NAME]"
click at [275, 397] on p "[PERSON_NAME]" at bounding box center [285, 391] width 111 height 11
type input "268435"
type input "[PERSON_NAME]"
type input "[EMAIL_ADDRESS][DOMAIN_NAME]"
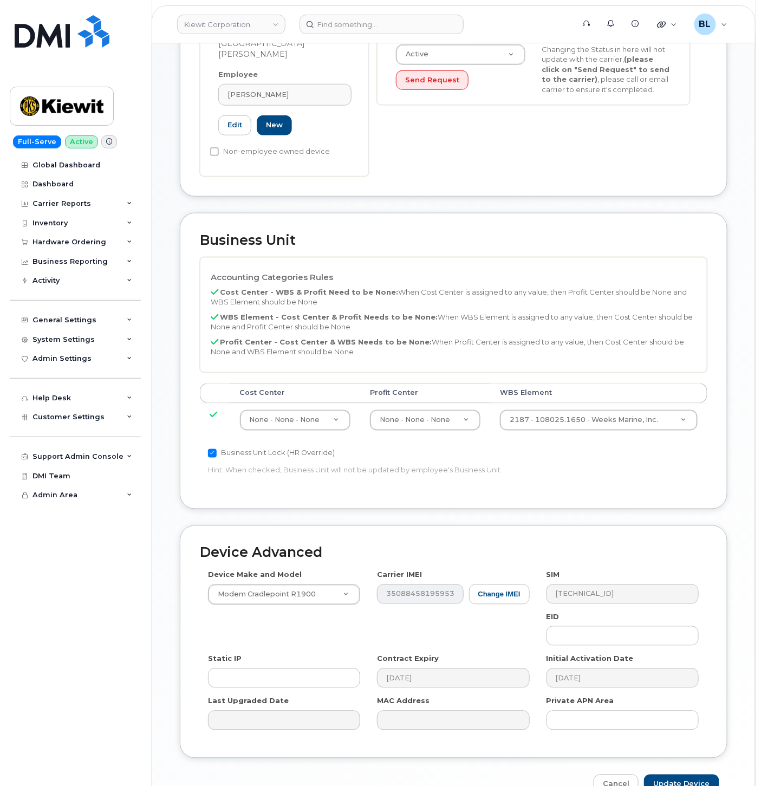
scroll to position [334, 0]
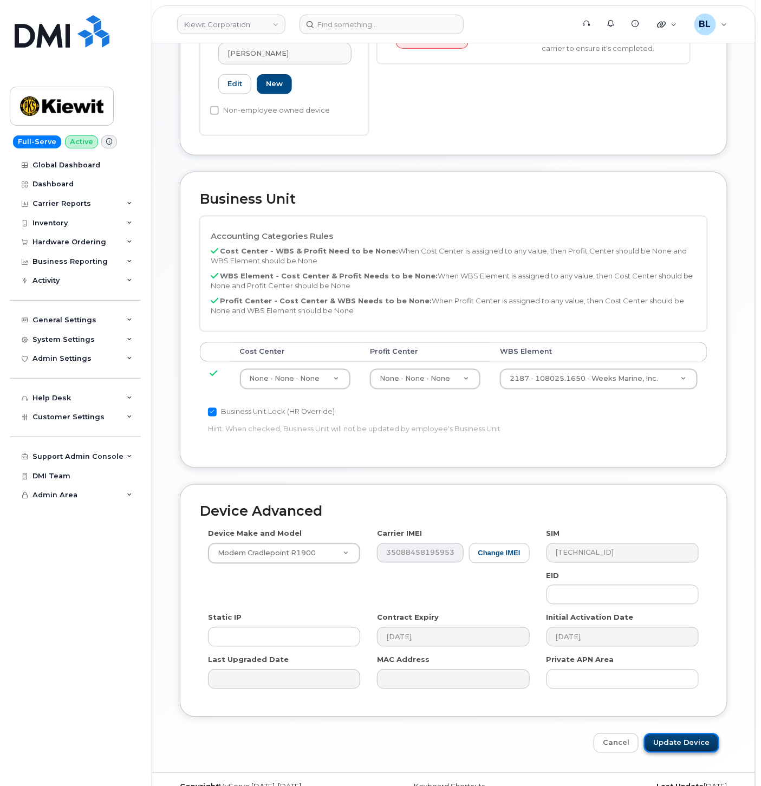
click at [694, 734] on input "Update Device" at bounding box center [681, 744] width 75 height 20
type input "Saving..."
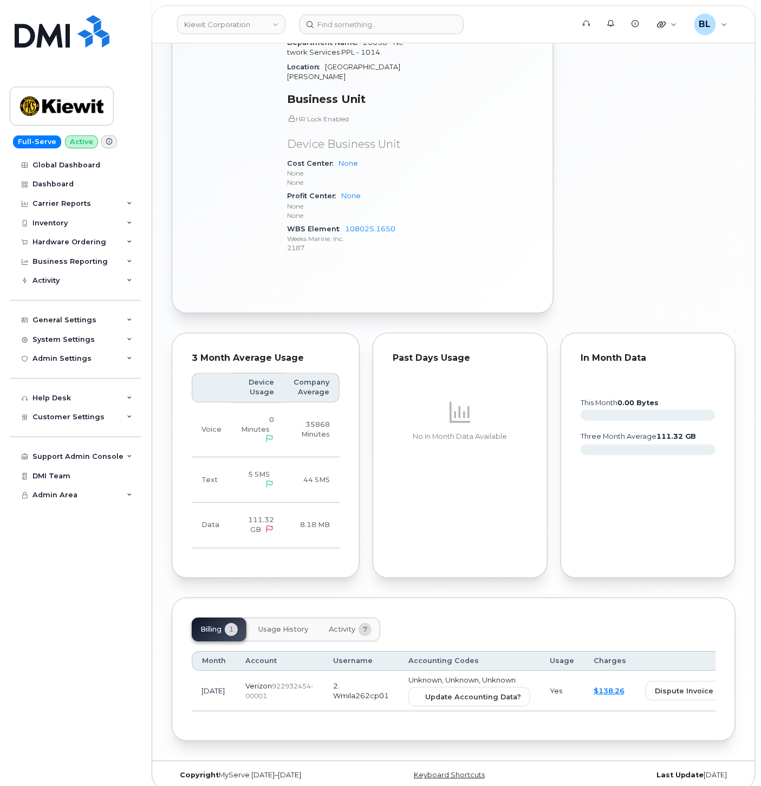
scroll to position [688, 0]
drag, startPoint x: 445, startPoint y: 690, endPoint x: 426, endPoint y: 62, distance: 627.7
click at [445, 690] on button "Update Accounting Data?" at bounding box center [470, 696] width 122 height 20
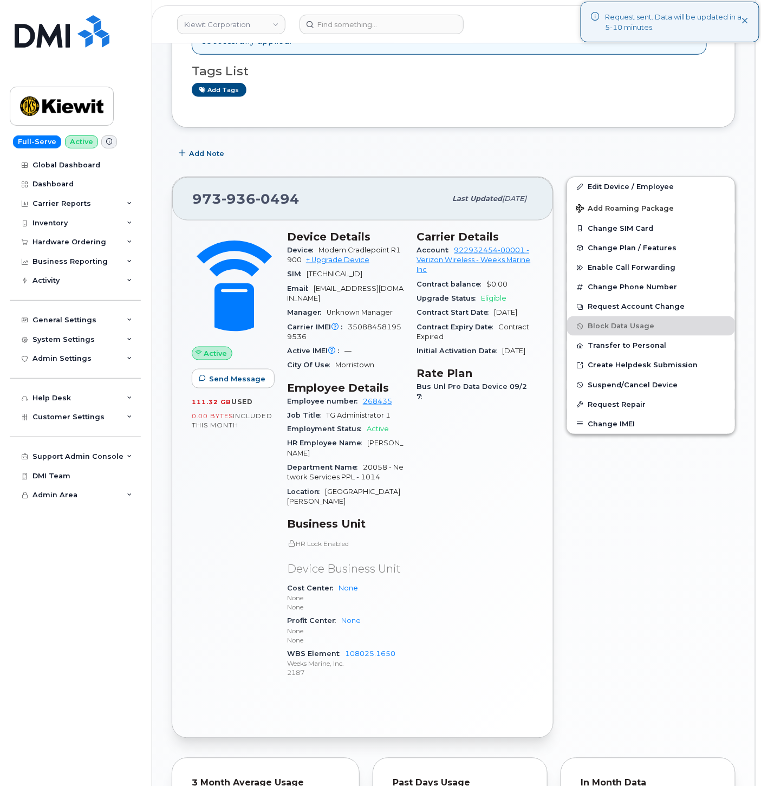
scroll to position [0, 0]
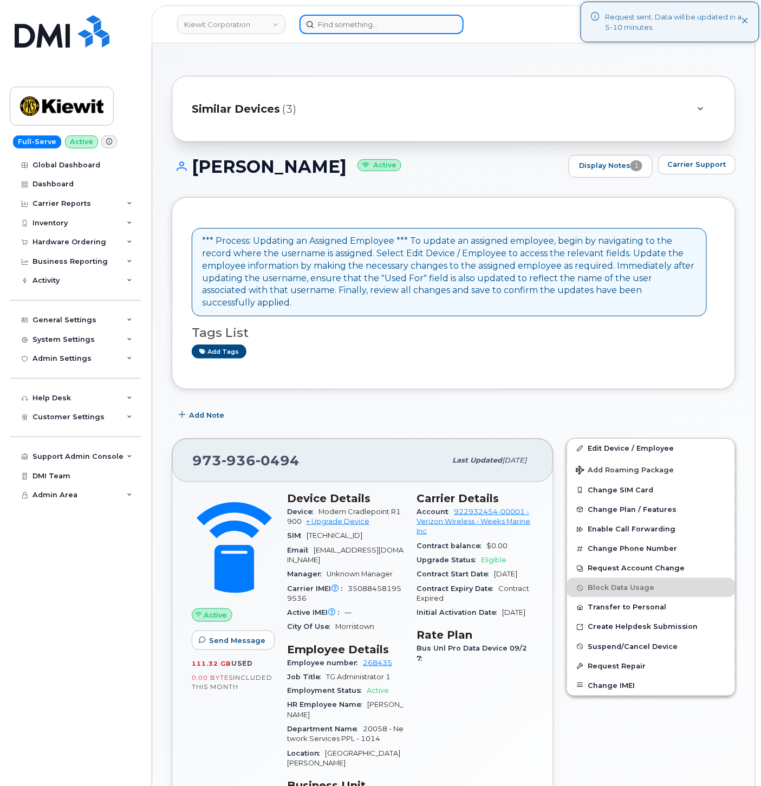
click at [378, 24] on input at bounding box center [382, 25] width 164 height 20
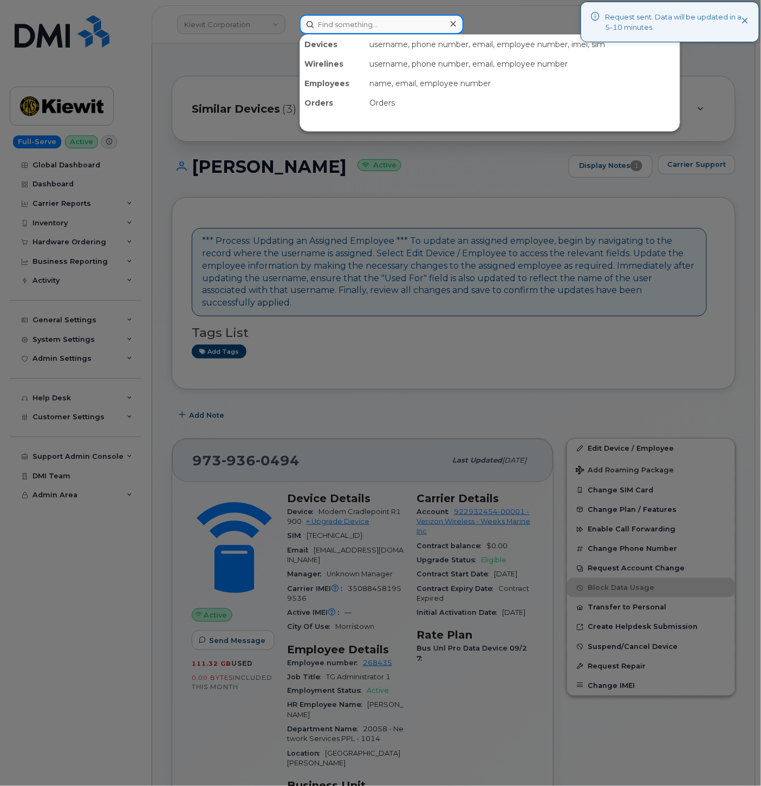
paste input "8624615564"
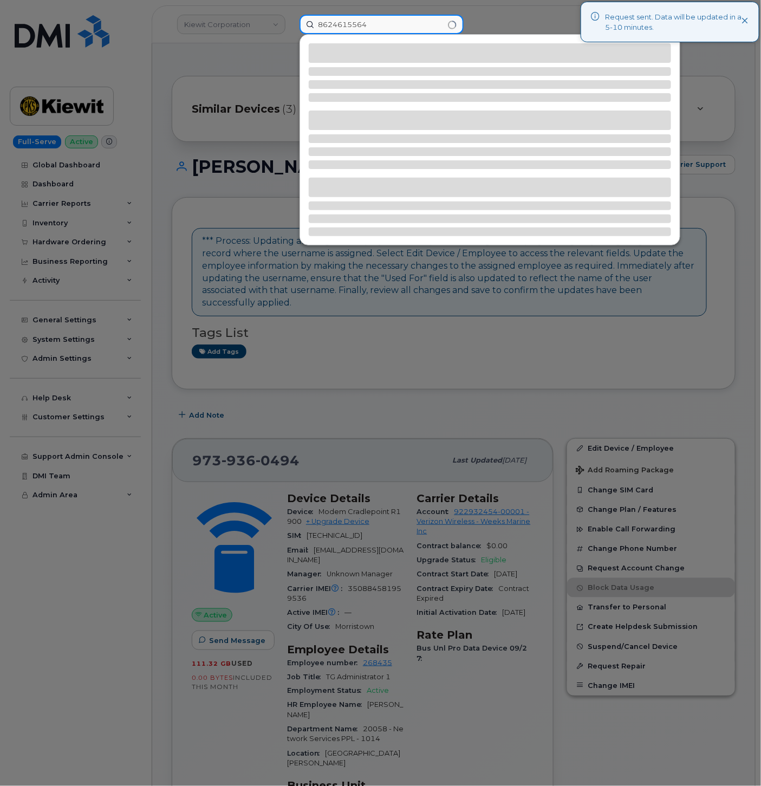
type input "8624615564"
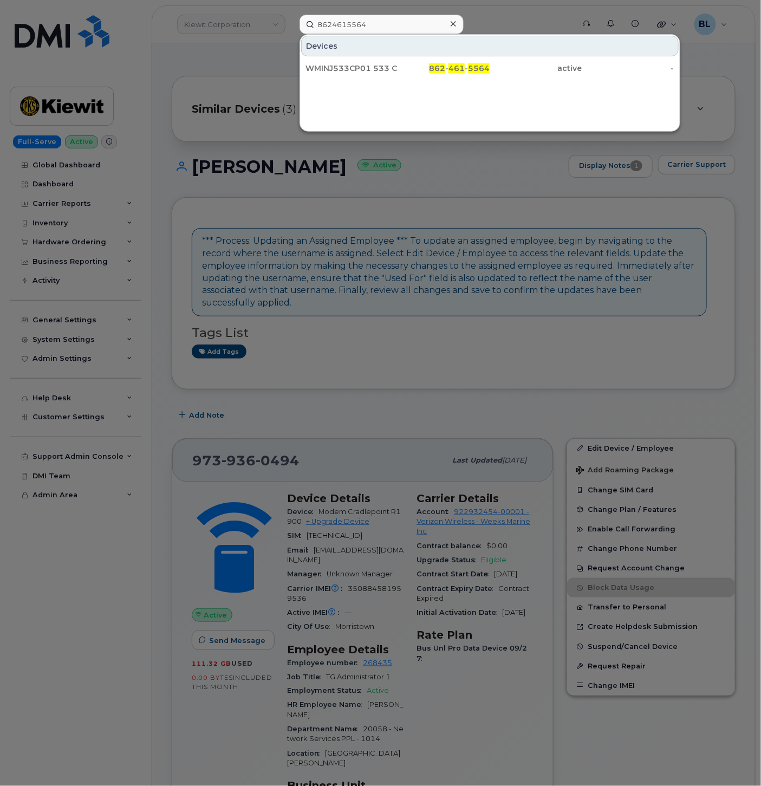
drag, startPoint x: 450, startPoint y: 69, endPoint x: 260, endPoint y: 63, distance: 190.3
click at [450, 69] on div "862 - 461 - 5564" at bounding box center [444, 68] width 92 height 11
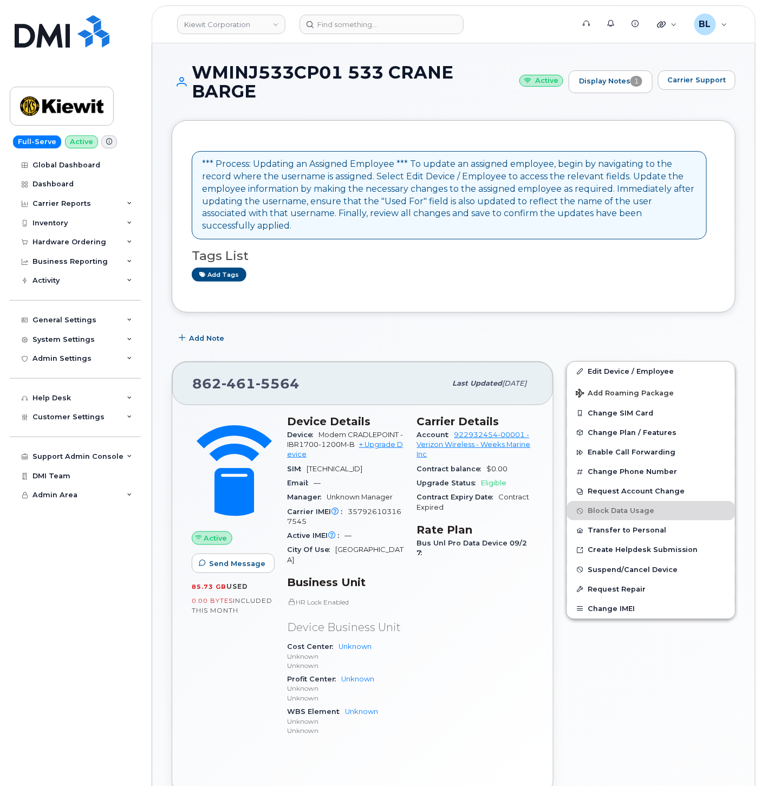
drag, startPoint x: 196, startPoint y: 61, endPoint x: 267, endPoint y: 93, distance: 78.6
click at [267, 93] on div "WMINJ533CP01 533 CRANE BARGE Active Display Notes 1 Carrier Support *** Process…" at bounding box center [453, 652] width 603 height 1219
copy h1 "WMINJ533CP01 533 CRANE BARGE"
click at [372, 27] on input at bounding box center [382, 25] width 164 height 20
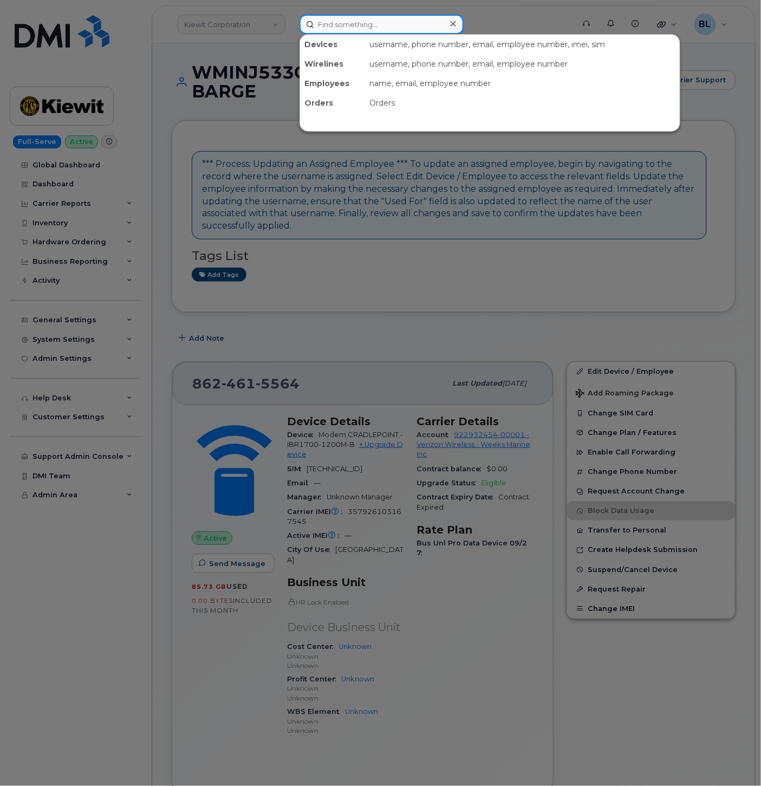
paste input "[EMAIL_ADDRESS][DOMAIN_NAME]"
type input "[EMAIL_ADDRESS][DOMAIN_NAME]"
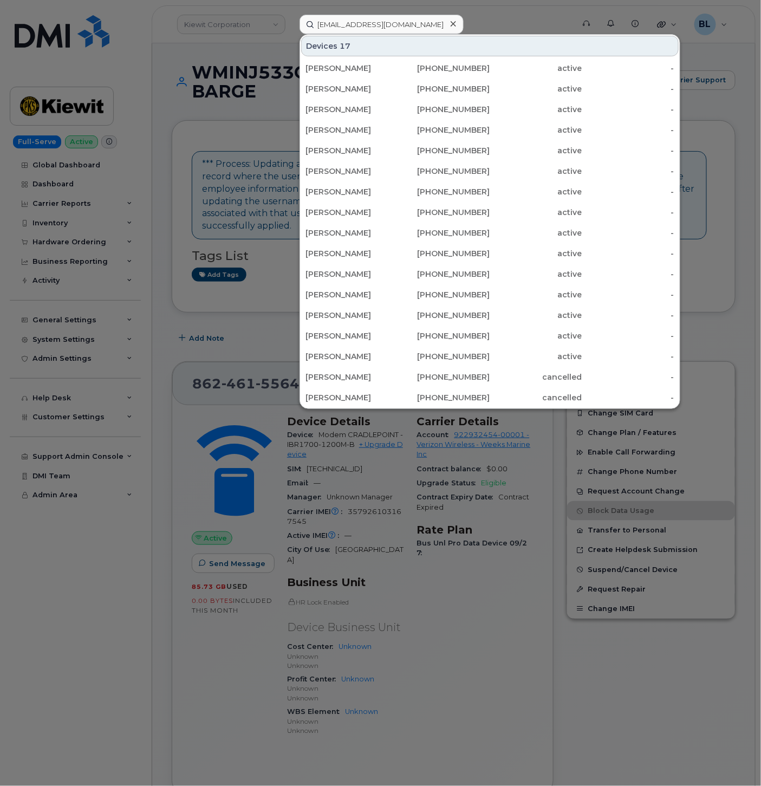
drag, startPoint x: 201, startPoint y: 151, endPoint x: 174, endPoint y: 34, distance: 120.0
click at [201, 150] on div at bounding box center [380, 393] width 761 height 786
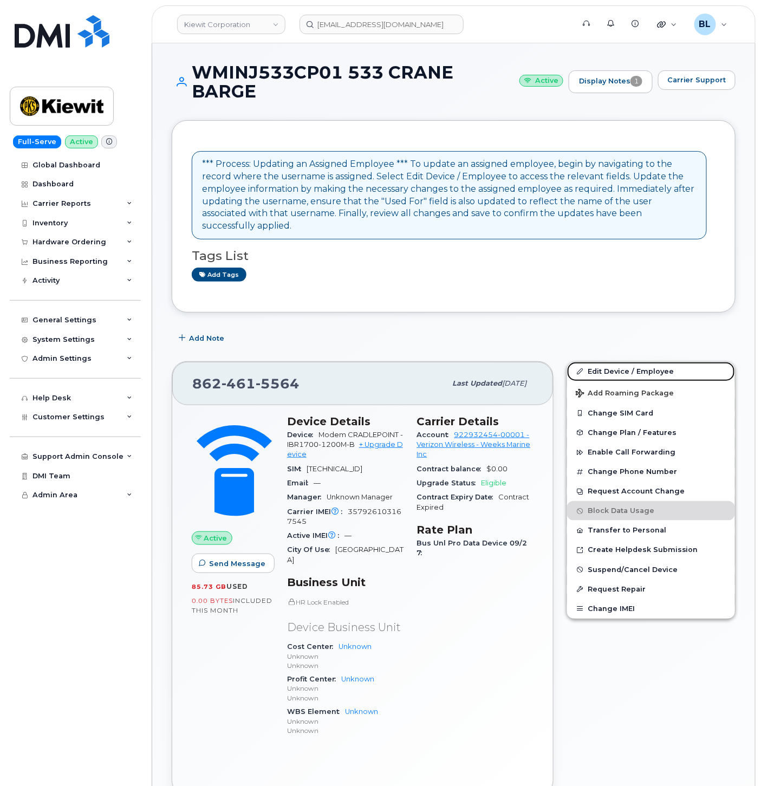
drag, startPoint x: 626, startPoint y: 354, endPoint x: 378, endPoint y: 185, distance: 300.0
click at [626, 362] on link "Edit Device / Employee" at bounding box center [651, 372] width 168 height 20
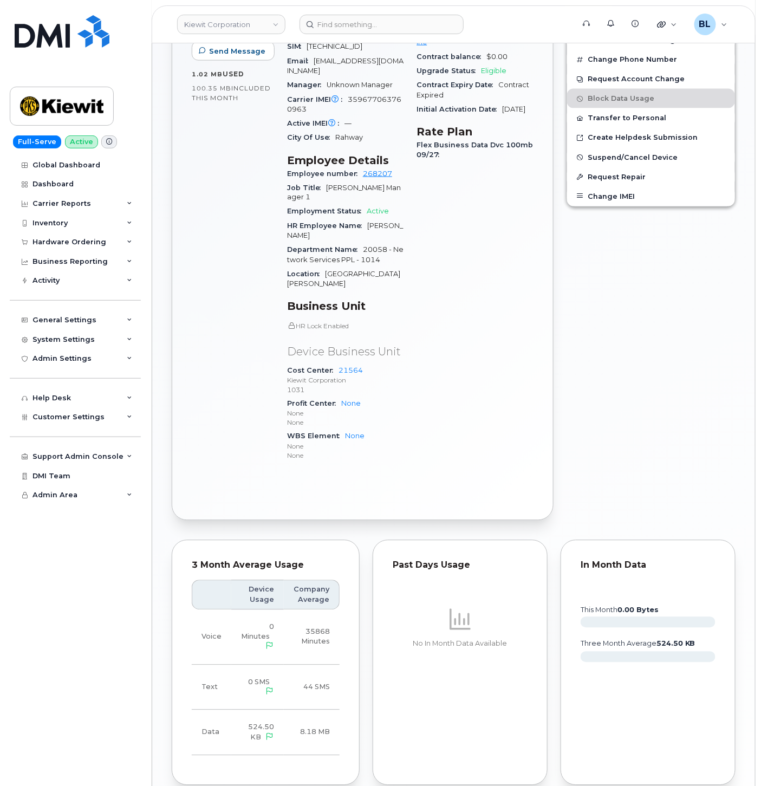
scroll to position [642, 0]
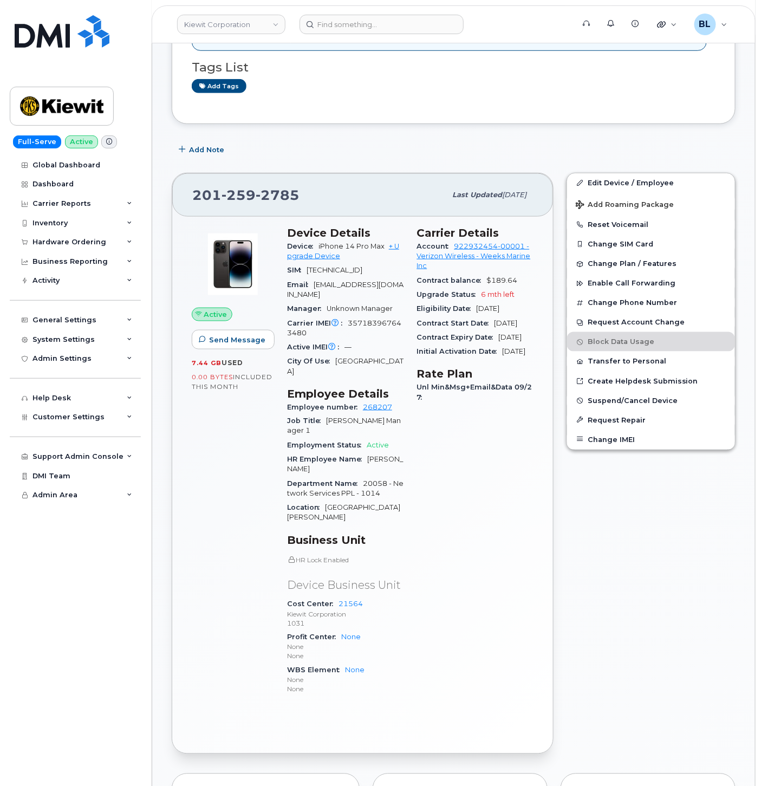
scroll to position [321, 0]
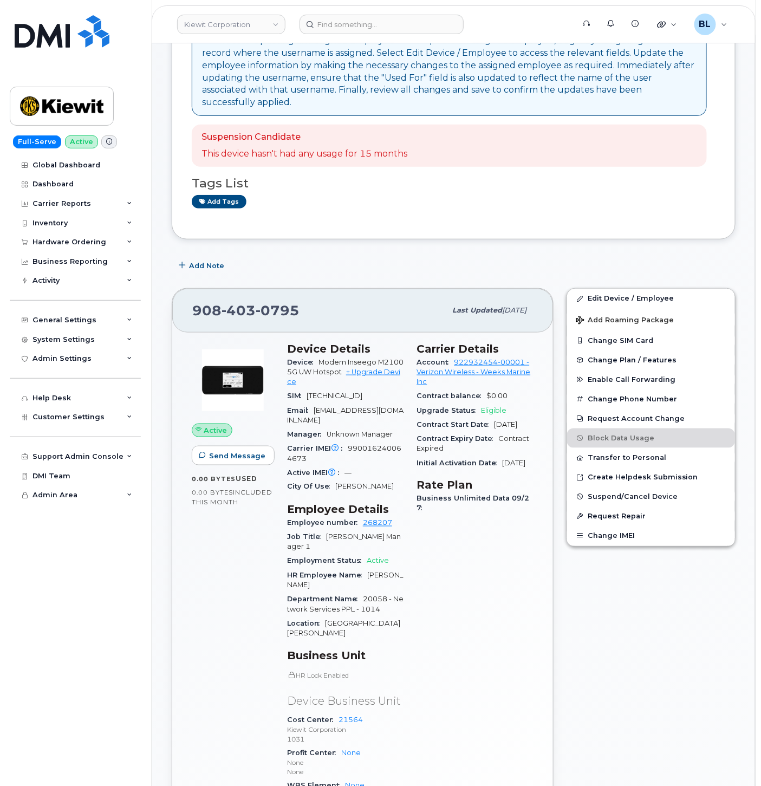
scroll to position [321, 0]
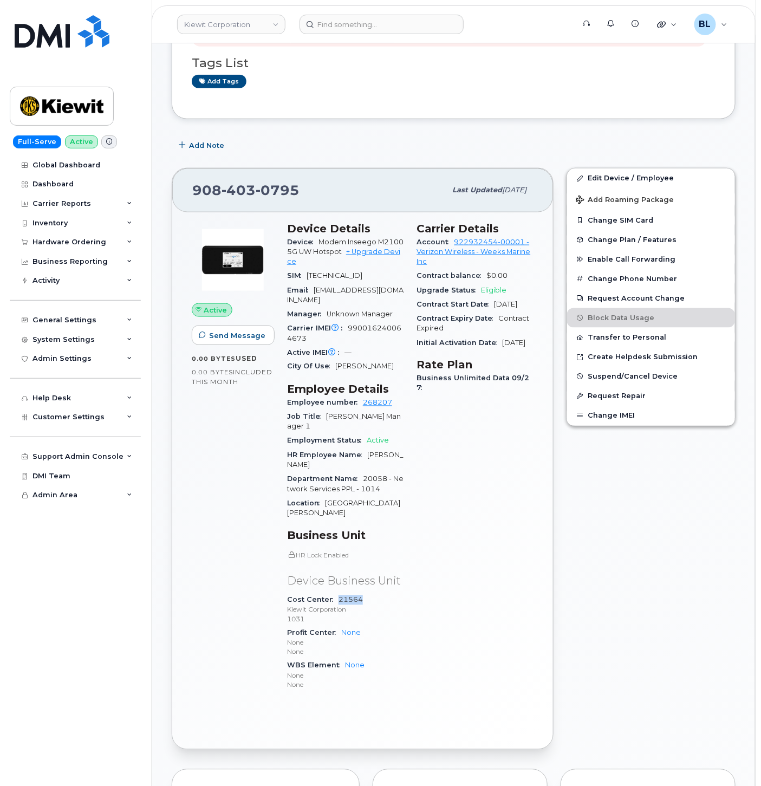
drag, startPoint x: 365, startPoint y: 576, endPoint x: 338, endPoint y: 575, distance: 26.6
click at [338, 593] on div "Cost Center 21564 [PERSON_NAME] Corporation 1031" at bounding box center [345, 609] width 117 height 33
copy link "21564"
click at [380, 18] on input at bounding box center [382, 25] width 164 height 20
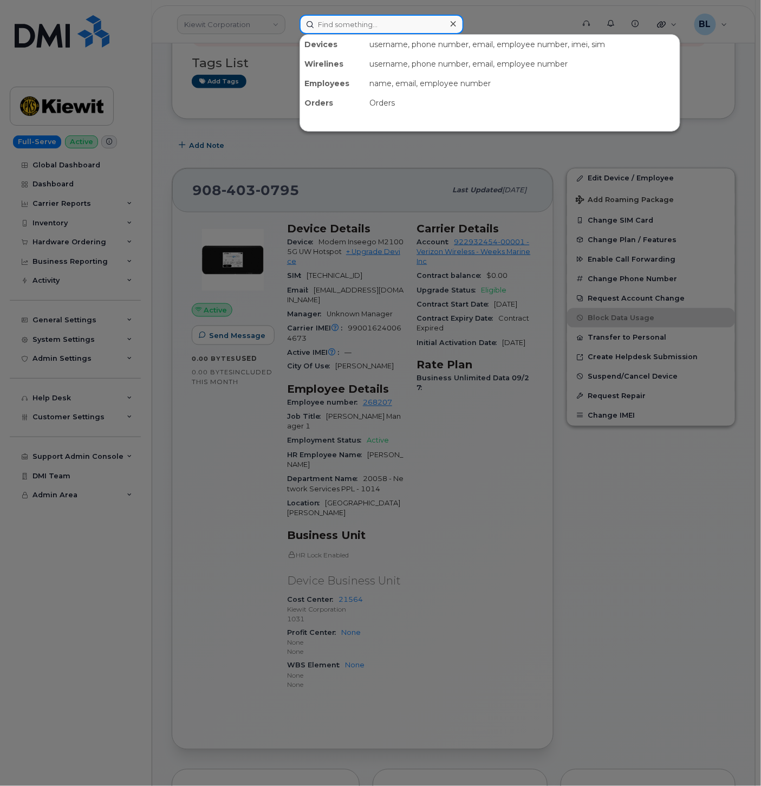
paste input "8624615564"
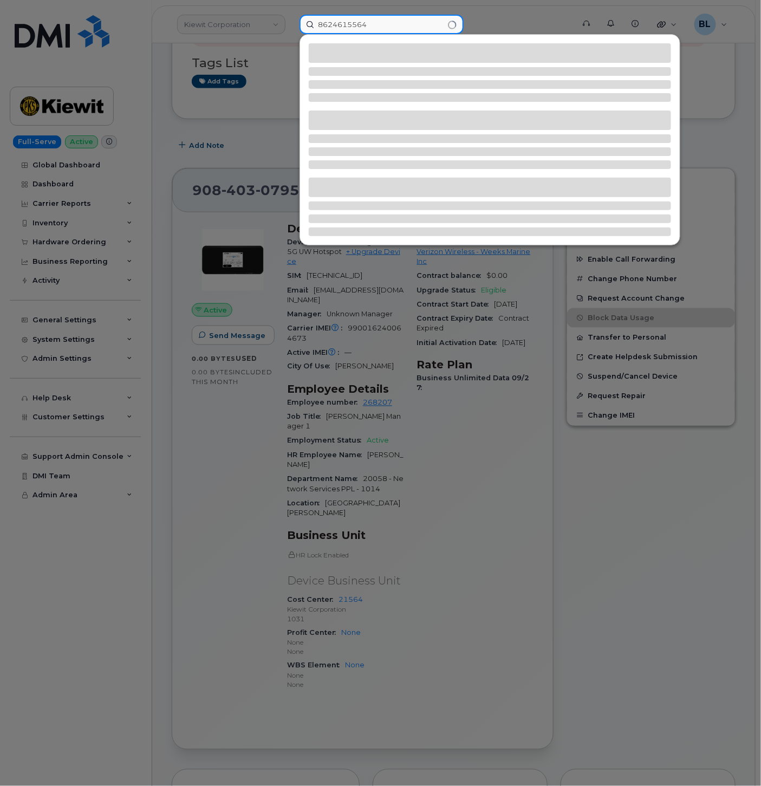
type input "8624615564"
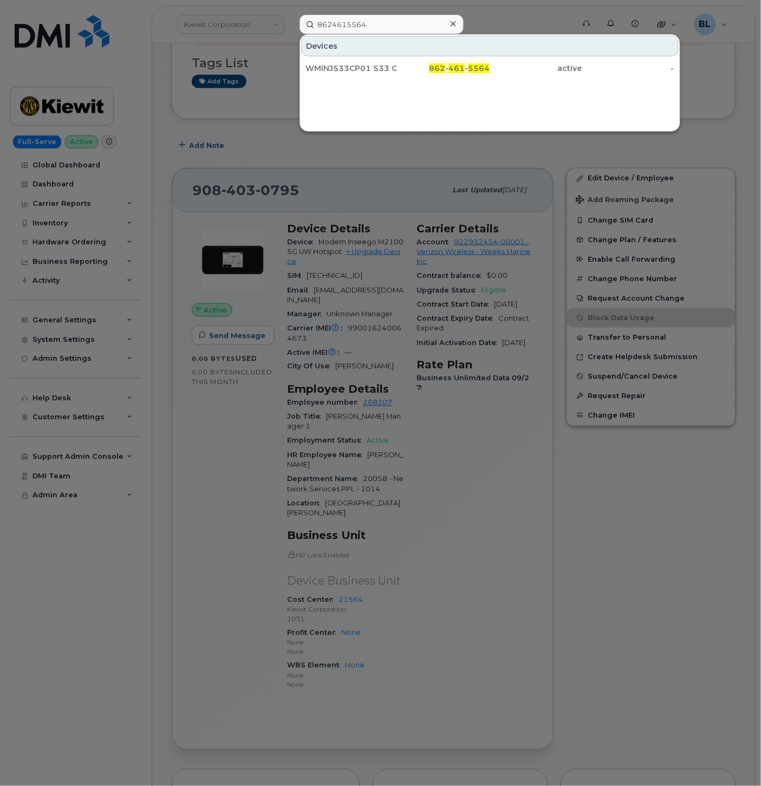
drag, startPoint x: 368, startPoint y: 145, endPoint x: 256, endPoint y: 139, distance: 112.9
click at [368, 145] on div at bounding box center [380, 393] width 761 height 786
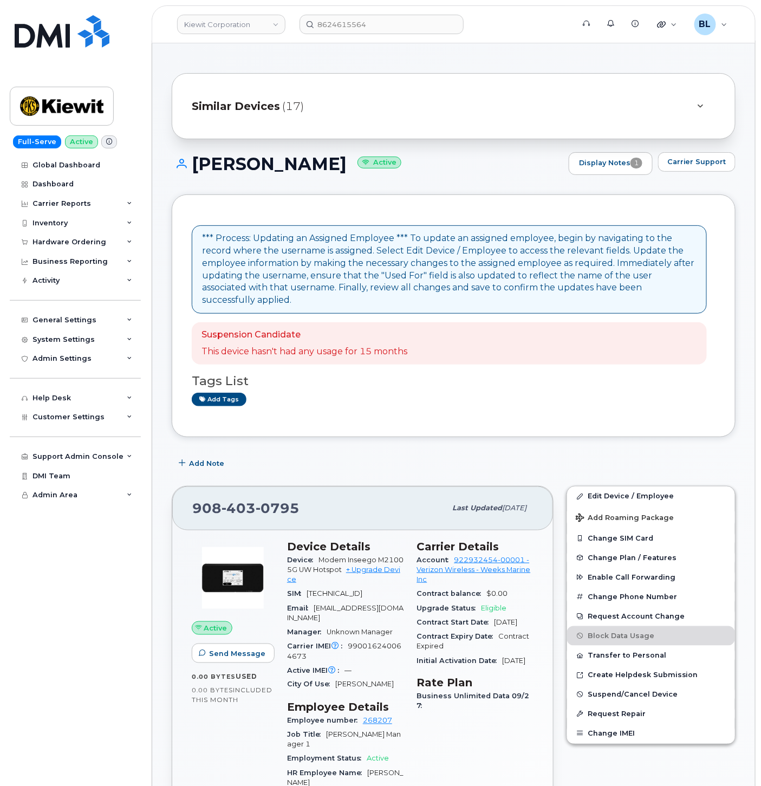
scroll to position [0, 0]
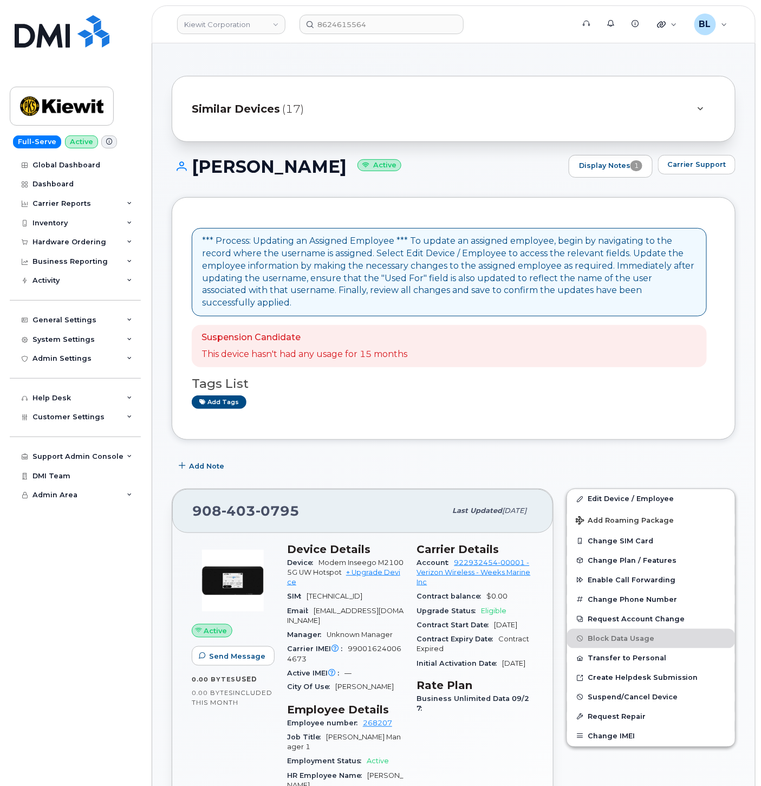
drag, startPoint x: 192, startPoint y: 164, endPoint x: 355, endPoint y: 170, distance: 163.8
click at [355, 170] on h1 "ANTHONY DEMEO Active" at bounding box center [368, 166] width 392 height 19
copy h1 "ANTHONY DEMEO"
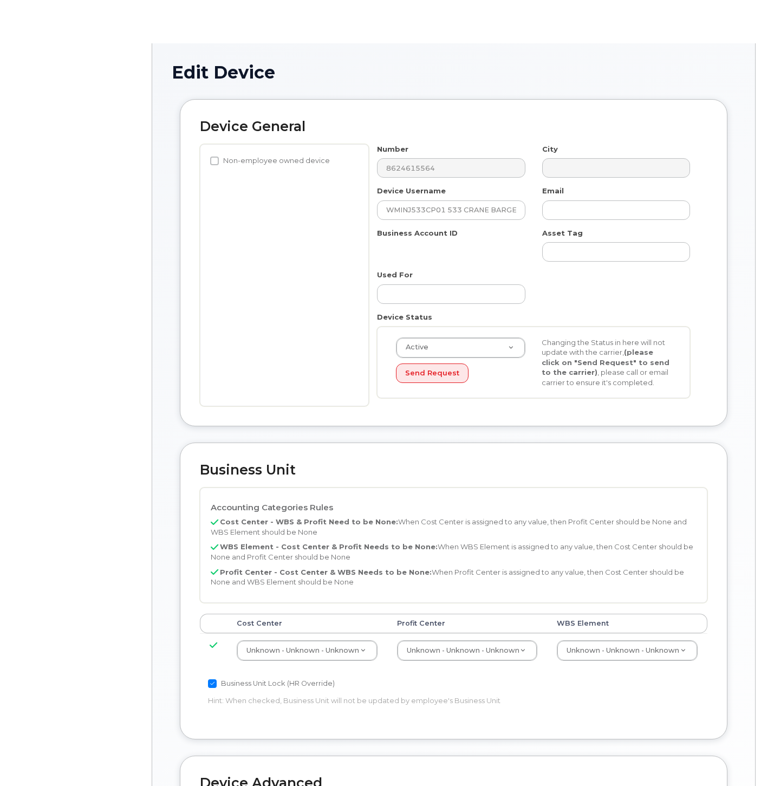
select select "29584743"
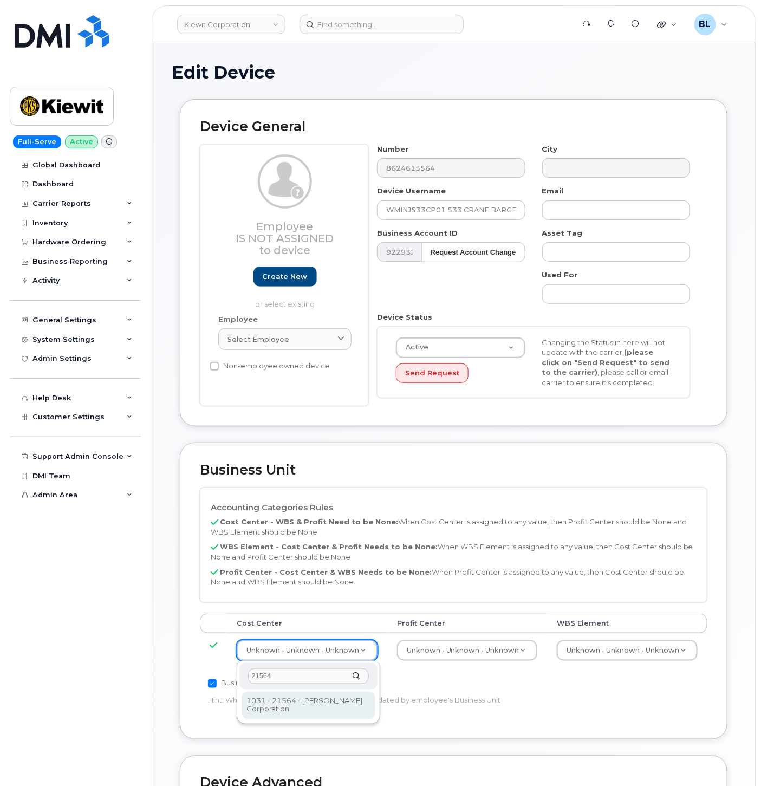
type input "21564"
type input "30347817"
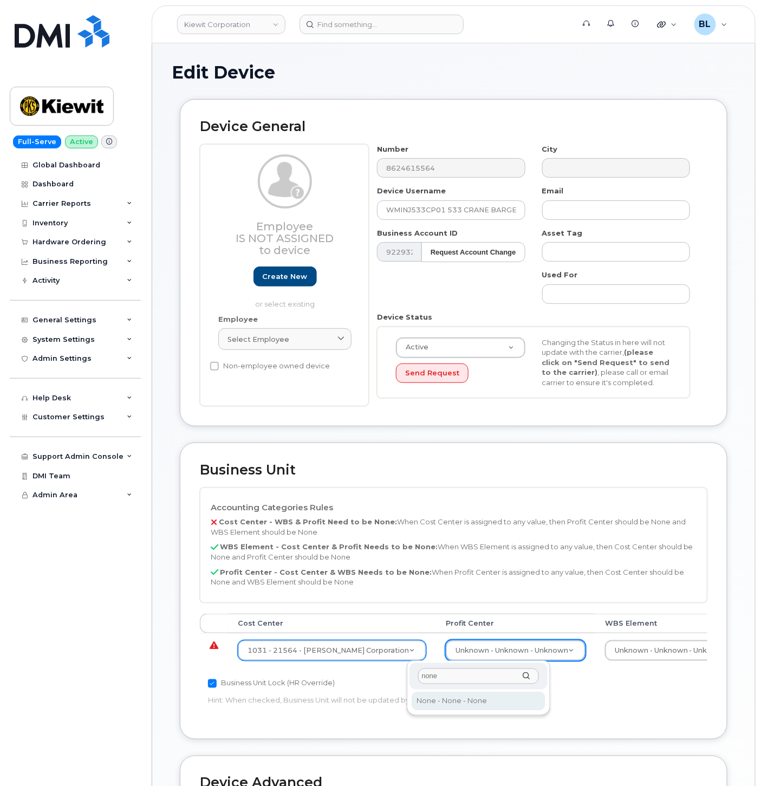
type input "none"
select select "29629357"
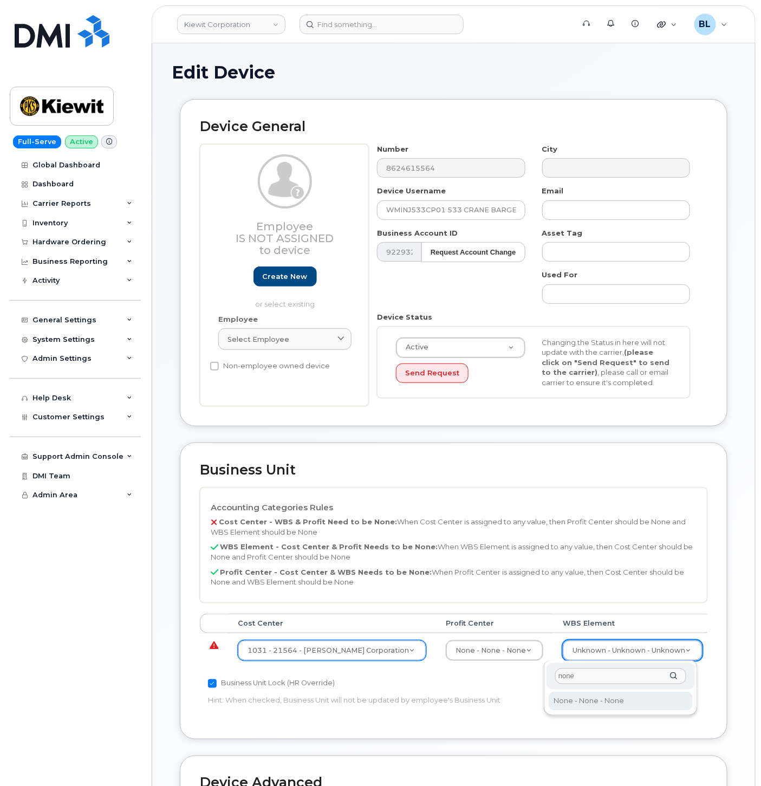
type input "none"
type input "29699477"
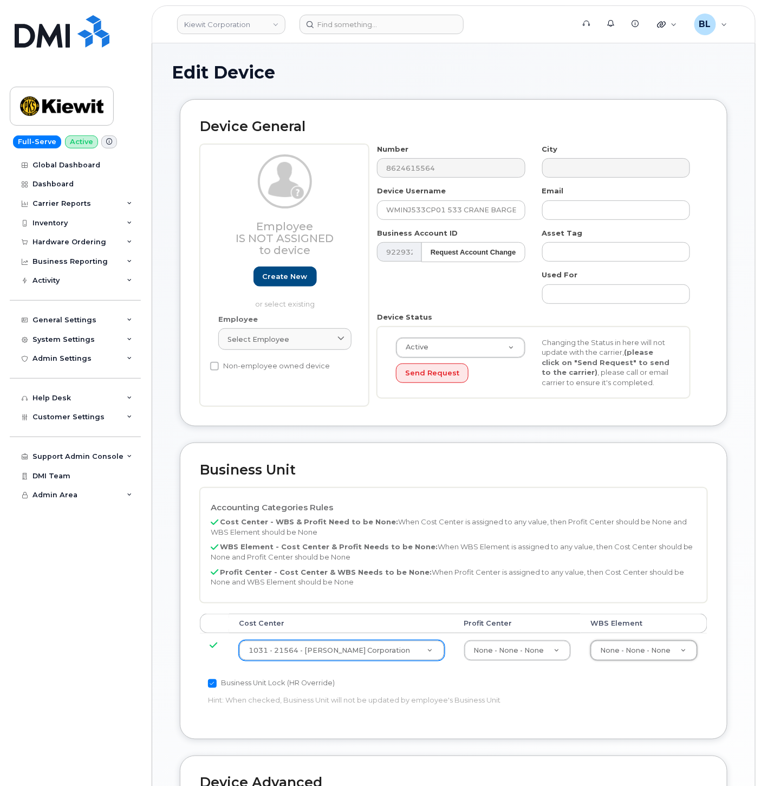
scroll to position [294, 0]
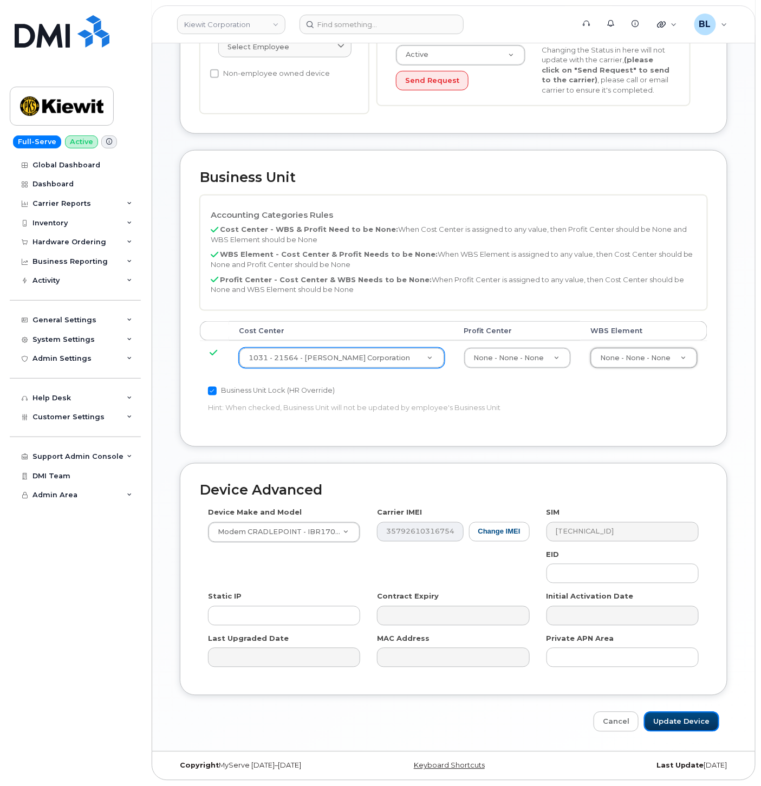
click at [669, 714] on input "Update Device" at bounding box center [681, 722] width 75 height 20
type input "Saving..."
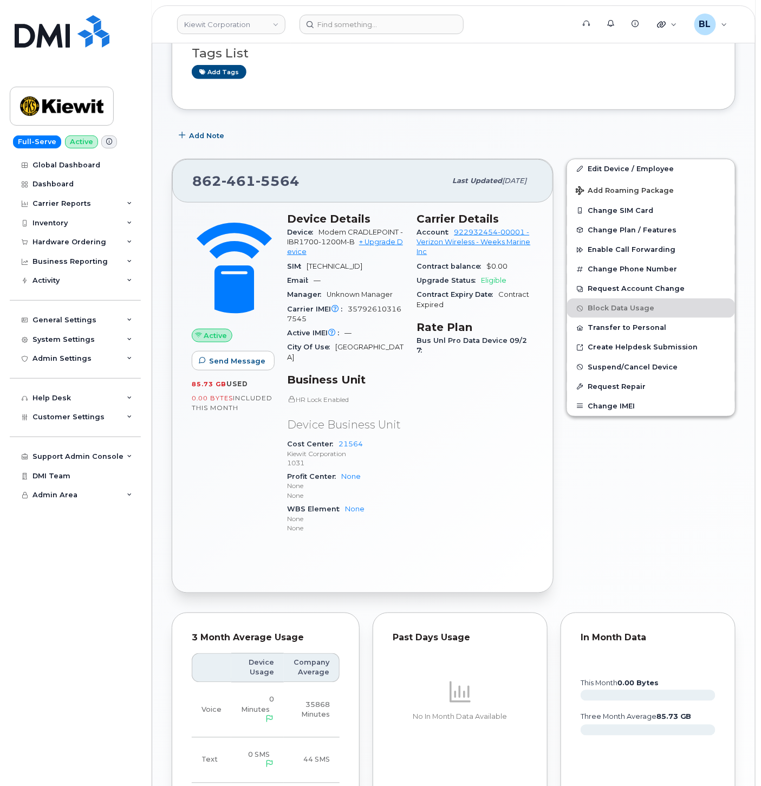
scroll to position [484, 0]
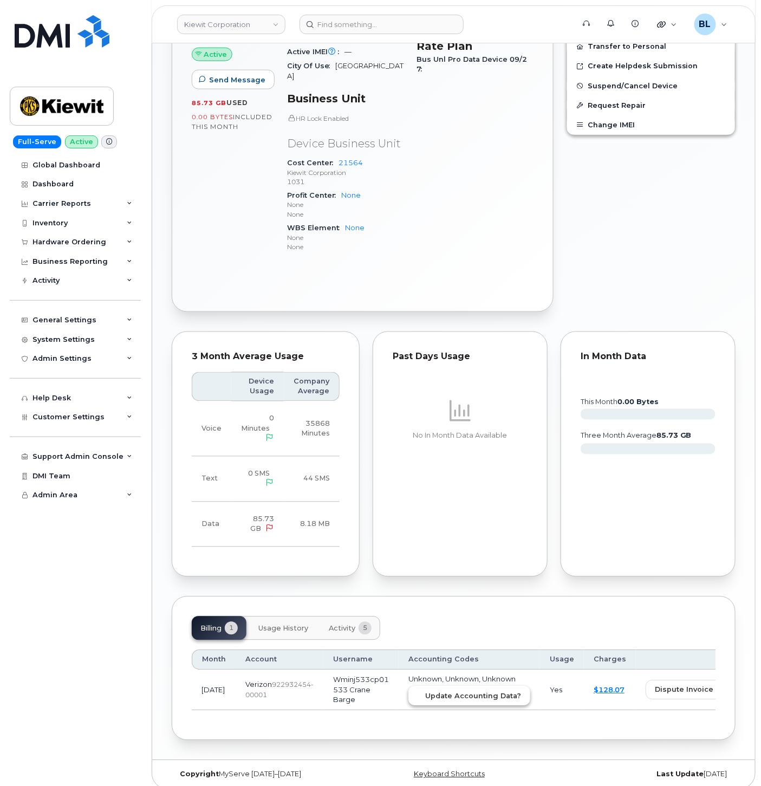
click at [425, 691] on span "Update Accounting Data?" at bounding box center [473, 696] width 96 height 10
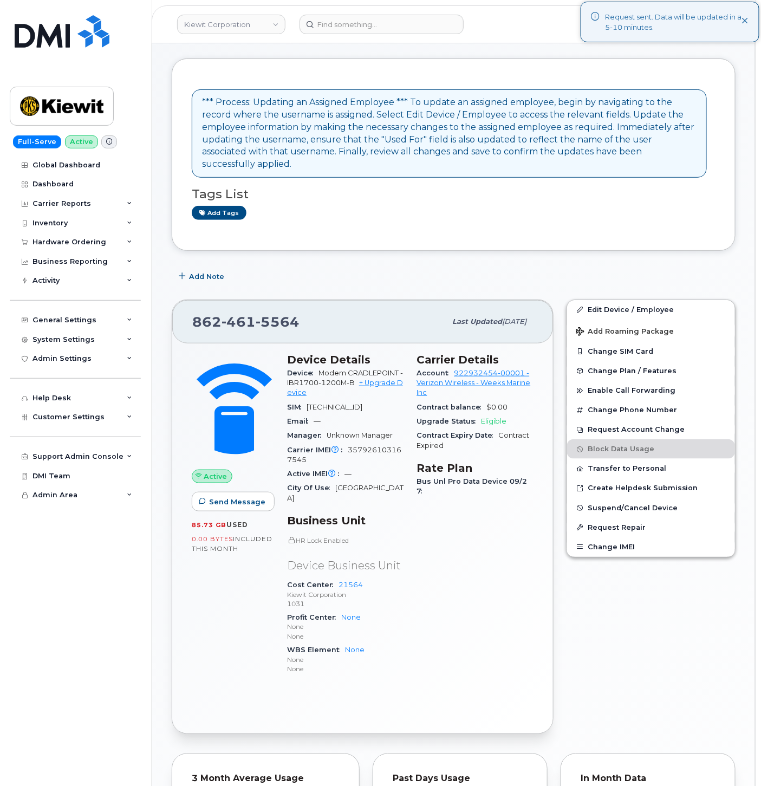
scroll to position [0, 0]
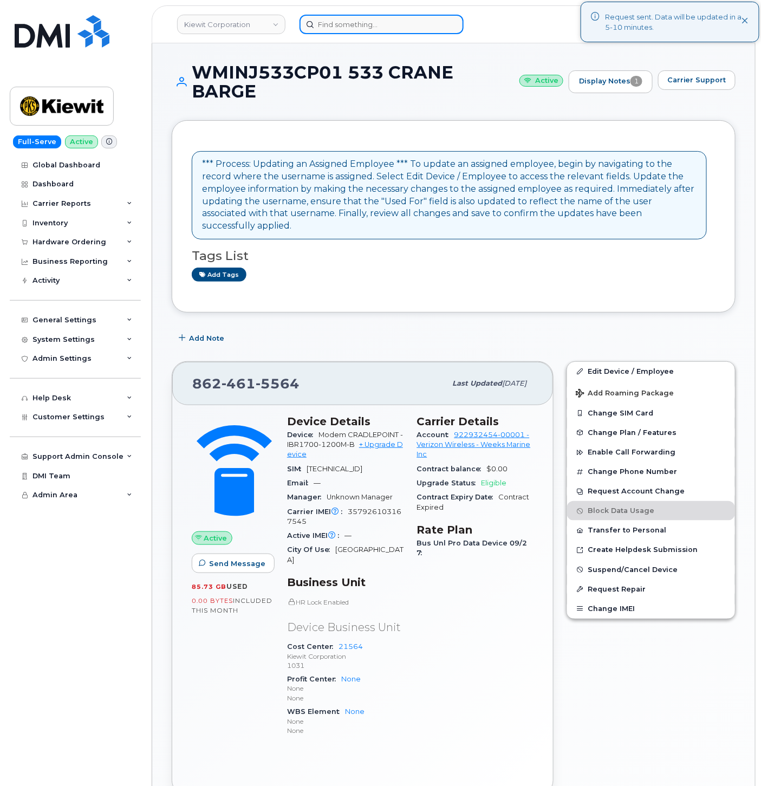
click at [319, 22] on input at bounding box center [382, 25] width 164 height 20
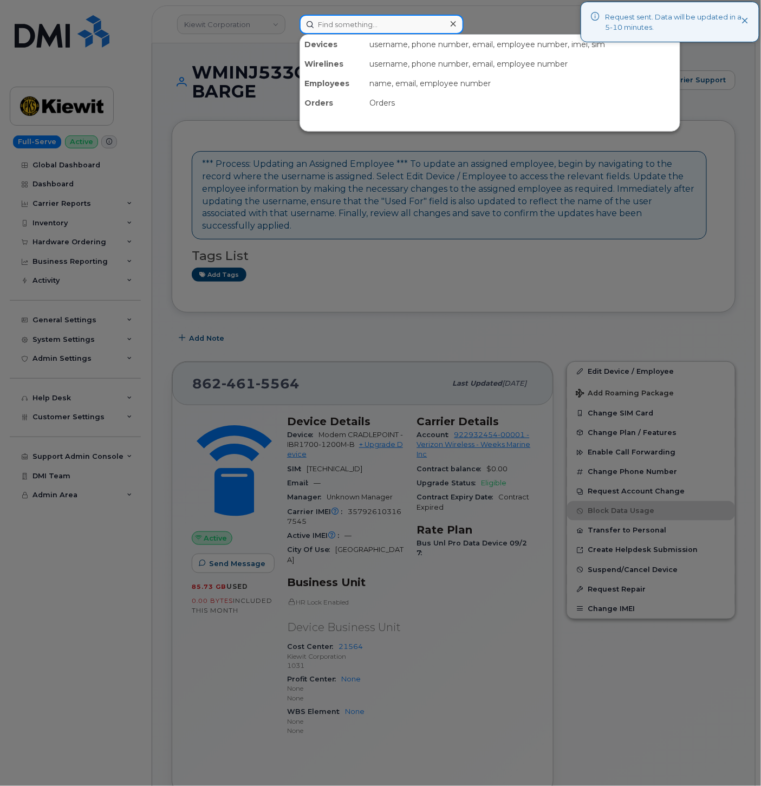
paste input "9086618208"
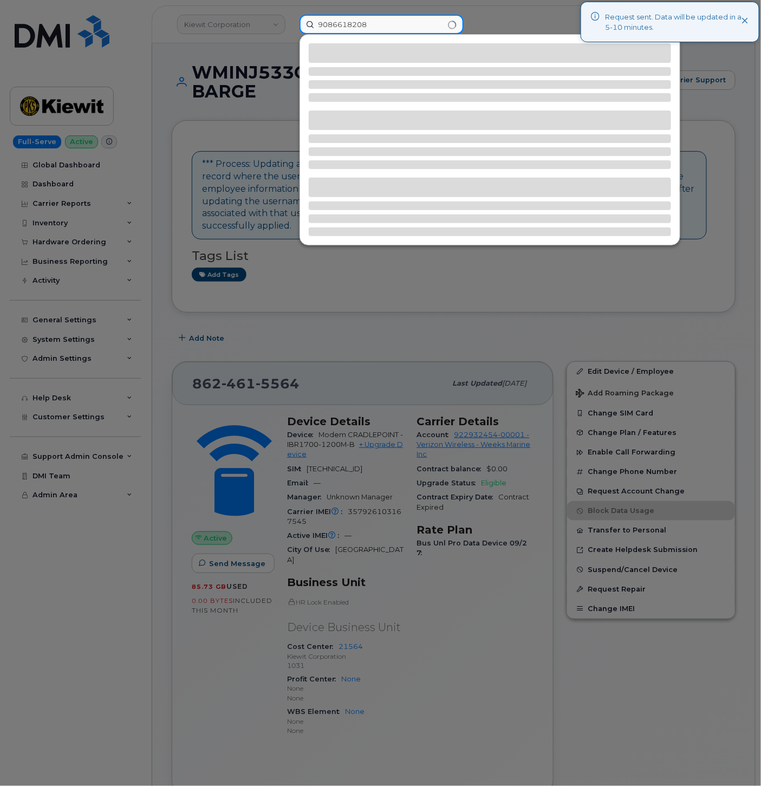
type input "9086618208"
drag, startPoint x: 309, startPoint y: 278, endPoint x: 348, endPoint y: 303, distance: 46.6
click at [310, 278] on div at bounding box center [380, 393] width 761 height 786
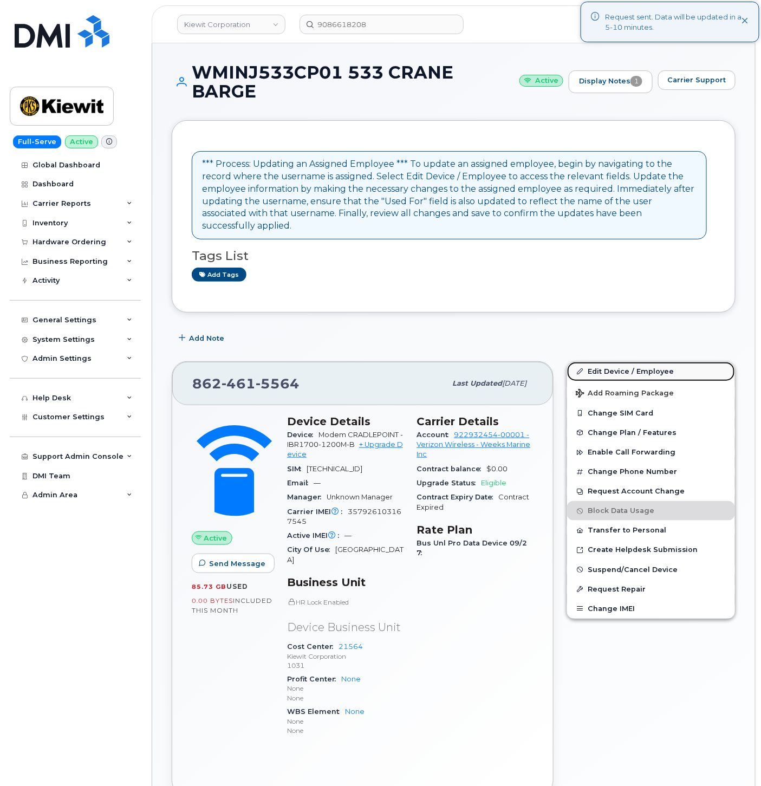
click at [626, 362] on link "Edit Device / Employee" at bounding box center [651, 372] width 168 height 20
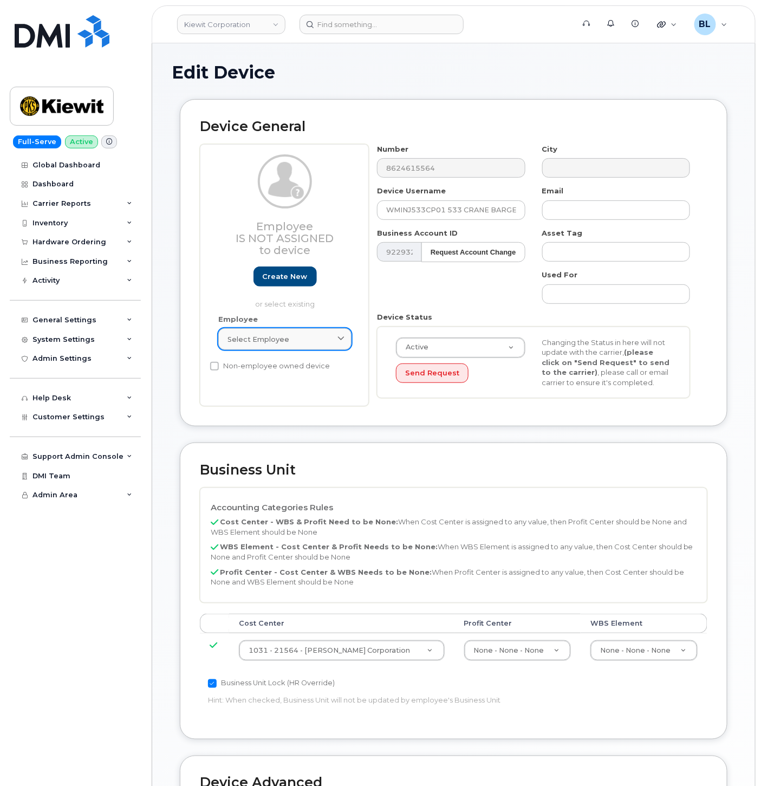
click at [293, 332] on link "Select employee" at bounding box center [284, 339] width 133 height 22
paste input "ANTHONY DEMEO"
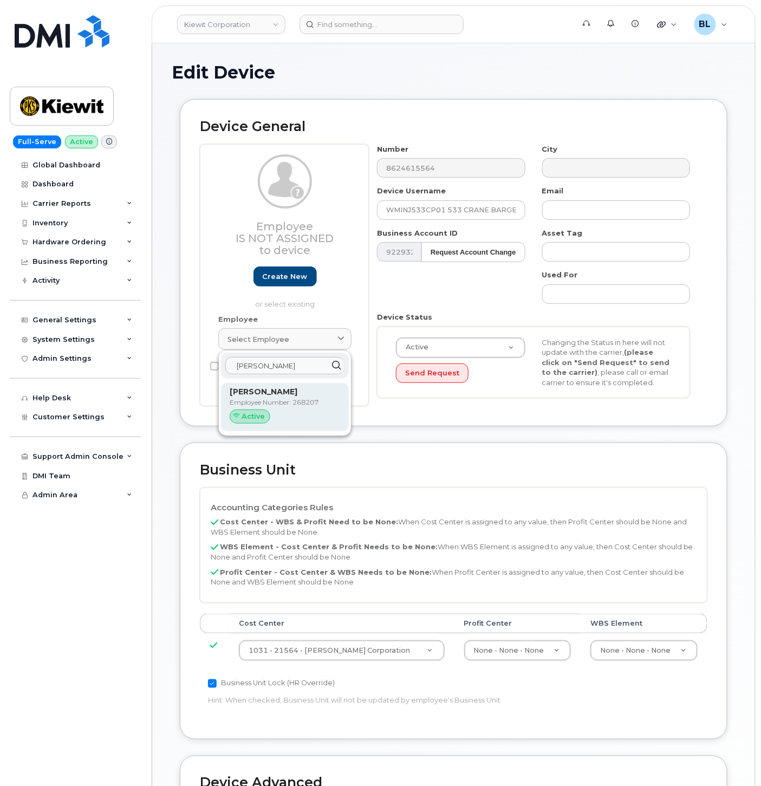
type input "ANTHONY DEMEO"
click at [299, 404] on p "Employee Number: 268207" at bounding box center [285, 403] width 111 height 10
type input "268207"
type input "[PERSON_NAME]"
type input "[EMAIL_ADDRESS][DOMAIN_NAME]"
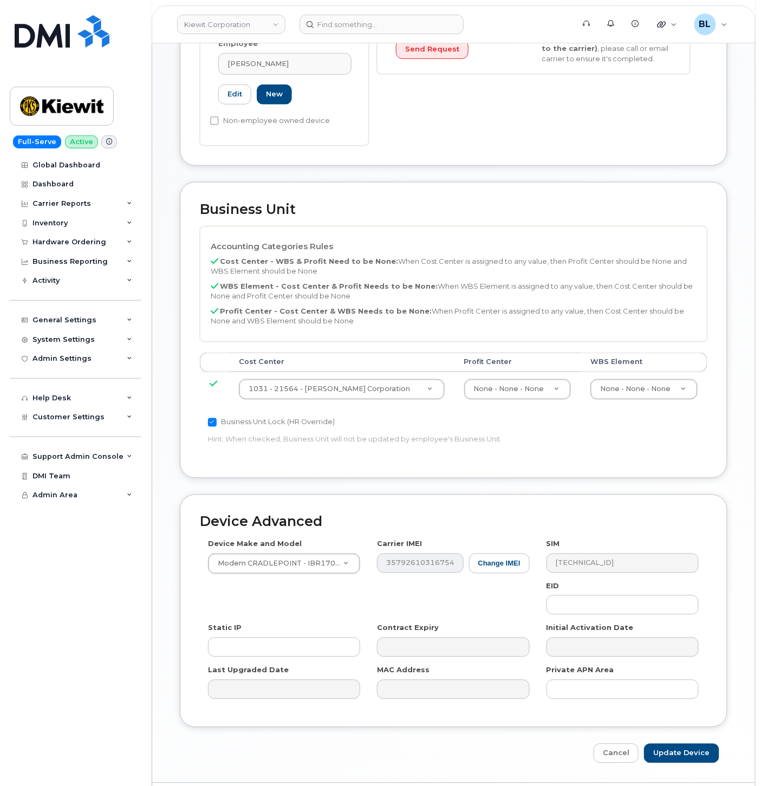
scroll to position [334, 0]
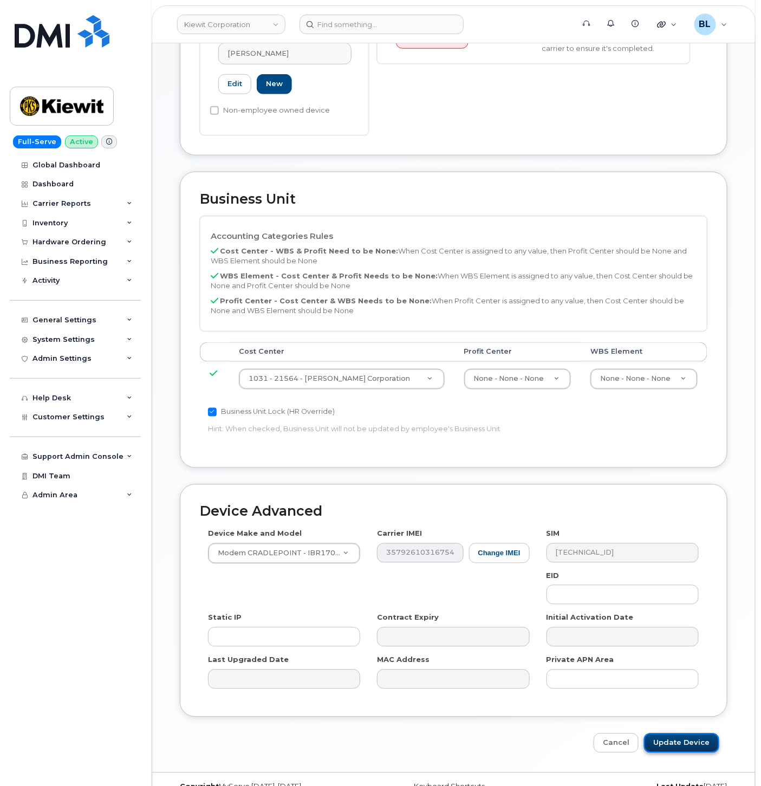
click at [655, 734] on input "Update Device" at bounding box center [681, 744] width 75 height 20
type input "Saving..."
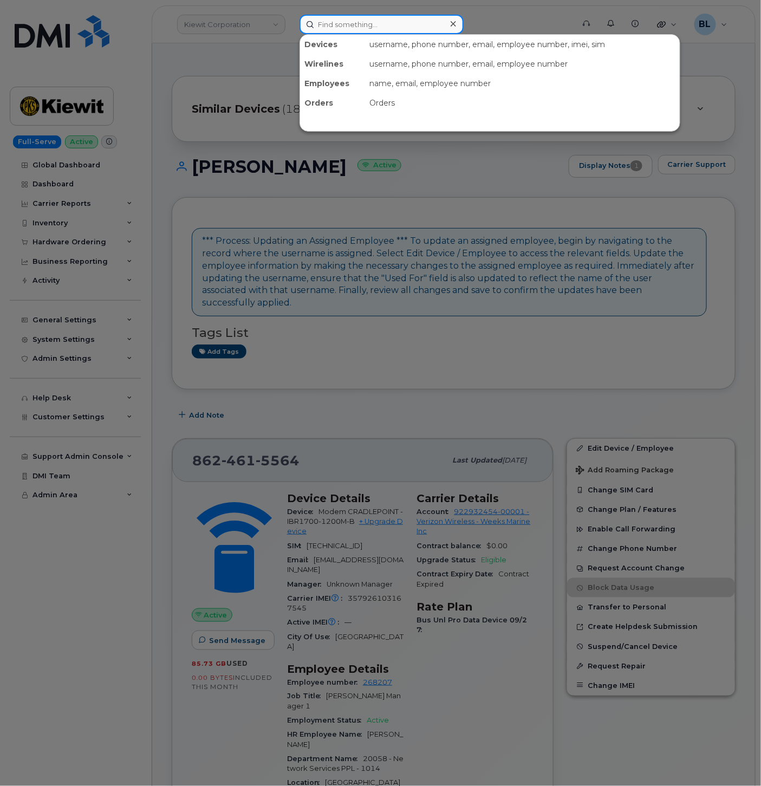
click at [357, 20] on input at bounding box center [382, 25] width 164 height 20
paste input "9086618208"
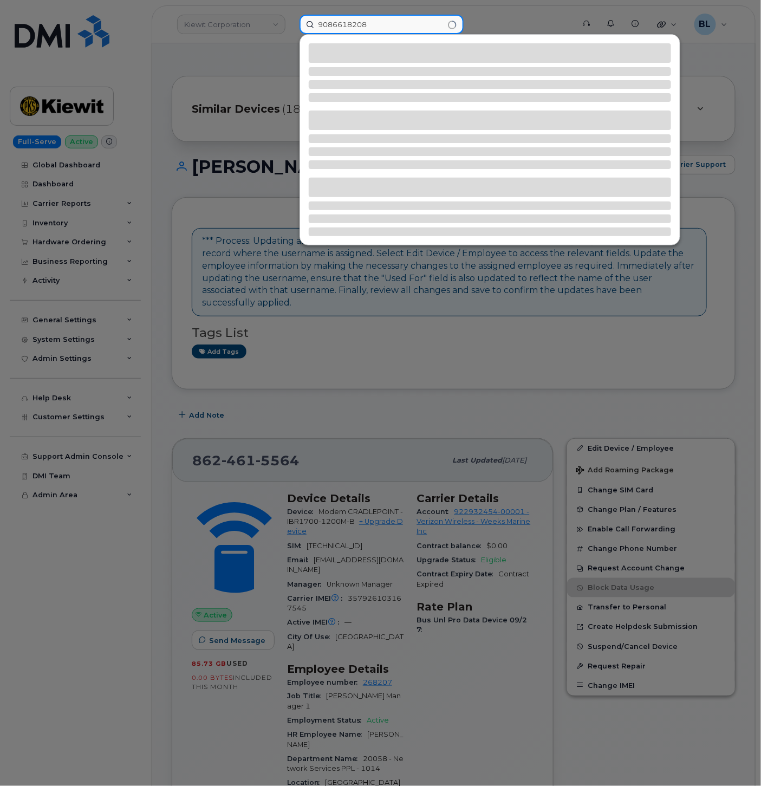
type input "9086618208"
click at [371, 365] on div at bounding box center [380, 393] width 761 height 786
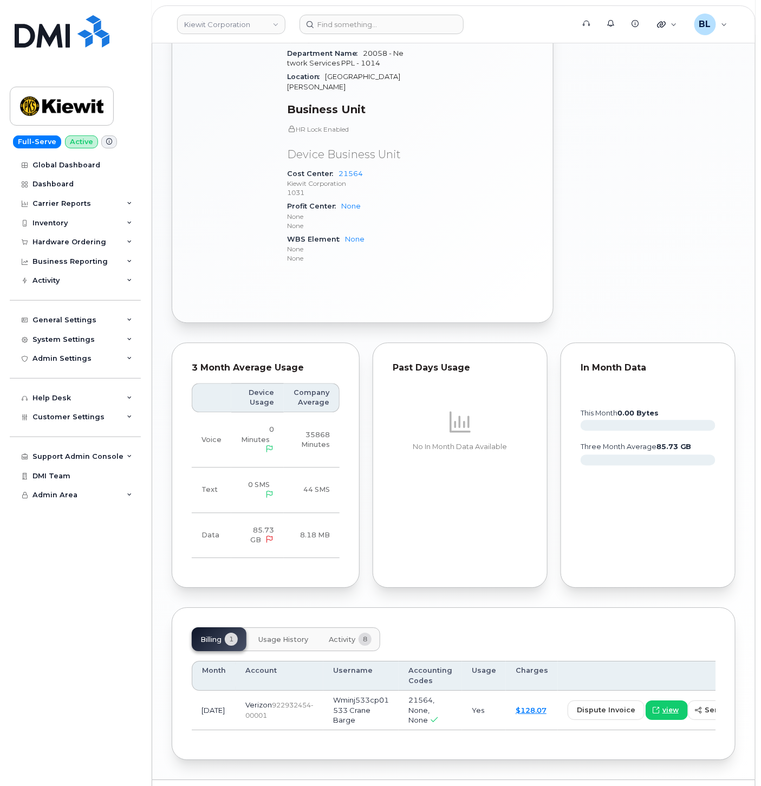
scroll to position [706, 0]
click at [327, 691] on td "Wminj533cp01 533 Crane Barge" at bounding box center [360, 711] width 75 height 40
drag, startPoint x: 327, startPoint y: 689, endPoint x: 332, endPoint y: 692, distance: 5.9
click at [334, 692] on td "Wminj533cp01 533 Crane Barge" at bounding box center [360, 711] width 75 height 40
click at [328, 694] on td "Wminj533cp01 533 Crane Barge" at bounding box center [360, 711] width 75 height 40
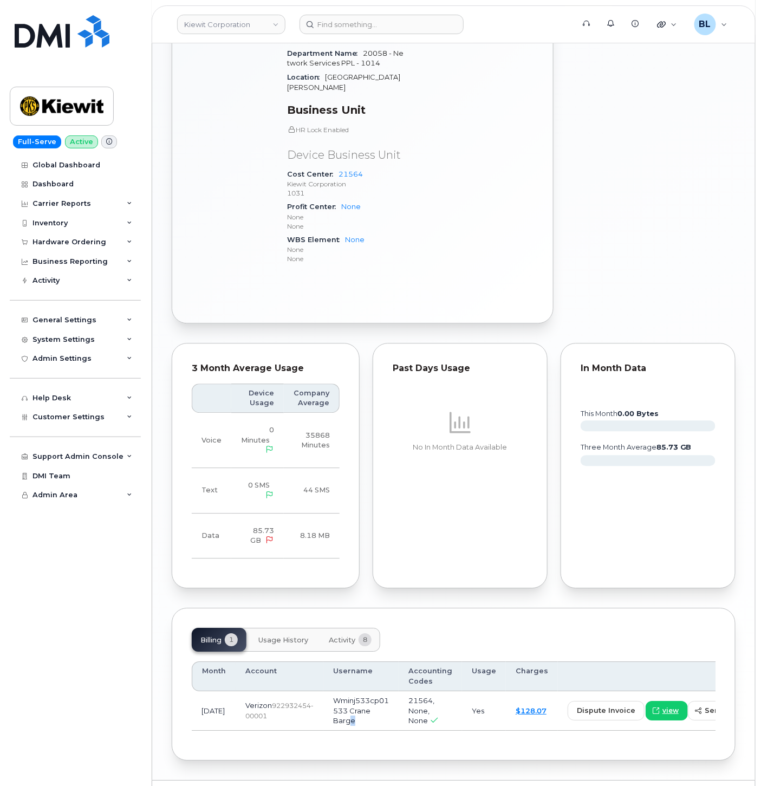
click at [331, 691] on td "Wminj533cp01 533 Crane Barge" at bounding box center [360, 711] width 75 height 40
drag, startPoint x: 329, startPoint y: 692, endPoint x: 306, endPoint y: 668, distance: 33.7
click at [323, 691] on td "Wminj533cp01 533 Crane Barge" at bounding box center [360, 711] width 75 height 40
copy td "Wminj533cp01 533 Crane Barge"
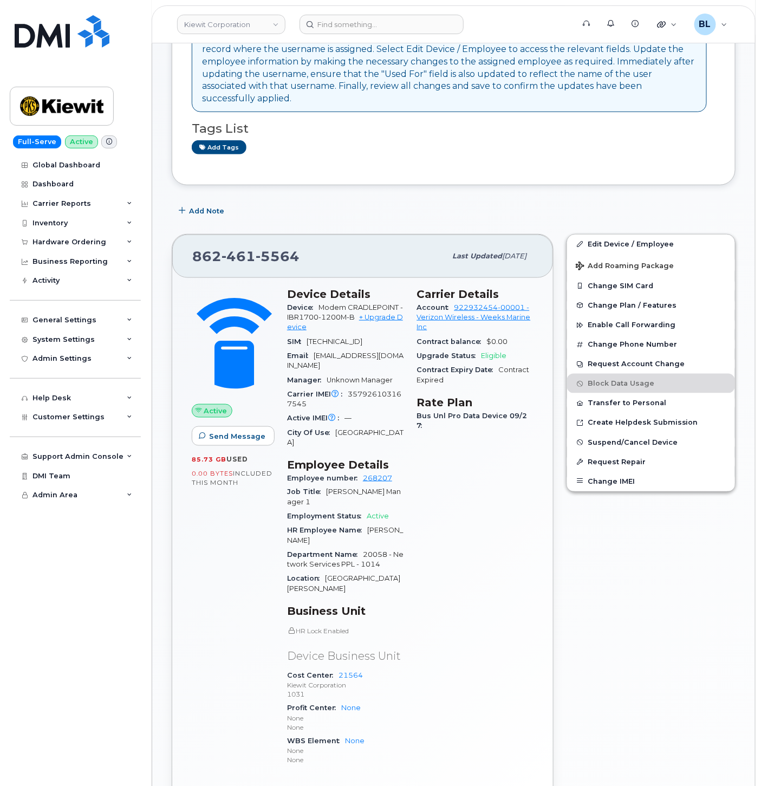
scroll to position [0, 0]
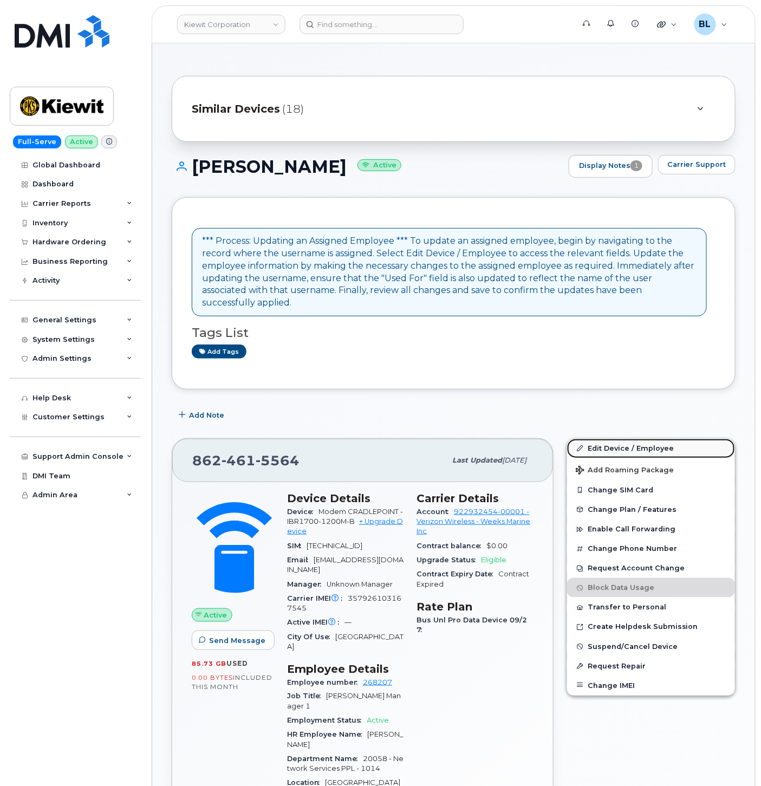
click at [600, 439] on link "Edit Device / Employee" at bounding box center [651, 449] width 168 height 20
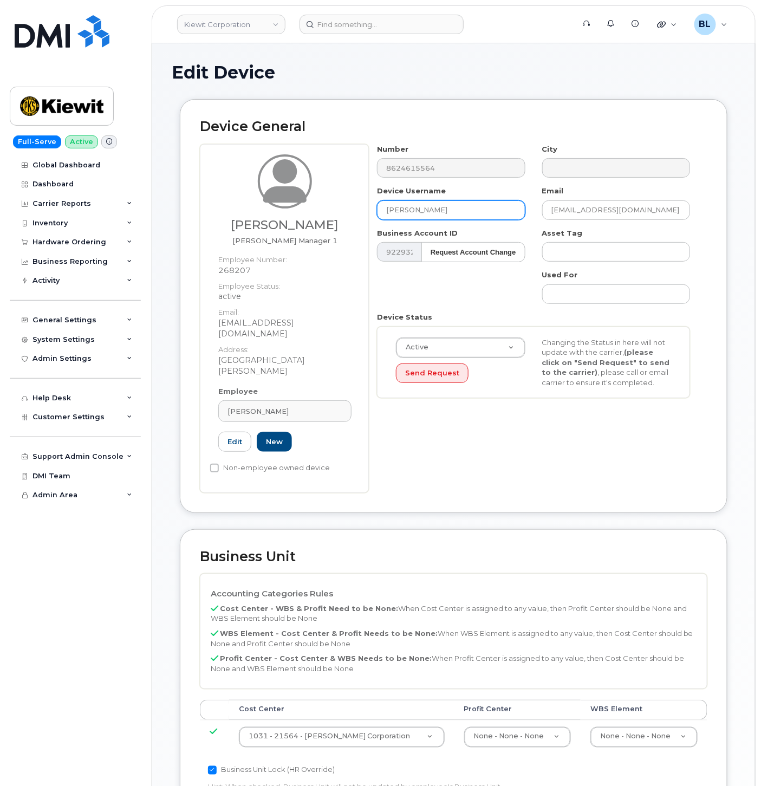
click at [473, 213] on input "[PERSON_NAME]" at bounding box center [451, 210] width 148 height 20
paste input "Wminj533cp01 533 Crane Barge"
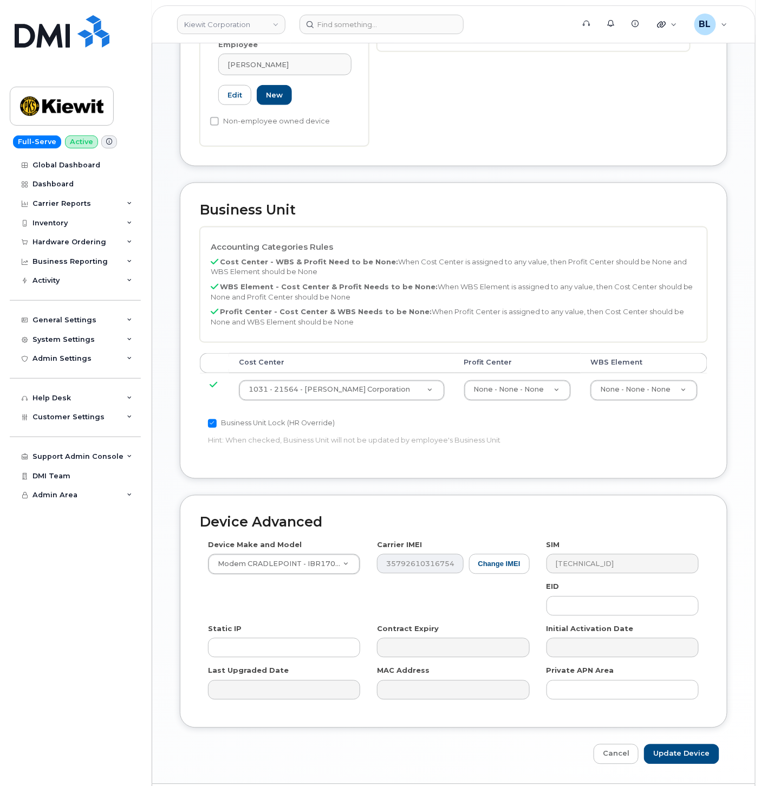
scroll to position [358, 0]
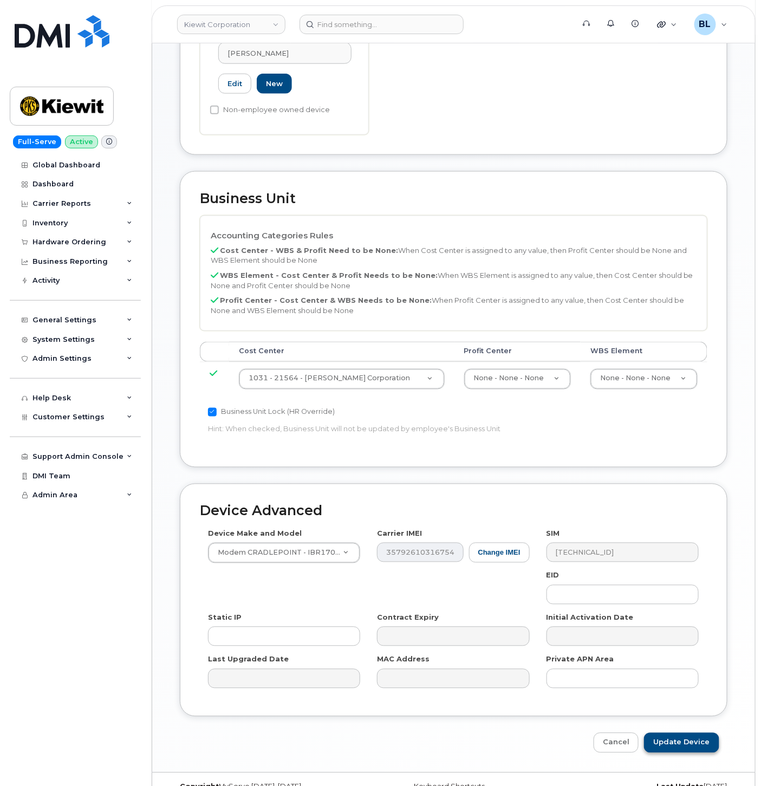
type input "Wminj533cp01 533 Crane Barge"
click at [672, 733] on input "Update Device" at bounding box center [681, 743] width 75 height 20
type input "Saving..."
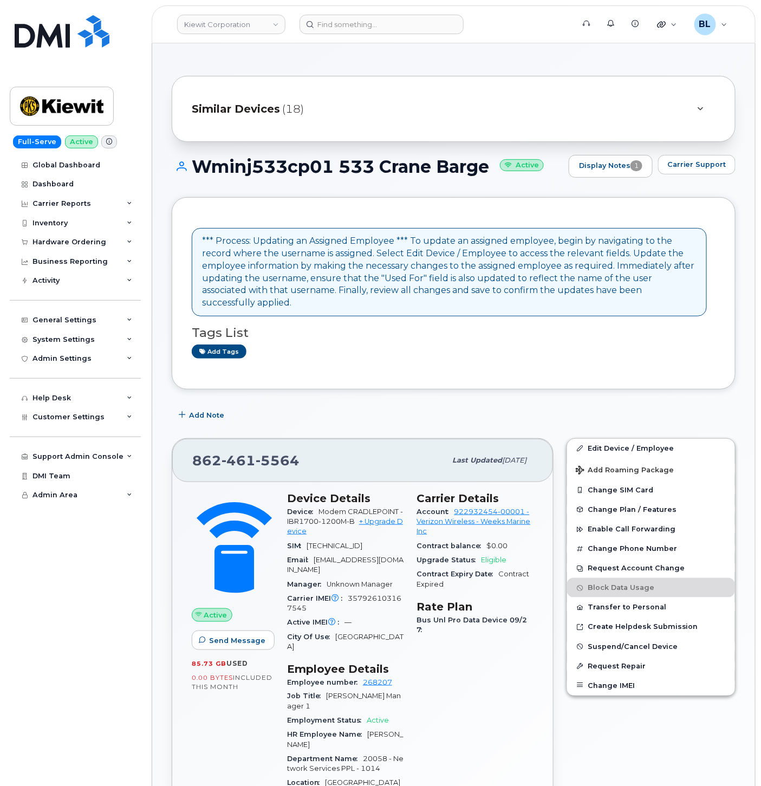
click at [276, 106] on span "Similar Devices" at bounding box center [236, 109] width 88 height 16
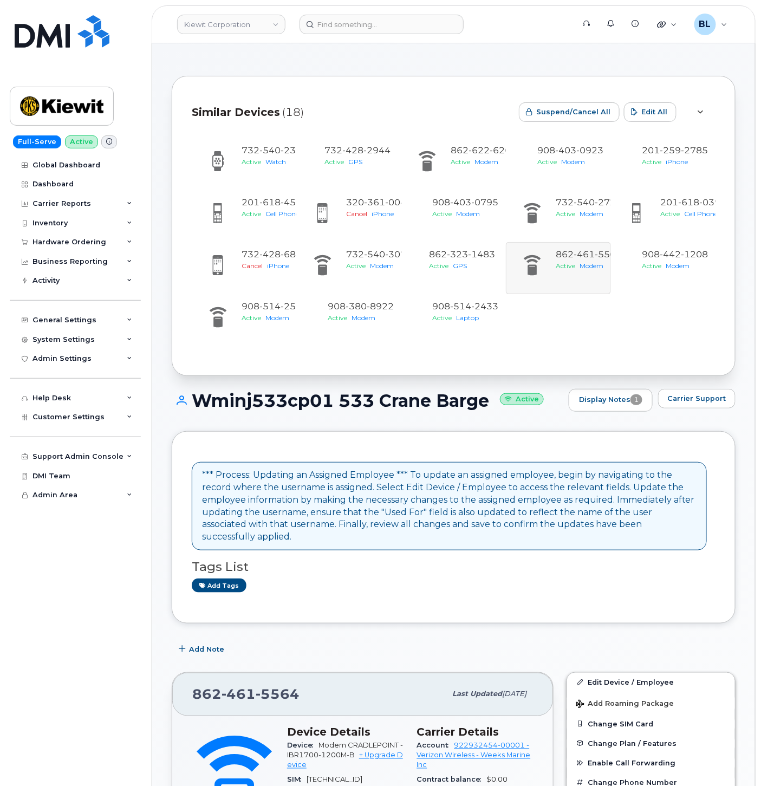
click at [276, 106] on span "Similar Devices" at bounding box center [236, 113] width 88 height 16
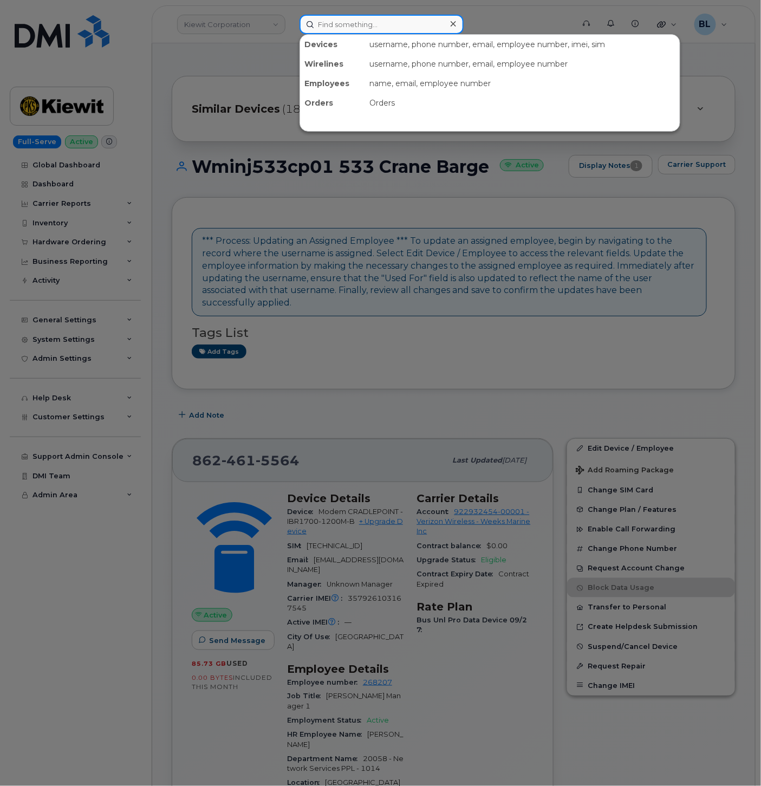
click at [368, 23] on input at bounding box center [382, 25] width 164 height 20
paste input "9086618208"
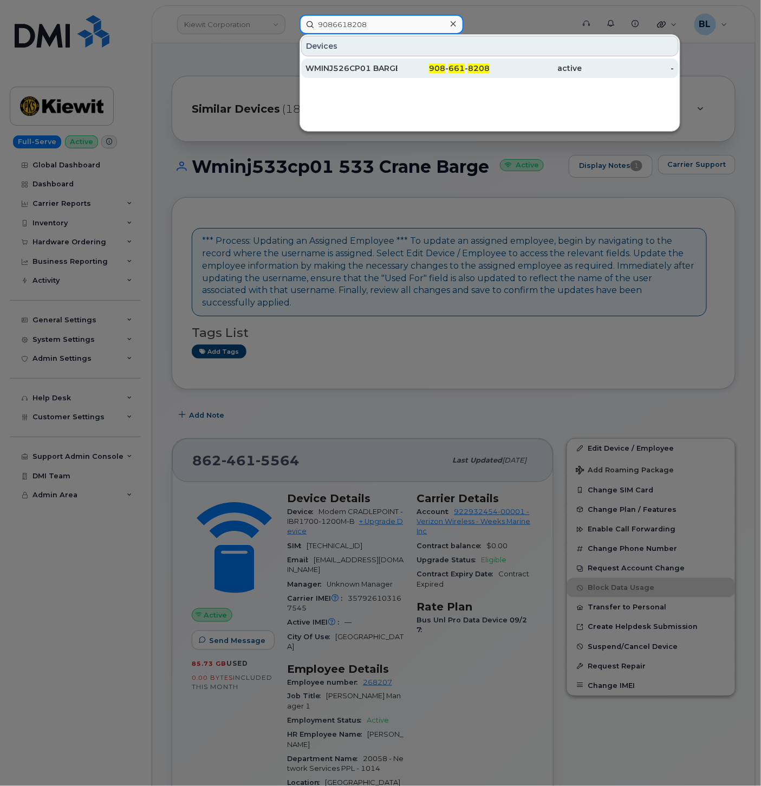
type input "9086618208"
click at [413, 69] on div "908 - 661 - 8208" at bounding box center [444, 68] width 92 height 11
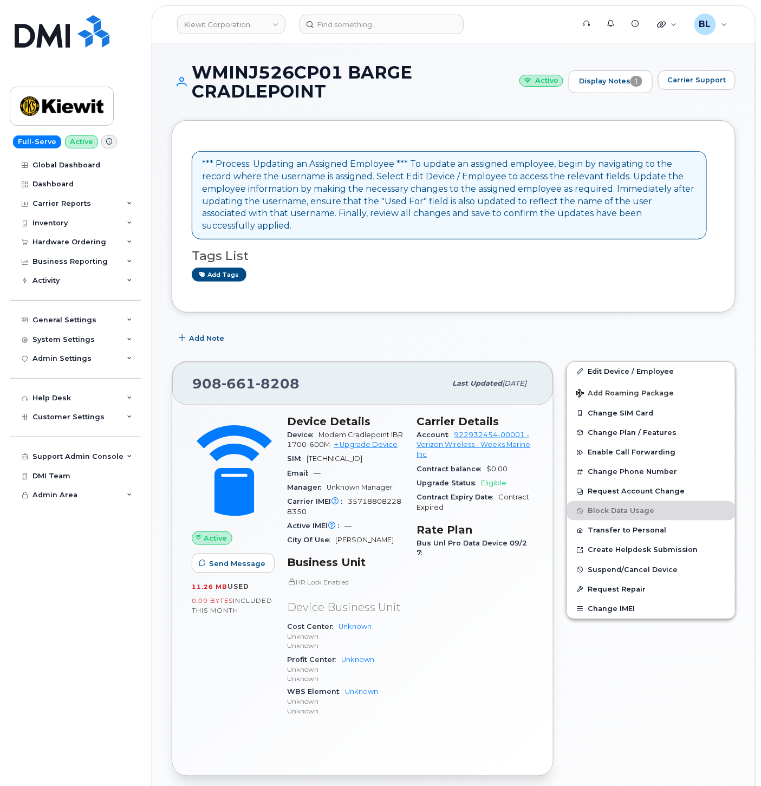
click at [230, 375] on span "661" at bounding box center [239, 383] width 34 height 16
copy span "908 661 8208"
drag, startPoint x: 190, startPoint y: 64, endPoint x: 327, endPoint y: 87, distance: 139.6
click at [327, 87] on h1 "WMINJ526CP01 BARGE CRADLEPOINT Active" at bounding box center [368, 82] width 392 height 38
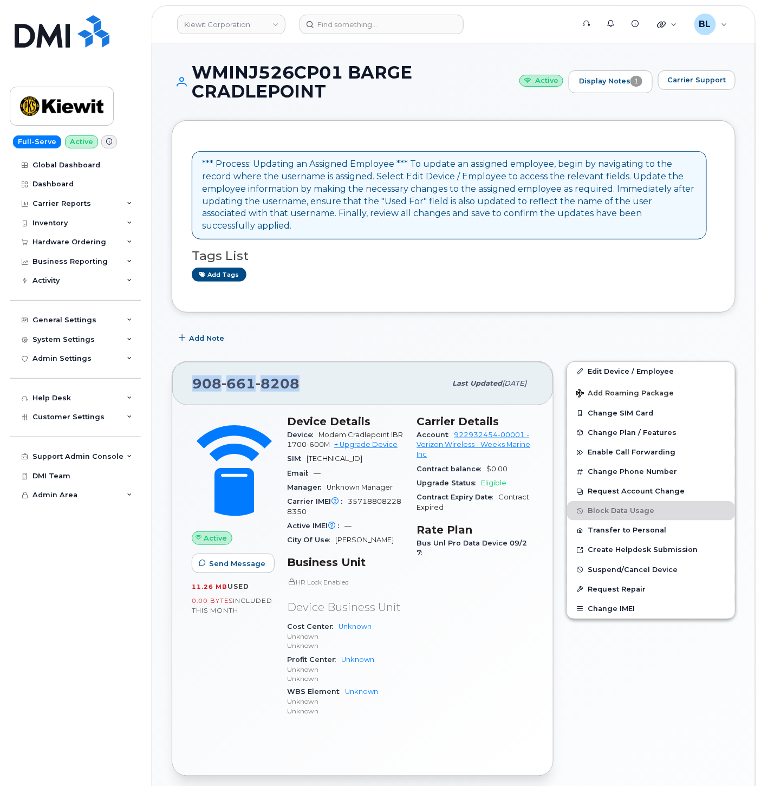
copy h1 "WMINJ526CP01 BARGE CRADLEPOINT"
click at [230, 379] on span "661" at bounding box center [239, 383] width 34 height 16
click at [230, 378] on span "661" at bounding box center [239, 383] width 34 height 16
copy span "908 661 8208"
click at [388, 224] on div "*** Process: Updating an Assigned Employee *** To update an assigned employee, …" at bounding box center [449, 195] width 515 height 88
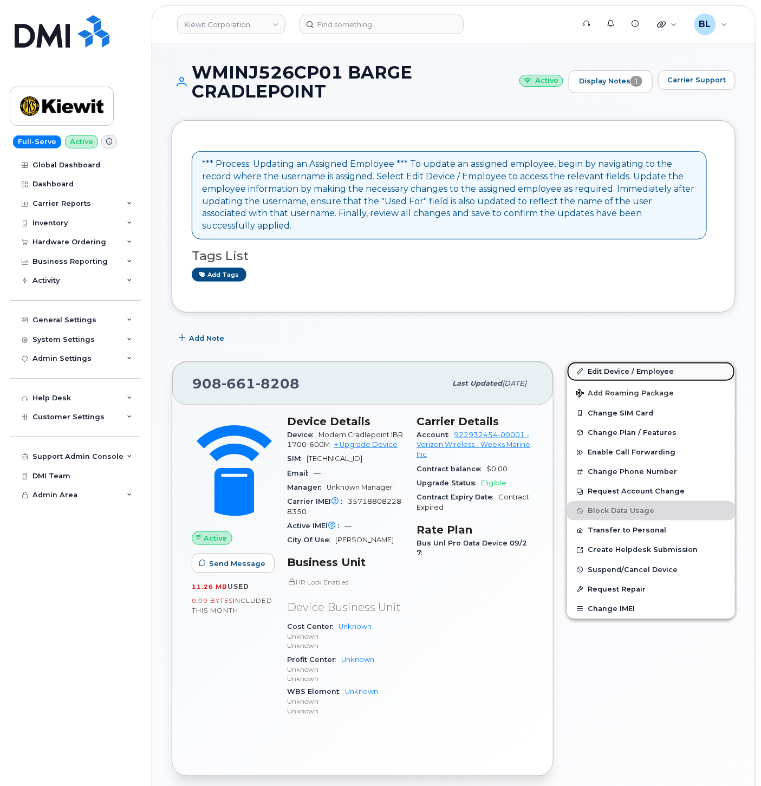
click at [614, 362] on link "Edit Device / Employee" at bounding box center [651, 372] width 168 height 20
click at [388, 329] on div "Add Note" at bounding box center [454, 339] width 564 height 20
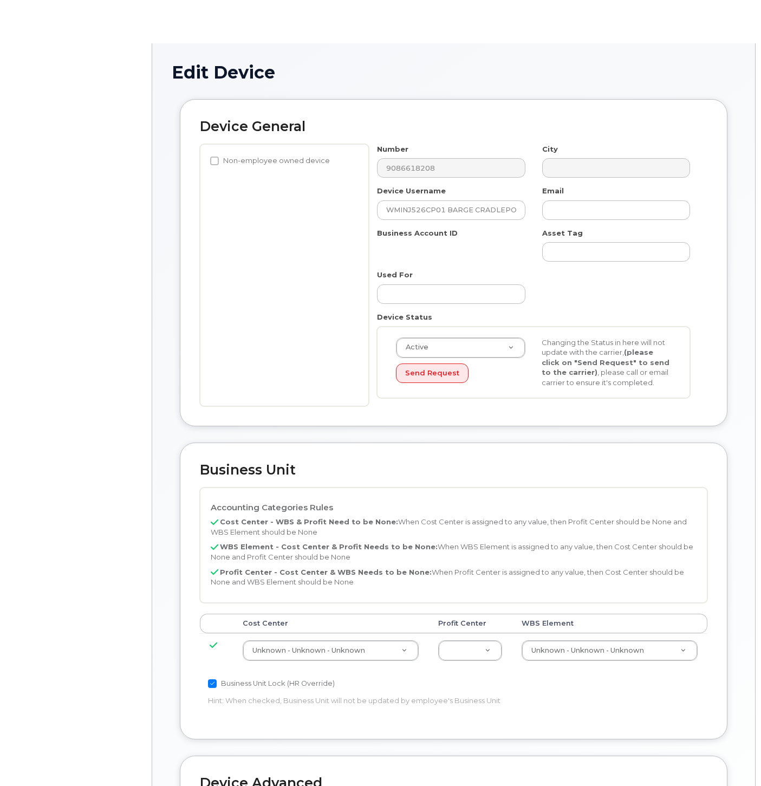
select select "29584743"
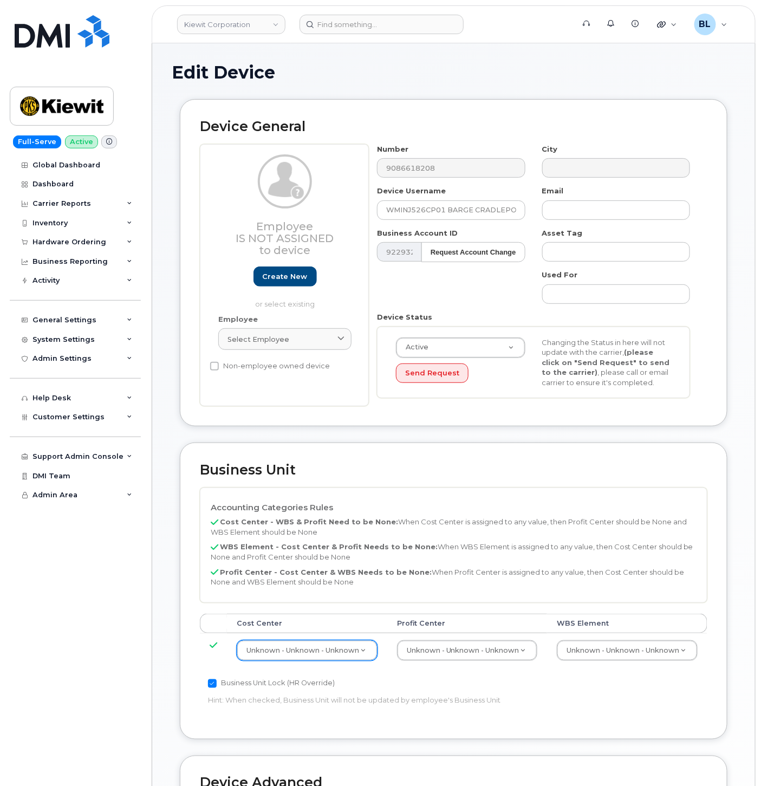
paste input "21564"
type input "21564"
type input "30347817"
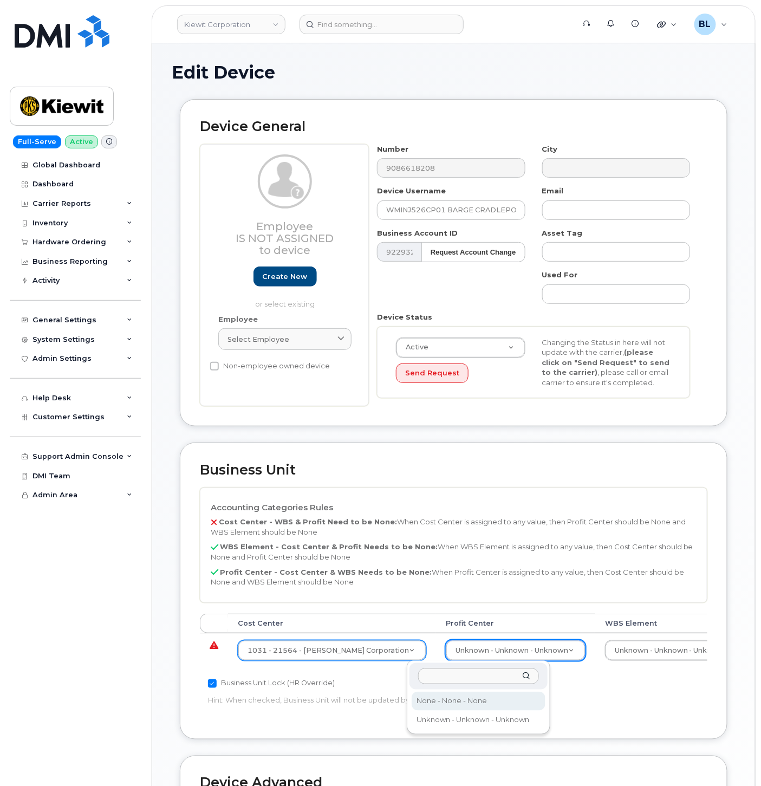
select select "29629357"
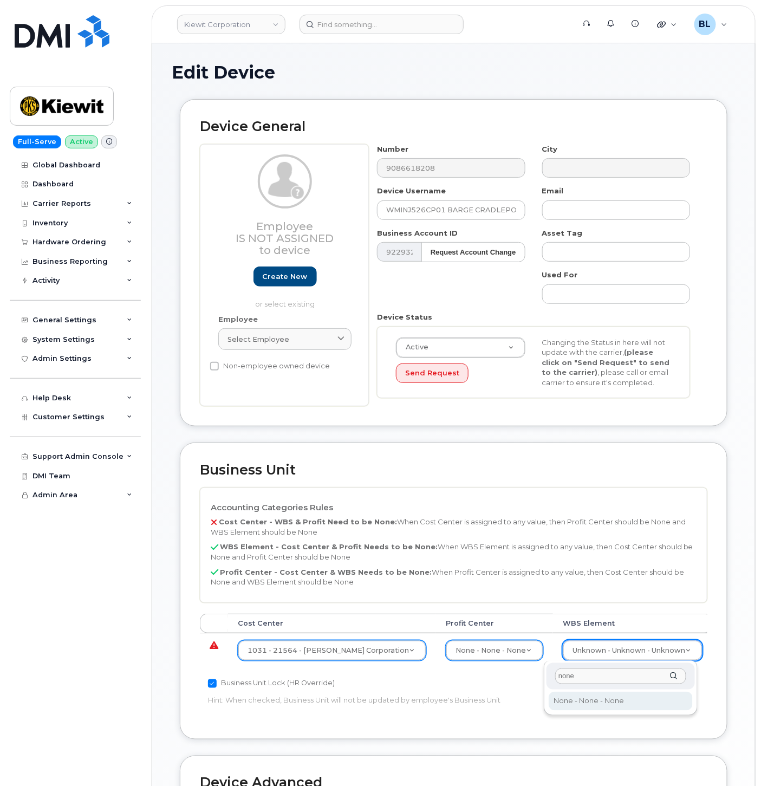
type input "none"
type input "29699477"
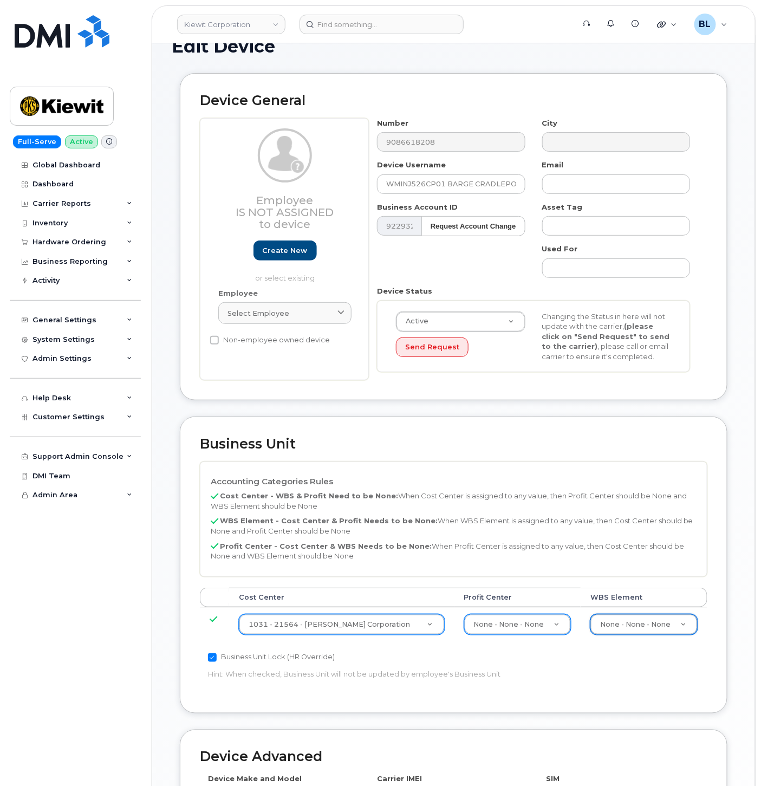
scroll to position [294, 0]
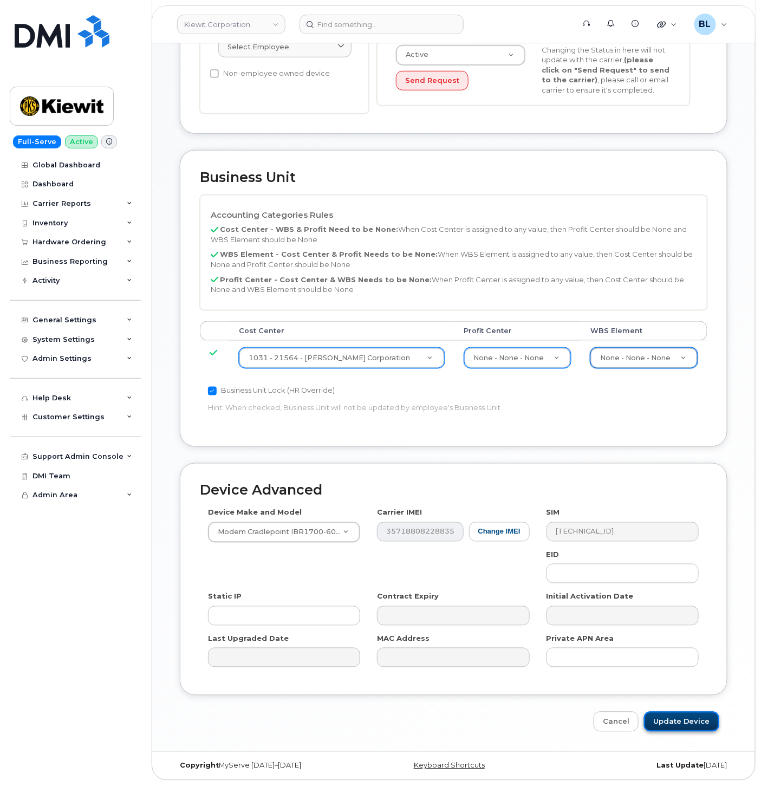
click at [678, 722] on input "Update Device" at bounding box center [681, 722] width 75 height 20
type input "Saving..."
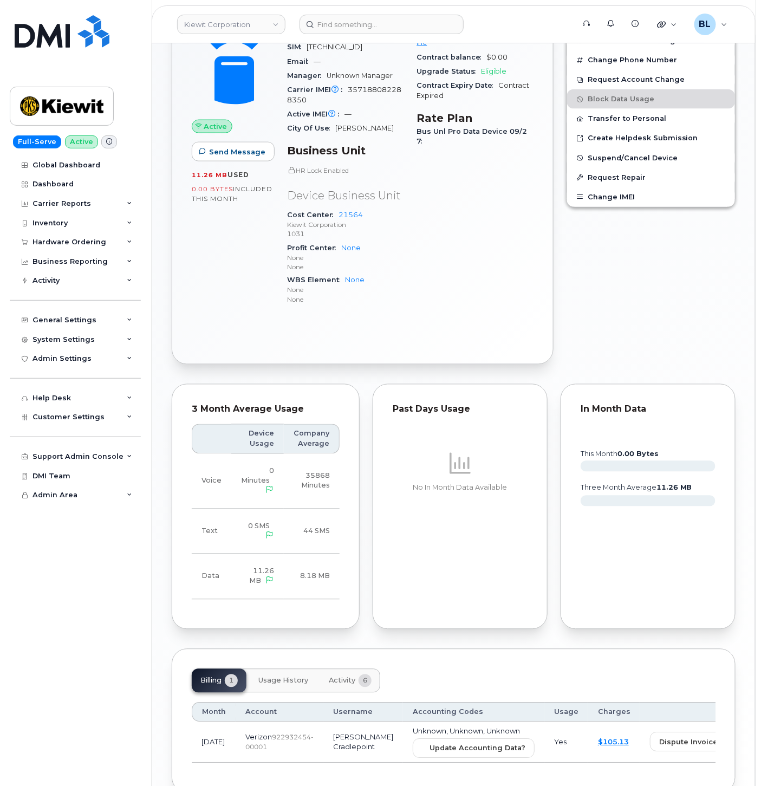
scroll to position [474, 0]
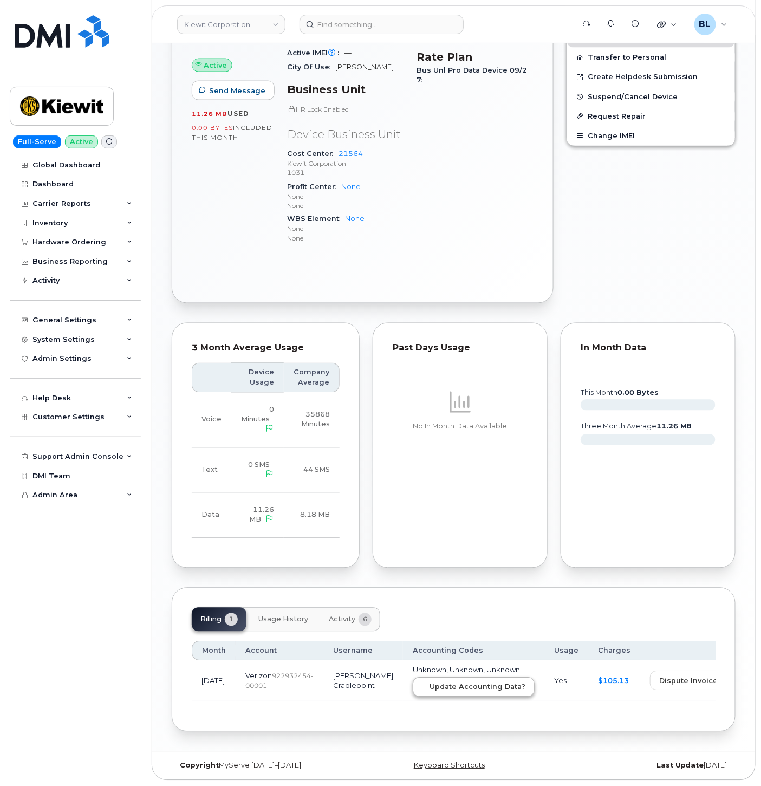
click at [403, 695] on td "Unknown, Unknown, Unknown Update Accounting Data?" at bounding box center [473, 681] width 141 height 41
drag, startPoint x: 402, startPoint y: 686, endPoint x: 429, endPoint y: 63, distance: 623.1
click at [430, 685] on span "Update Accounting Data?" at bounding box center [478, 687] width 96 height 10
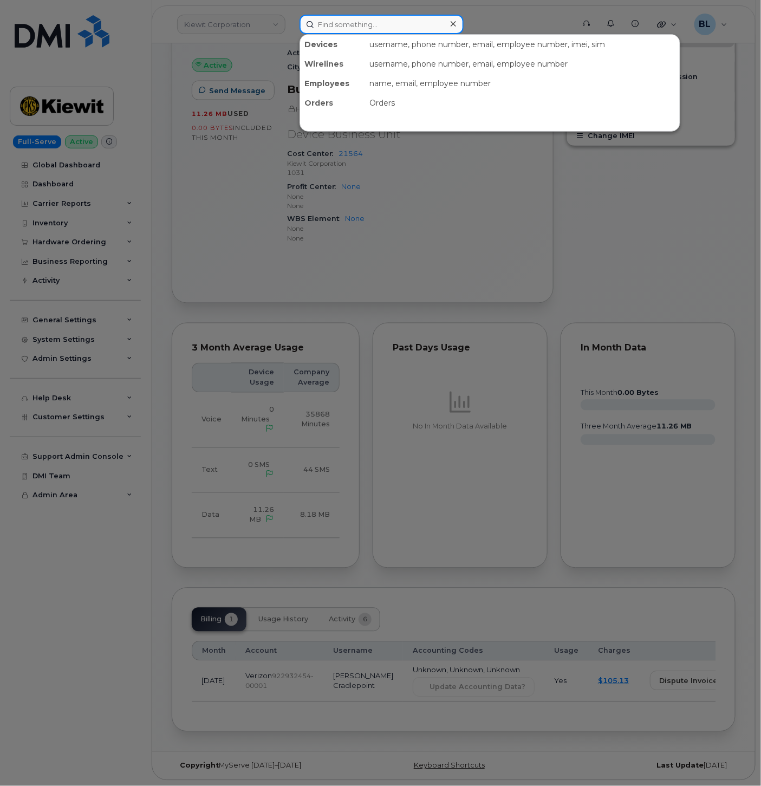
click at [366, 19] on input at bounding box center [382, 25] width 164 height 20
paste input "9085881664"
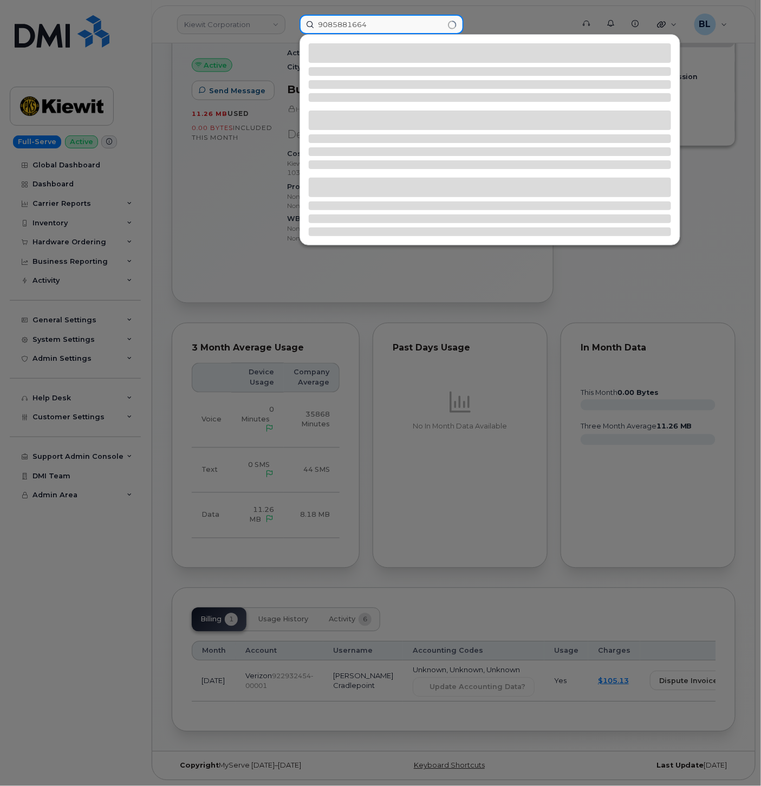
type input "9085881664"
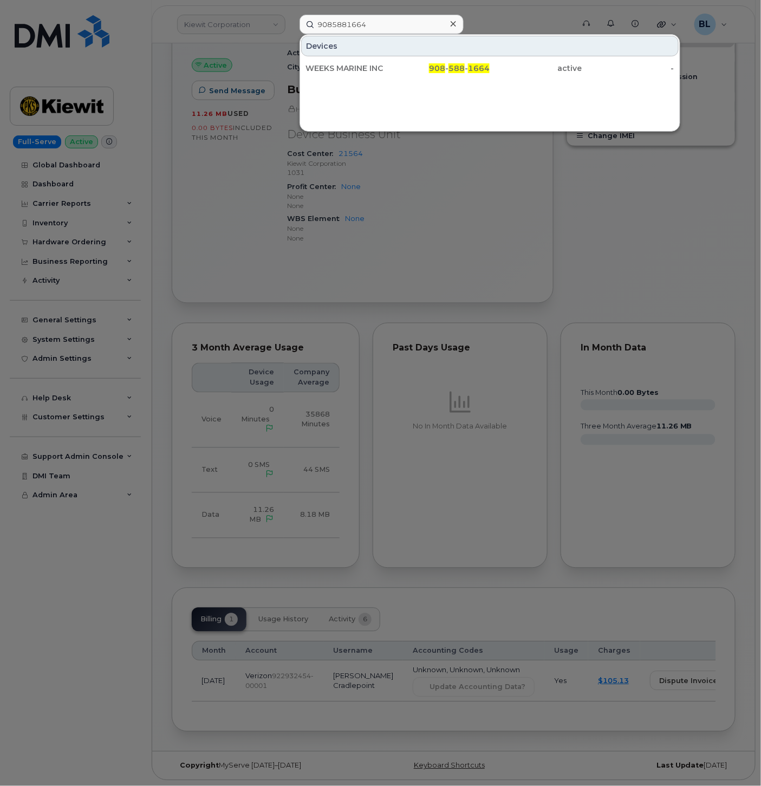
click at [489, 82] on div "Devices WEEKS MARINE INC 908 - 588 - 1664 active -" at bounding box center [490, 83] width 381 height 98
click at [481, 73] on div "908 - 588 - 1664" at bounding box center [444, 69] width 92 height 20
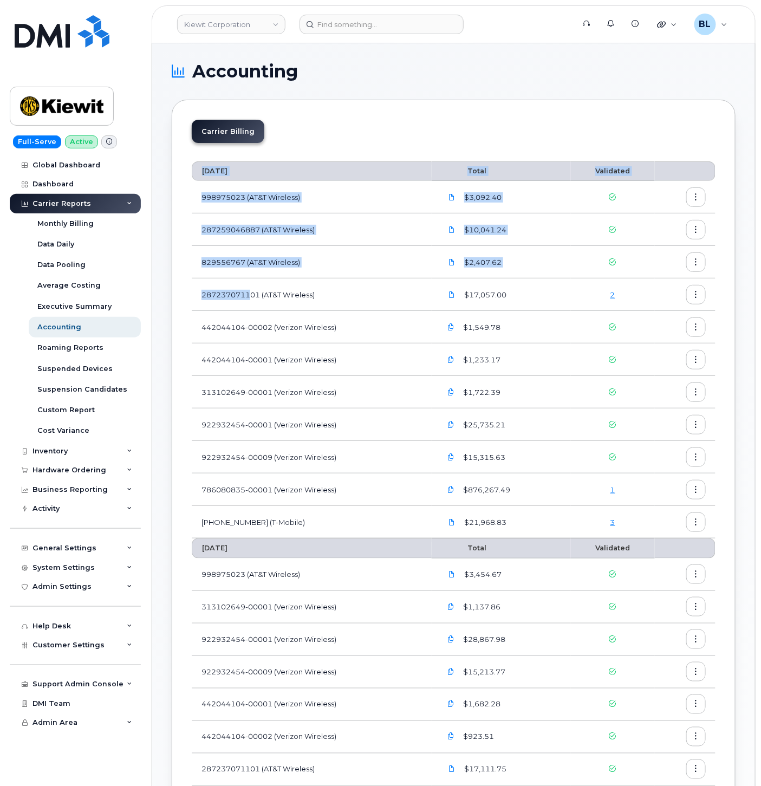
drag, startPoint x: 188, startPoint y: 293, endPoint x: 252, endPoint y: 304, distance: 64.8
click at [252, 304] on div "Carrier Billing [DATE] Total Validated 998975023 (AT&T Wireless) $3,092.40 2872…" at bounding box center [454, 763] width 564 height 1326
click at [252, 304] on td "287237071101 (AT&T Wireless)" at bounding box center [312, 294] width 240 height 33
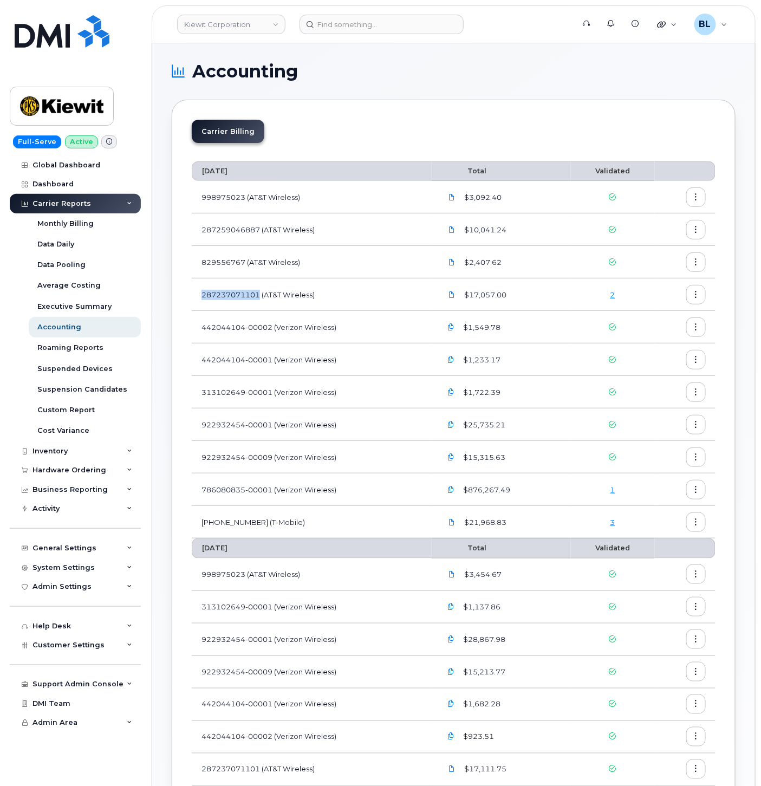
drag, startPoint x: 200, startPoint y: 297, endPoint x: 258, endPoint y: 302, distance: 58.2
click at [258, 302] on td "287237071101 (AT&T Wireless)" at bounding box center [312, 294] width 240 height 33
copy td "287237071101"
click at [618, 295] on div "2" at bounding box center [613, 295] width 64 height 10
click at [615, 295] on link "2" at bounding box center [613, 294] width 5 height 9
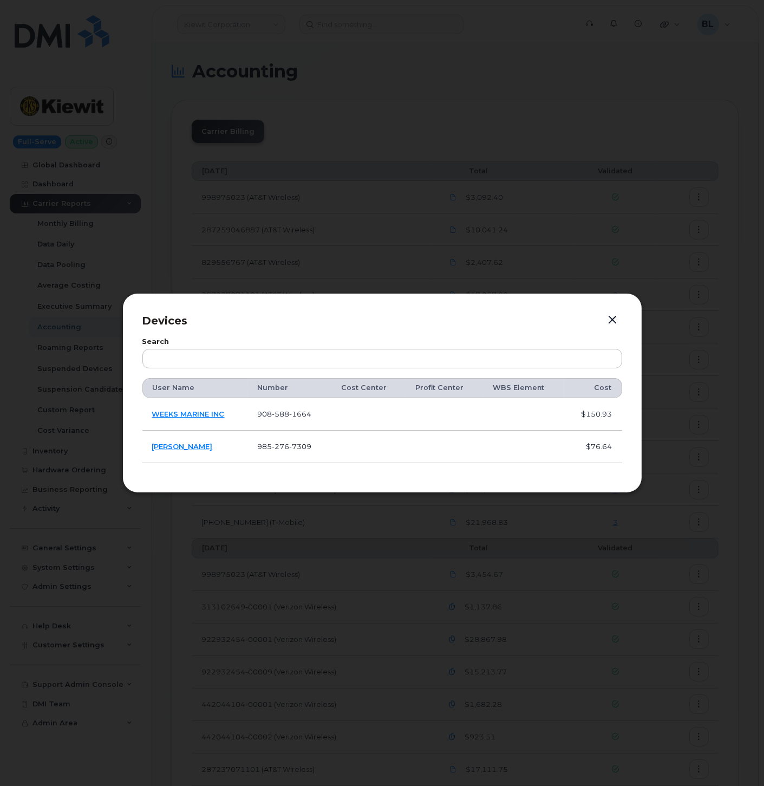
click at [289, 413] on span "588" at bounding box center [280, 414] width 17 height 9
copy span "[PHONE_NUMBER]"
click at [288, 443] on span "276" at bounding box center [280, 446] width 17 height 9
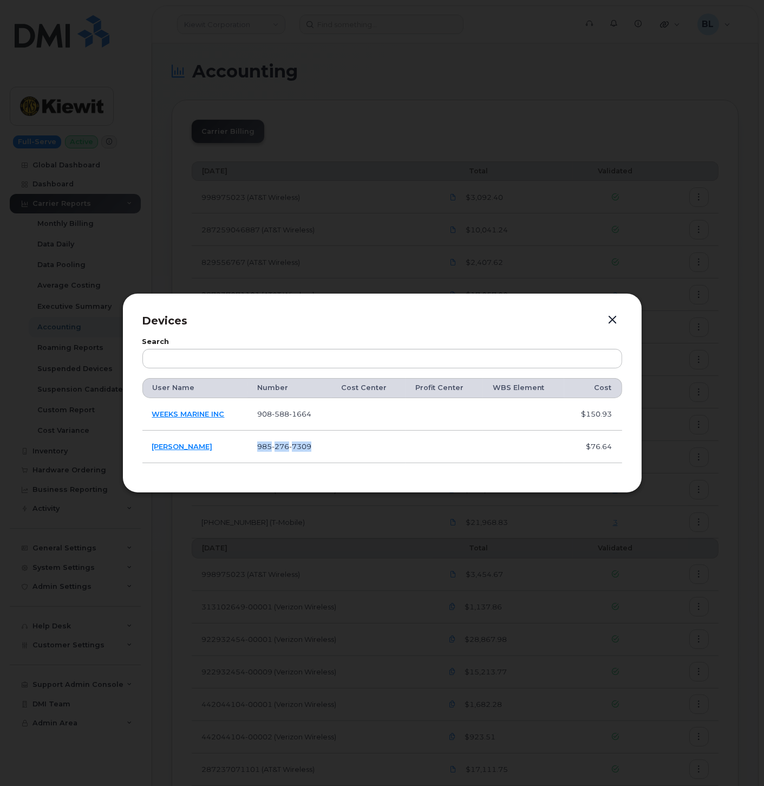
copy span "985 276 7309"
drag, startPoint x: 236, startPoint y: 413, endPoint x: 150, endPoint y: 417, distance: 85.7
click at [150, 417] on td "WEEKS MARINE INC" at bounding box center [194, 414] width 105 height 33
copy link "WEEKS MARINE INC"
drag, startPoint x: 273, startPoint y: 440, endPoint x: 291, endPoint y: 445, distance: 19.6
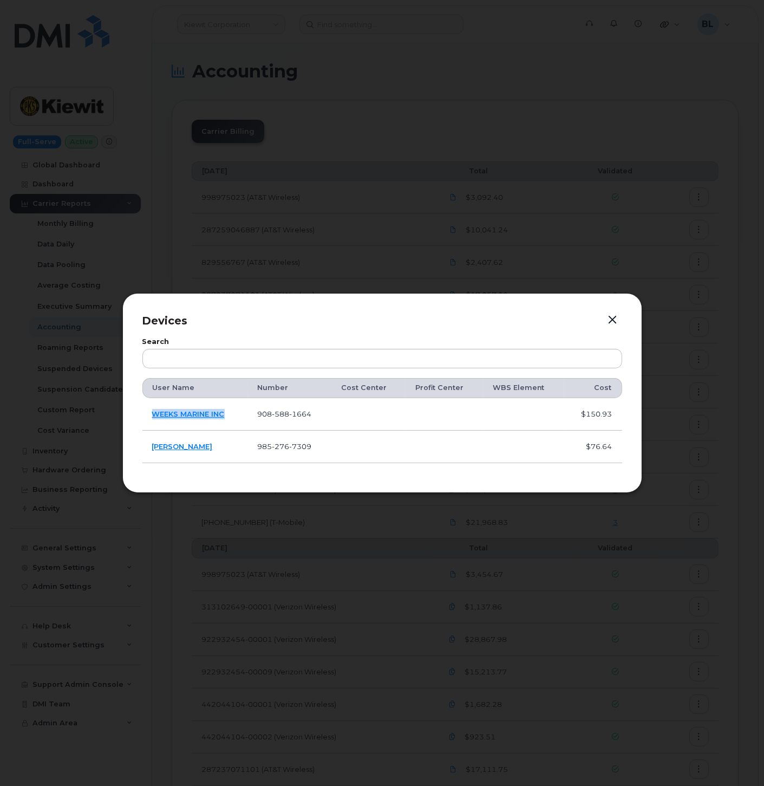
click at [273, 440] on td "985 276 7309" at bounding box center [290, 447] width 84 height 33
drag, startPoint x: 230, startPoint y: 451, endPoint x: 147, endPoint y: 448, distance: 82.9
click at [149, 449] on td "SAVANNAH DEMPSEY" at bounding box center [194, 447] width 105 height 33
copy link "SAVANNAH DEMPSEY"
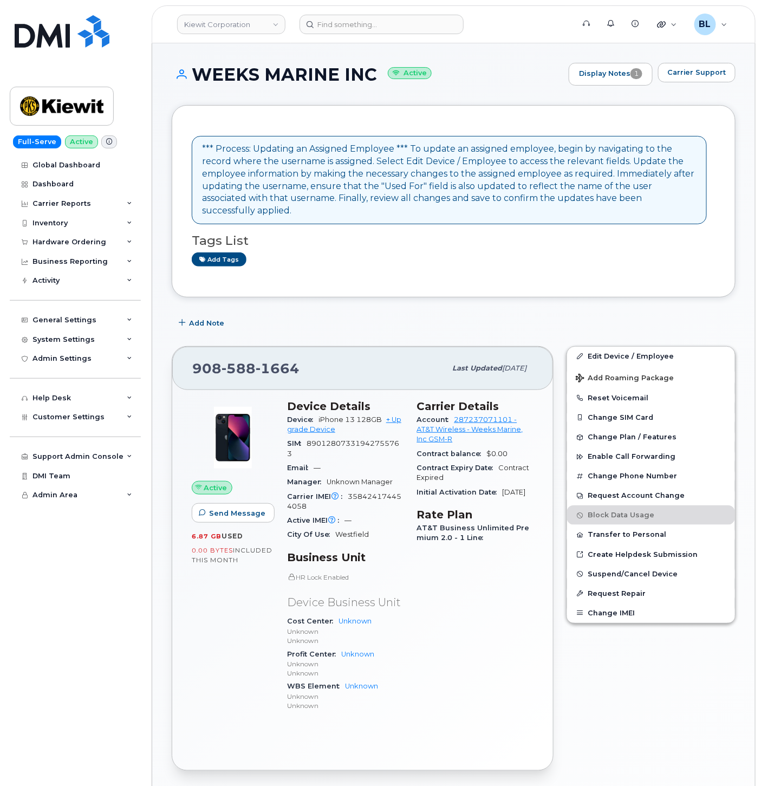
click at [241, 360] on span "588" at bounding box center [239, 368] width 34 height 16
copy span "908 588 1664"
click at [639, 314] on div "Add Note" at bounding box center [454, 324] width 564 height 20
click at [677, 76] on span "Carrier Support" at bounding box center [697, 72] width 59 height 10
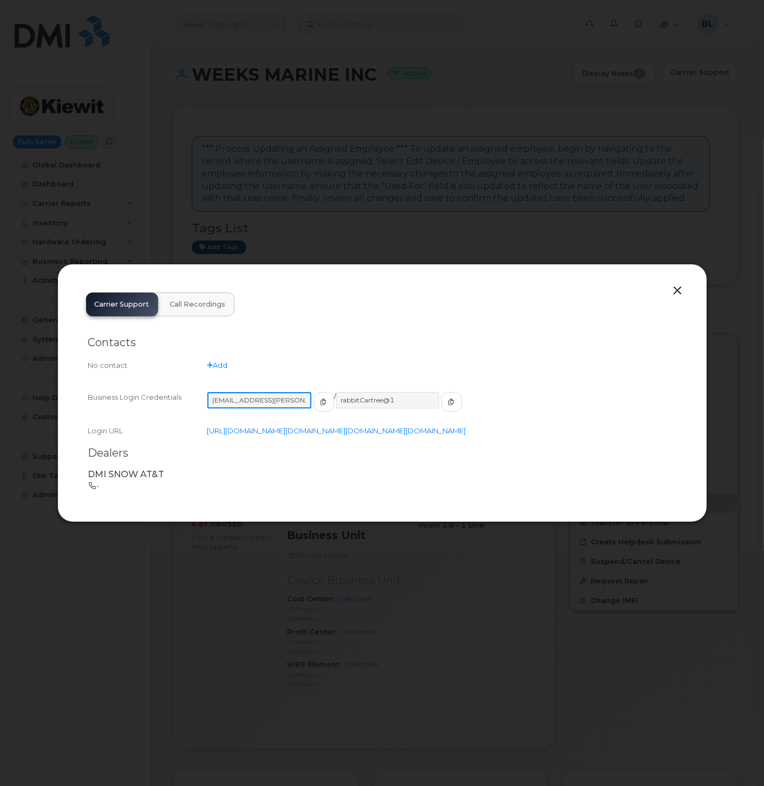
drag, startPoint x: 288, startPoint y: 390, endPoint x: 209, endPoint y: 386, distance: 79.2
click at [209, 392] on input "ms-kiewit@dminc.com" at bounding box center [260, 400] width 104 height 16
drag, startPoint x: 393, startPoint y: 386, endPoint x: 329, endPoint y: 386, distance: 63.9
click at [335, 392] on input "rabbitCartree@1" at bounding box center [387, 400] width 104 height 16
drag, startPoint x: 613, startPoint y: 176, endPoint x: 673, endPoint y: 115, distance: 85.4
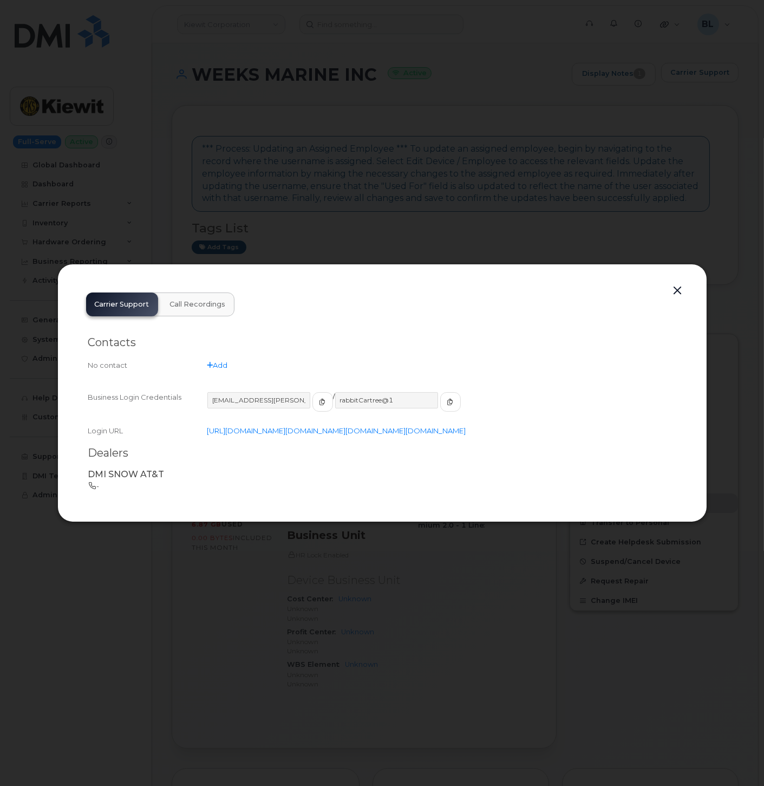
click at [614, 176] on div at bounding box center [382, 393] width 764 height 786
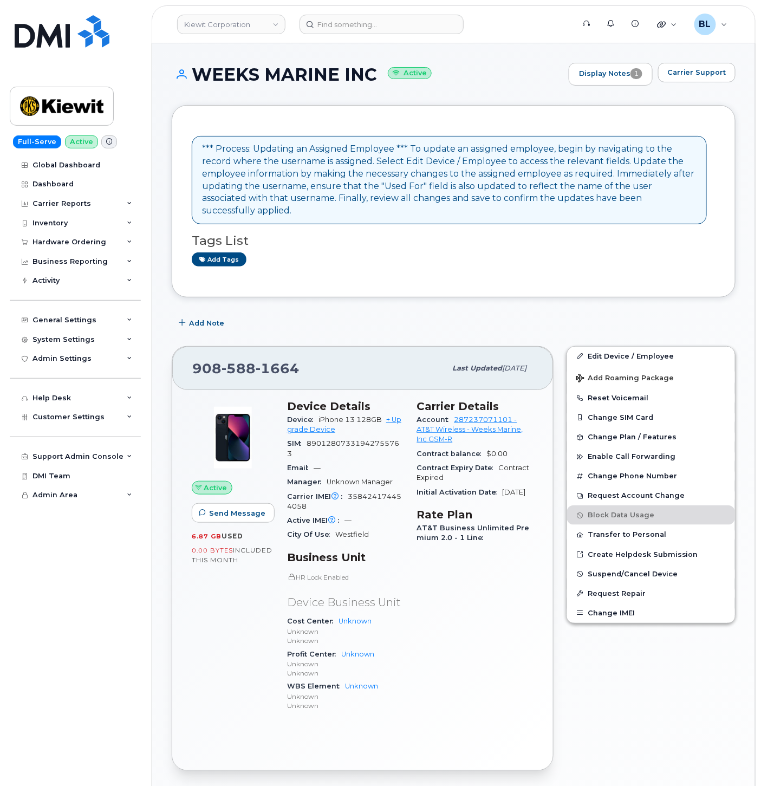
click at [241, 360] on span "588" at bounding box center [239, 368] width 34 height 16
click at [240, 360] on span "588" at bounding box center [239, 368] width 34 height 16
copy span "908 588 1664"
click at [256, 360] on span "1664" at bounding box center [278, 368] width 44 height 16
click at [236, 360] on span "588" at bounding box center [239, 368] width 34 height 16
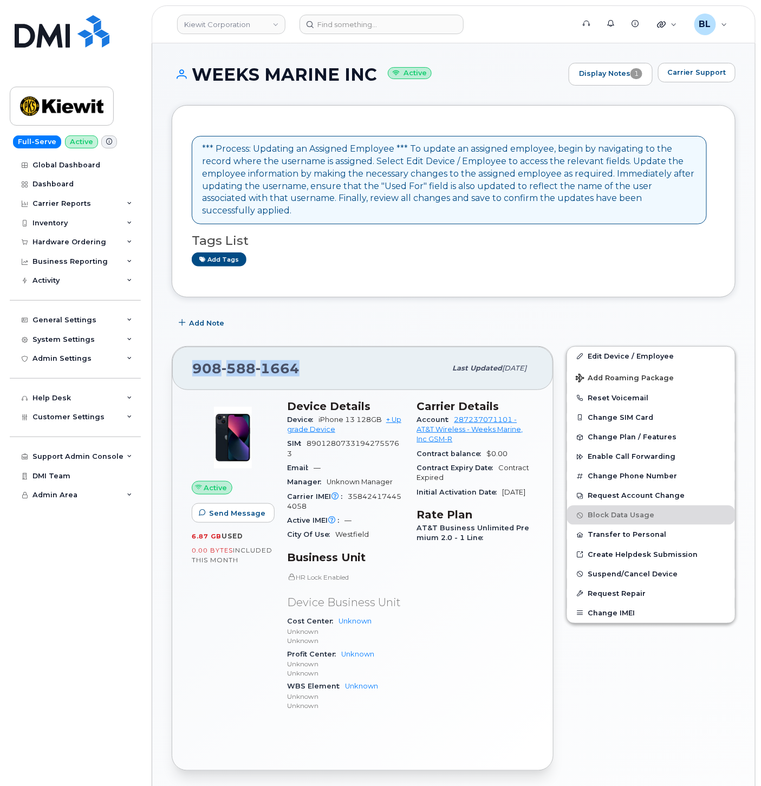
click at [236, 360] on span "588" at bounding box center [239, 368] width 34 height 16
copy span "908 588 1664"
click at [260, 360] on span "1664" at bounding box center [278, 368] width 44 height 16
drag, startPoint x: 260, startPoint y: 358, endPoint x: 252, endPoint y: 359, distance: 8.2
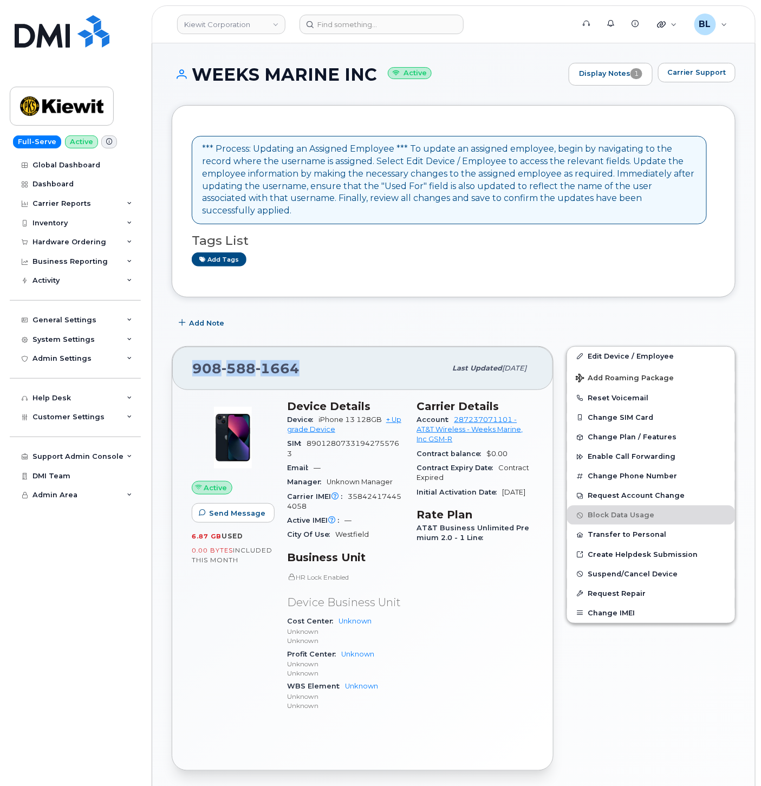
click at [252, 360] on span "588" at bounding box center [239, 368] width 34 height 16
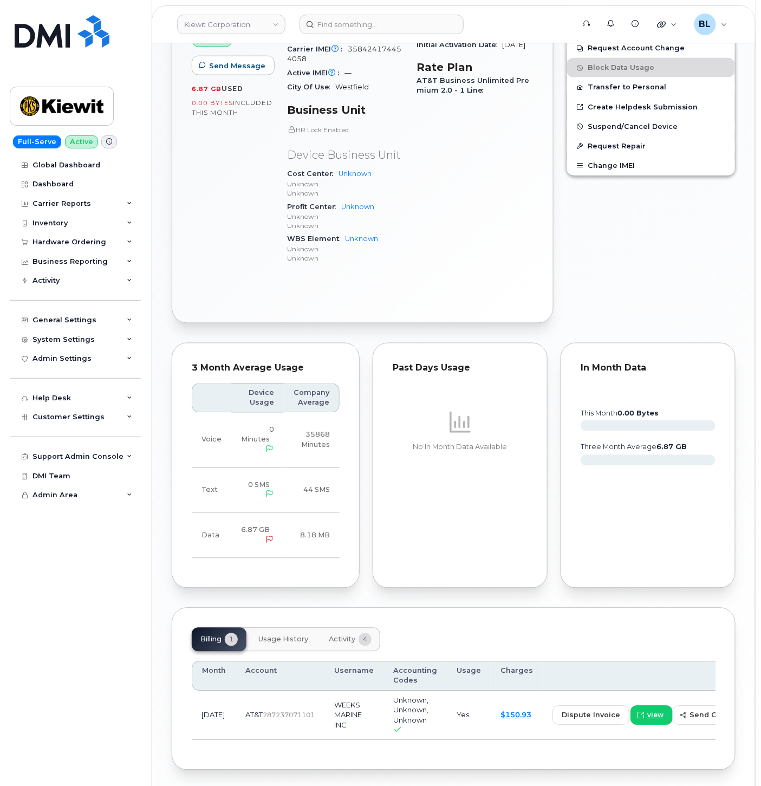
scroll to position [477, 0]
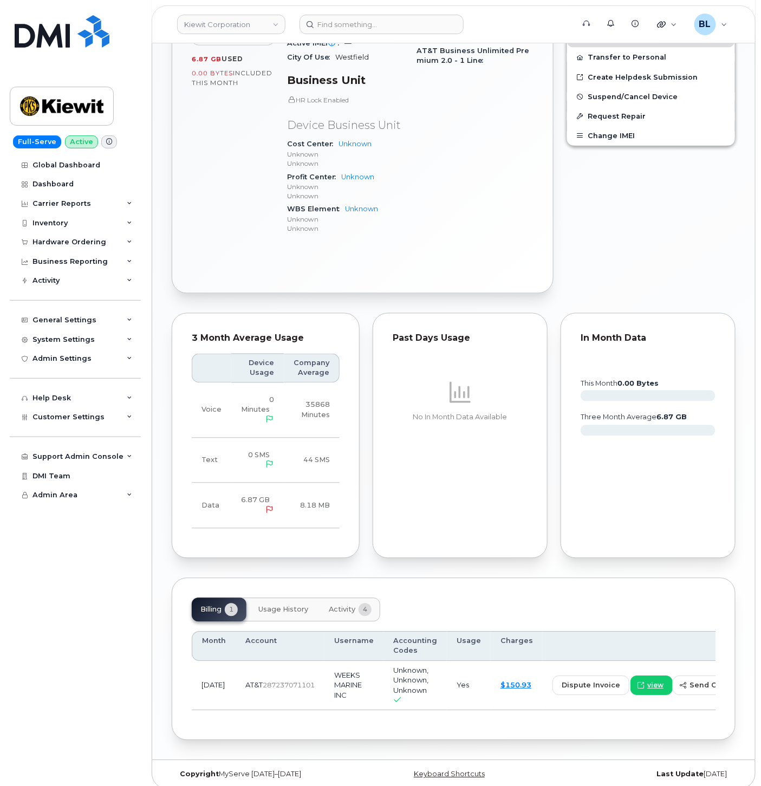
click at [335, 622] on div "Month Account Username Accounting Codes Usage Charges Sep 2025 AT&T  2872370711…" at bounding box center [454, 671] width 524 height 99
click at [349, 606] on span "Activity" at bounding box center [342, 610] width 27 height 9
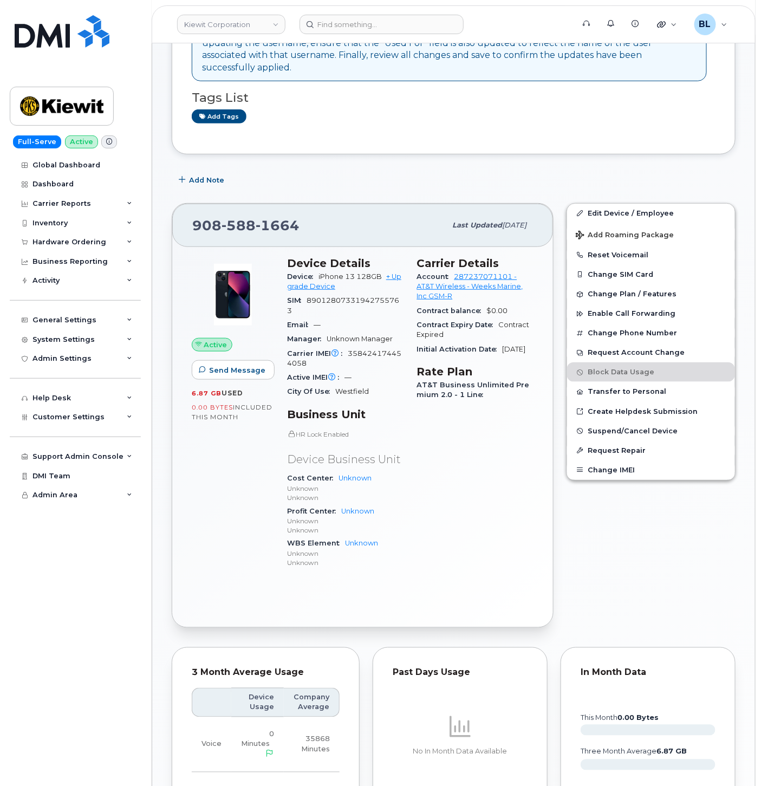
scroll to position [7, 0]
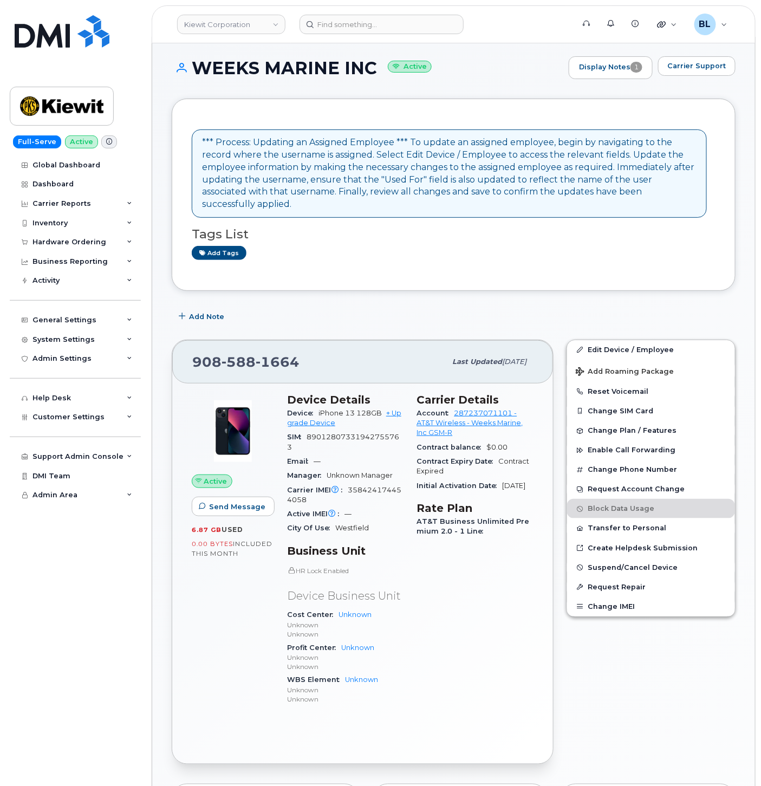
click at [226, 360] on div "908 588 1664" at bounding box center [319, 362] width 254 height 23
click at [231, 354] on span "588" at bounding box center [239, 362] width 34 height 16
copy span "908 588 1664"
click at [391, 486] on span "358424174454058" at bounding box center [344, 495] width 114 height 18
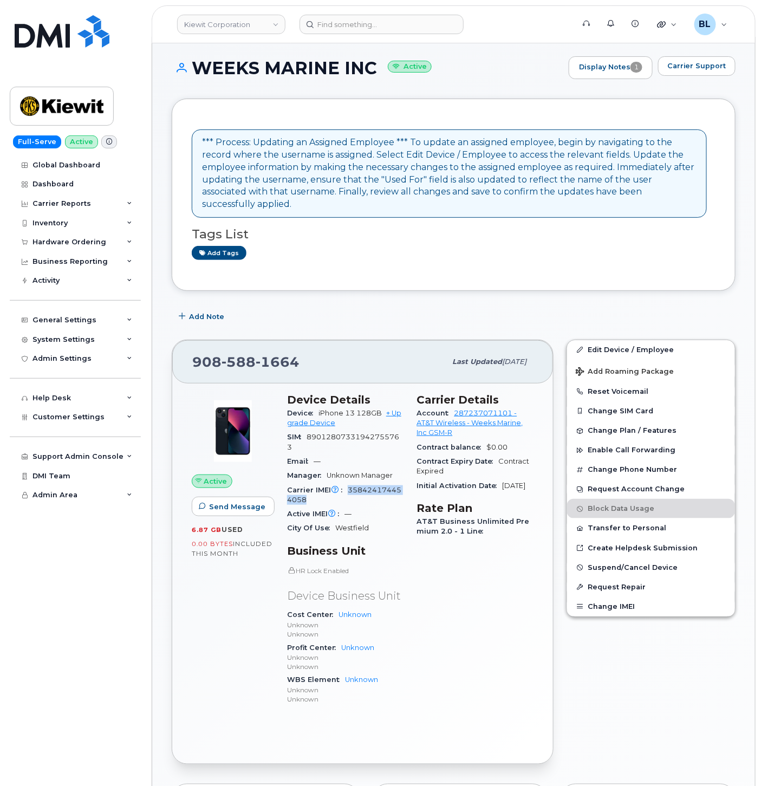
click at [391, 486] on span "358424174454058" at bounding box center [344, 495] width 114 height 18
copy span "358424174454058"
click at [253, 359] on div "908 588 1664" at bounding box center [319, 362] width 254 height 23
copy span "908 588 1664"
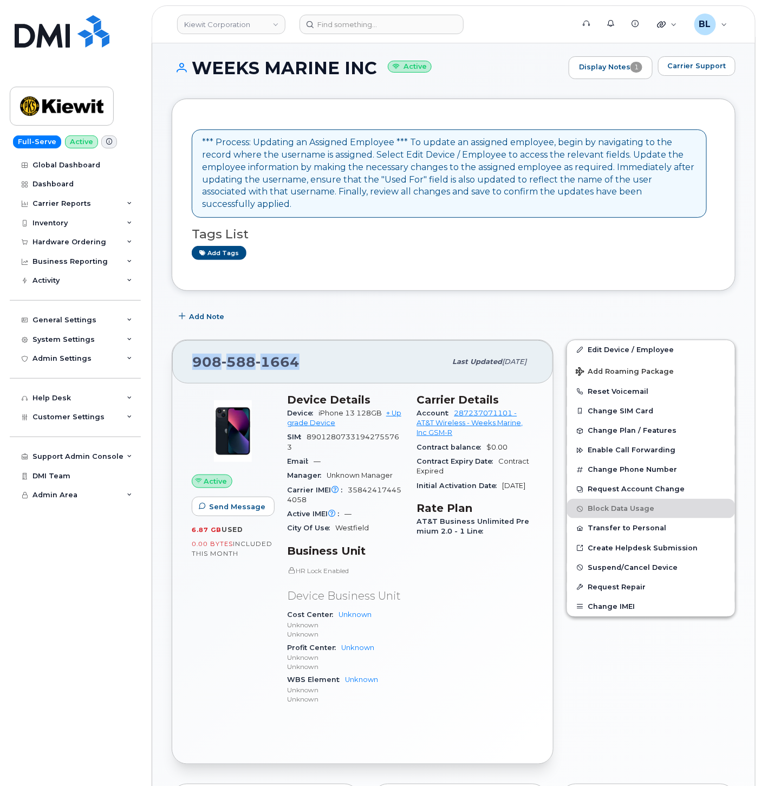
drag, startPoint x: 331, startPoint y: 378, endPoint x: 315, endPoint y: 366, distance: 19.0
click at [331, 387] on div "Device Details Device iPhone 13 128GB + Upgrade Device SIM 89012807331942755763…" at bounding box center [346, 554] width 130 height 335
click at [370, 486] on span "358424174454058" at bounding box center [344, 495] width 114 height 18
copy span "358424174454058"
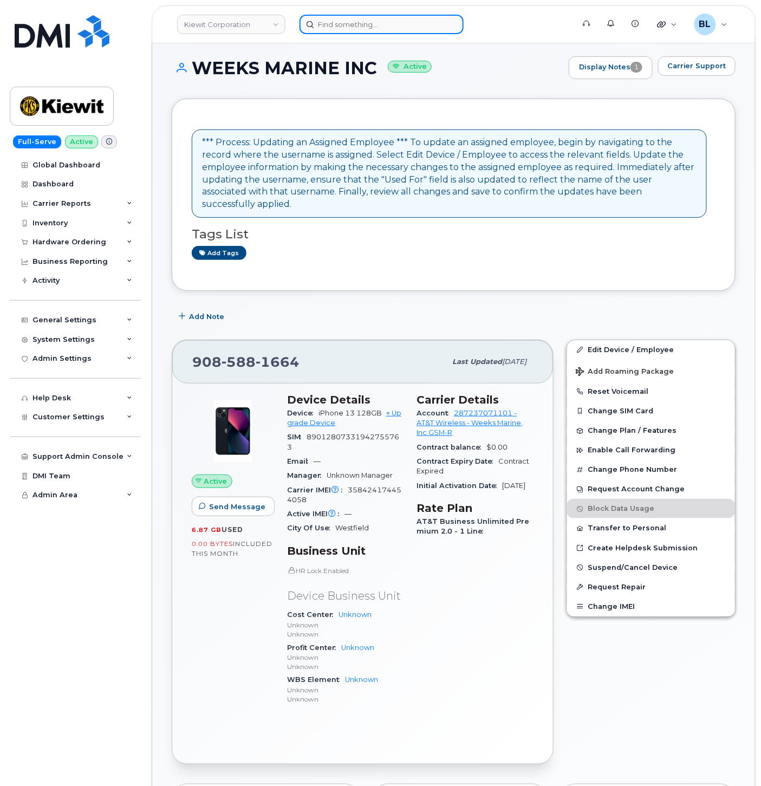
click at [377, 18] on input at bounding box center [382, 25] width 164 height 20
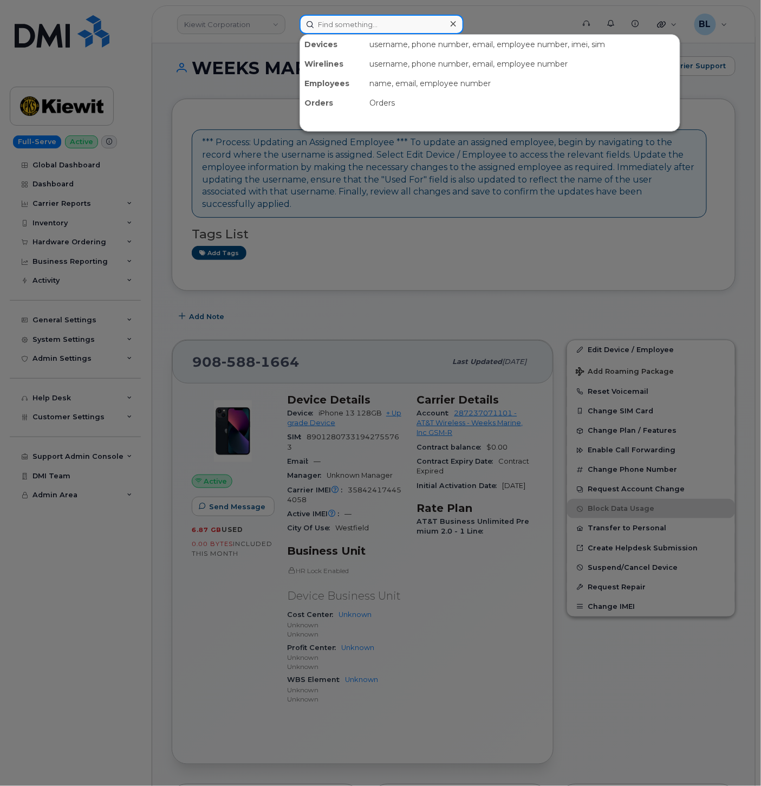
paste input "9852767309"
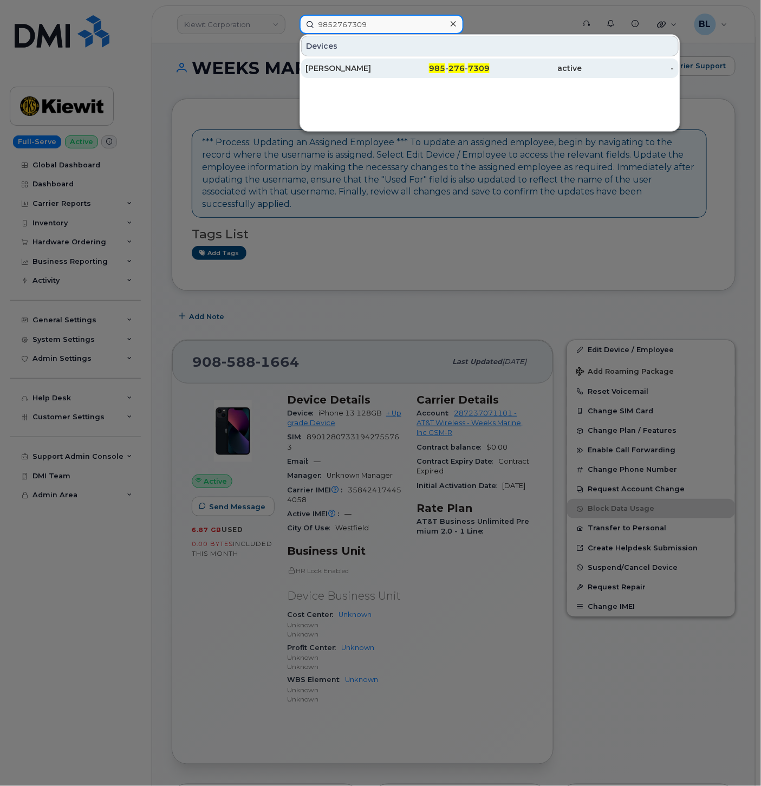
type input "9852767309"
click at [434, 59] on div "985 - 276 - 7309" at bounding box center [444, 69] width 92 height 20
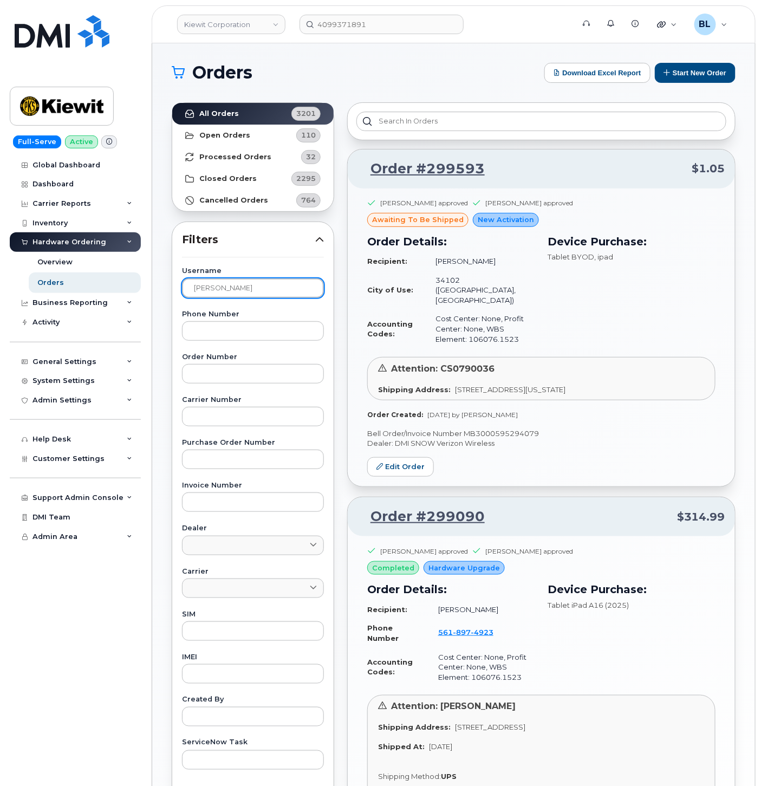
drag, startPoint x: 286, startPoint y: 291, endPoint x: -15, endPoint y: 241, distance: 304.4
click at [0, 241] on html "[PERSON_NAME] Corporation 4099371891 Support Alerts Knowledge Base Quicklinks S…" at bounding box center [380, 488] width 761 height 977
click at [301, 672] on input "text" at bounding box center [253, 674] width 142 height 20
paste input "358424174454058"
type input "358424174454058"
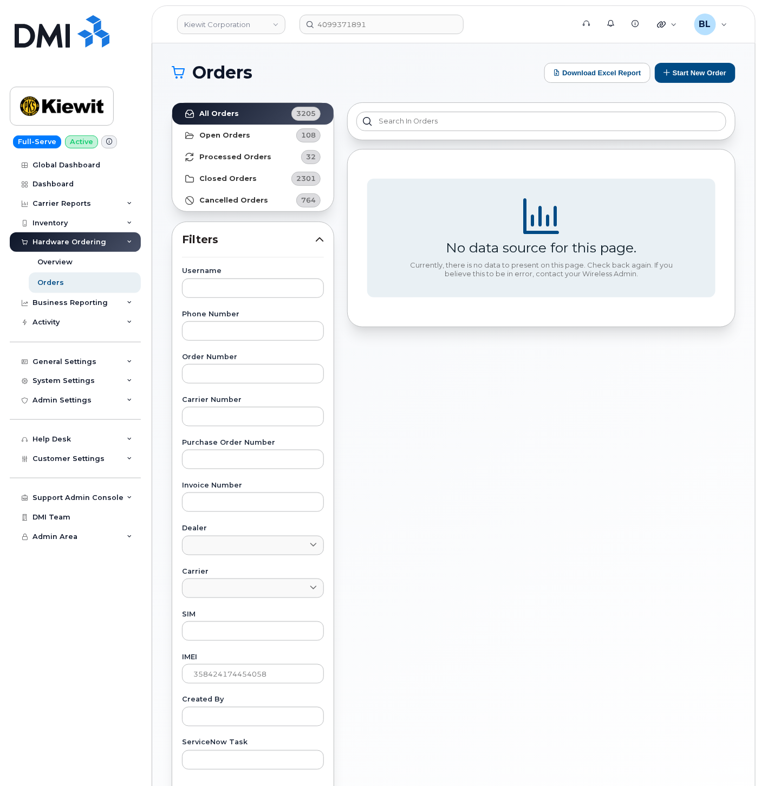
drag, startPoint x: 651, startPoint y: 410, endPoint x: 560, endPoint y: 313, distance: 133.0
click at [650, 409] on div "No data source for this page. Currently, there is no data to present on this pa…" at bounding box center [541, 476] width 401 height 761
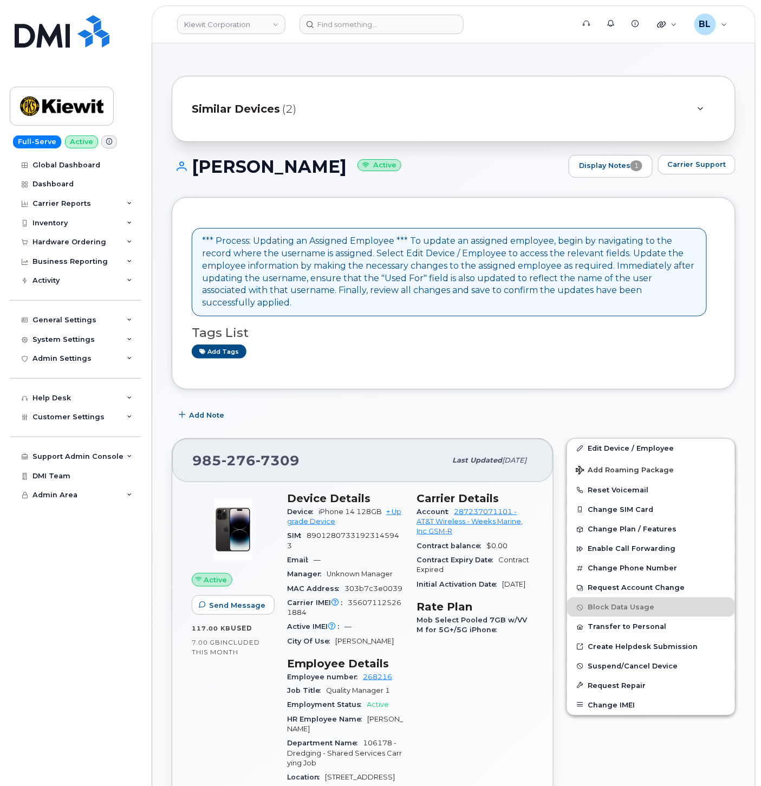
click at [236, 456] on span "276" at bounding box center [239, 460] width 34 height 16
copy span "985 276 7309"
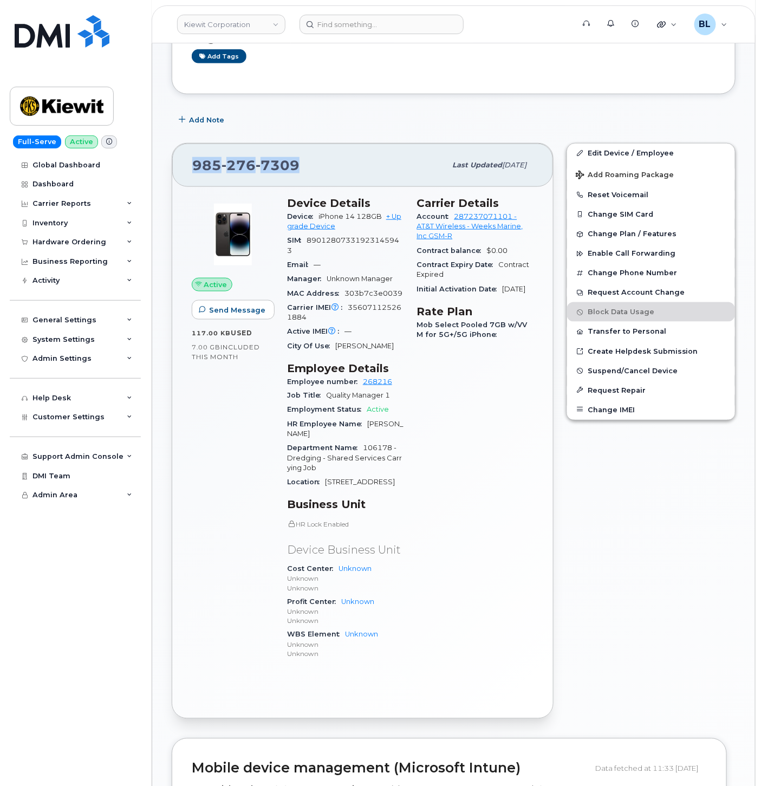
scroll to position [321, 0]
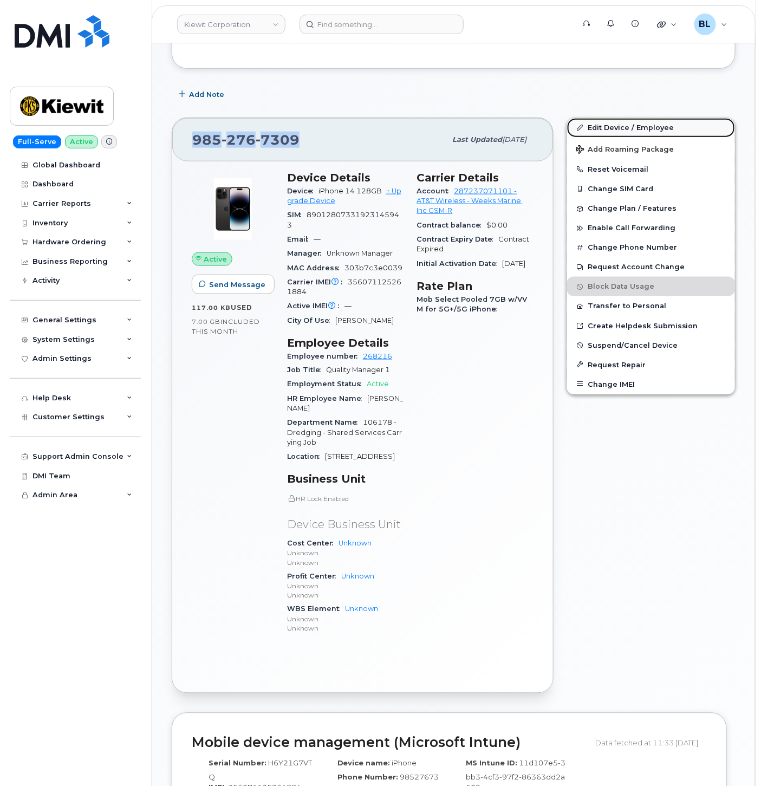
click at [668, 118] on link "Edit Device / Employee" at bounding box center [651, 128] width 168 height 20
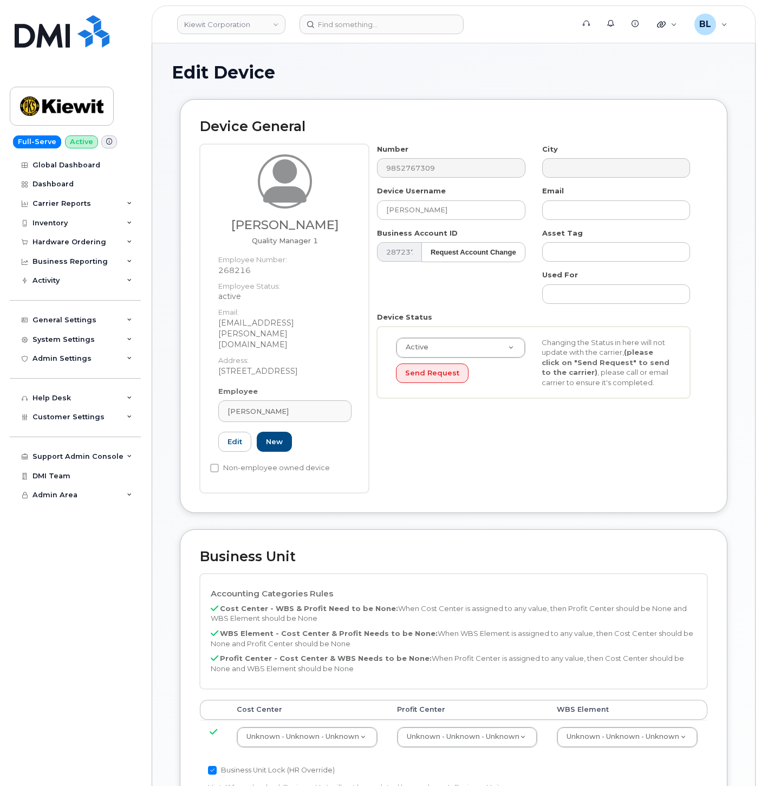
select select "29584743"
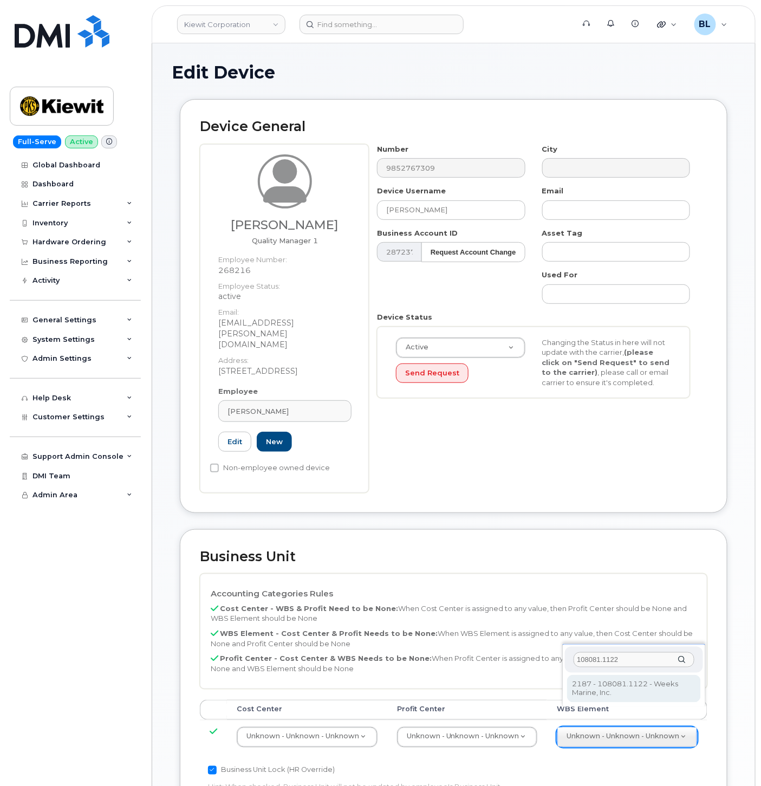
type input "108081.1122"
type input "29647640"
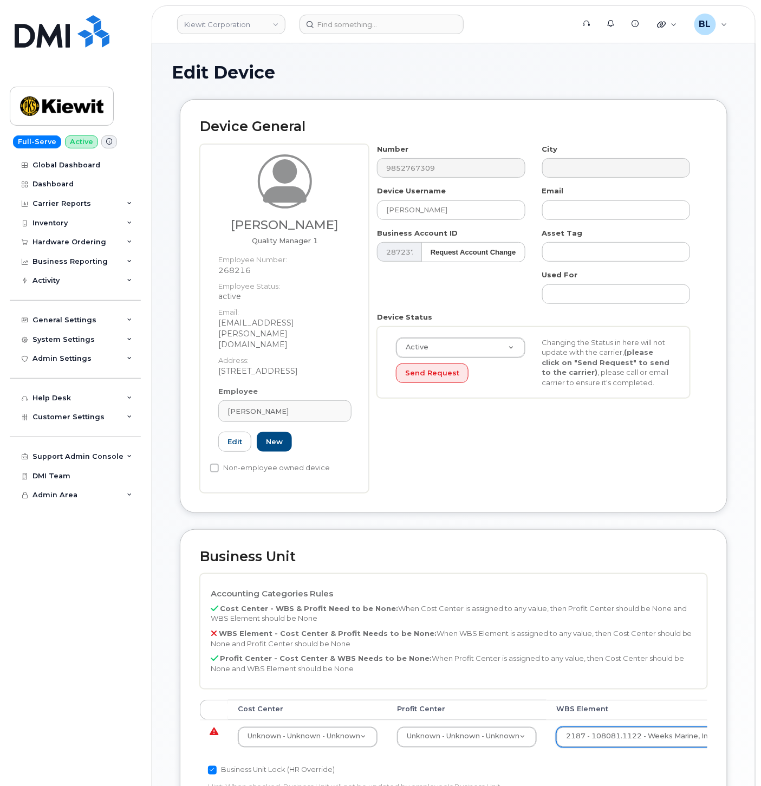
drag, startPoint x: 489, startPoint y: 713, endPoint x: 473, endPoint y: 712, distance: 15.7
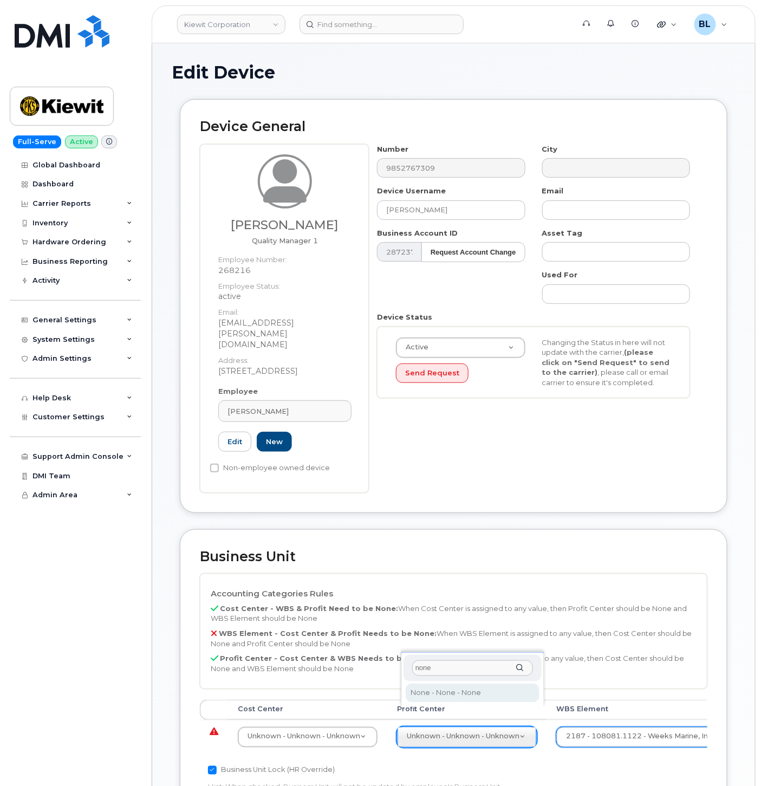
type input "none"
select select "29629357"
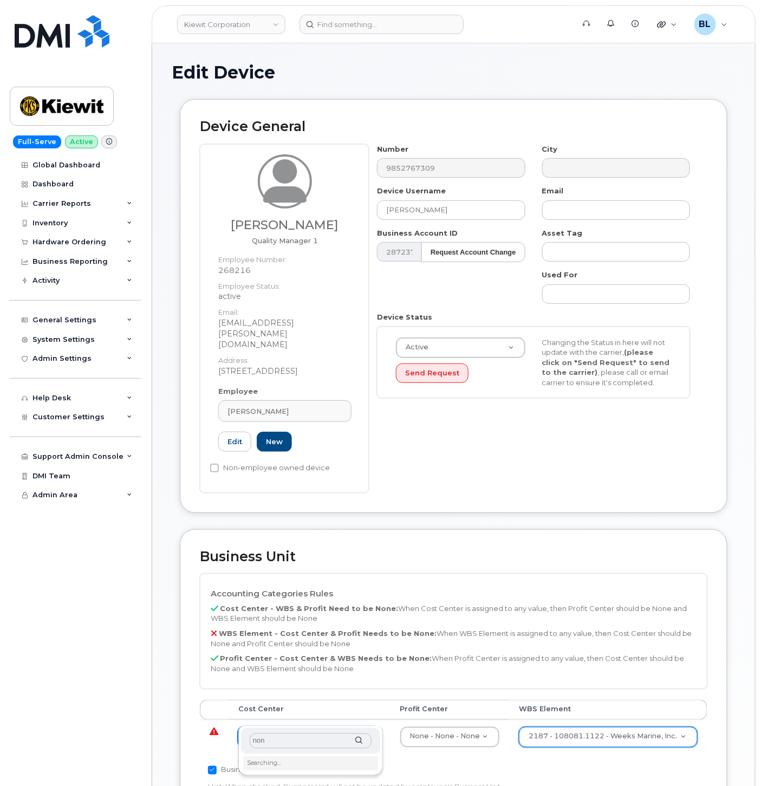
type input "none"
type input "29629358"
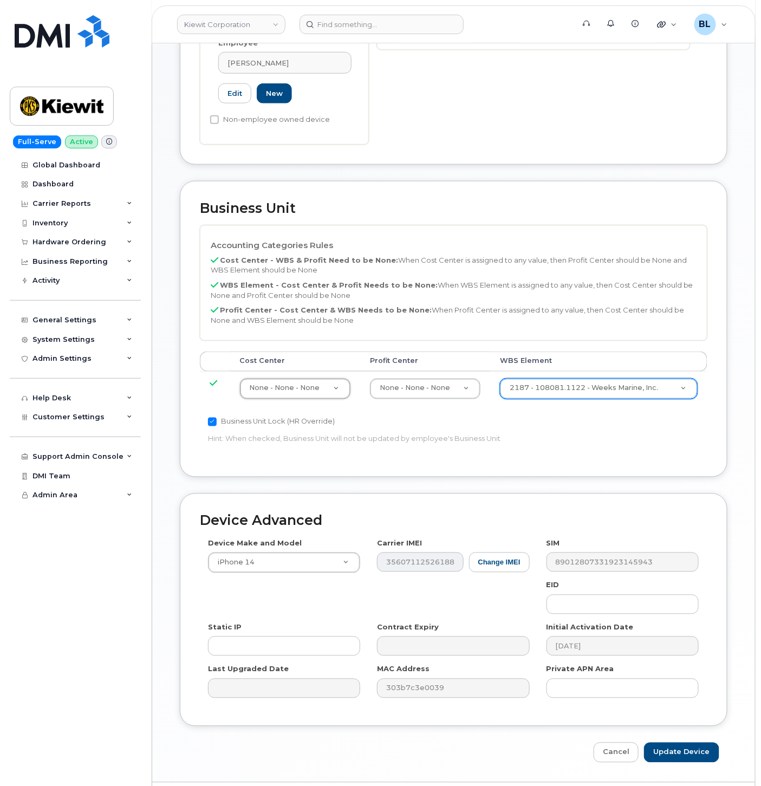
scroll to position [358, 0]
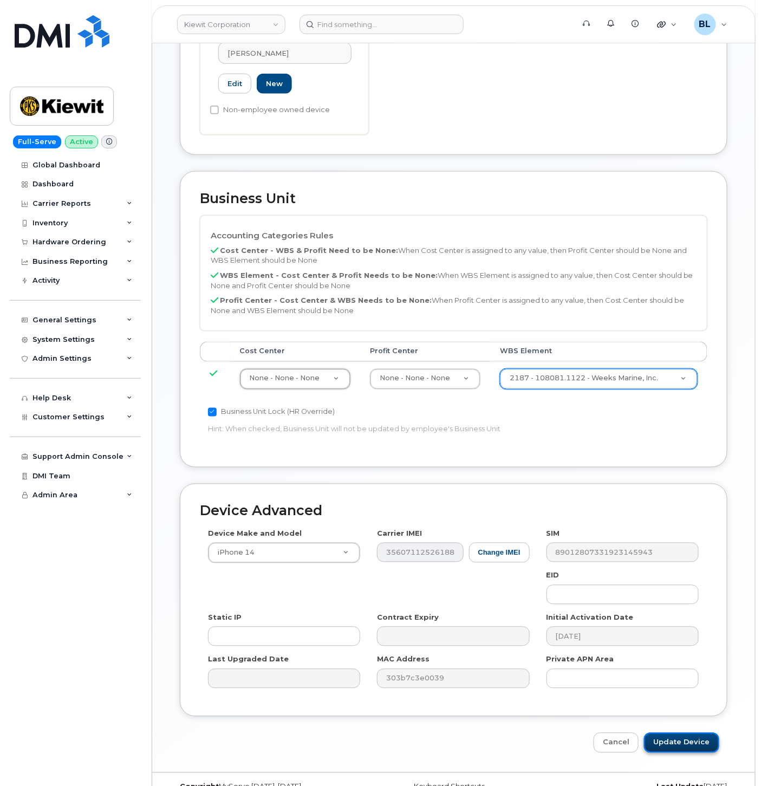
click at [675, 733] on input "Update Device" at bounding box center [681, 743] width 75 height 20
type input "Saving..."
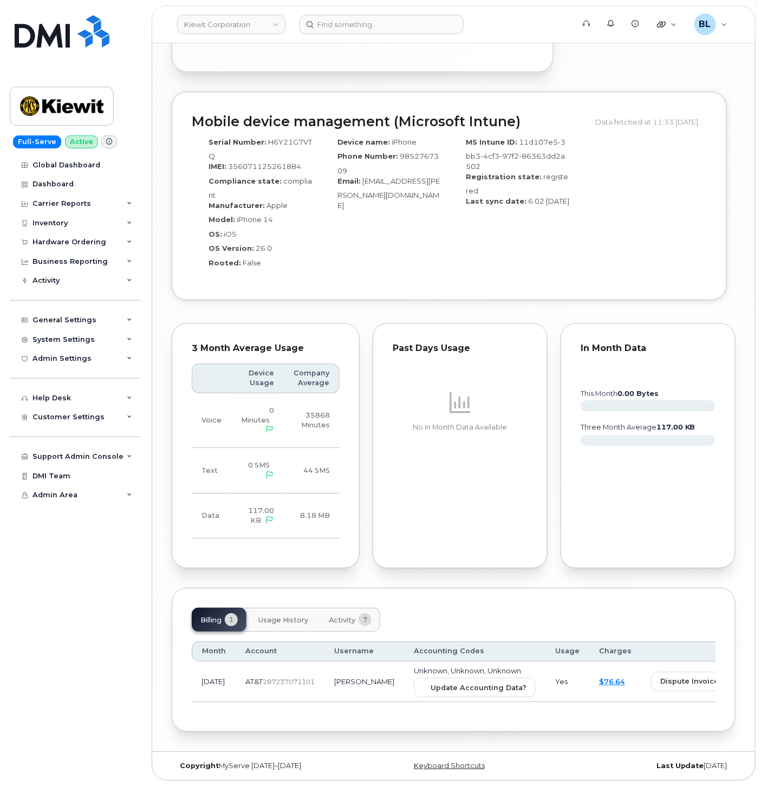
scroll to position [934, 0]
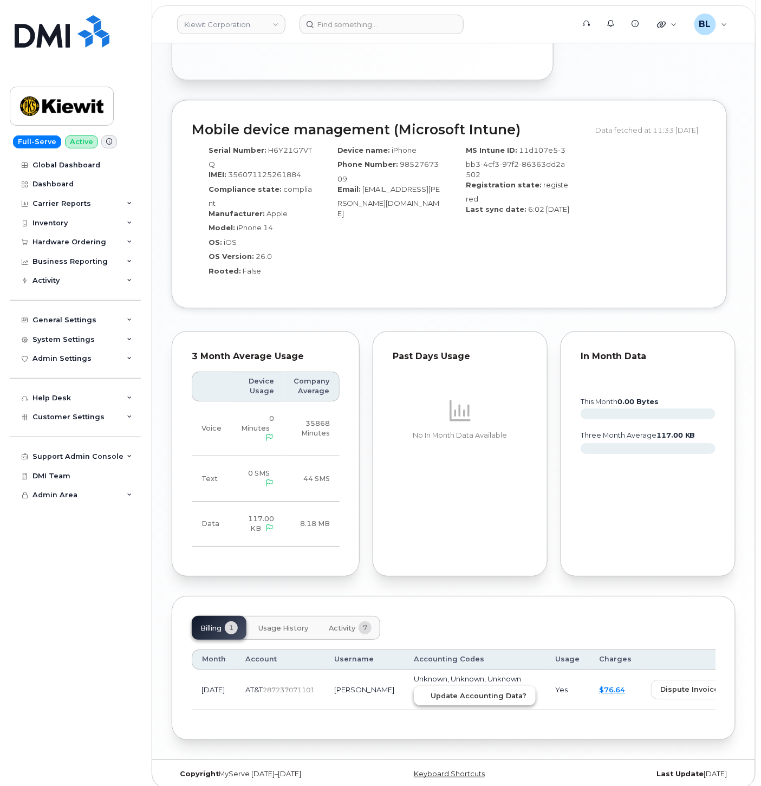
click at [446, 686] on button "Update Accounting Data?" at bounding box center [475, 696] width 122 height 20
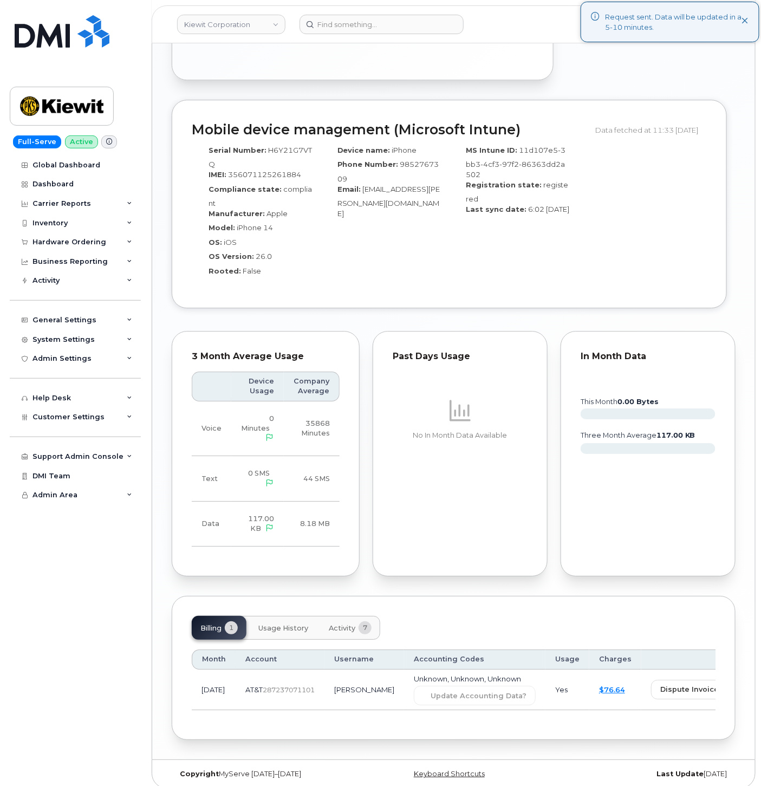
click at [352, 234] on div "Device name: iPhone Phone Number: 9852767309 Email: savannah.dempsey@weeksmarin…" at bounding box center [385, 214] width 129 height 148
click at [336, 41] on header "Kiewit Corporation Support Alerts Knowledge Base Quicklinks Suspend / Cancel De…" at bounding box center [454, 24] width 604 height 38
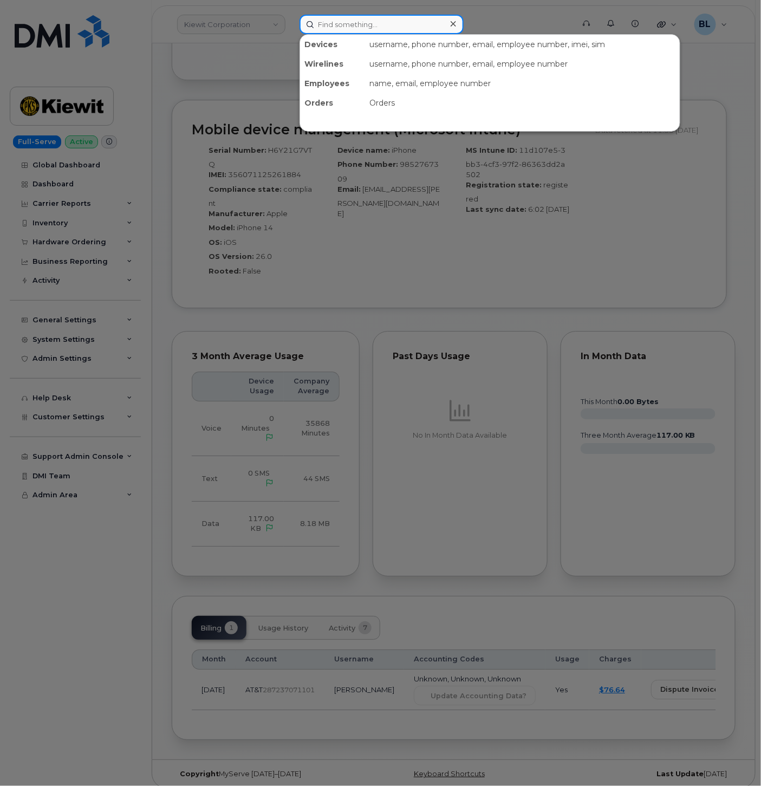
click at [356, 30] on input at bounding box center [382, 25] width 164 height 20
paste input "6184100247"
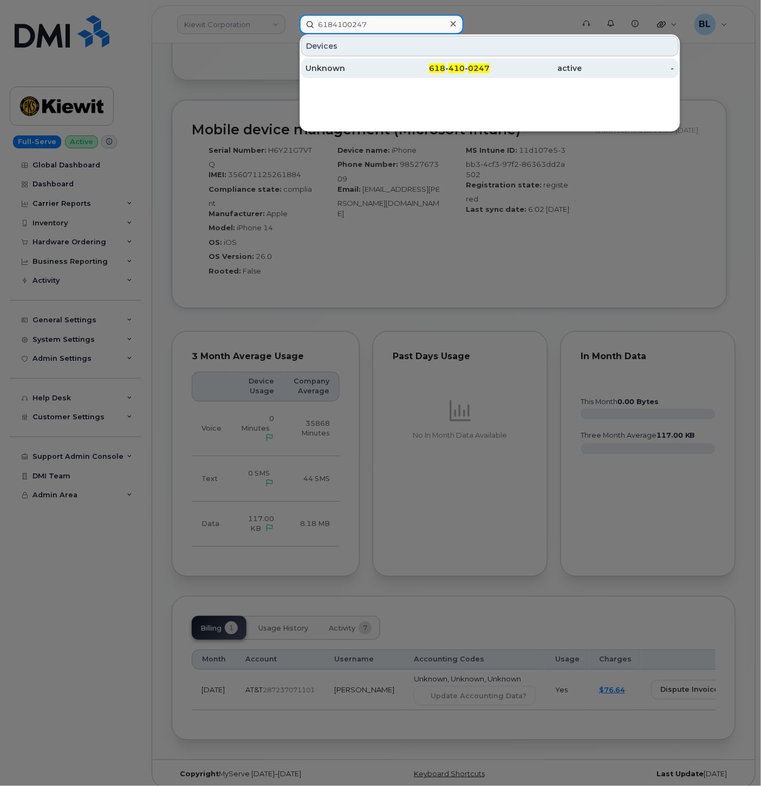
type input "6184100247"
click at [445, 65] on span "618" at bounding box center [437, 68] width 16 height 10
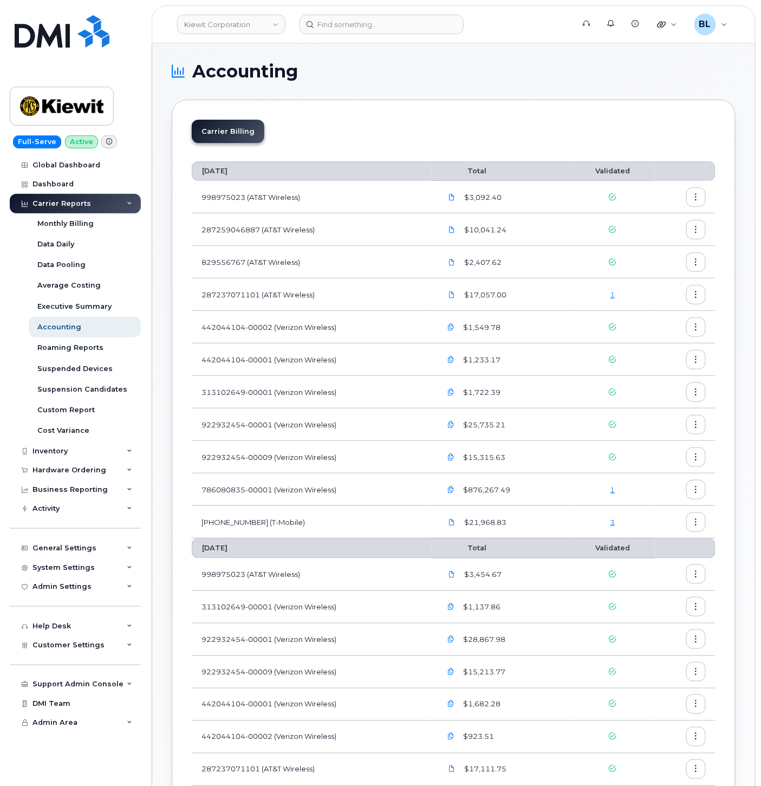
click at [611, 519] on link "3" at bounding box center [613, 522] width 5 height 9
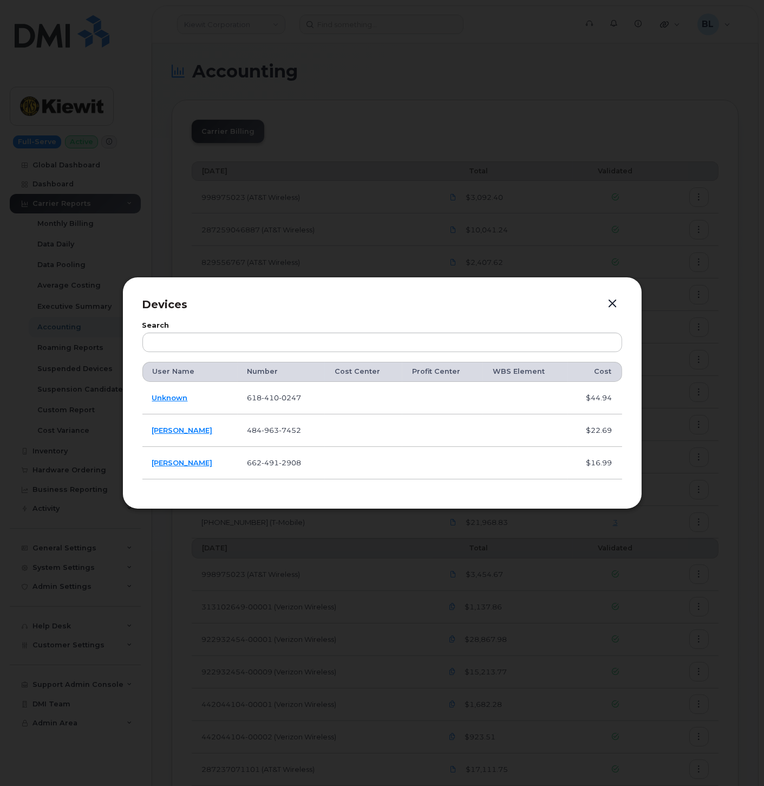
click at [280, 396] on span "0247" at bounding box center [291, 397] width 22 height 9
copy span "618 410 0247"
click at [281, 433] on span "7452" at bounding box center [291, 430] width 22 height 9
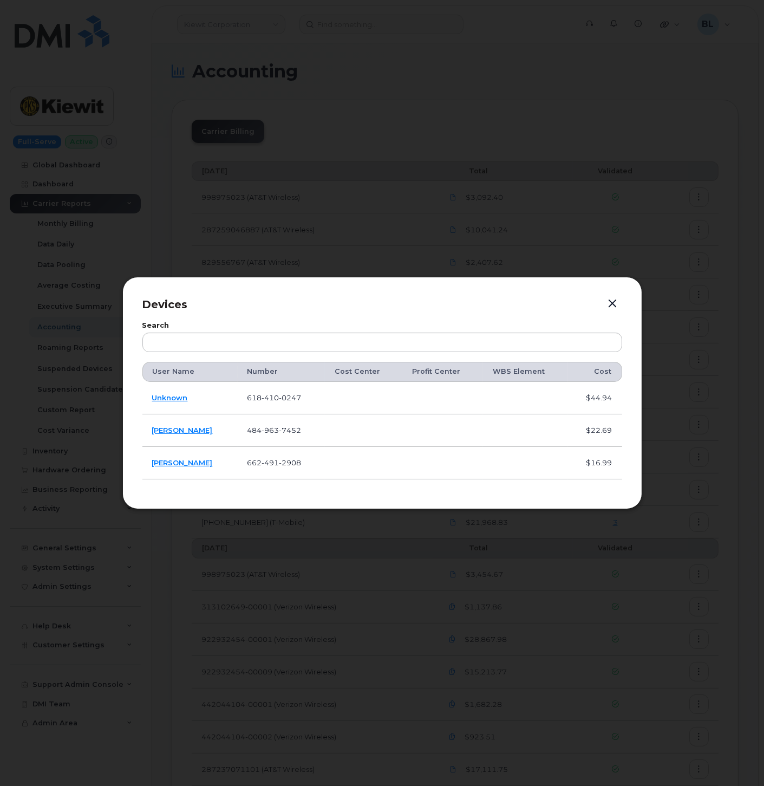
click at [262, 428] on span "963" at bounding box center [270, 430] width 17 height 9
copy span "484 963 7452"
drag, startPoint x: 238, startPoint y: 450, endPoint x: 235, endPoint y: 457, distance: 7.3
click at [238, 457] on td "662 491 2908" at bounding box center [282, 463] width 88 height 33
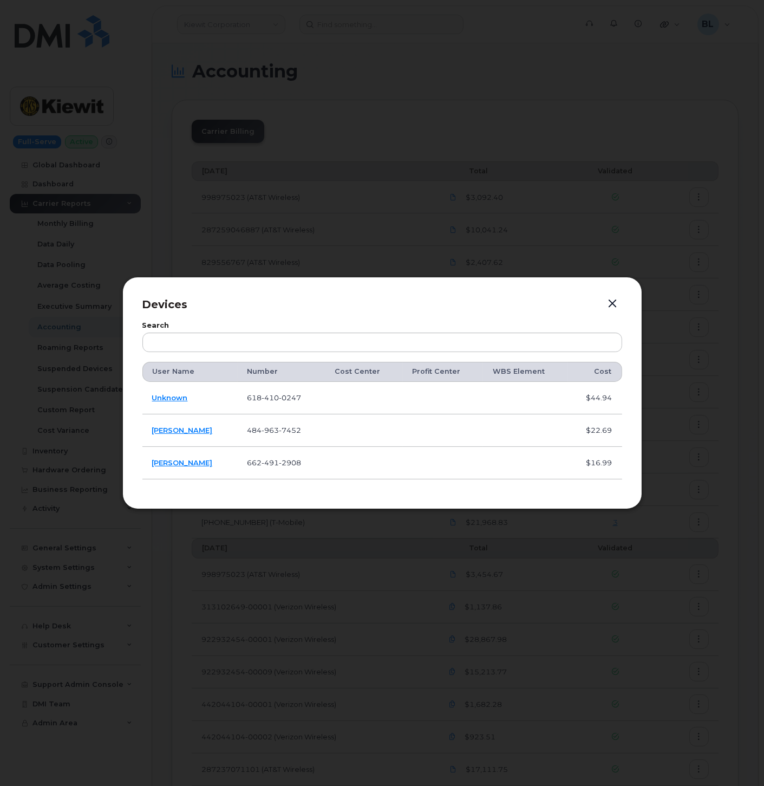
click at [262, 458] on span "491" at bounding box center [270, 462] width 17 height 9
copy span "662 491 2908"
click at [262, 397] on span "410" at bounding box center [270, 397] width 17 height 9
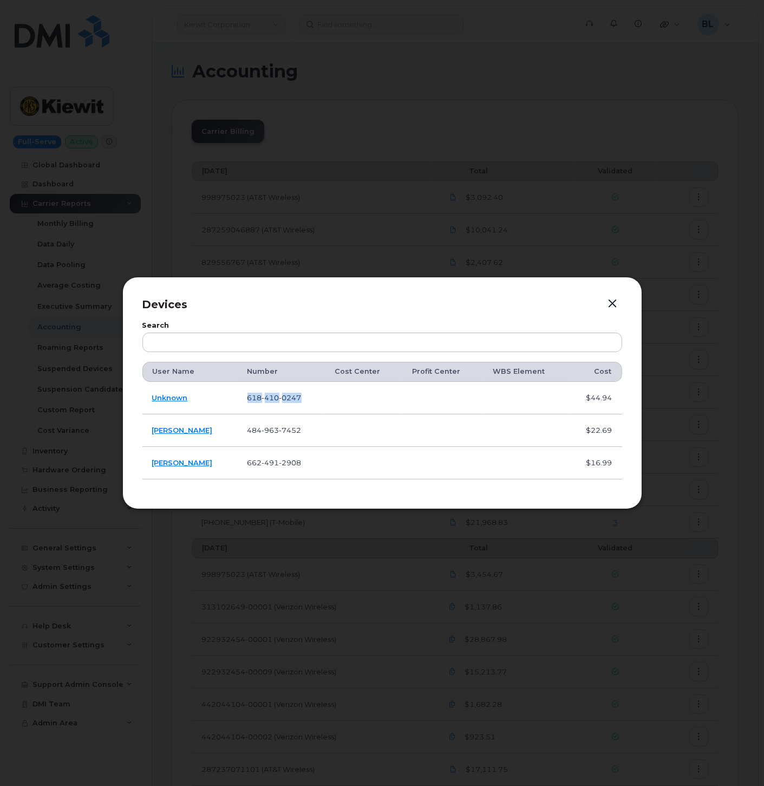
copy span "618 410 0247"
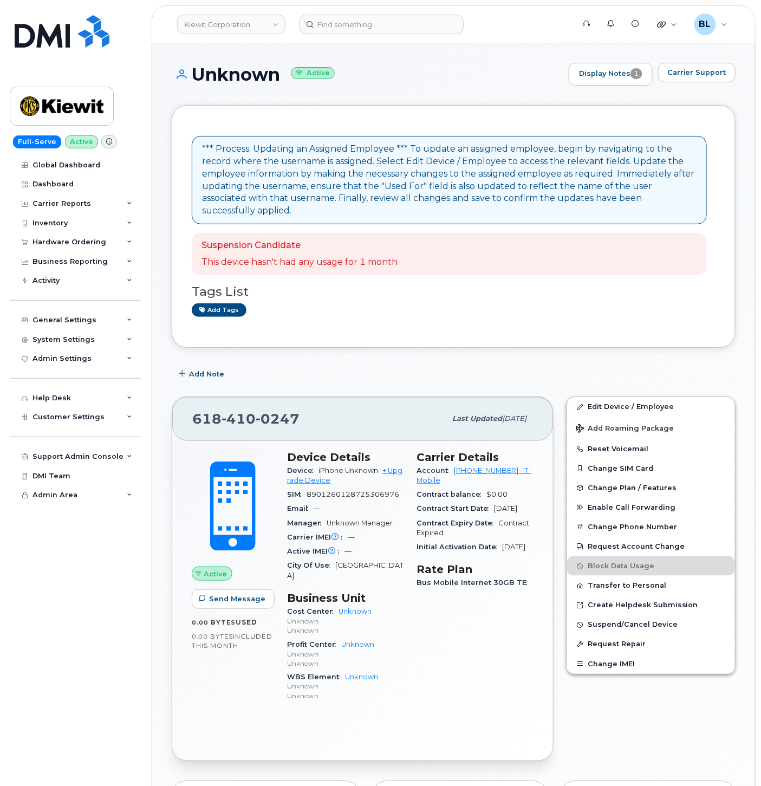
click at [256, 411] on span "0247" at bounding box center [278, 419] width 44 height 16
click at [241, 411] on span "410" at bounding box center [239, 419] width 34 height 16
copy span "[PHONE_NUMBER]"
click at [703, 75] on span "Carrier Support" at bounding box center [697, 72] width 59 height 10
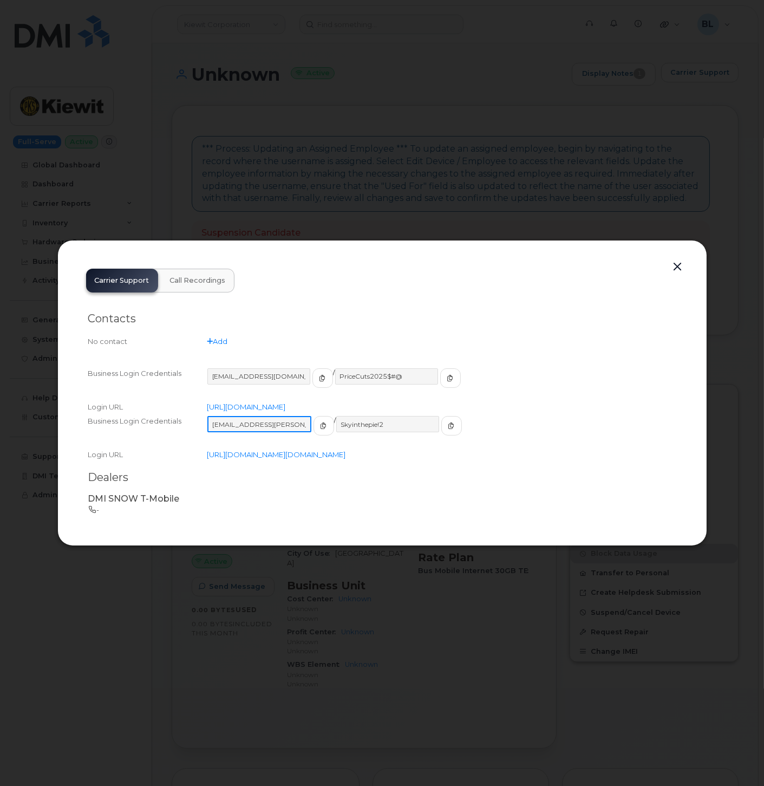
click at [284, 416] on input "[EMAIL_ADDRESS][PERSON_NAME][DOMAIN_NAME]" at bounding box center [260, 424] width 104 height 16
drag, startPoint x: 288, startPoint y: 412, endPoint x: 212, endPoint y: 409, distance: 75.9
click at [212, 416] on input "[EMAIL_ADDRESS][PERSON_NAME][DOMAIN_NAME]" at bounding box center [260, 424] width 104 height 16
drag, startPoint x: 377, startPoint y: 412, endPoint x: 328, endPoint y: 410, distance: 48.8
click at [335, 416] on input "Skyinthepie!2" at bounding box center [387, 424] width 104 height 16
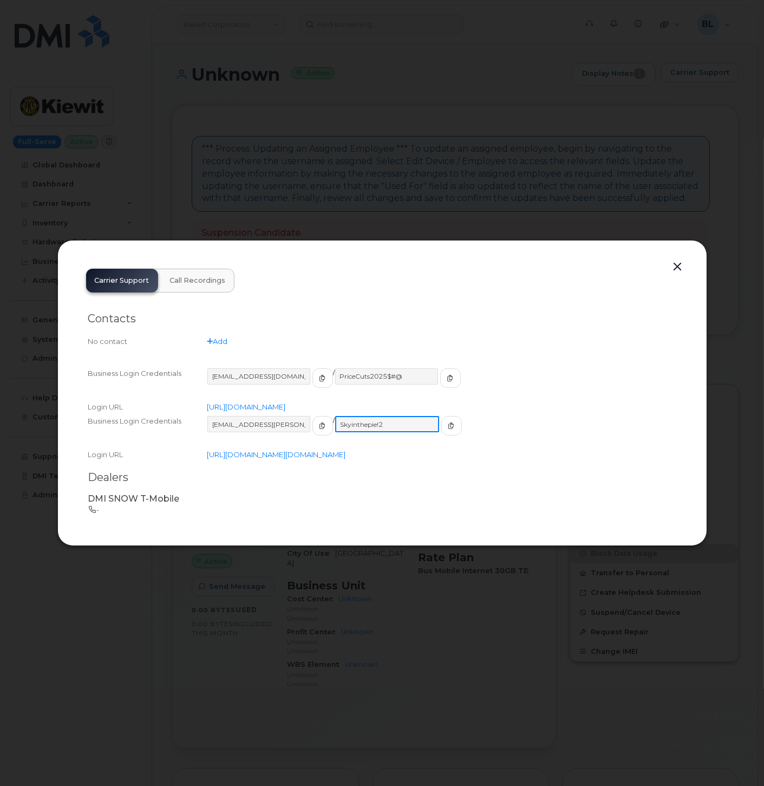
drag, startPoint x: 340, startPoint y: 420, endPoint x: 358, endPoint y: 416, distance: 18.3
click at [340, 420] on input "Skyinthepie!2" at bounding box center [387, 424] width 104 height 16
drag, startPoint x: 387, startPoint y: 410, endPoint x: 331, endPoint y: 413, distance: 55.9
click at [335, 416] on input "Skyinthepie!2" at bounding box center [387, 424] width 104 height 16
drag, startPoint x: 293, startPoint y: 412, endPoint x: 213, endPoint y: 413, distance: 79.7
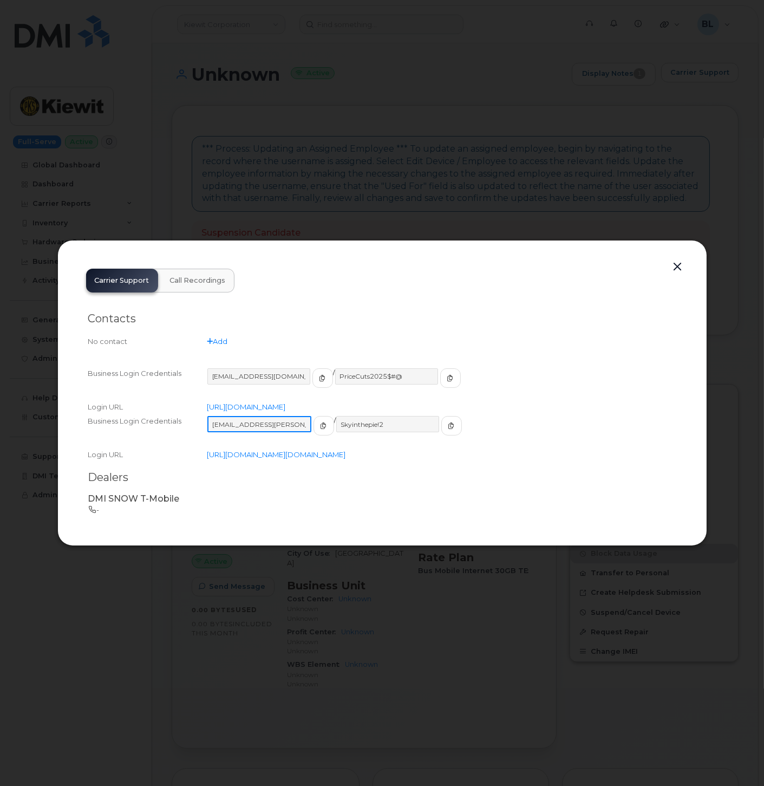
click at [213, 416] on input "[EMAIL_ADDRESS][PERSON_NAME][DOMAIN_NAME]" at bounding box center [260, 424] width 104 height 16
drag, startPoint x: 378, startPoint y: 417, endPoint x: 329, endPoint y: 413, distance: 48.9
click at [335, 416] on input "Skyinthepie!2" at bounding box center [387, 424] width 104 height 16
click at [385, 168] on div at bounding box center [382, 393] width 764 height 786
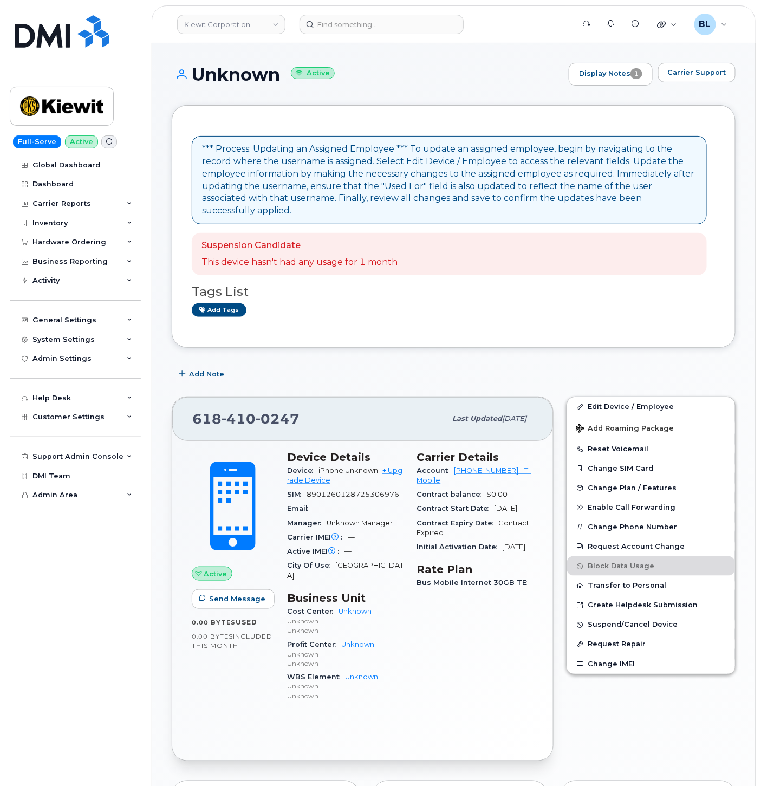
drag, startPoint x: 312, startPoint y: 252, endPoint x: 309, endPoint y: 69, distance: 183.1
click at [312, 256] on p "This device hasn't had any usage for 1 month" at bounding box center [300, 262] width 196 height 12
click at [359, 22] on input at bounding box center [382, 25] width 164 height 20
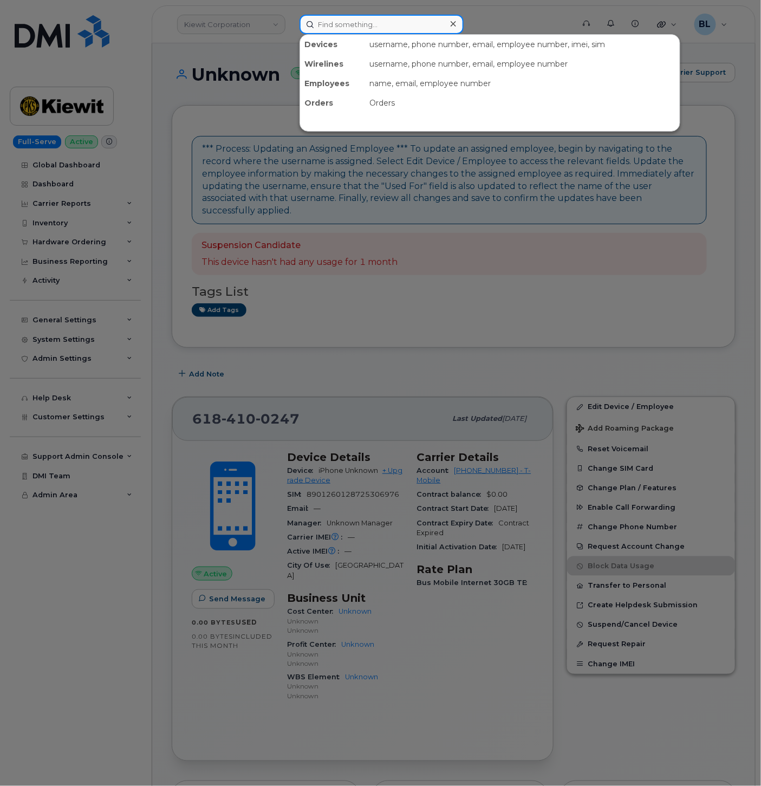
paste input "4849637452"
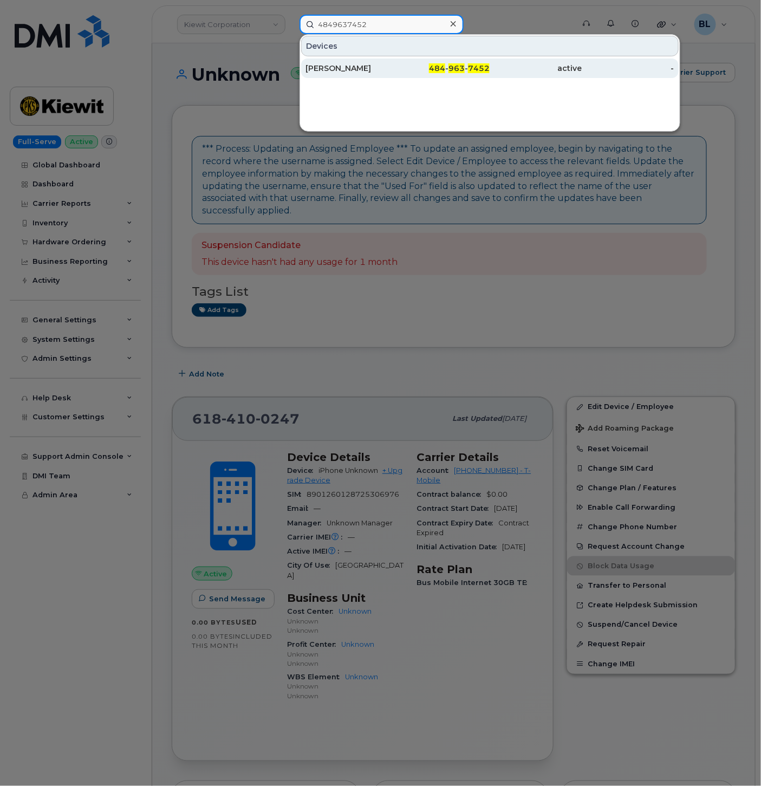
type input "4849637452"
click at [462, 63] on div "484 - 963 - 7452" at bounding box center [444, 68] width 92 height 11
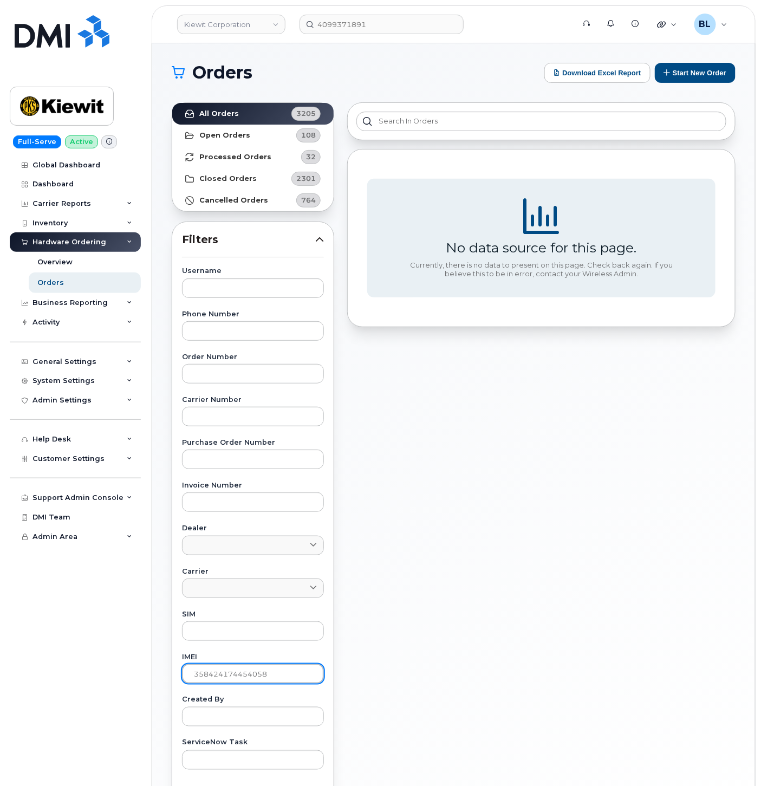
drag, startPoint x: 198, startPoint y: 669, endPoint x: 0, endPoint y: 630, distance: 201.7
click at [152, 638] on div "[PERSON_NAME] Corporation 4099371891 Support Alerts Knowledge Base Quicklinks S…" at bounding box center [453, 456] width 603 height 827
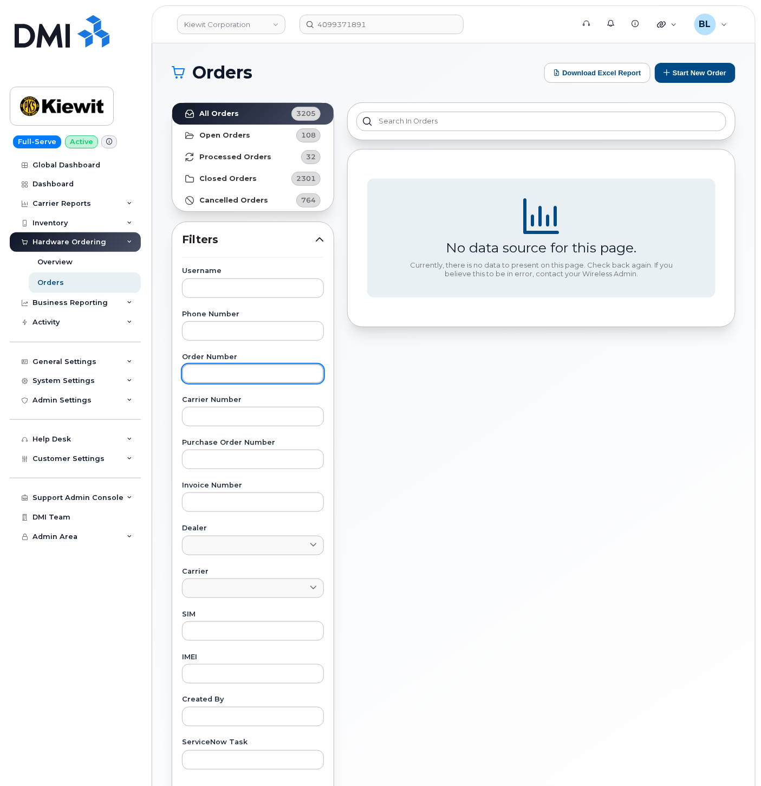
click at [235, 371] on input "text" at bounding box center [253, 374] width 142 height 20
paste input "299675"
type input "299675"
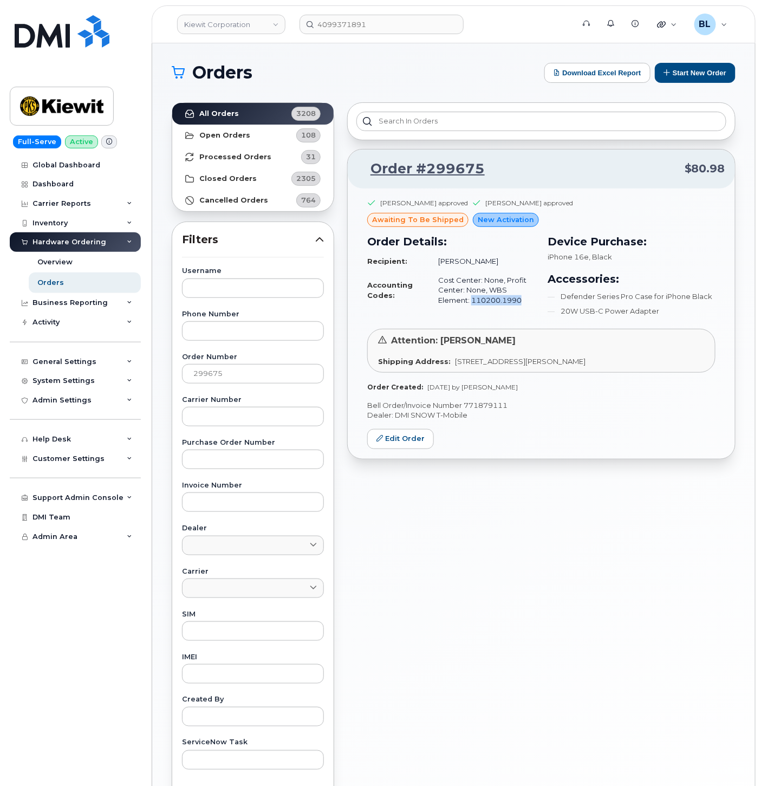
drag, startPoint x: 524, startPoint y: 306, endPoint x: 470, endPoint y: 302, distance: 54.9
click at [470, 302] on td "Cost Center: None, Profit Center: None, WBS Element: 110200.1990" at bounding box center [482, 290] width 107 height 39
copy td "110200.1990"
click at [349, 65] on h1 "Orders" at bounding box center [355, 72] width 367 height 17
drag, startPoint x: 499, startPoint y: 263, endPoint x: 429, endPoint y: 255, distance: 70.8
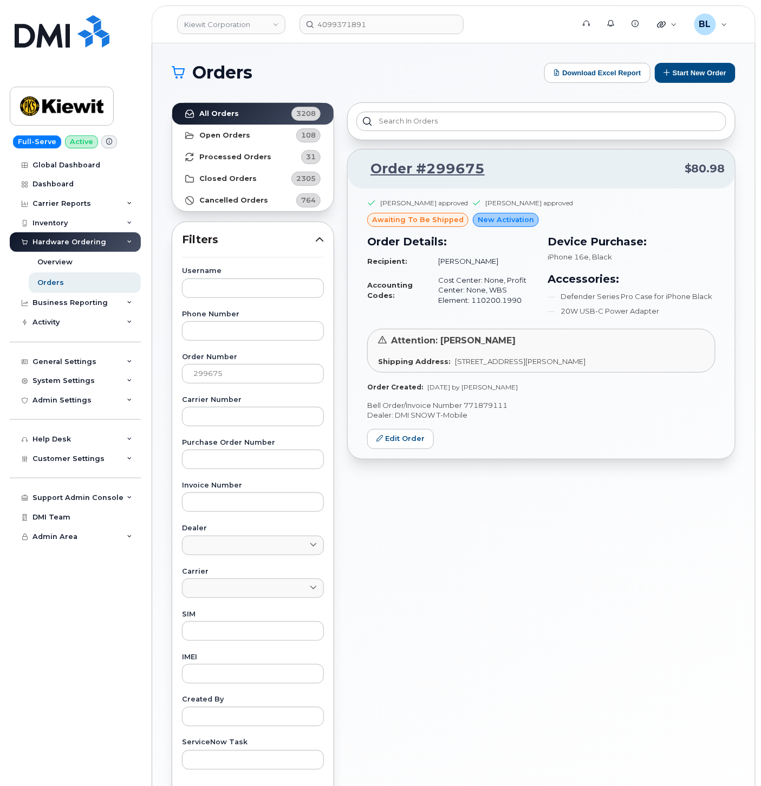
click at [429, 255] on td "[PERSON_NAME]" at bounding box center [482, 261] width 107 height 19
copy td "[PERSON_NAME]"
drag, startPoint x: 521, startPoint y: 305, endPoint x: 470, endPoint y: 305, distance: 50.9
click at [470, 305] on td "Cost Center: None, Profit Center: None, WBS Element: 110200.1990" at bounding box center [482, 290] width 107 height 39
copy td "110200.1990"
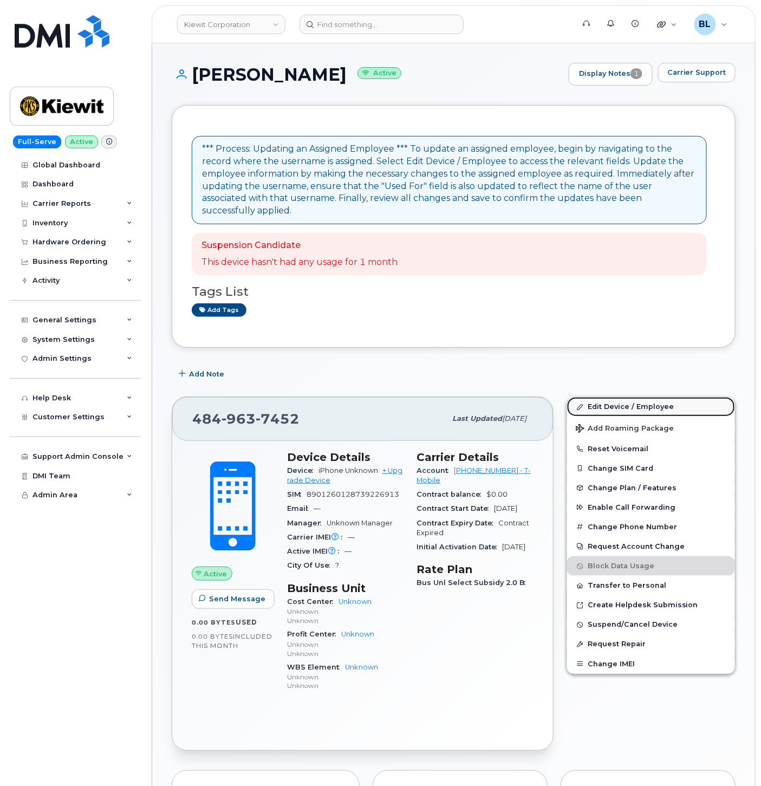
click at [638, 397] on link "Edit Device / Employee" at bounding box center [651, 407] width 168 height 20
click at [420, 323] on div "*** Process: Updating an Assigned Employee *** To update an assigned employee, …" at bounding box center [454, 226] width 564 height 243
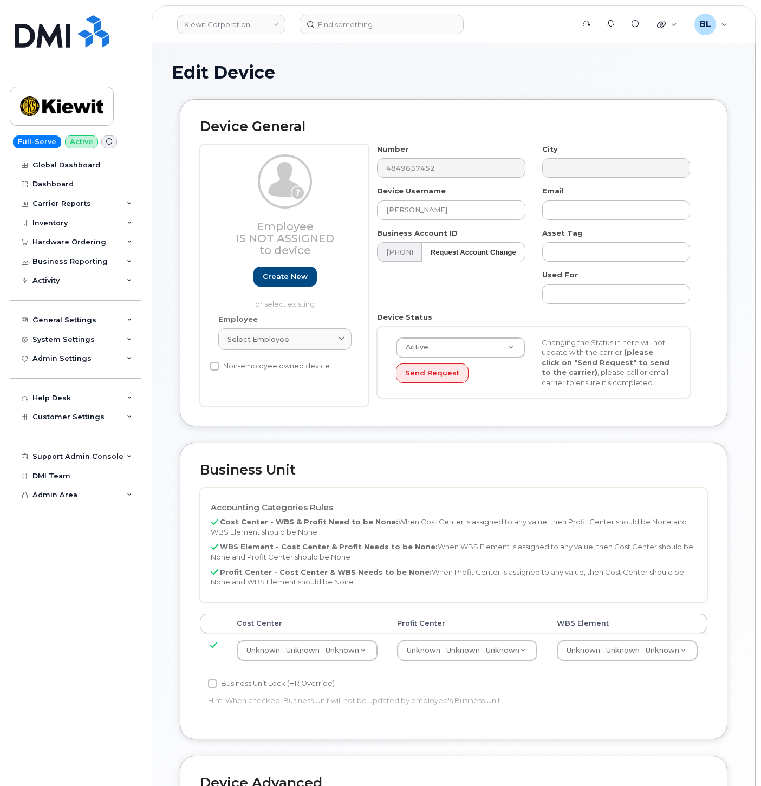
select select "29584743"
click at [291, 337] on div "Select employee" at bounding box center [285, 339] width 115 height 10
paste input "[PERSON_NAME]"
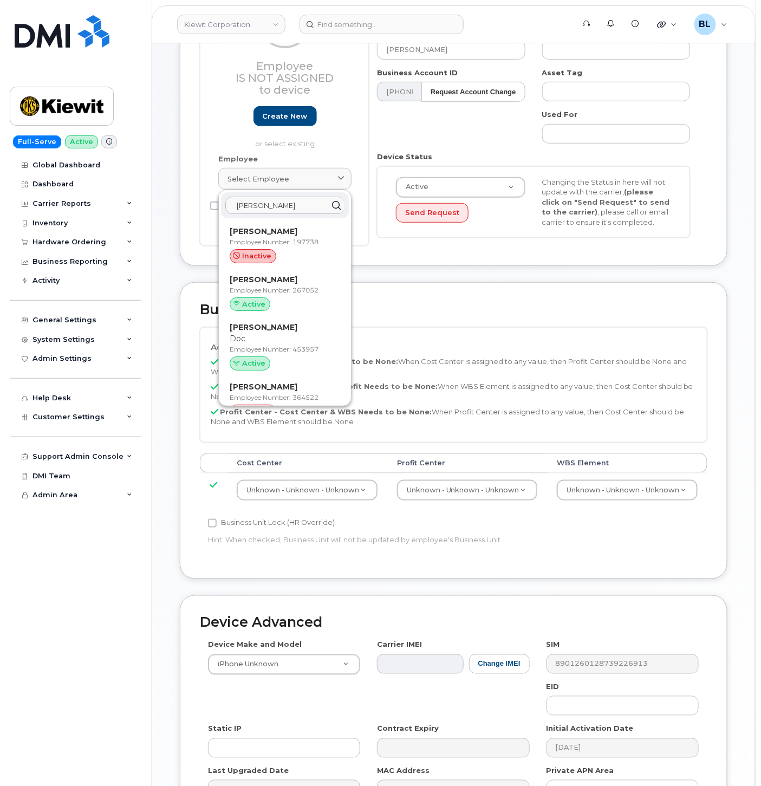
type input "[PERSON_NAME]"
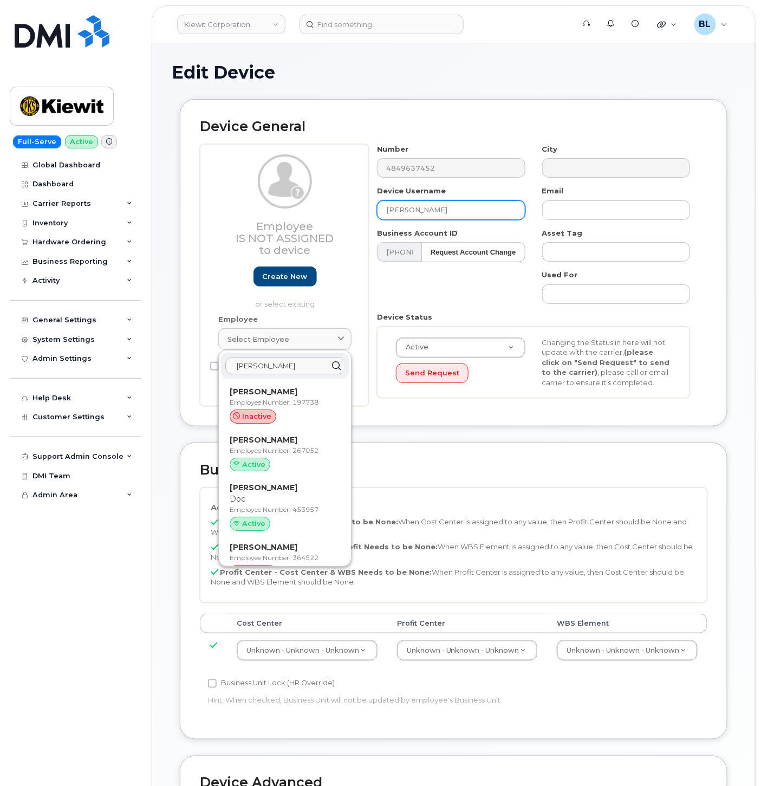
drag, startPoint x: 452, startPoint y: 206, endPoint x: 53, endPoint y: 153, distance: 402.8
click at [183, 178] on div "Device General Employee Is not assigned to device Create new or select existing…" at bounding box center [454, 262] width 548 height 327
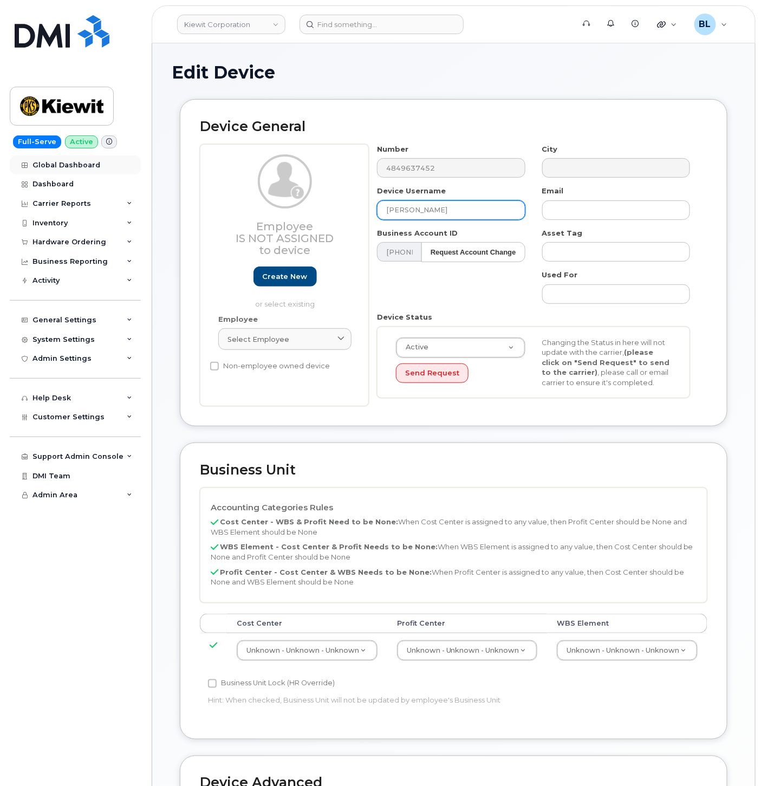
paste input "[PERSON_NAME]"
type input "[PERSON_NAME]"
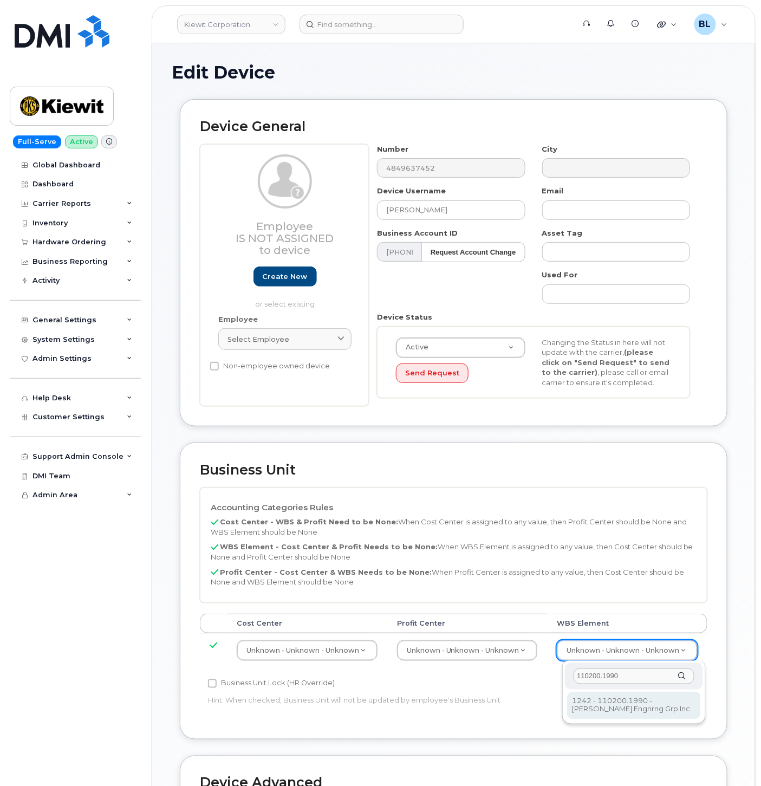
type input "110200.1990"
drag, startPoint x: 632, startPoint y: 697, endPoint x: 625, endPoint y: 697, distance: 7.0
type input "29990217"
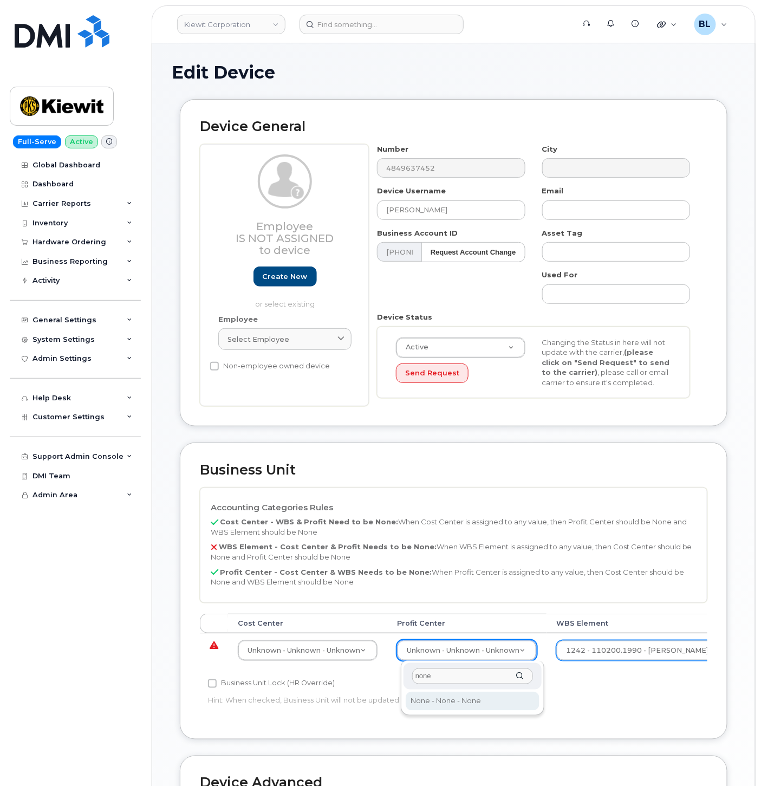
type input "none"
select select "29629357"
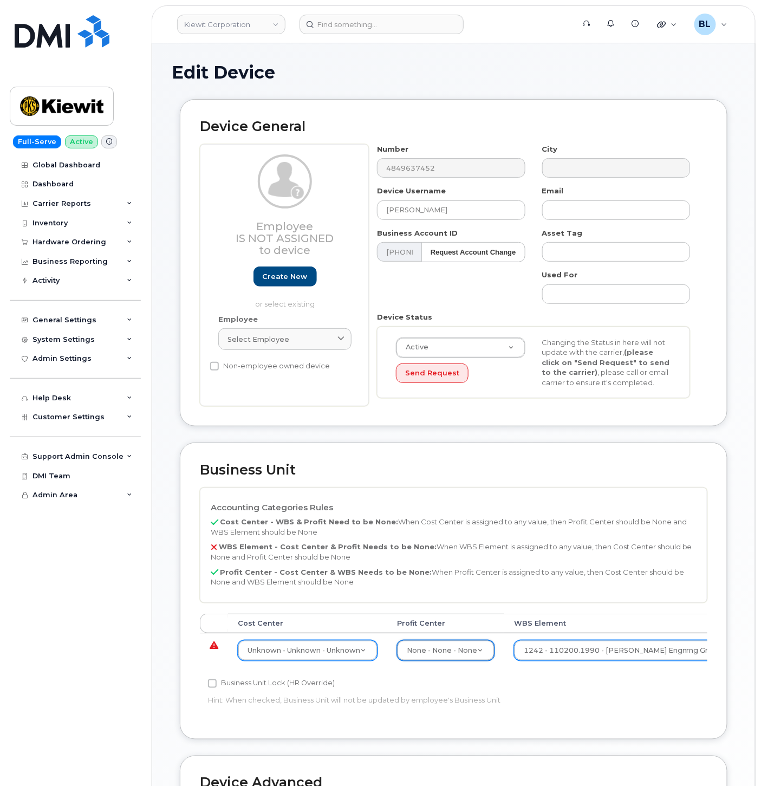
click at [284, 640] on div "Unknown - Unknown - Unknown" at bounding box center [308, 650] width 140 height 21
type input "none"
click at [293, 710] on div "none None - None - None None - None - None" at bounding box center [310, 688] width 144 height 55
type input "29629358"
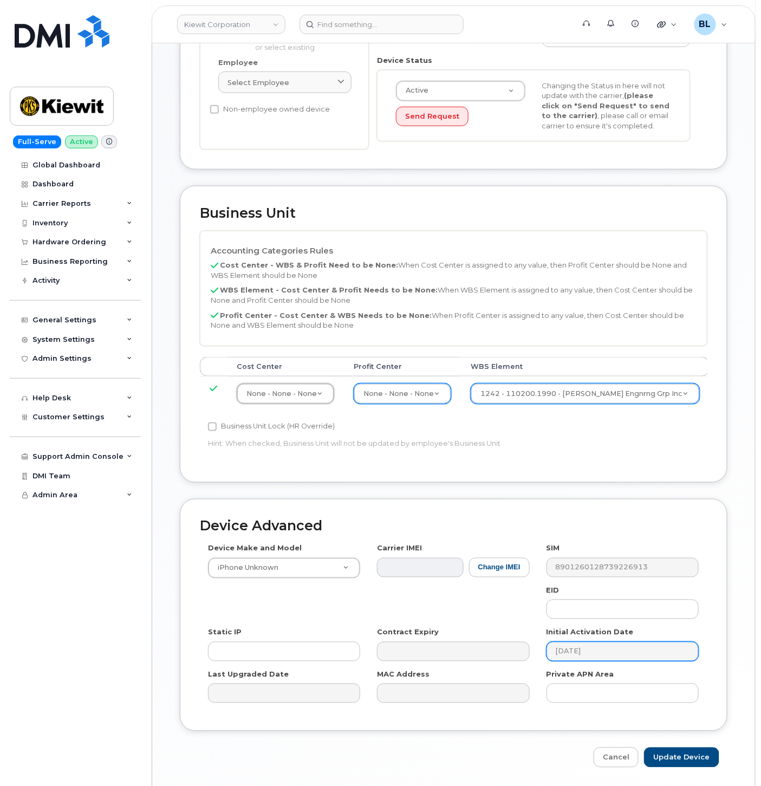
scroll to position [294, 0]
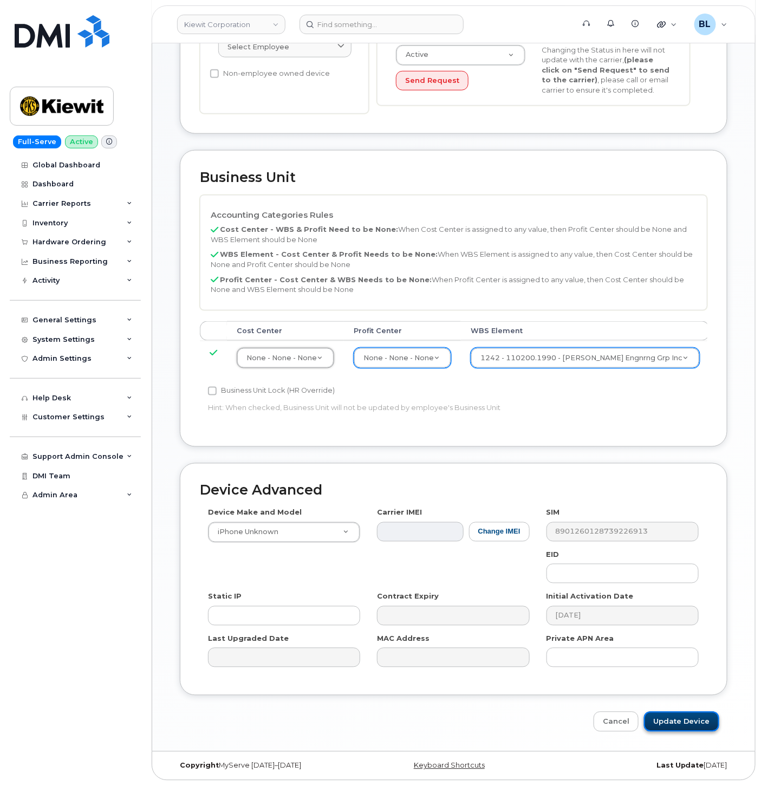
click at [696, 723] on input "Update Device" at bounding box center [681, 722] width 75 height 20
type input "Saving..."
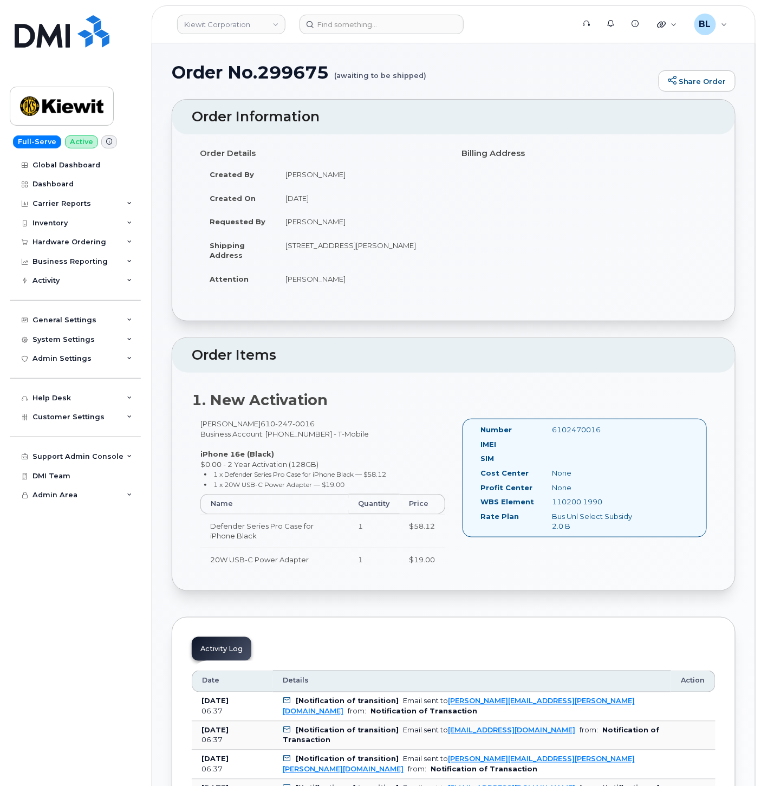
click at [535, 318] on div "Order Details Created By Nicholas Capella Created On September 2, 2025 Requeste…" at bounding box center [453, 227] width 563 height 186
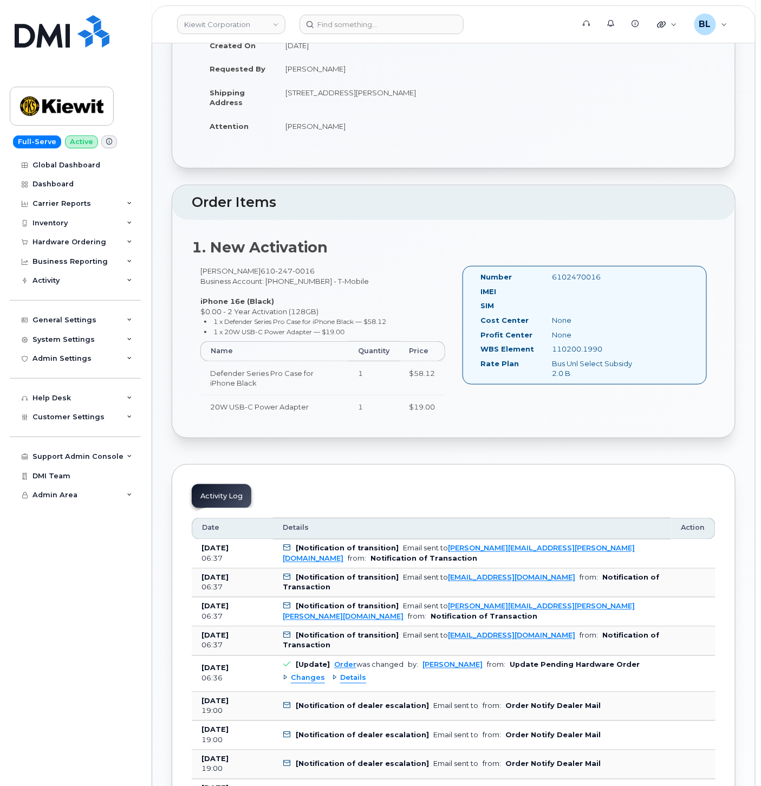
scroll to position [160, 0]
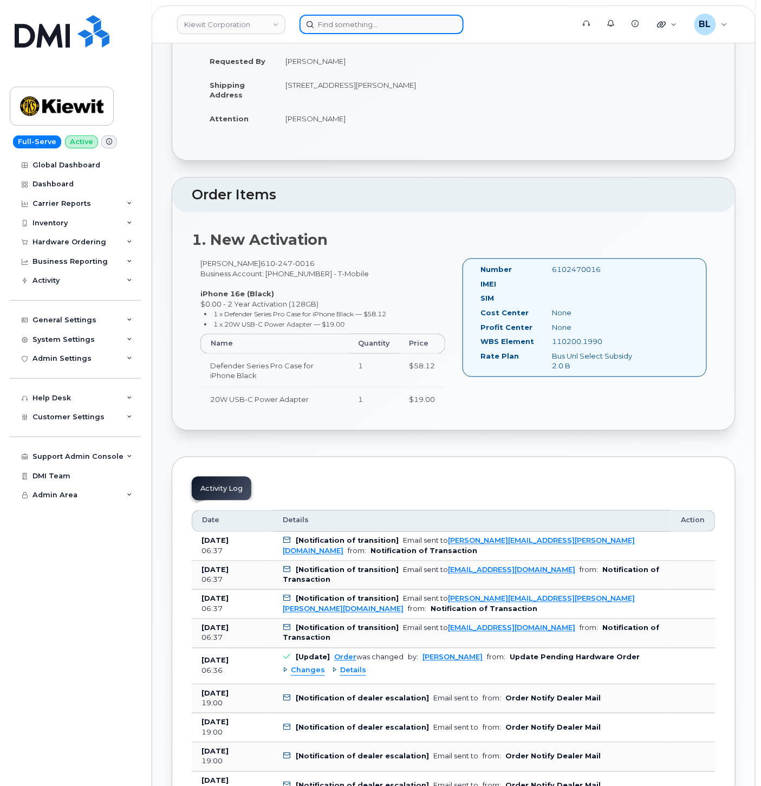
click at [343, 22] on input at bounding box center [382, 25] width 164 height 20
paste input "[PERSON_NAME]"
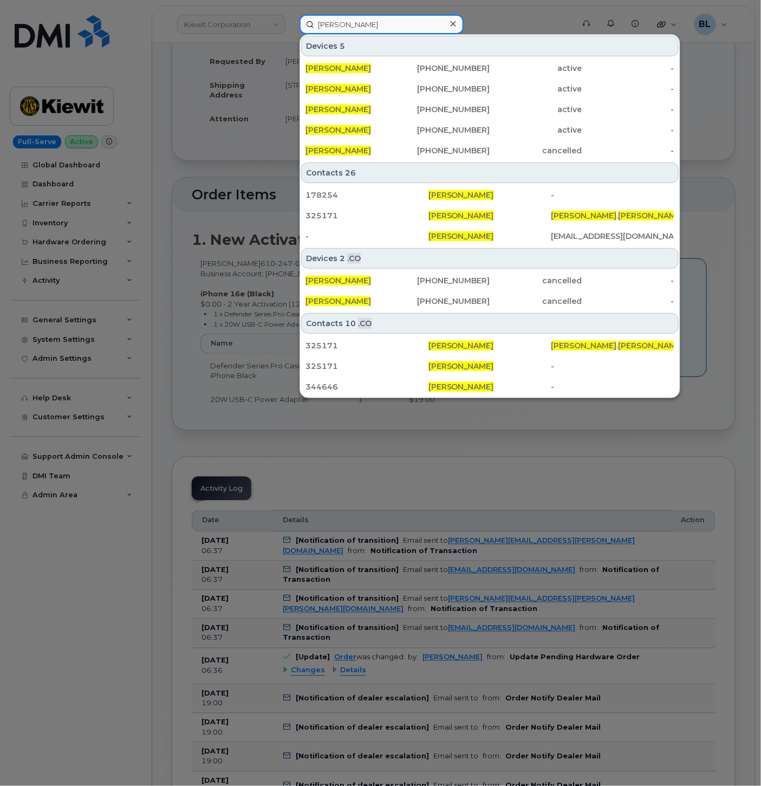
type input "[PERSON_NAME]"
click at [535, 480] on div at bounding box center [380, 393] width 761 height 786
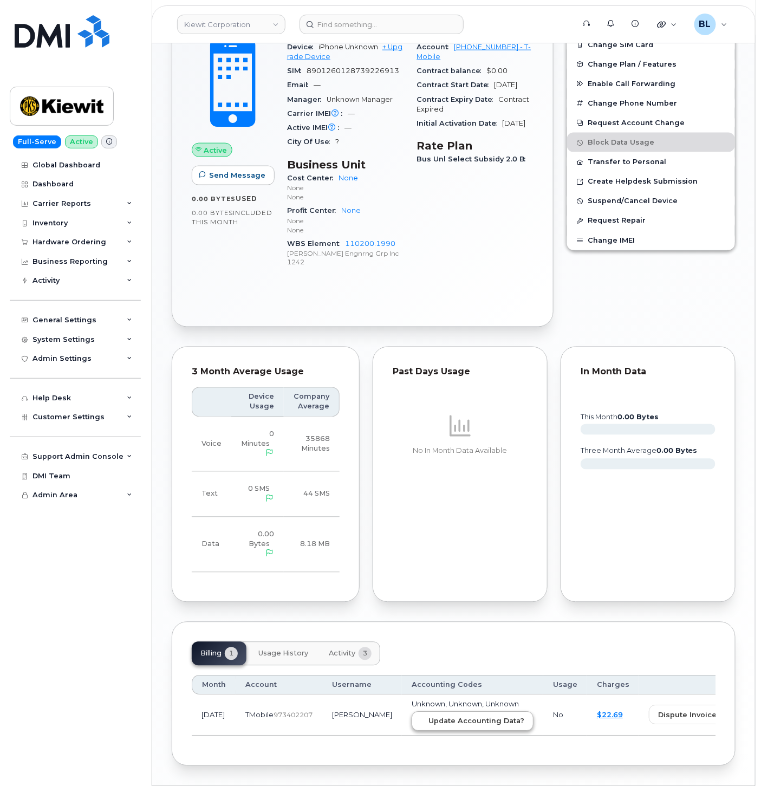
scroll to position [439, 0]
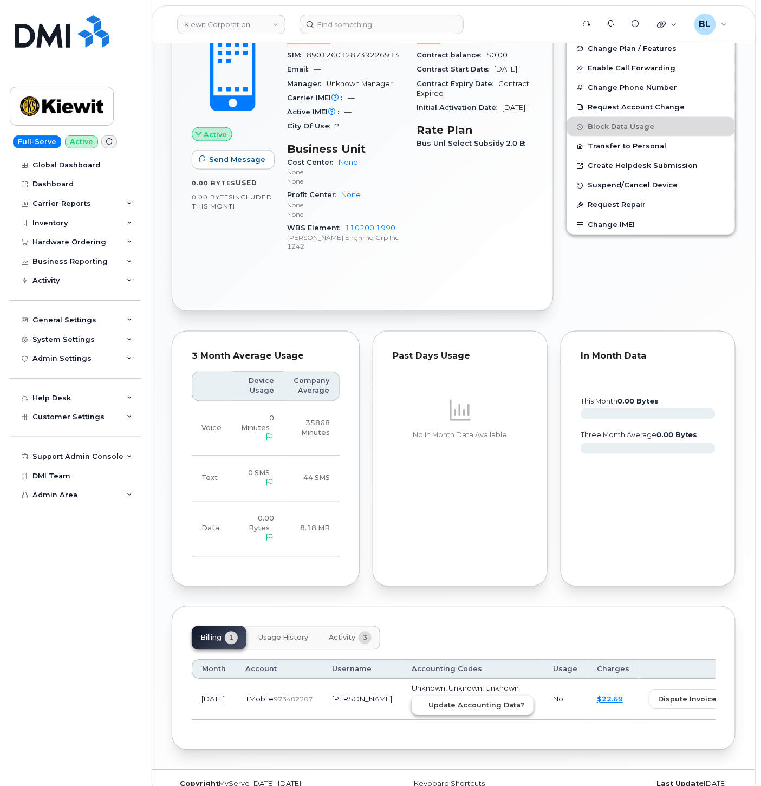
click at [429, 701] on span "Update Accounting Data?" at bounding box center [477, 706] width 96 height 10
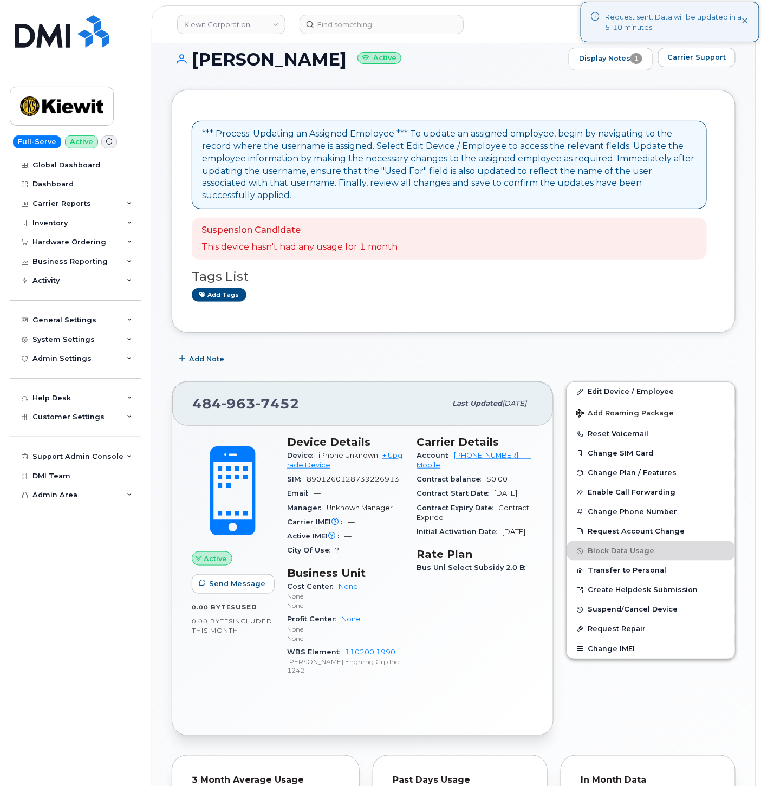
scroll to position [0, 0]
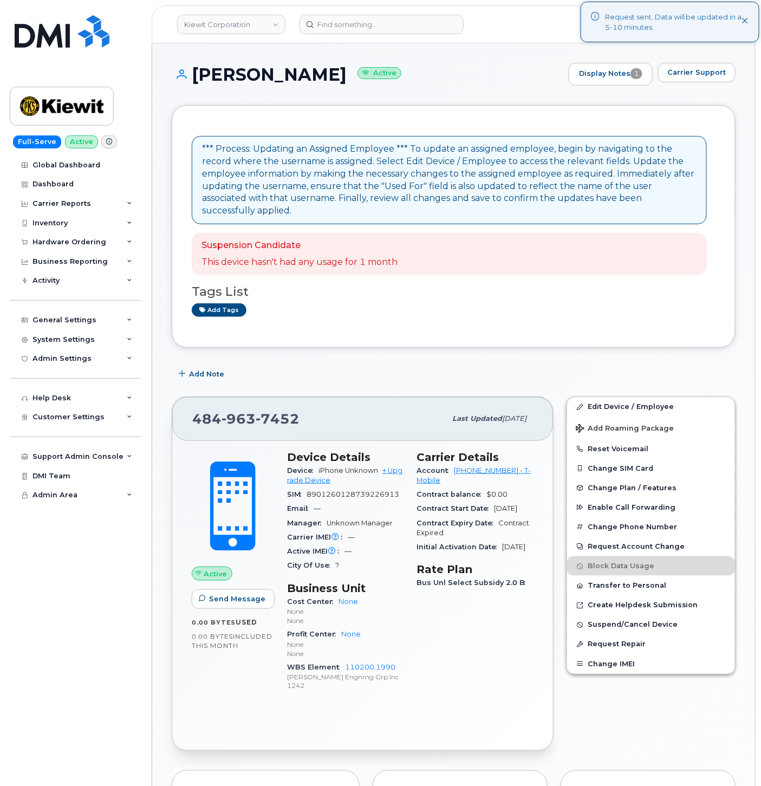
drag, startPoint x: 183, startPoint y: 69, endPoint x: 335, endPoint y: 82, distance: 152.8
click at [335, 82] on h1 "[PERSON_NAME] Active" at bounding box center [368, 74] width 392 height 19
copy h1 "[PERSON_NAME]"
click at [262, 412] on span "7452" at bounding box center [278, 419] width 44 height 16
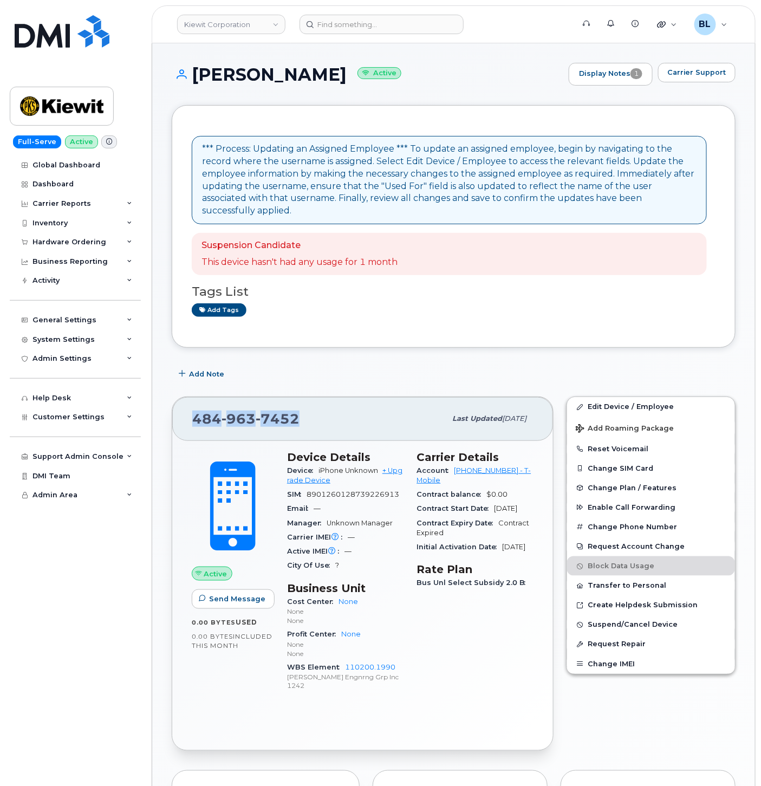
click at [262, 412] on span "7452" at bounding box center [278, 419] width 44 height 16
copy span "[PHONE_NUMBER]"
click at [274, 411] on span "7452" at bounding box center [278, 419] width 44 height 16
click at [229, 411] on span "963" at bounding box center [239, 419] width 34 height 16
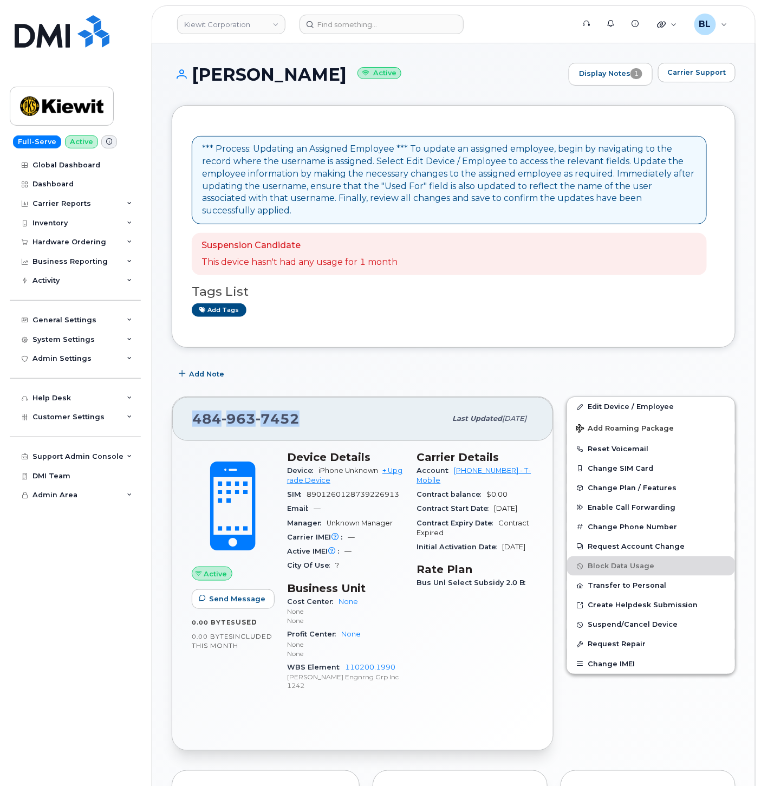
copy span "[PHONE_NUMBER]"
drag, startPoint x: 191, startPoint y: 72, endPoint x: 344, endPoint y: 72, distance: 152.8
click at [344, 72] on h1 "[PERSON_NAME] Active" at bounding box center [368, 74] width 392 height 19
copy h1 "[PERSON_NAME]"
click at [444, 323] on div "*** Process: Updating an Assigned Employee *** To update an assigned employee, …" at bounding box center [454, 226] width 564 height 243
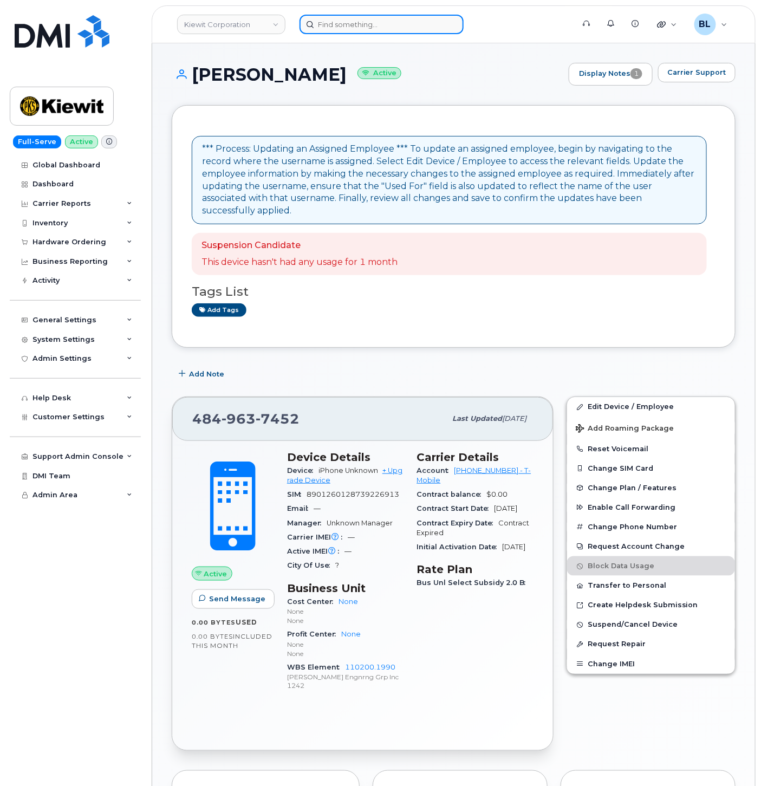
click at [371, 22] on input at bounding box center [382, 25] width 164 height 20
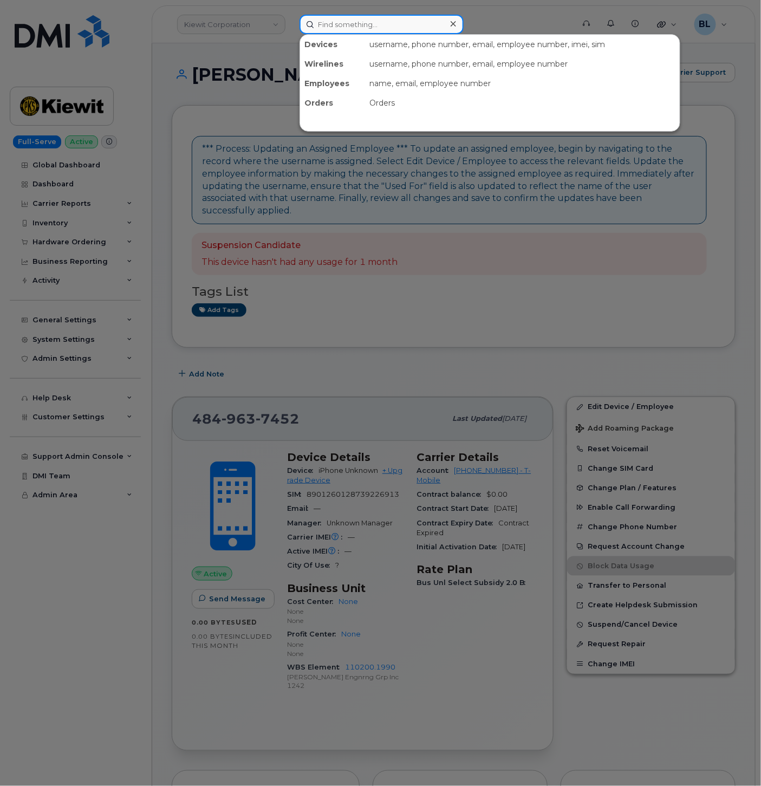
paste input "6624912908"
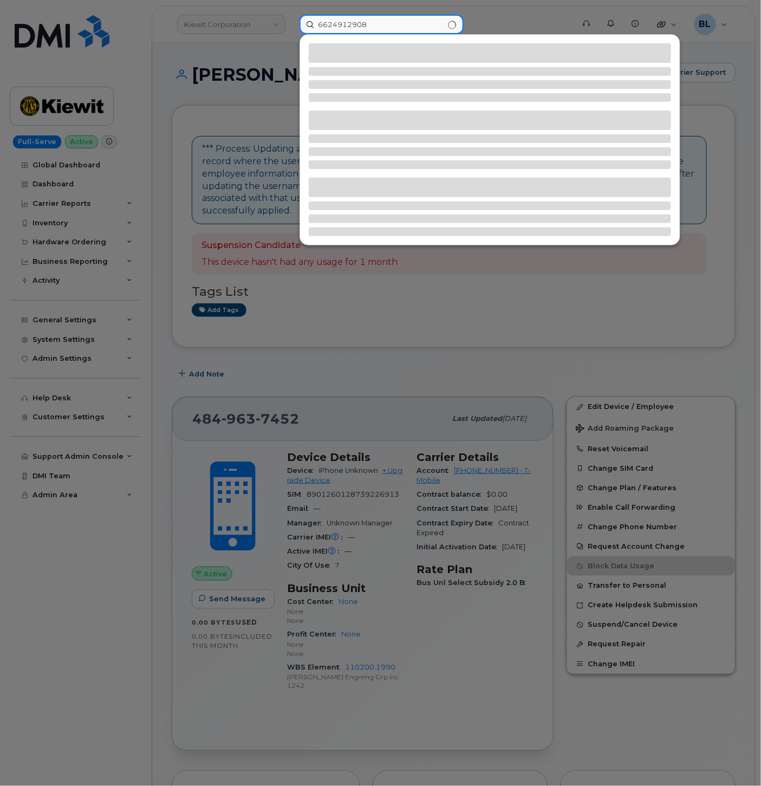
type input "6624912908"
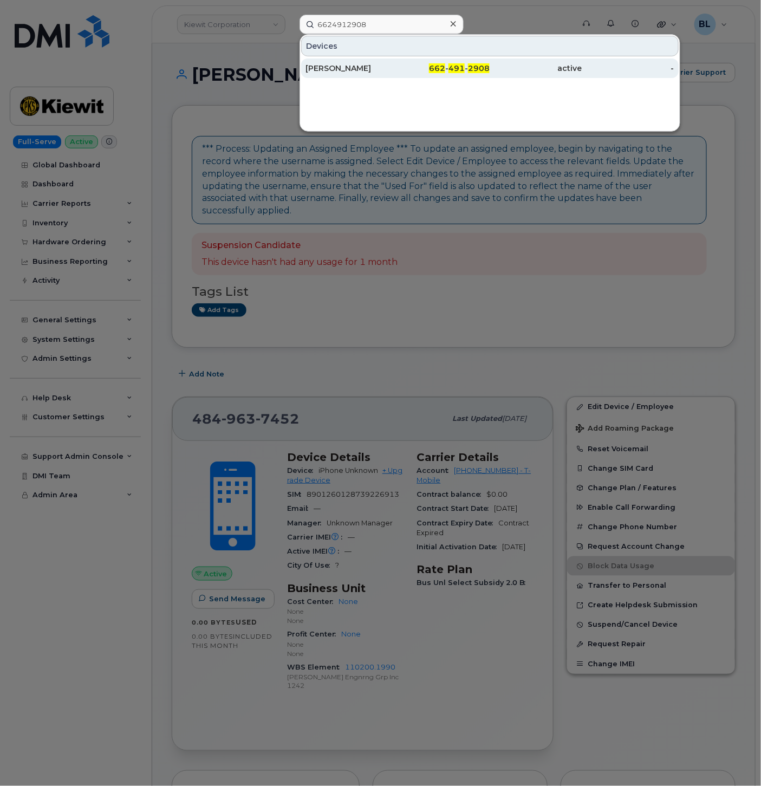
drag, startPoint x: 504, startPoint y: 89, endPoint x: 509, endPoint y: 72, distance: 18.2
click at [504, 89] on div "Devices Kiewit 662 - 491 - 2908 active -" at bounding box center [490, 83] width 381 height 98
click at [509, 72] on div "active" at bounding box center [536, 68] width 92 height 11
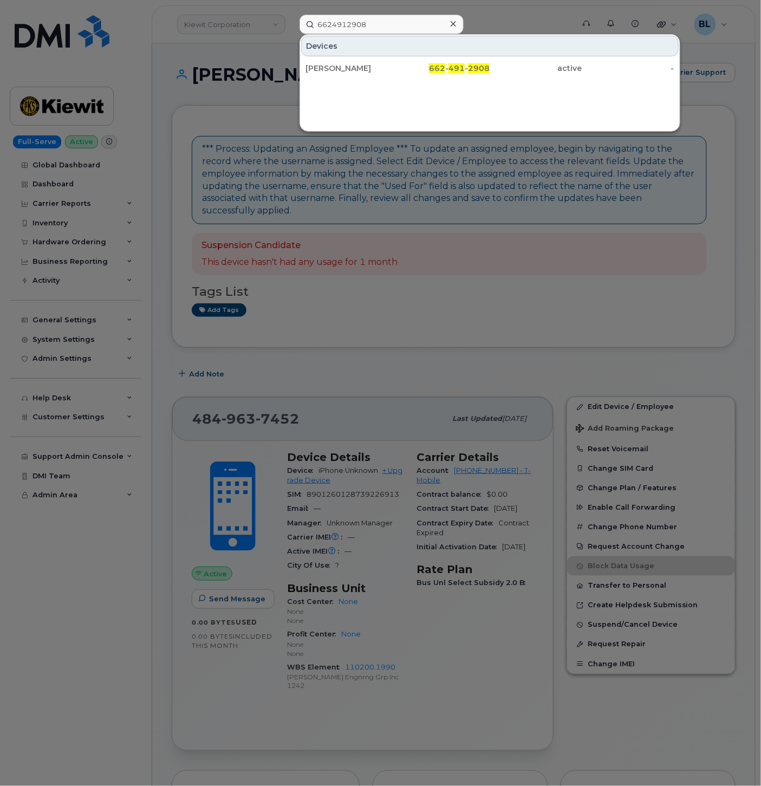
click at [502, 57] on div "Kiewit 662 - 491 - 2908 active -" at bounding box center [490, 68] width 380 height 22
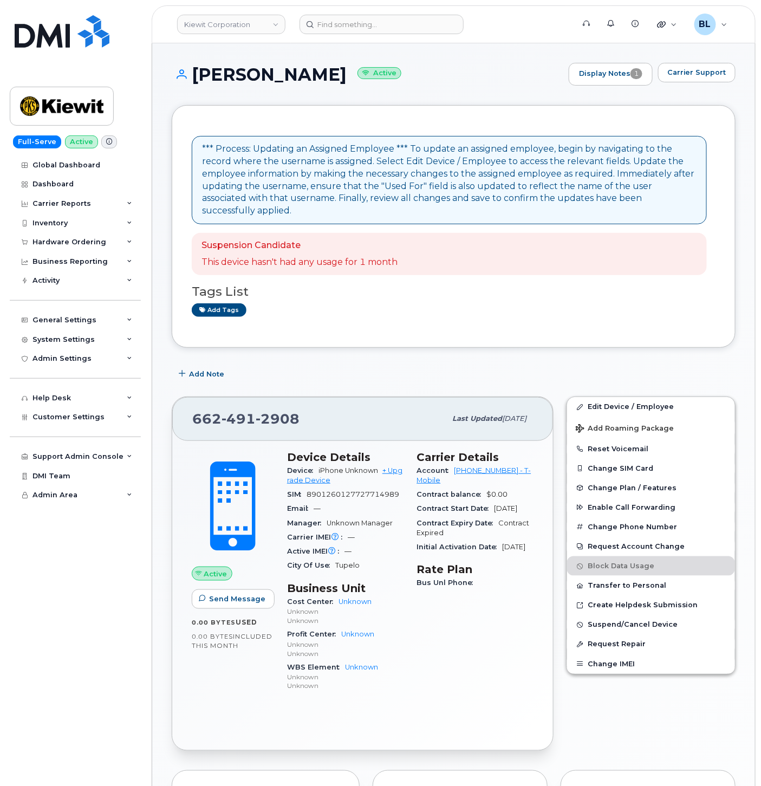
click at [495, 370] on div "Add Note" at bounding box center [454, 374] width 564 height 20
click at [651, 397] on link "Edit Device / Employee" at bounding box center [651, 407] width 168 height 20
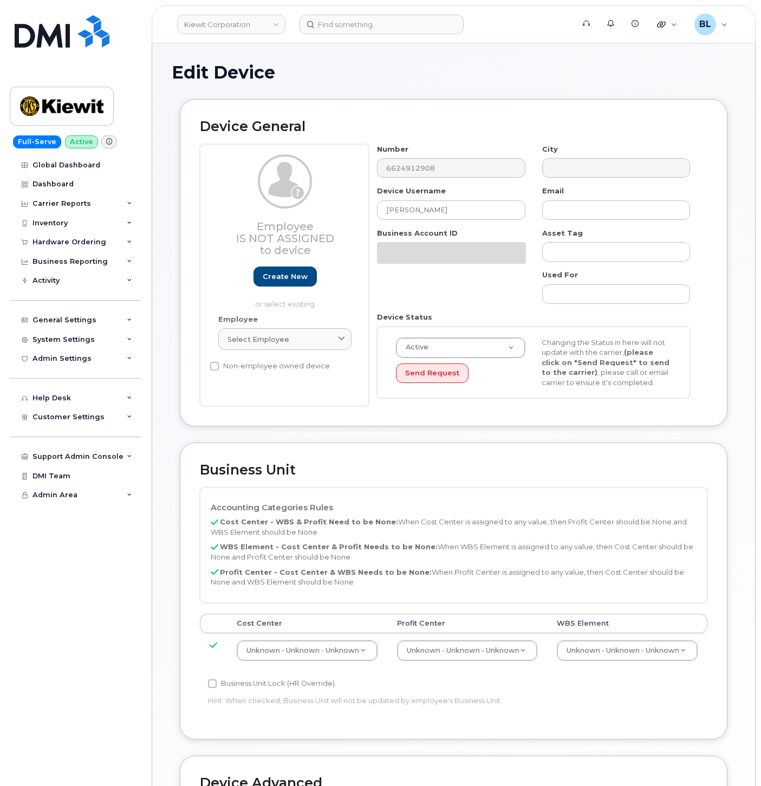
select select "29584743"
paste input "106004.2262"
type input "106004.2262"
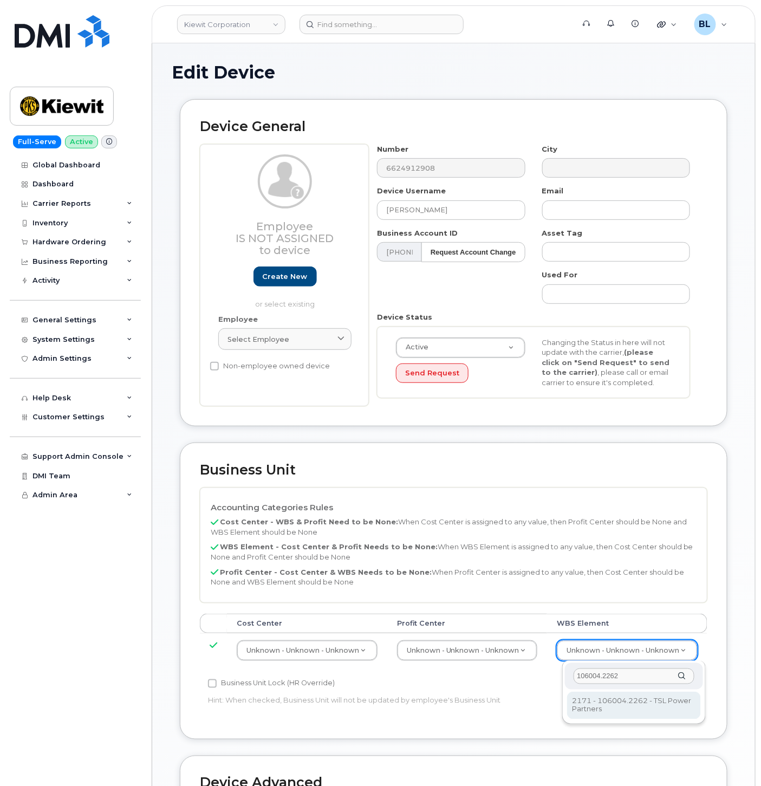
type input "106004.2262"
type input "30249370"
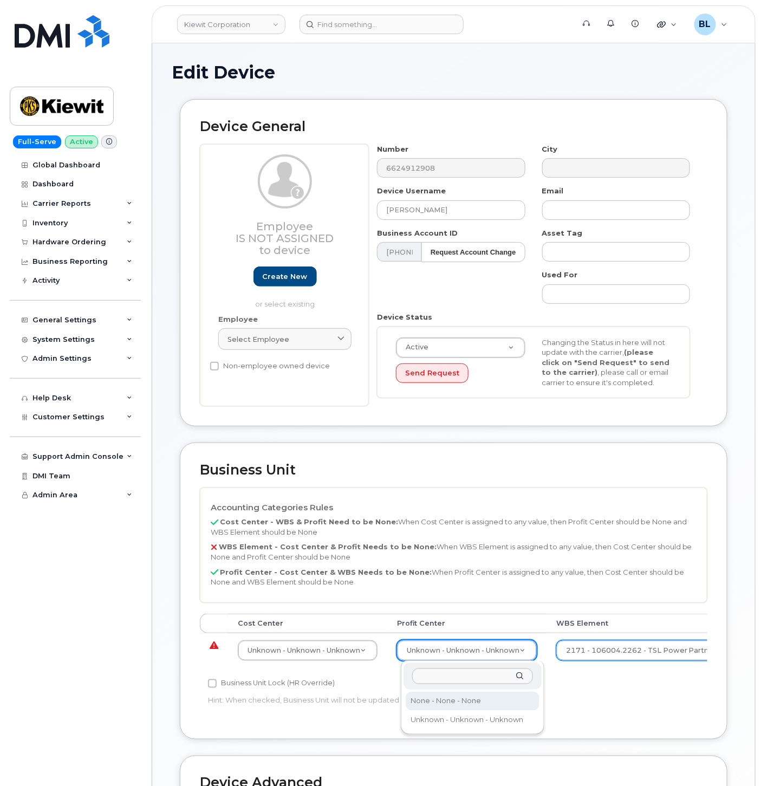
select select "29629357"
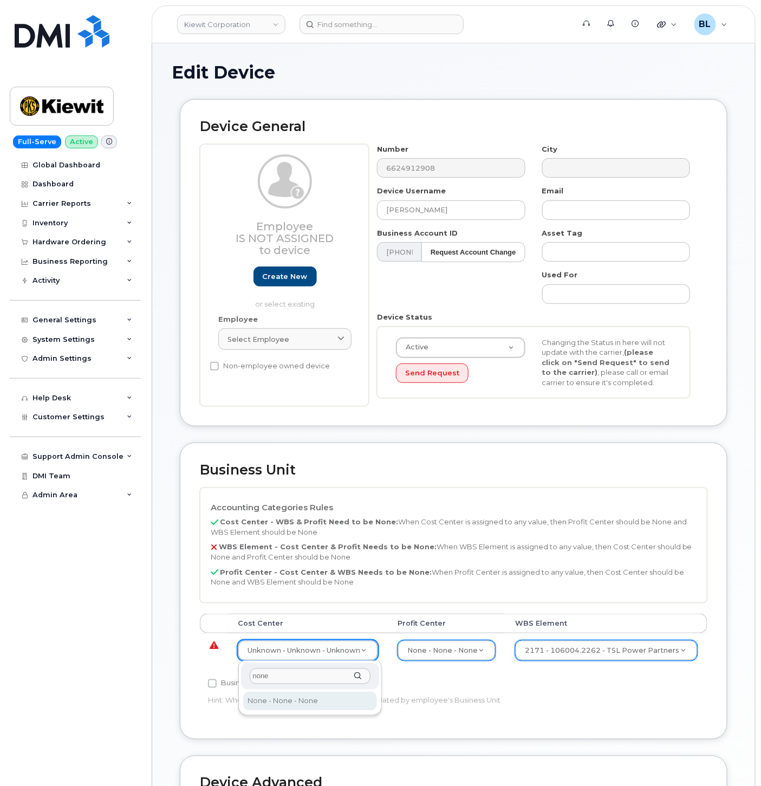
type input "none"
type input "29629358"
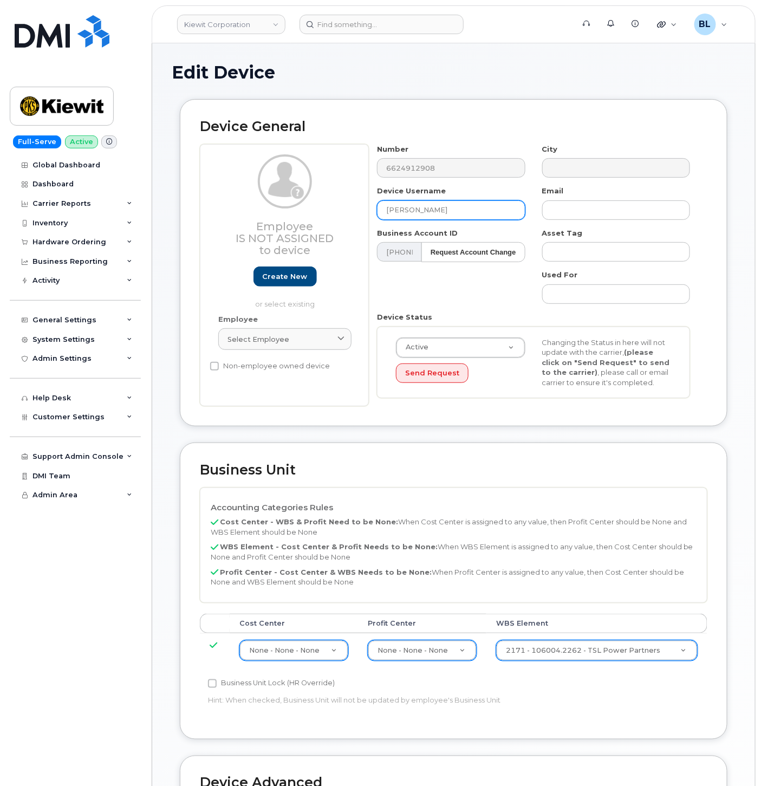
drag, startPoint x: 452, startPoint y: 205, endPoint x: 223, endPoint y: 183, distance: 230.2
click at [290, 192] on div "Employee Is not assigned to device Create new or select existing Employee Selec…" at bounding box center [454, 275] width 508 height 263
paste input "Amir Mirza"
type input "Amir Mirza"
click at [339, 316] on div "Employee Select employee Type first three symbols or more" at bounding box center [285, 337] width 150 height 46
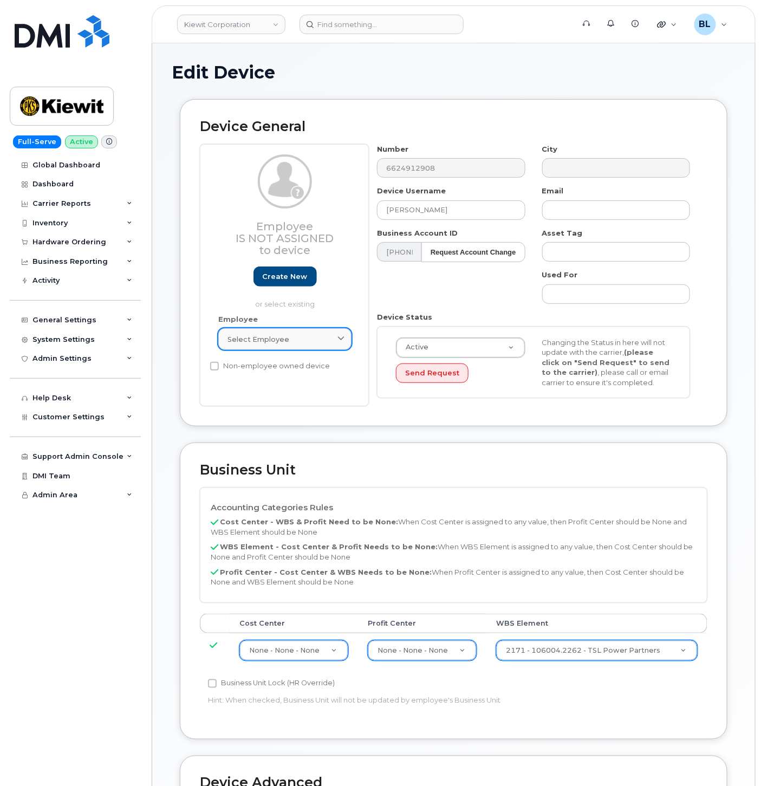
click at [338, 329] on link "Select employee" at bounding box center [284, 339] width 133 height 22
paste input "Amir Mirza"
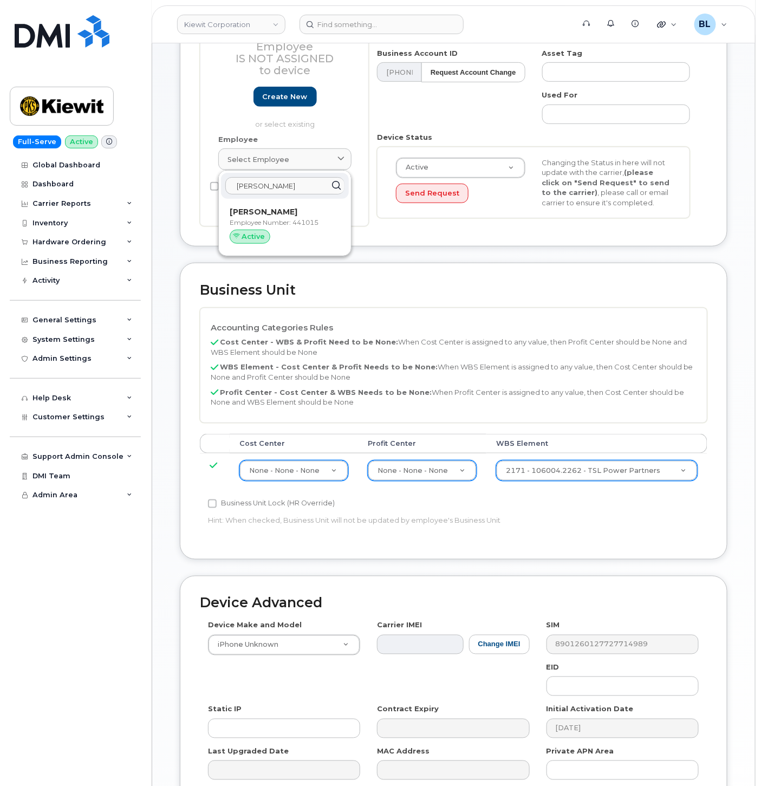
scroll to position [294, 0]
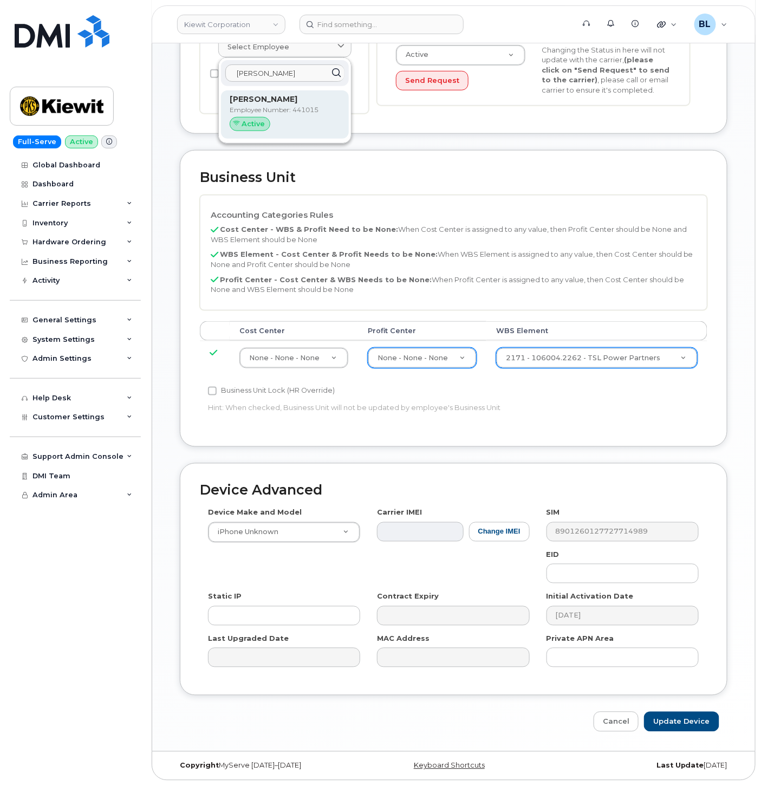
type input "Amir Mirza"
click at [281, 108] on p "Employee Number: 441015" at bounding box center [285, 110] width 111 height 10
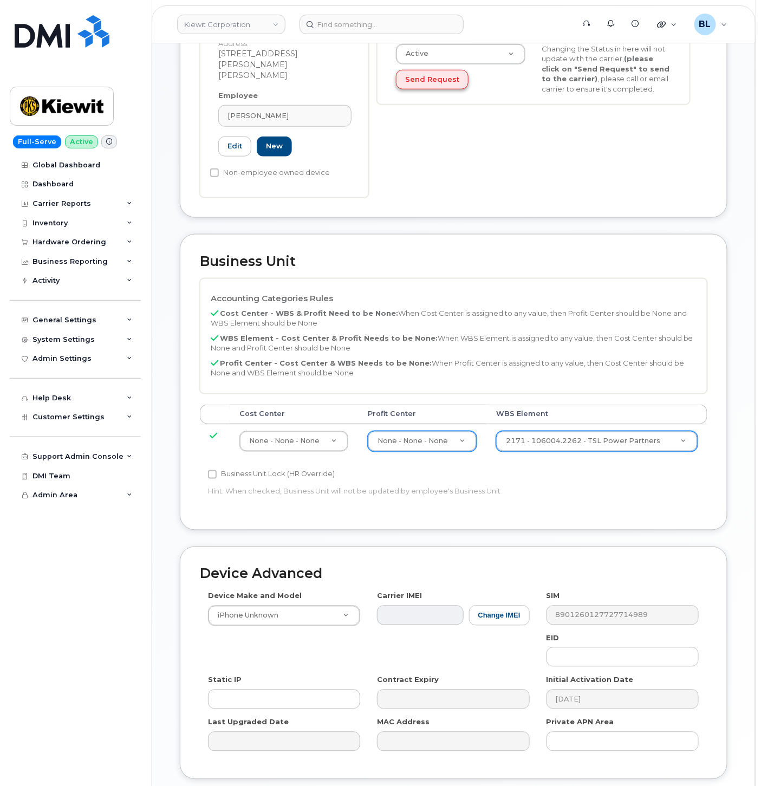
type input "441015"
type input "amir.mirza@kiewit.com"
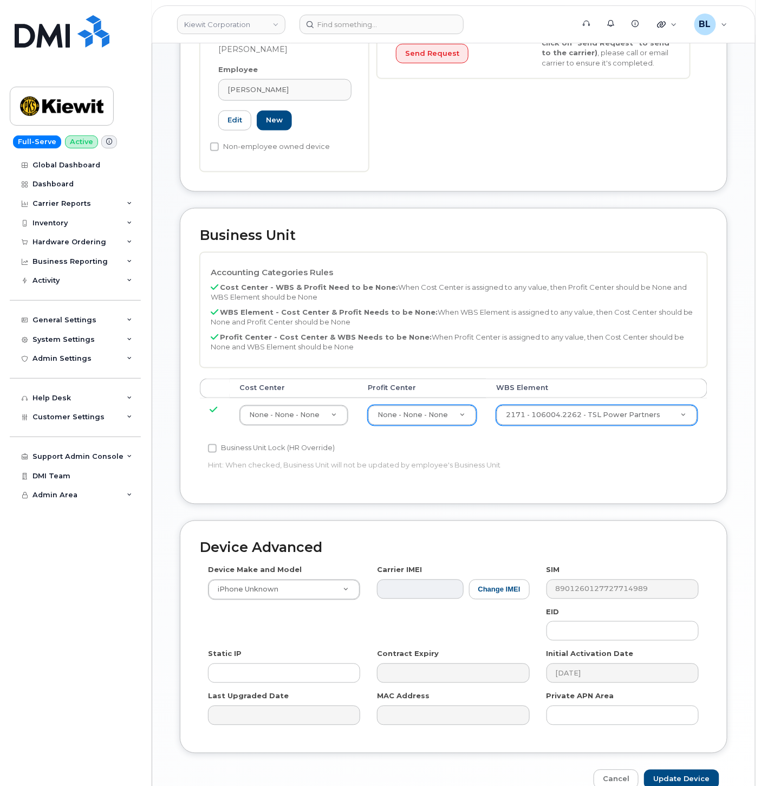
click at [291, 442] on label "Business Unit Lock (HR Override)" at bounding box center [271, 448] width 127 height 13
click at [217, 444] on input "Business Unit Lock (HR Override)" at bounding box center [212, 448] width 9 height 9
checkbox input "true"
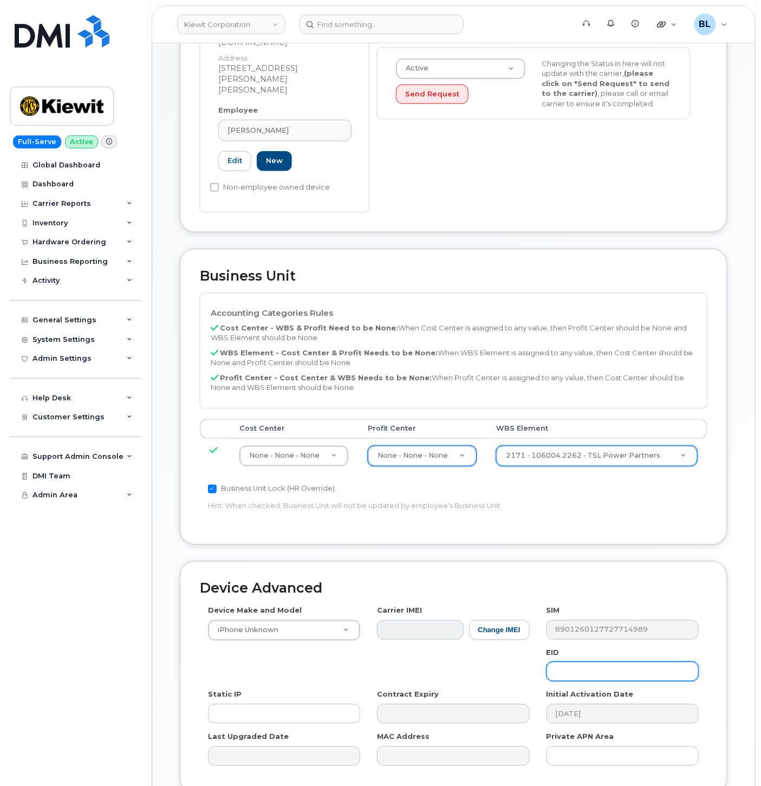
scroll to position [334, 0]
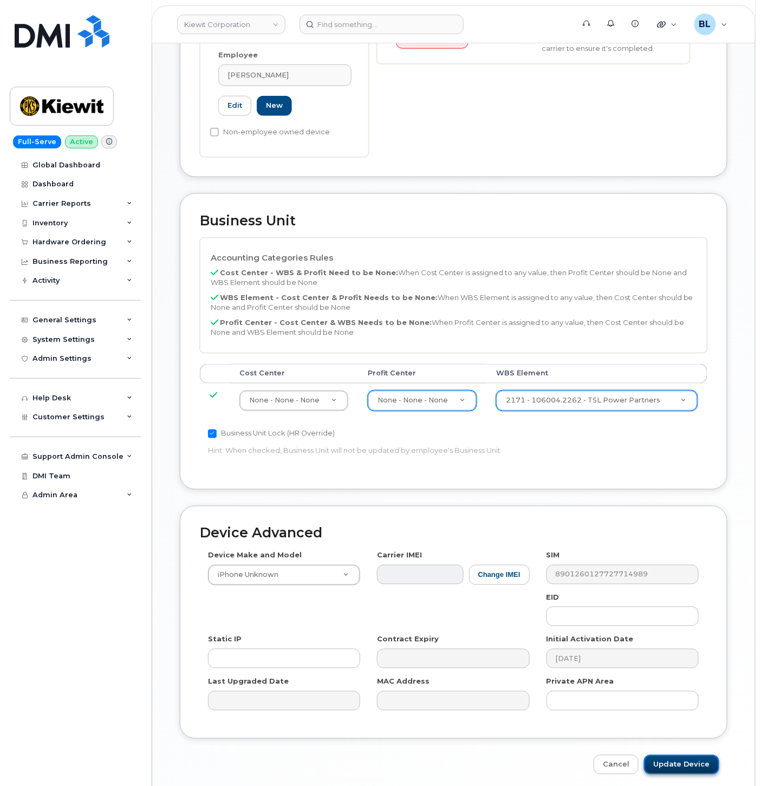
click at [716, 755] on input "Update Device" at bounding box center [681, 765] width 75 height 20
type input "Saving..."
click at [710, 755] on div "Cancel Saving..." at bounding box center [454, 765] width 548 height 20
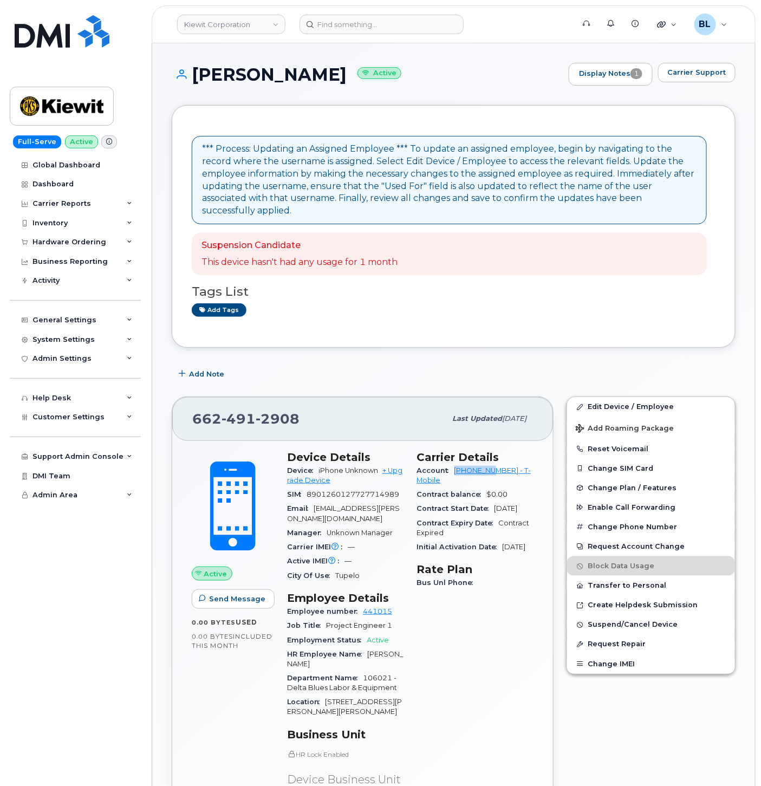
drag, startPoint x: 452, startPoint y: 458, endPoint x: 496, endPoint y: 459, distance: 43.9
click at [496, 464] on div "Account 973402207 - T-Mobile" at bounding box center [475, 476] width 117 height 24
copy link "973402207"
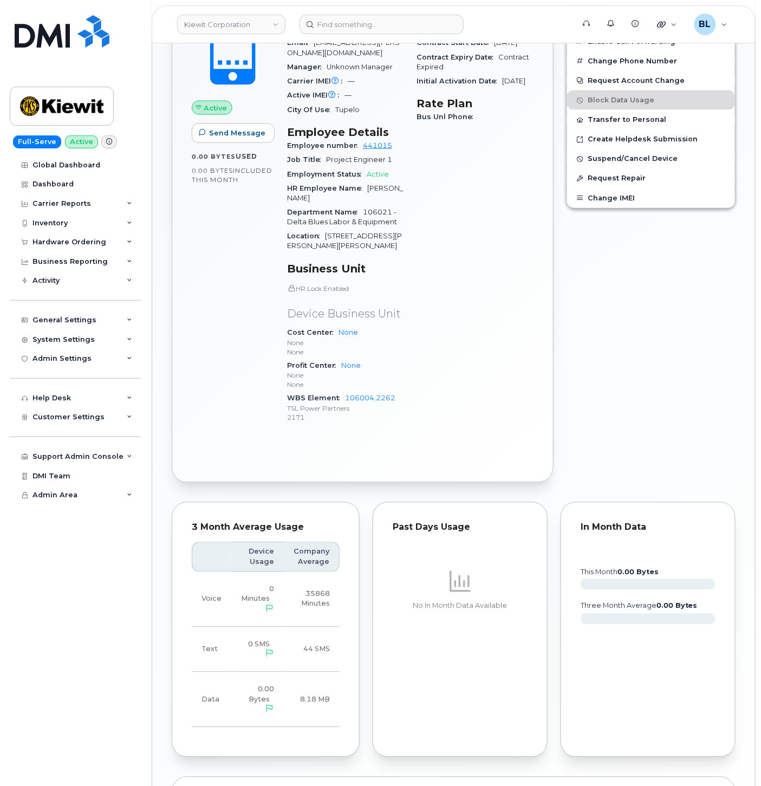
scroll to position [617, 0]
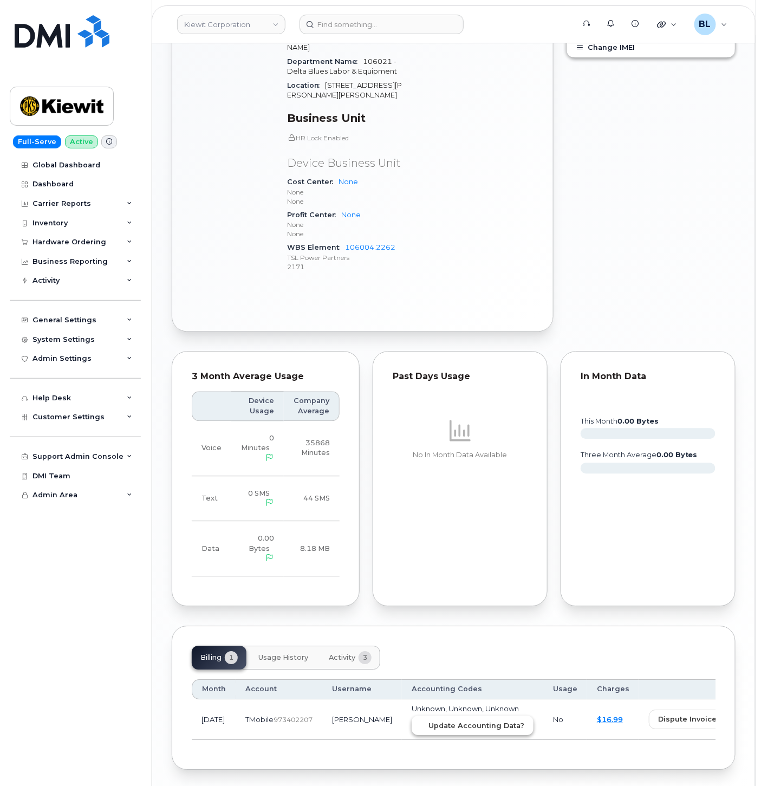
drag, startPoint x: 386, startPoint y: 681, endPoint x: 438, endPoint y: 63, distance: 620.3
click at [429, 721] on span "Update Accounting Data?" at bounding box center [477, 726] width 96 height 10
click at [339, 16] on input at bounding box center [382, 25] width 164 height 20
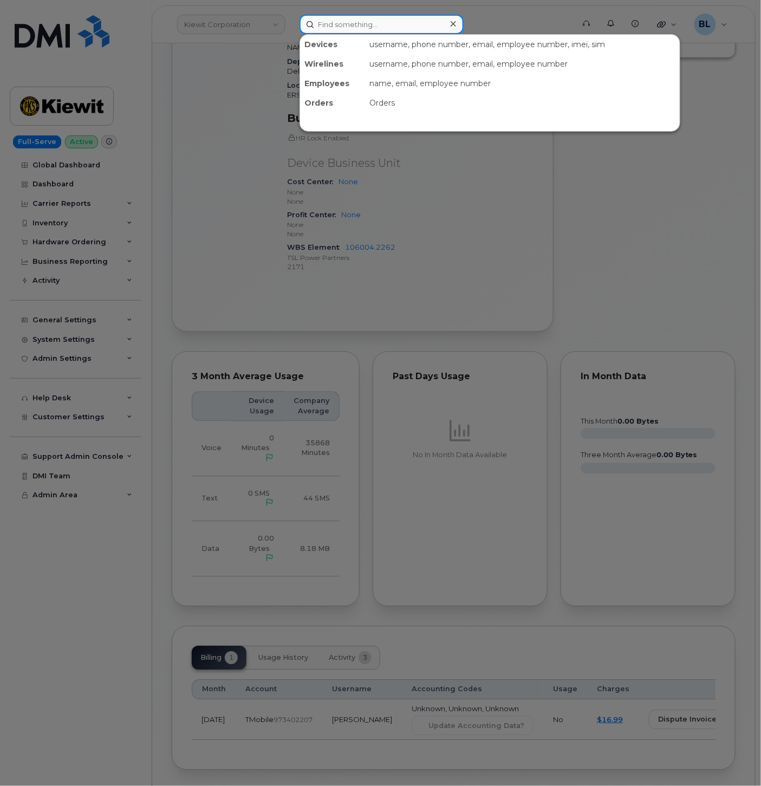
paste input "6475229741"
type input "6475229741"
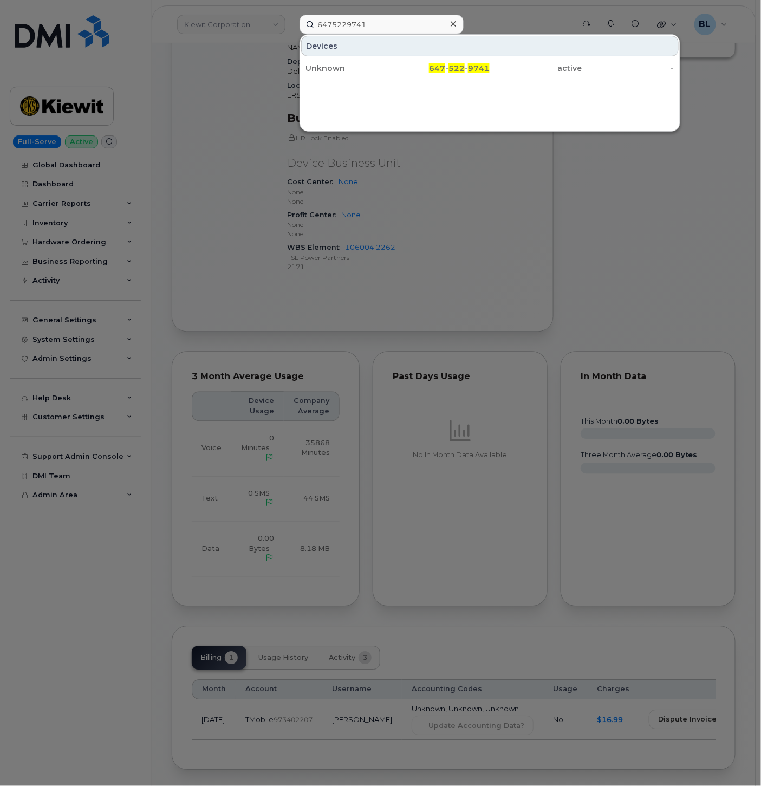
drag, startPoint x: 453, startPoint y: 66, endPoint x: 358, endPoint y: 51, distance: 95.9
click at [453, 66] on span "522" at bounding box center [457, 68] width 16 height 10
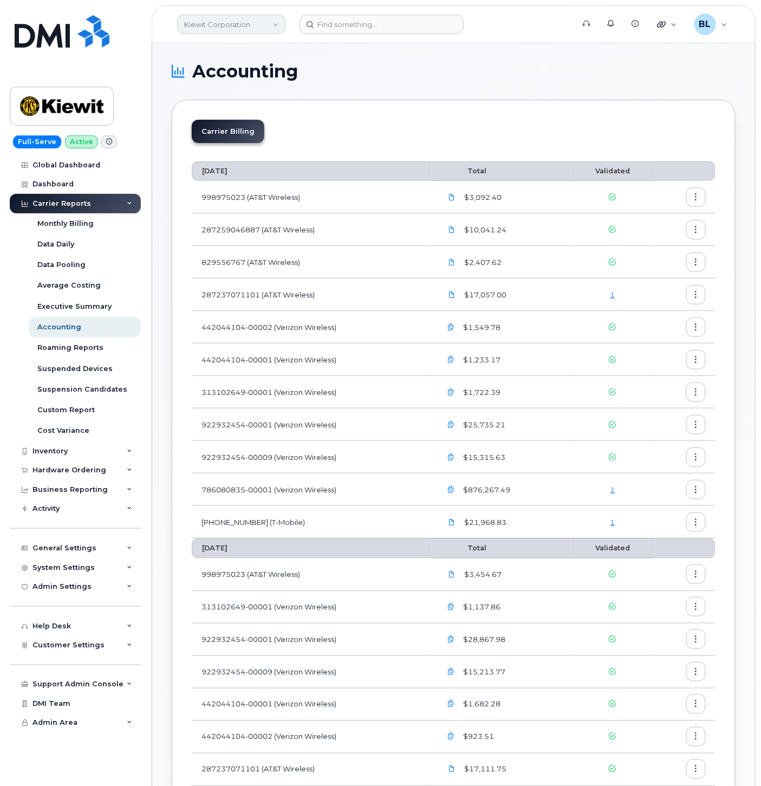
drag, startPoint x: 354, startPoint y: 79, endPoint x: 219, endPoint y: 15, distance: 149.3
click at [354, 79] on h1 "Accounting" at bounding box center [451, 71] width 559 height 17
click at [219, 15] on link "Kiewit Corporation" at bounding box center [231, 25] width 108 height 20
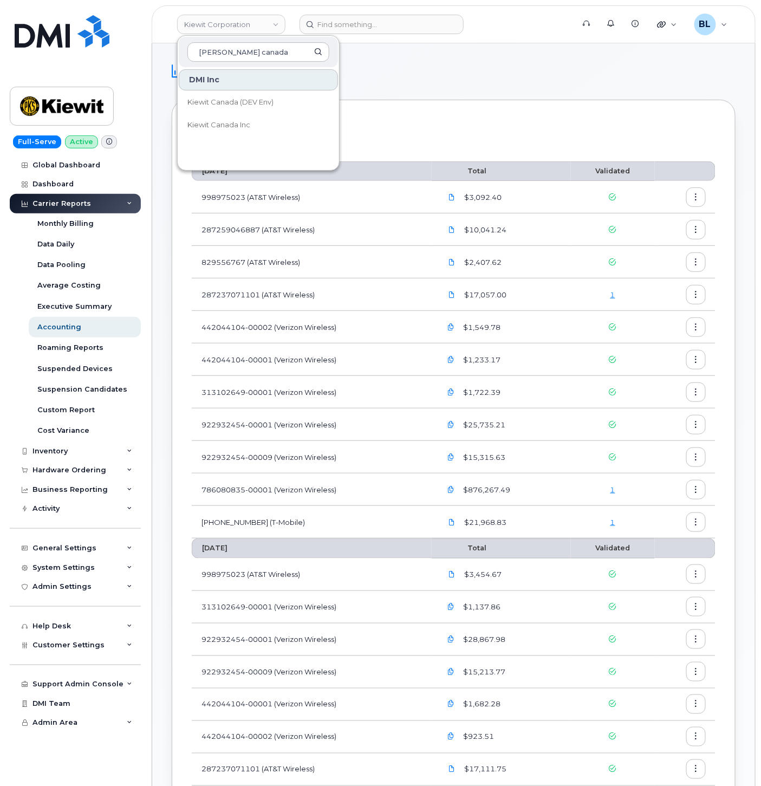
type input "[PERSON_NAME] canada"
click at [256, 126] on link "Kiewit Canada Inc" at bounding box center [258, 125] width 159 height 22
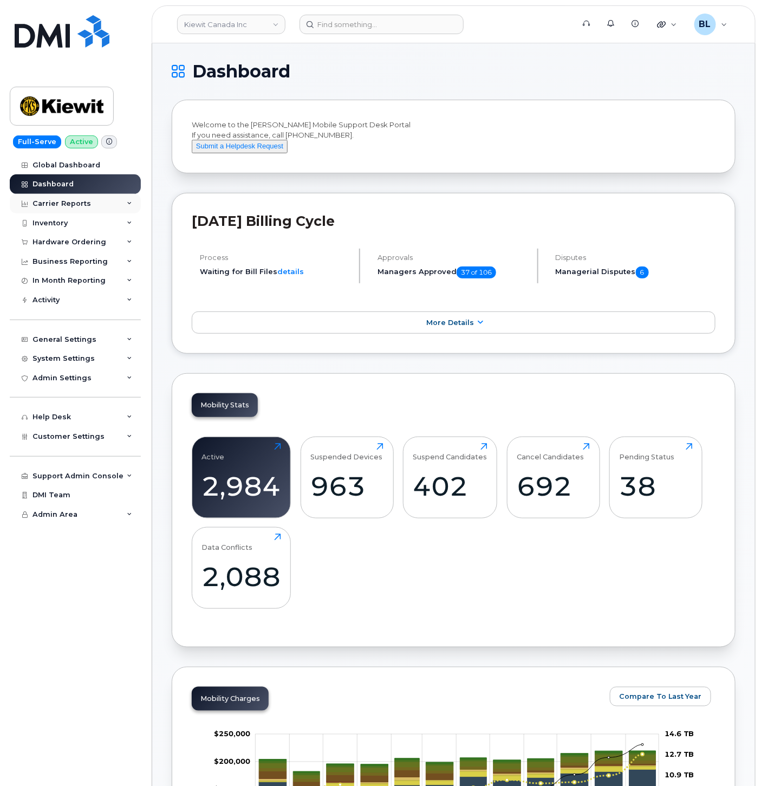
drag, startPoint x: 90, startPoint y: 202, endPoint x: 89, endPoint y: 209, distance: 7.2
click at [90, 202] on div "Carrier Reports" at bounding box center [75, 204] width 131 height 20
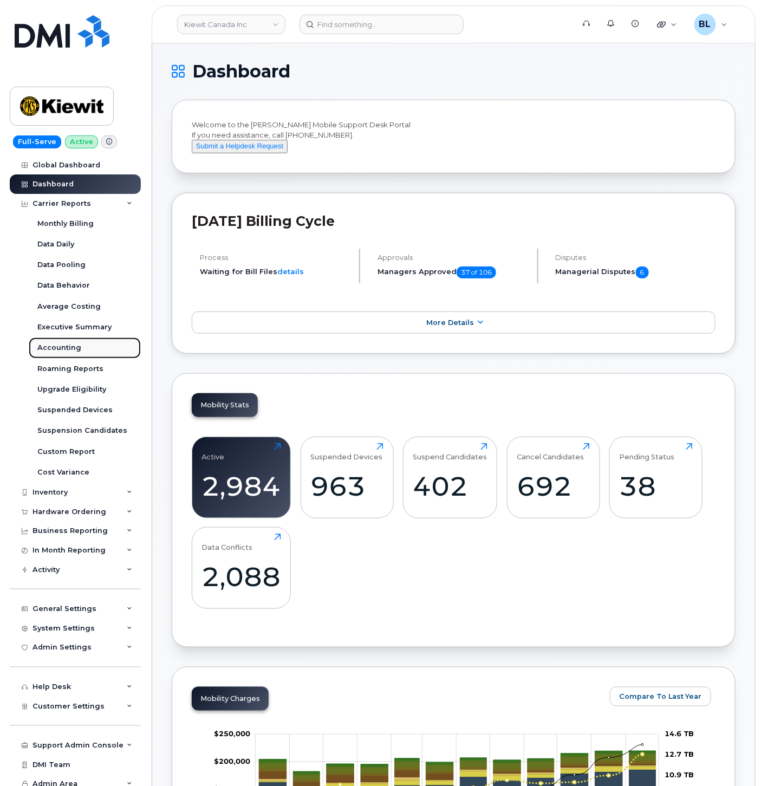
click at [66, 349] on div "Accounting" at bounding box center [59, 348] width 44 height 10
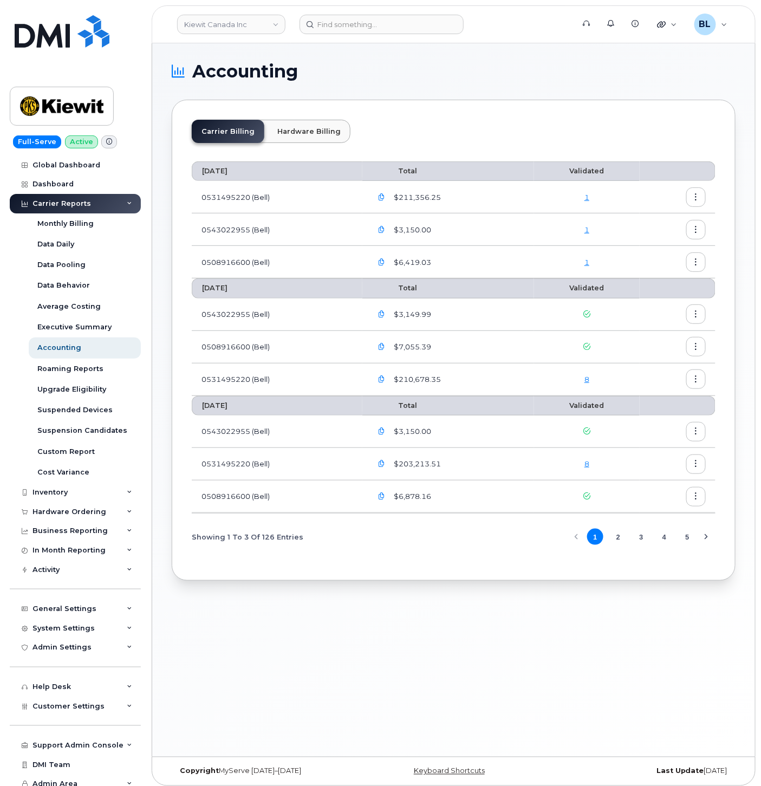
click at [586, 262] on link "1" at bounding box center [587, 262] width 5 height 9
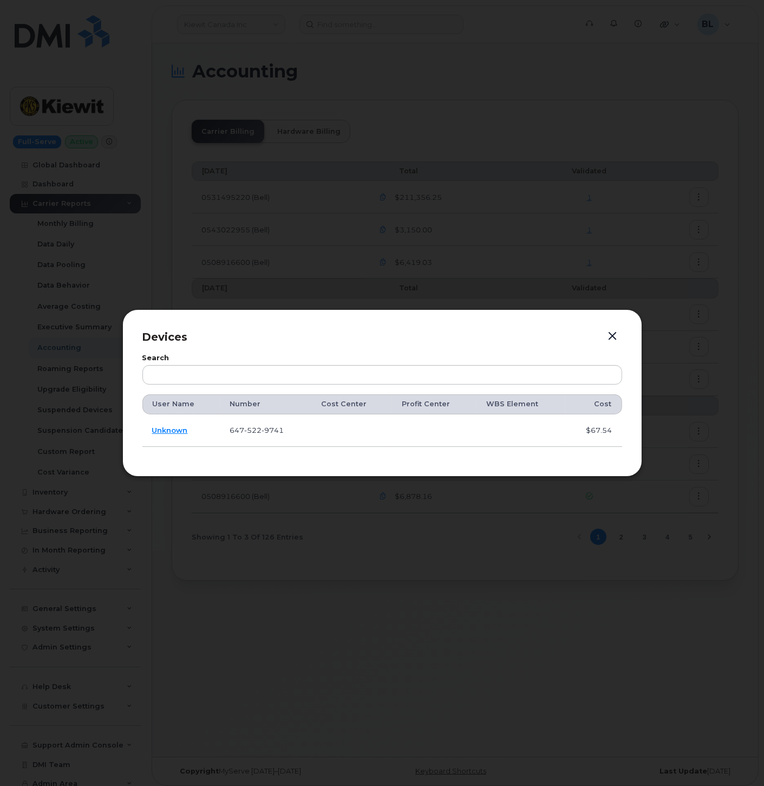
click at [256, 418] on td "[PHONE_NUMBER]" at bounding box center [266, 430] width 92 height 33
click at [258, 418] on td "[PHONE_NUMBER]" at bounding box center [266, 430] width 92 height 33
copy span "647 522 9741"
click at [371, 207] on div at bounding box center [382, 393] width 764 height 786
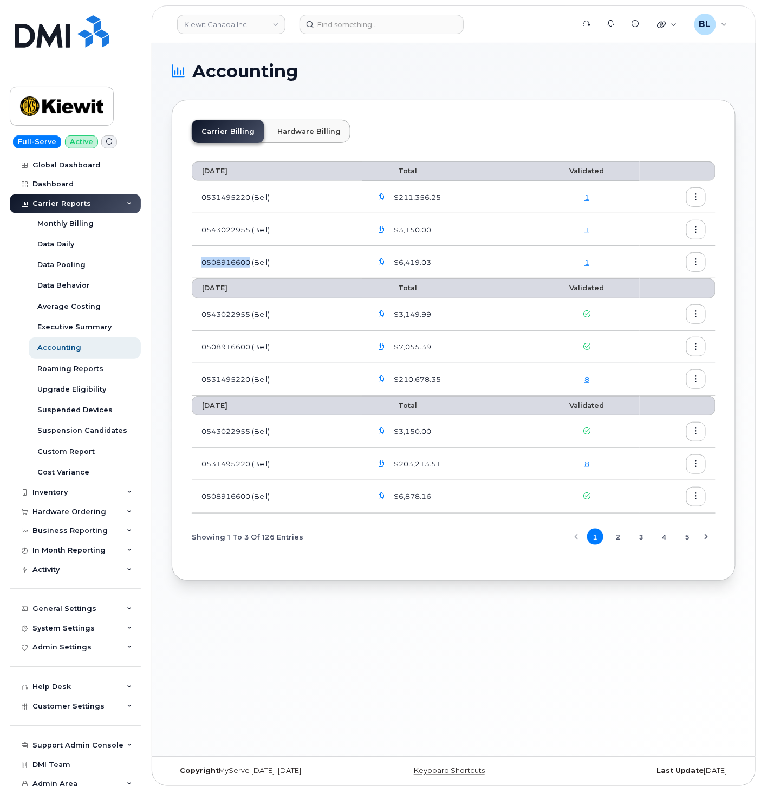
drag, startPoint x: 201, startPoint y: 263, endPoint x: 251, endPoint y: 270, distance: 50.8
click at [251, 270] on td "0508916600 (Bell)" at bounding box center [277, 262] width 171 height 33
copy td "0508916600"
click at [589, 229] on link "1" at bounding box center [587, 229] width 5 height 9
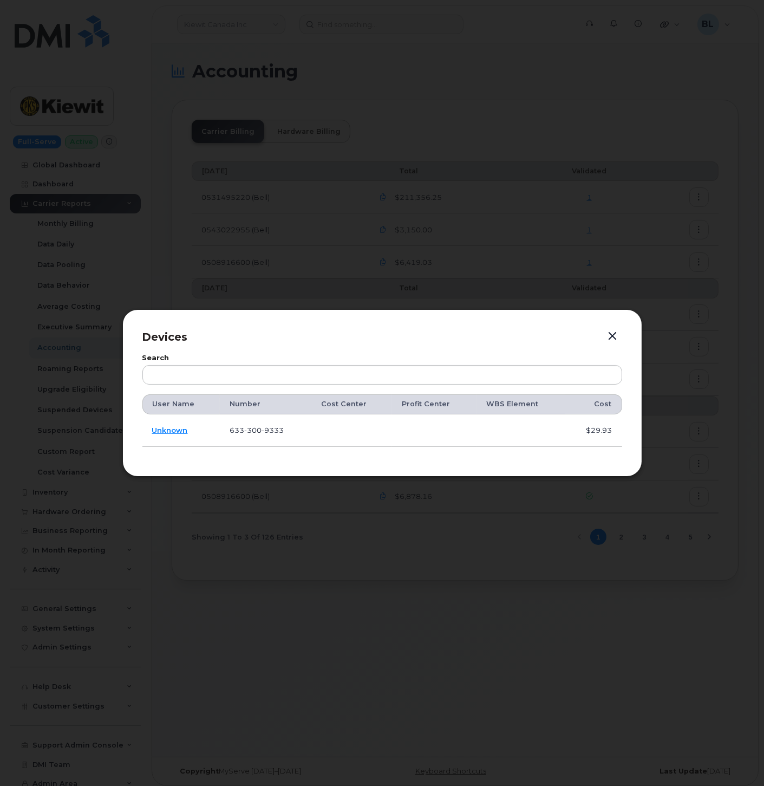
click at [249, 429] on span "300" at bounding box center [252, 430] width 17 height 9
copy span "633 300 9333"
drag, startPoint x: 290, startPoint y: 297, endPoint x: 295, endPoint y: 293, distance: 6.1
click at [294, 294] on div at bounding box center [382, 393] width 764 height 786
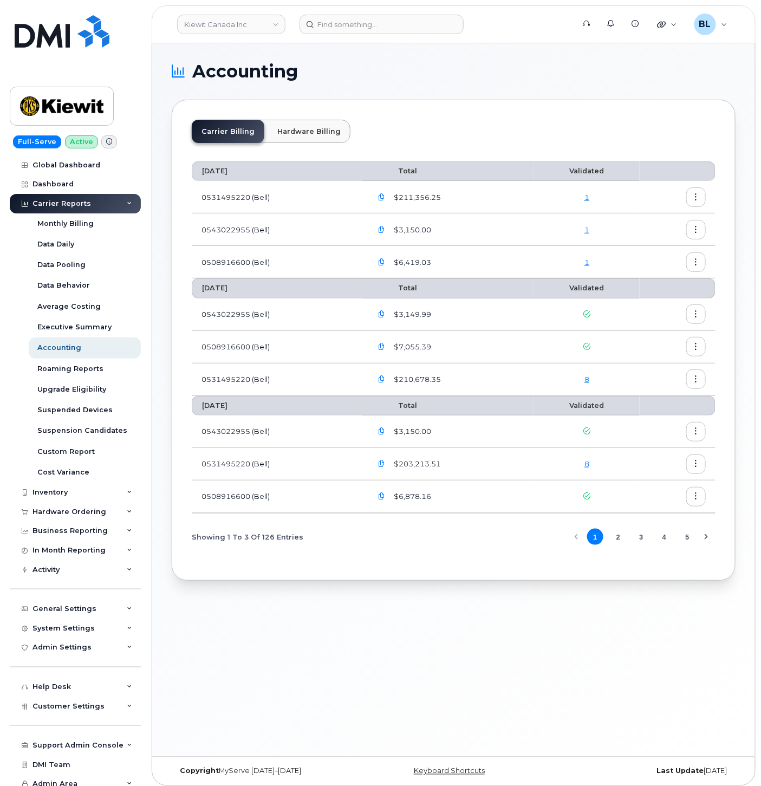
click at [583, 193] on div "1" at bounding box center [587, 197] width 86 height 10
click at [588, 199] on link "1" at bounding box center [587, 197] width 5 height 9
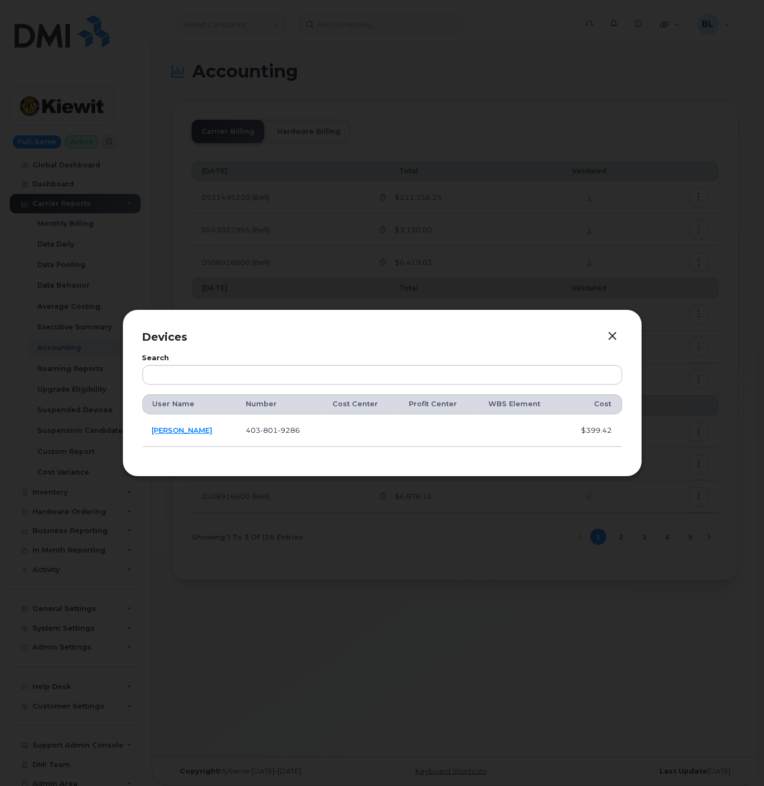
click at [261, 430] on span "801" at bounding box center [269, 430] width 17 height 9
copy span "403 801 9286"
click at [409, 245] on div at bounding box center [382, 393] width 764 height 786
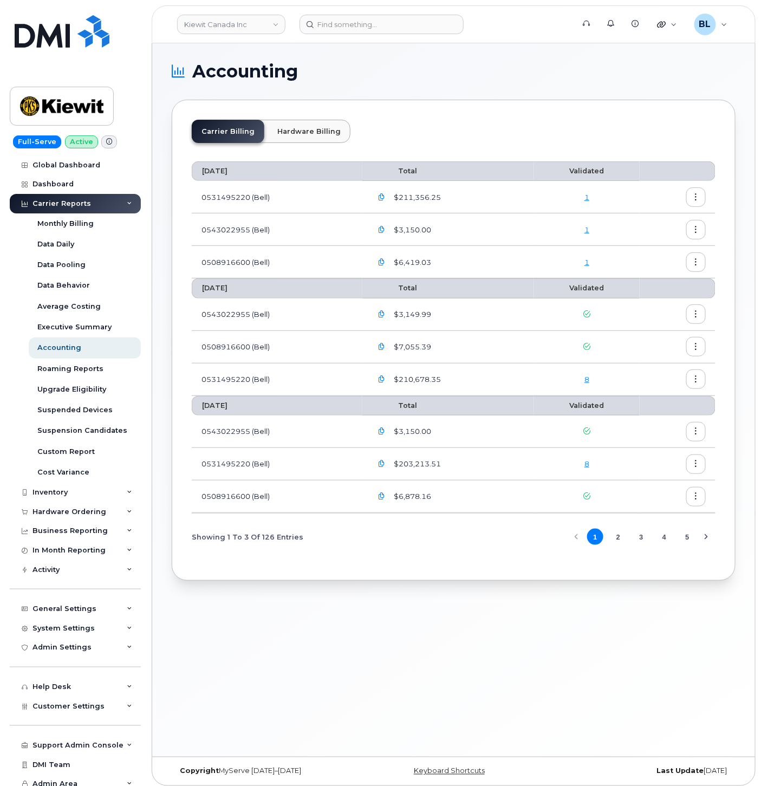
click at [204, 197] on td "0531495220 (Bell)" at bounding box center [277, 197] width 171 height 33
click at [203, 197] on td "0531495220 (Bell)" at bounding box center [277, 197] width 171 height 33
drag, startPoint x: 203, startPoint y: 197, endPoint x: 249, endPoint y: 196, distance: 46.6
click at [249, 196] on td "0531495220 (Bell)" at bounding box center [277, 197] width 171 height 33
copy td "0531495220"
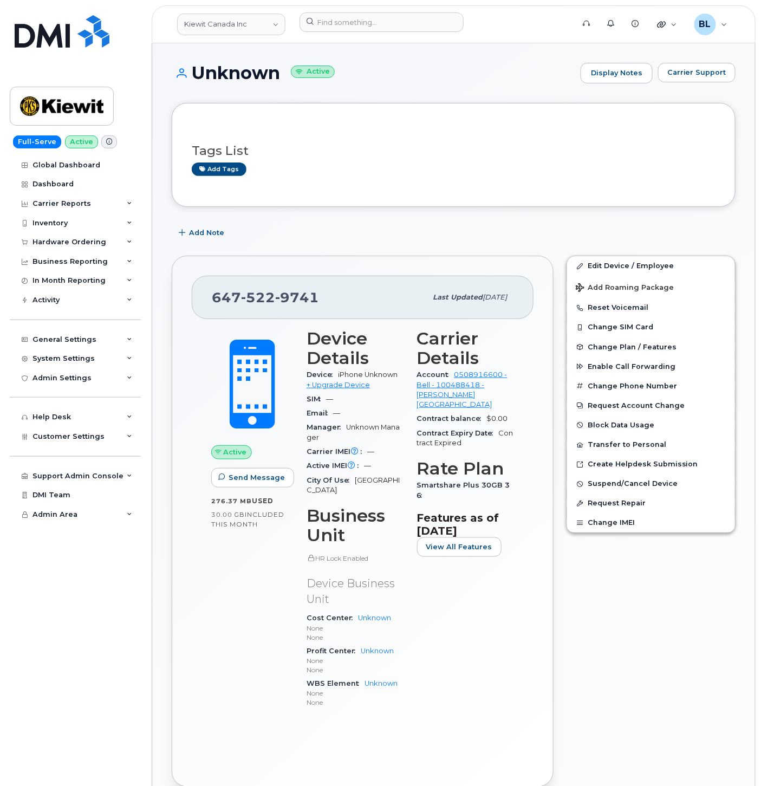
click at [257, 297] on span "522" at bounding box center [258, 297] width 34 height 16
click at [258, 297] on span "522" at bounding box center [258, 297] width 34 height 16
copy span "647 522 9741"
click at [57, 247] on div "Hardware Ordering" at bounding box center [75, 242] width 131 height 20
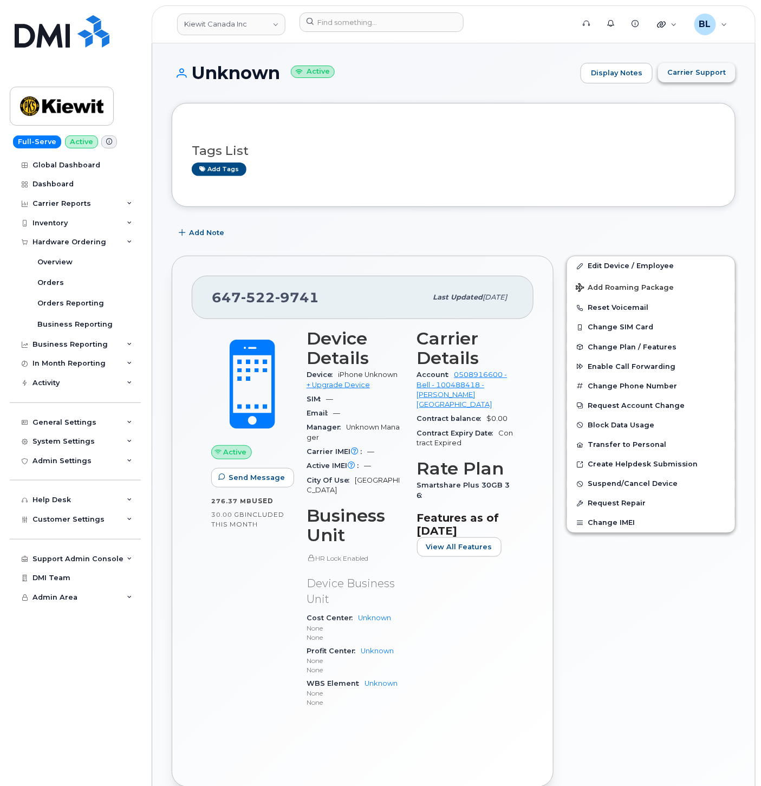
click at [697, 75] on span "Carrier Support" at bounding box center [697, 72] width 59 height 10
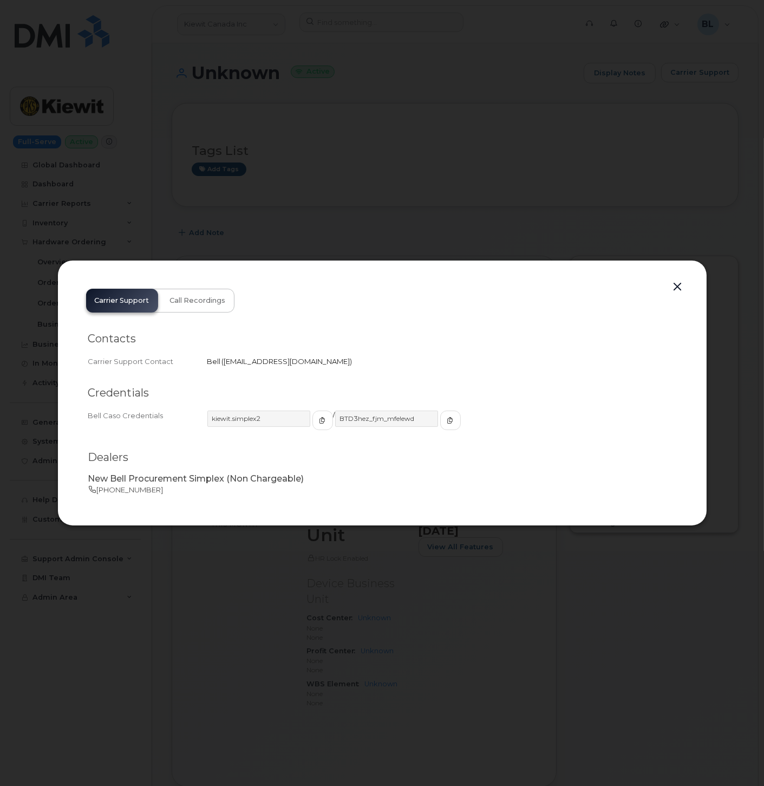
click at [542, 176] on div at bounding box center [382, 393] width 764 height 786
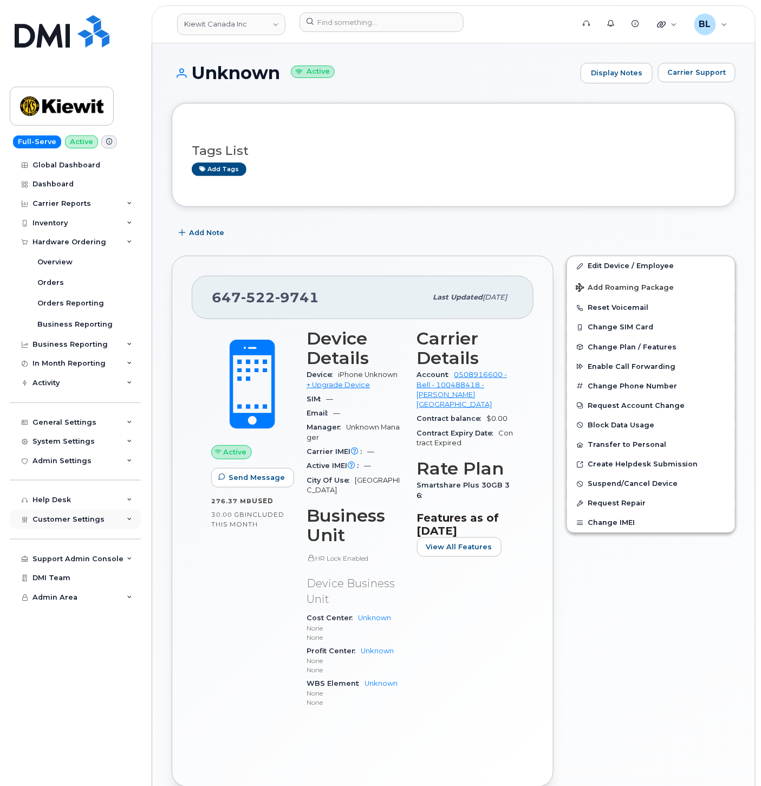
click at [77, 522] on span "Customer Settings" at bounding box center [69, 519] width 72 height 8
click at [270, 302] on span "522" at bounding box center [258, 297] width 34 height 16
click at [269, 300] on span "522" at bounding box center [258, 297] width 34 height 16
drag, startPoint x: 380, startPoint y: 295, endPoint x: 305, endPoint y: 291, distance: 75.4
click at [377, 296] on div "647 522 9741" at bounding box center [319, 297] width 215 height 23
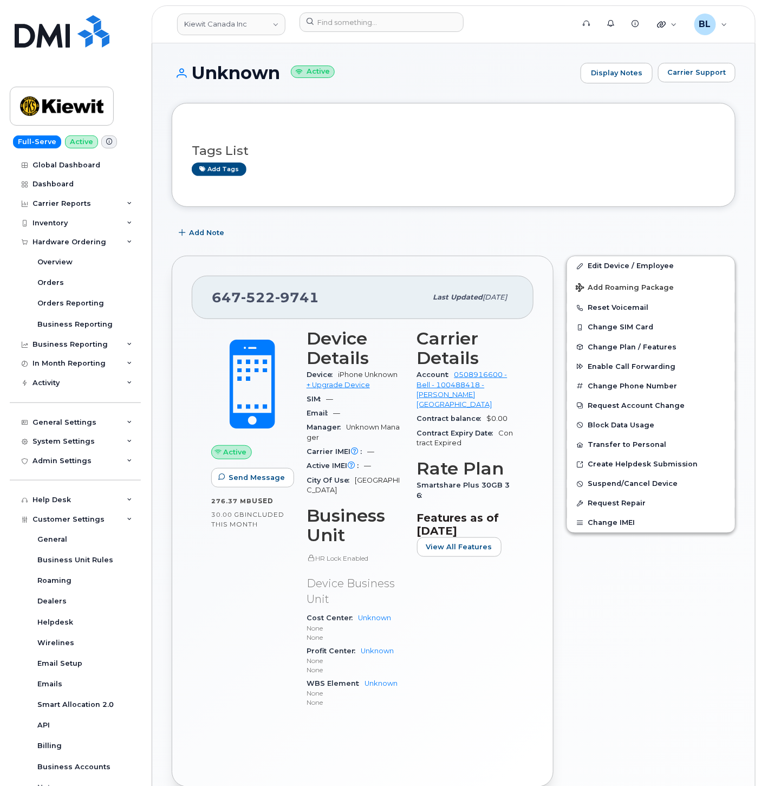
click at [275, 297] on span "9741" at bounding box center [297, 297] width 44 height 16
copy span "647 522 9741"
click at [258, 296] on span "522" at bounding box center [258, 297] width 34 height 16
click at [252, 296] on span "522" at bounding box center [258, 297] width 34 height 16
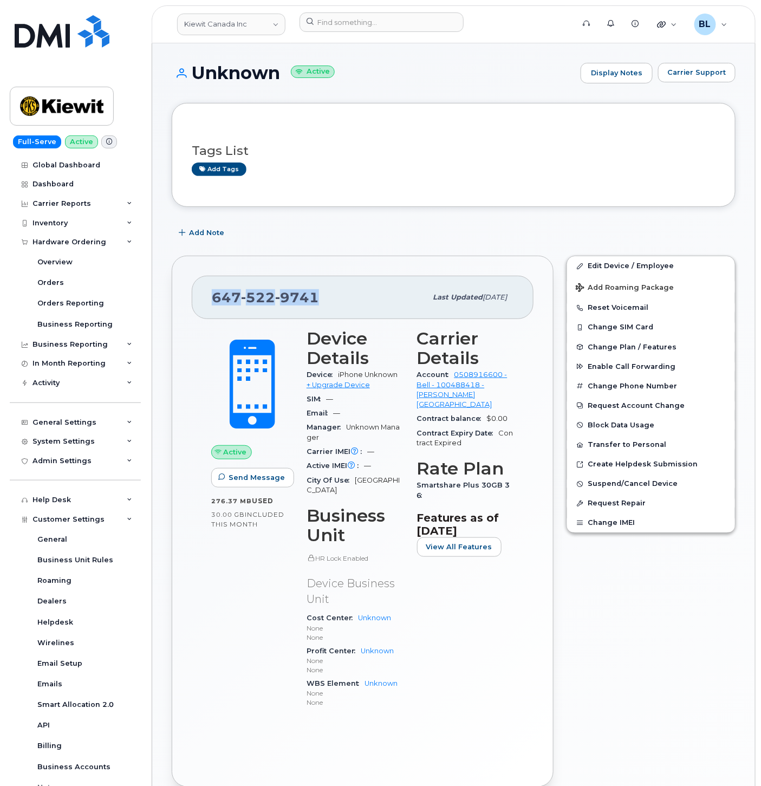
click at [252, 296] on span "522" at bounding box center [258, 297] width 34 height 16
copy span "647 522 9741"
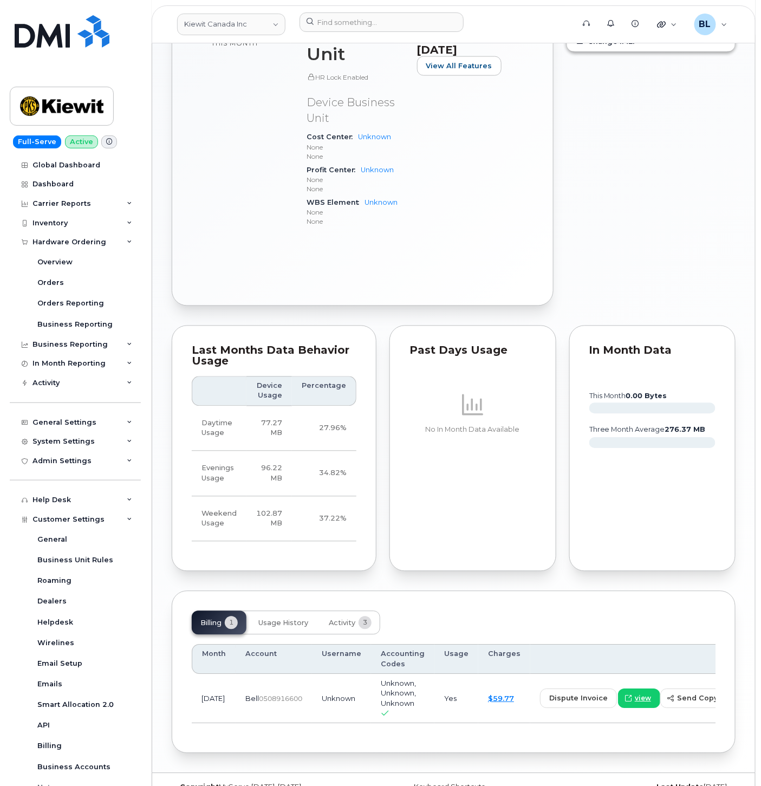
scroll to position [496, 0]
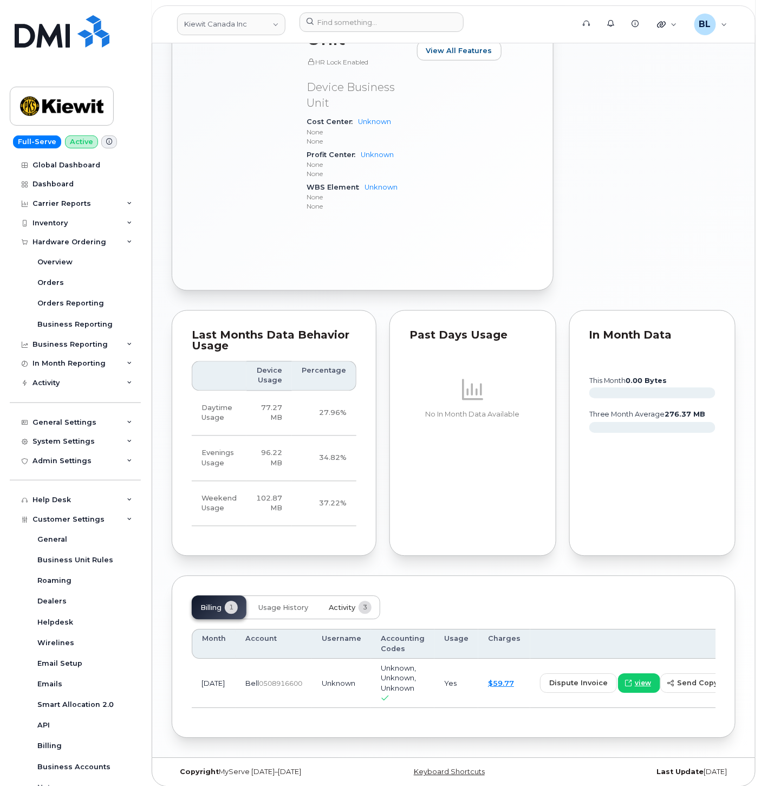
click at [354, 604] on span "Activity" at bounding box center [342, 608] width 27 height 9
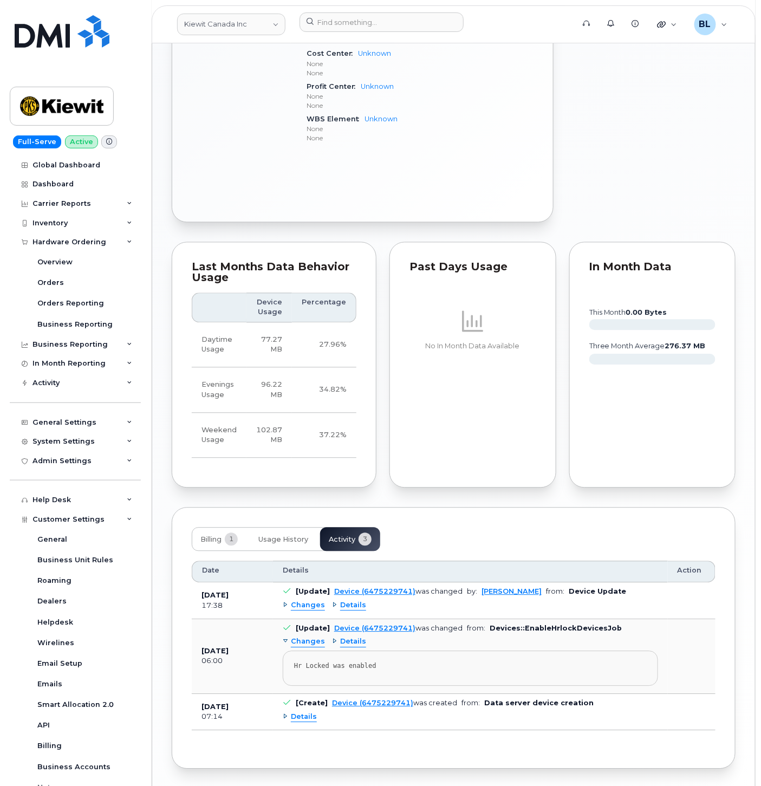
scroll to position [593, 0]
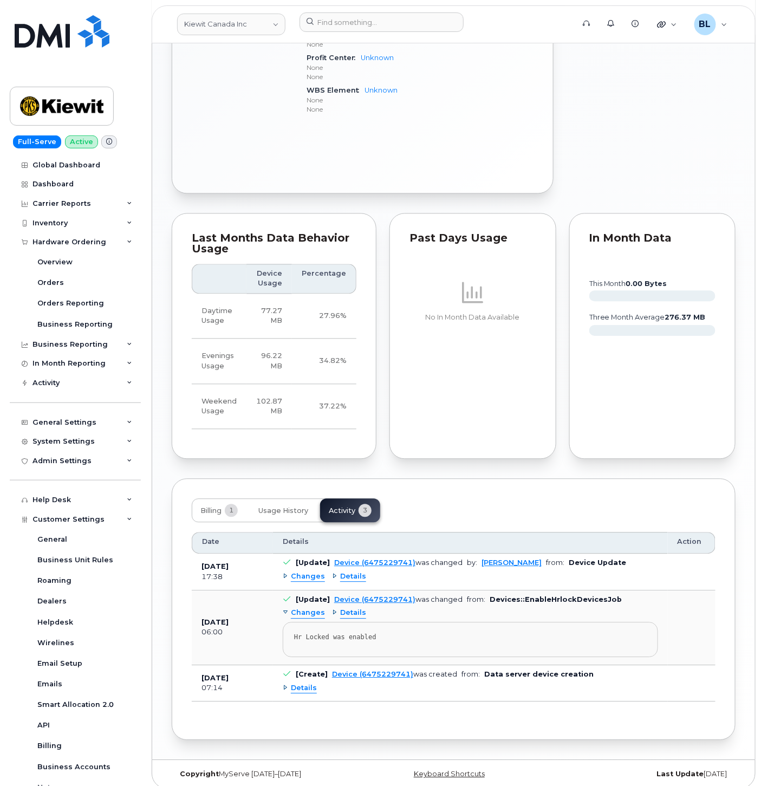
click at [295, 569] on div "Changes Details" at bounding box center [470, 577] width 375 height 17
click at [289, 569] on div "Changes Details" at bounding box center [470, 577] width 375 height 17
click at [290, 572] on div "Changes" at bounding box center [304, 577] width 42 height 10
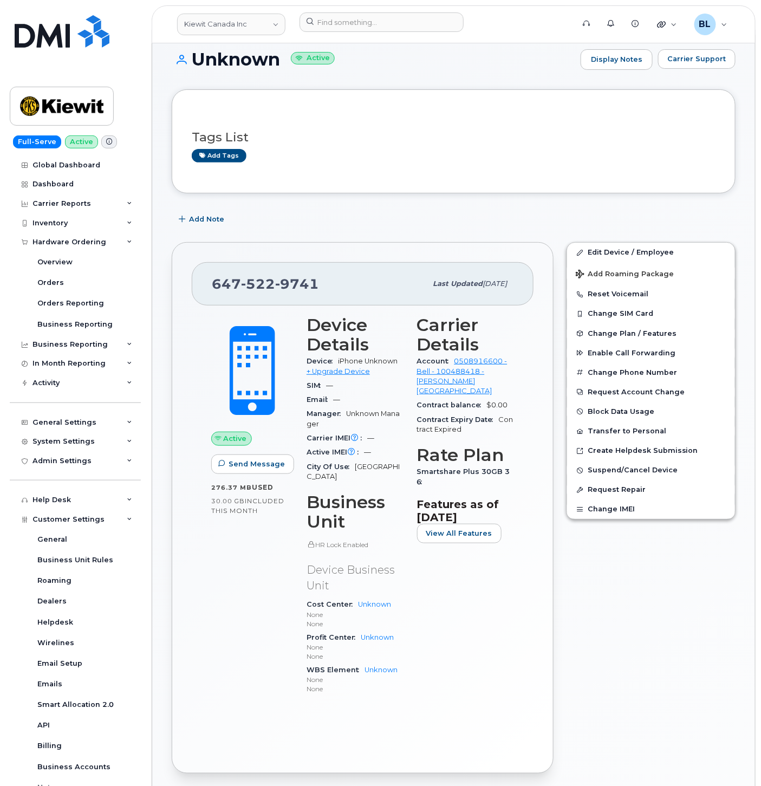
scroll to position [0, 0]
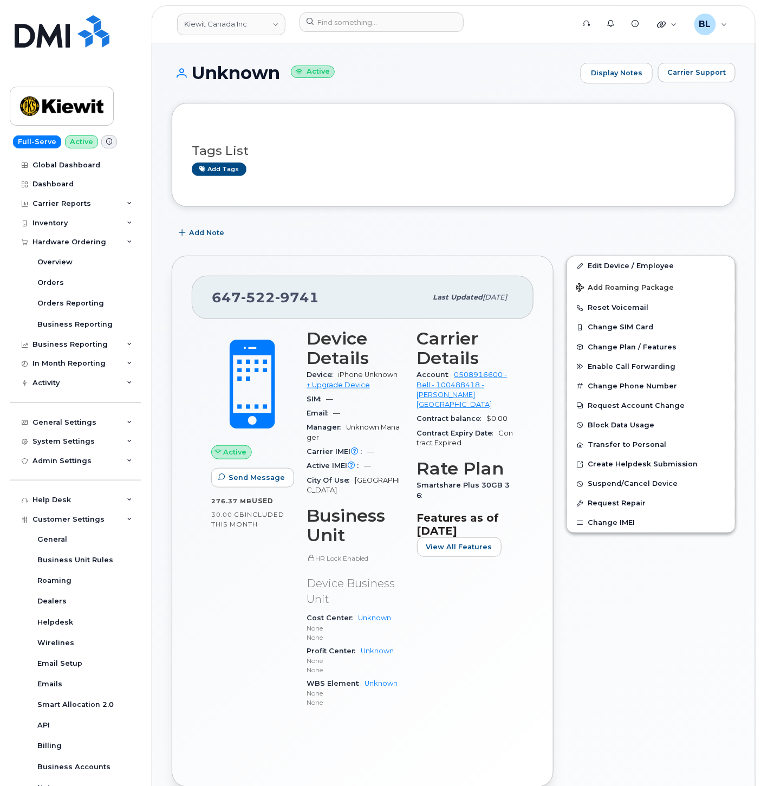
click at [410, 182] on div "Tags List Add tags" at bounding box center [454, 155] width 524 height 64
drag, startPoint x: 354, startPoint y: 165, endPoint x: 277, endPoint y: 67, distance: 124.3
click at [354, 165] on div "Add tags" at bounding box center [449, 170] width 515 height 14
drag, startPoint x: 374, startPoint y: 29, endPoint x: 377, endPoint y: 24, distance: 6.1
click at [377, 24] on input at bounding box center [382, 22] width 164 height 20
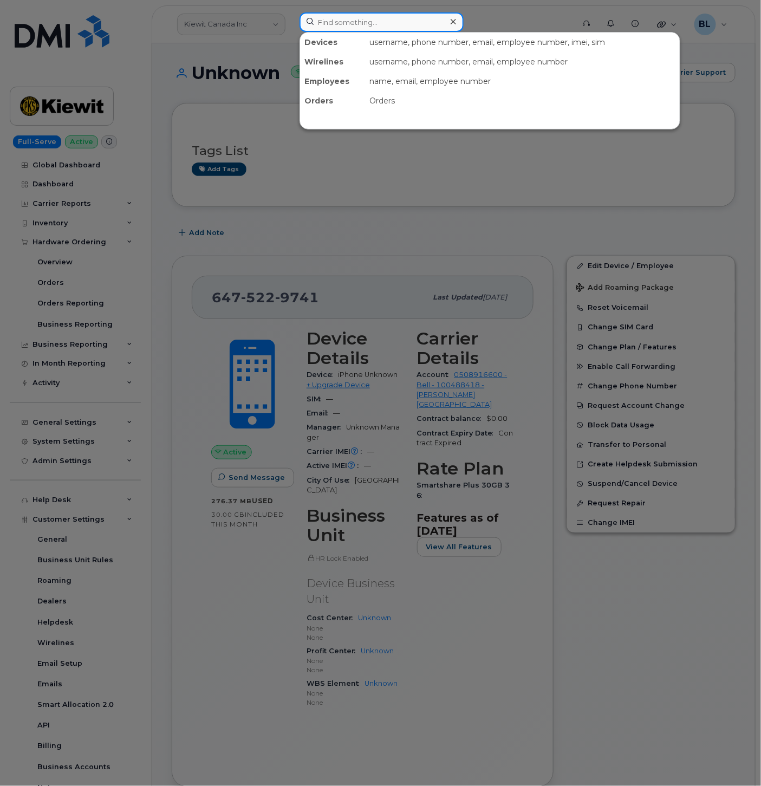
paste input "6333009333"
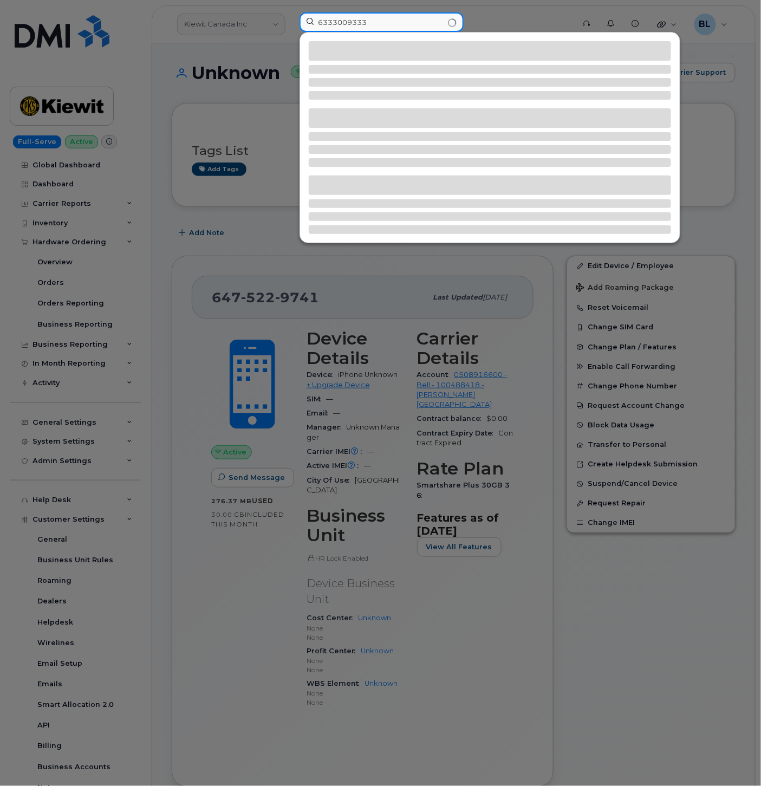
type input "6333009333"
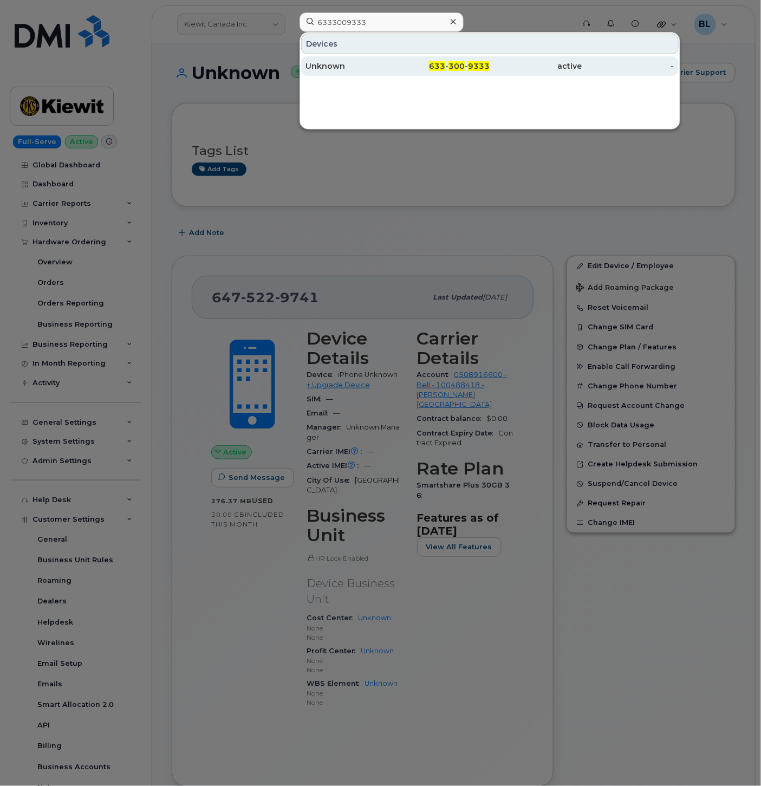
click at [397, 57] on div "Unknown" at bounding box center [352, 66] width 92 height 20
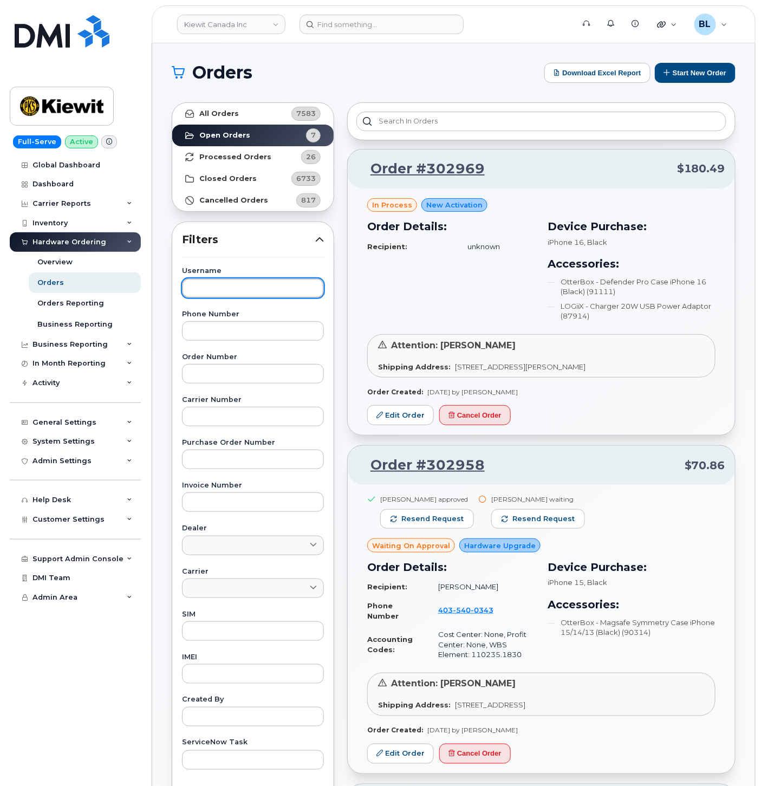
drag, startPoint x: 244, startPoint y: 282, endPoint x: 229, endPoint y: 127, distance: 156.2
click at [244, 282] on input "text" at bounding box center [253, 288] width 142 height 20
click at [231, 122] on link "All Orders 7583" at bounding box center [252, 114] width 161 height 22
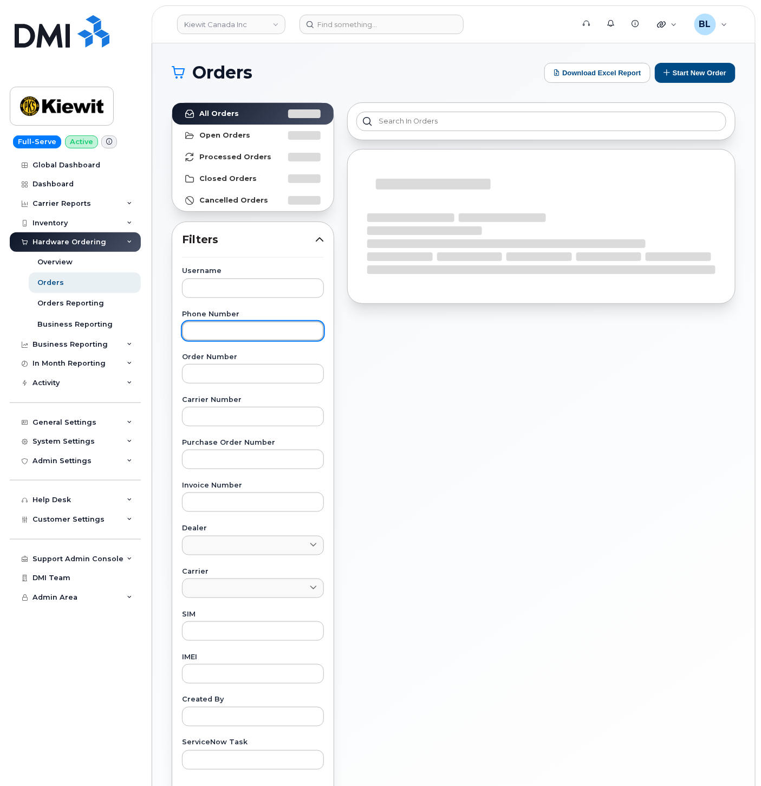
click at [222, 329] on input "text" at bounding box center [253, 331] width 142 height 20
paste input "6475229741"
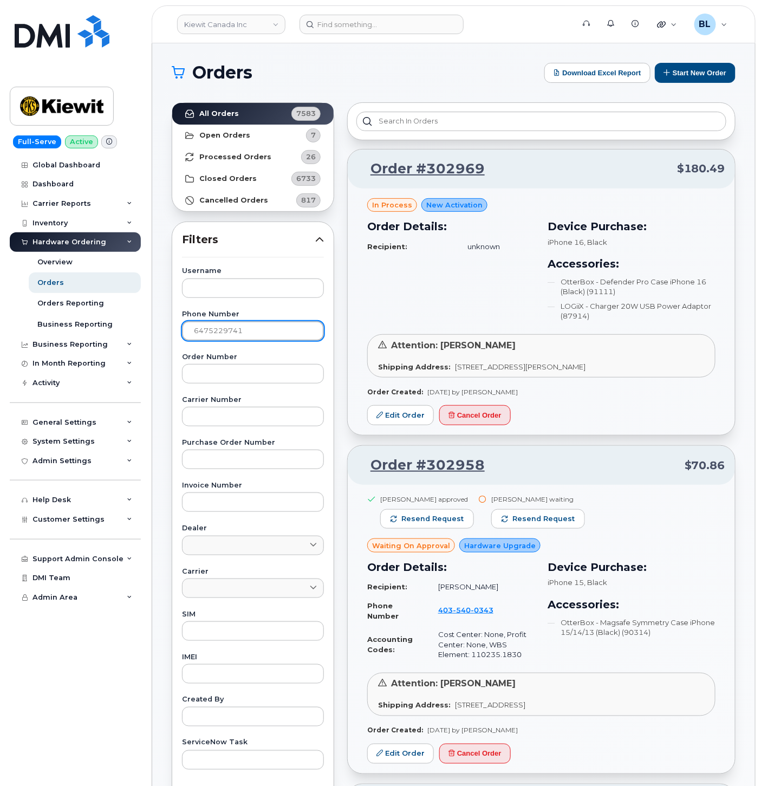
type input "6475229741"
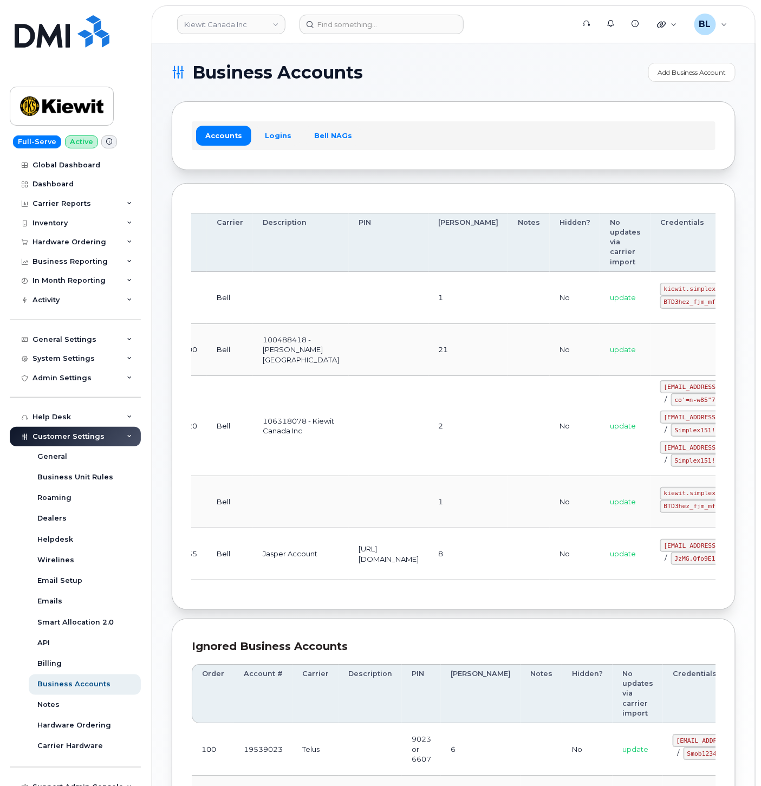
drag, startPoint x: 454, startPoint y: 290, endPoint x: 620, endPoint y: 310, distance: 167.0
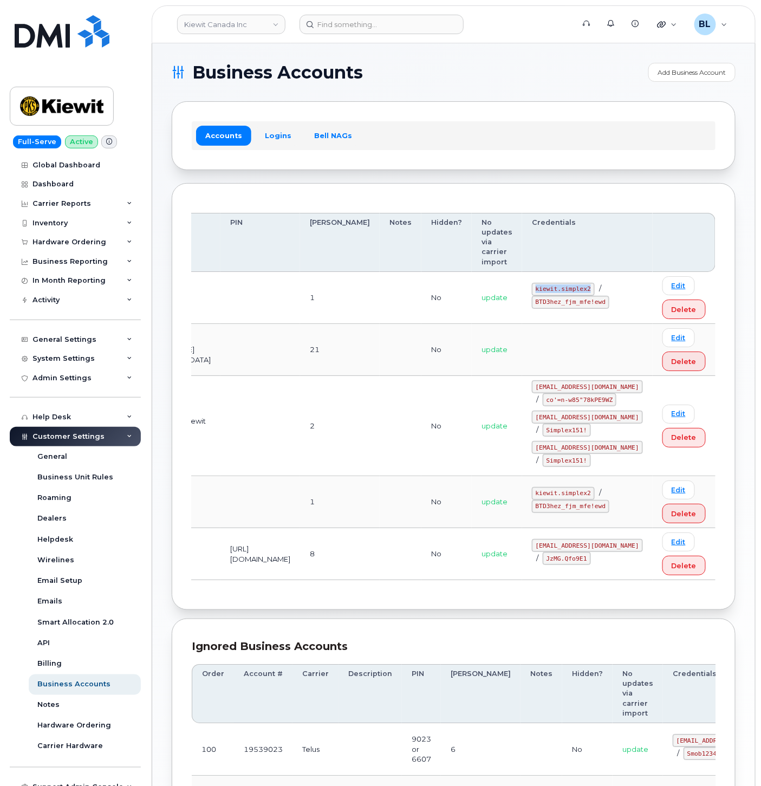
drag, startPoint x: 561, startPoint y: 290, endPoint x: 618, endPoint y: 293, distance: 56.9
click at [618, 293] on div "[PERSON_NAME].simplex2 / BTD3hez_fjm_mfe!ewd" at bounding box center [587, 296] width 111 height 26
copy code "kiewit.simplex2"
drag, startPoint x: 563, startPoint y: 304, endPoint x: 627, endPoint y: 304, distance: 63.9
click at [610, 305] on code "BTD3hez_fjm_mfe!ewd" at bounding box center [570, 302] width 77 height 13
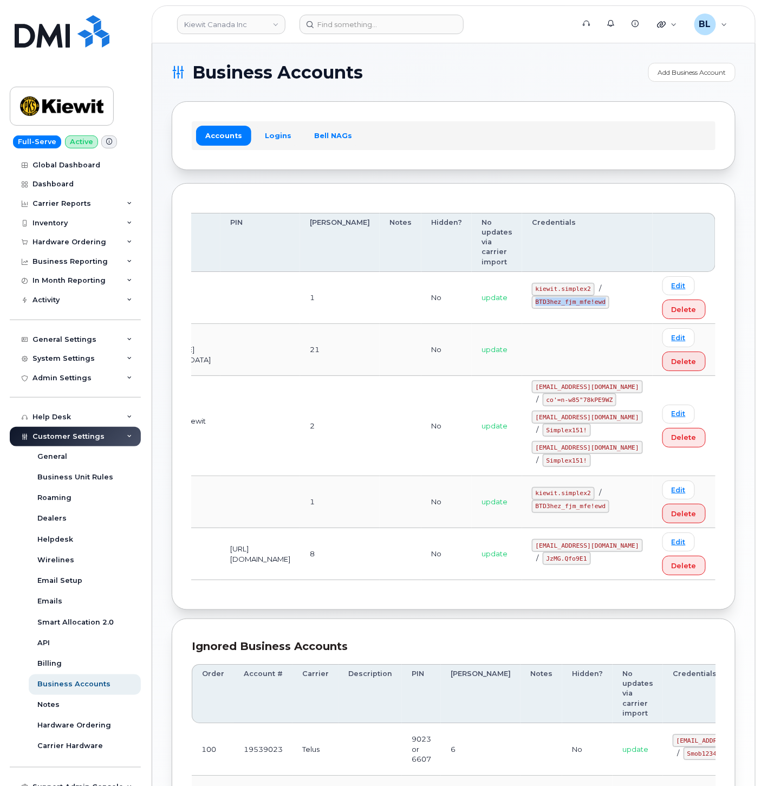
copy code "BTD3hez_fjm_mfe!ewd"
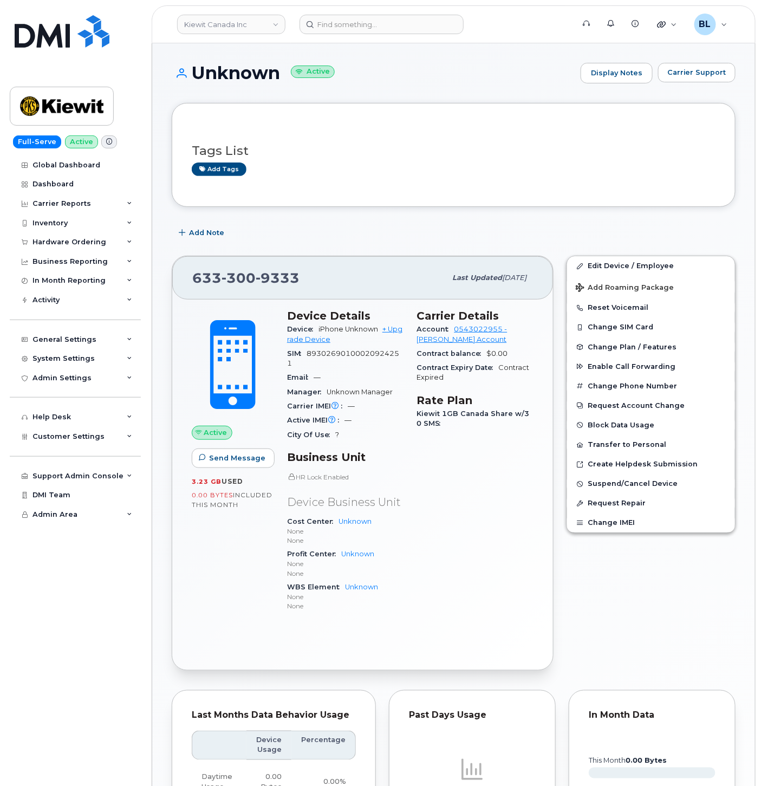
click at [368, 354] on span "89302690100020924251" at bounding box center [343, 358] width 112 height 18
copy span "89302690100020924251"
click at [354, 28] on input at bounding box center [382, 25] width 164 height 20
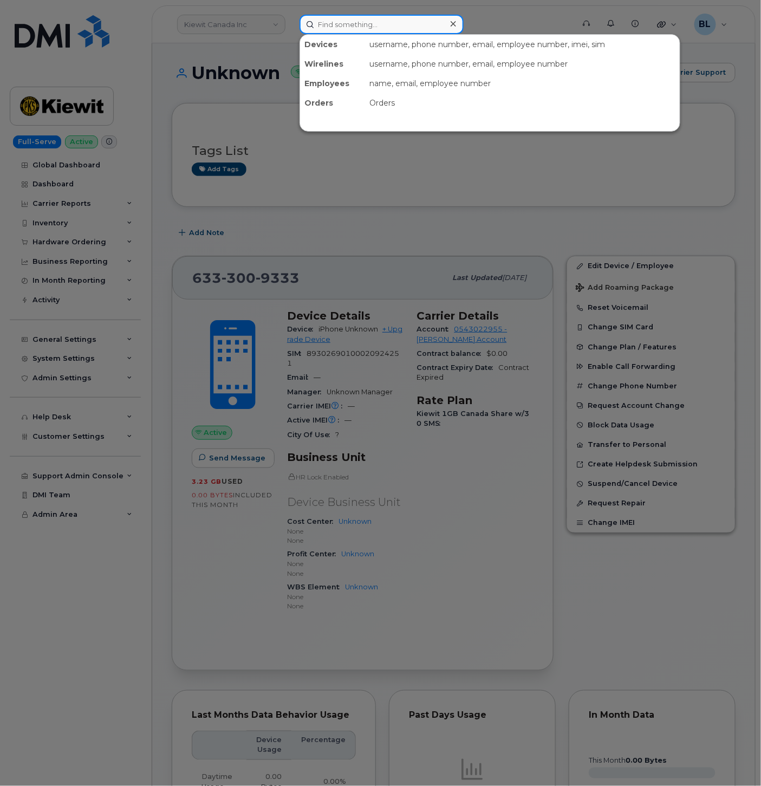
paste input "4038019286"
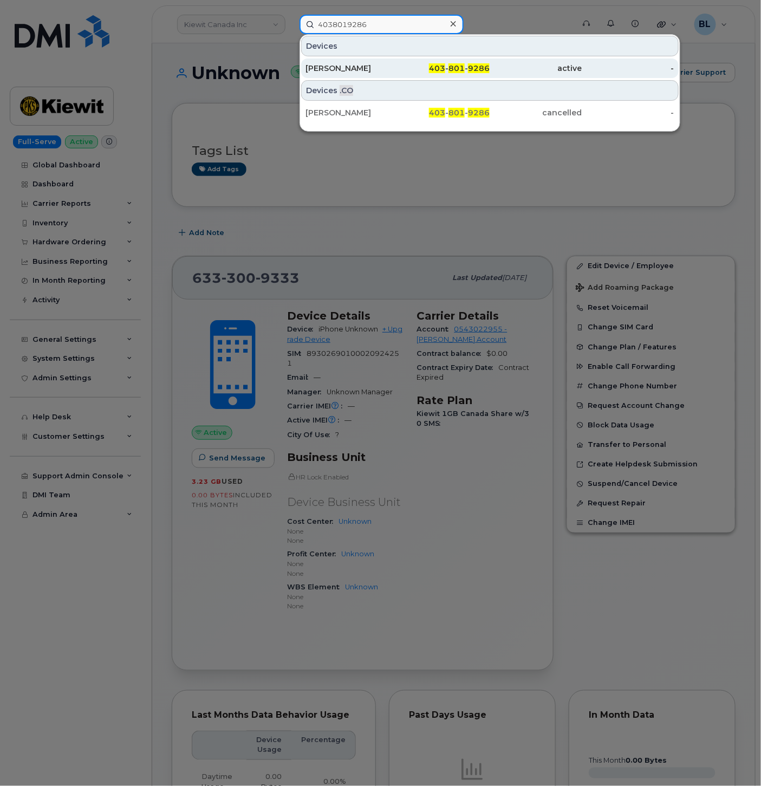
type input "4038019286"
click at [454, 66] on span "801" at bounding box center [457, 68] width 16 height 10
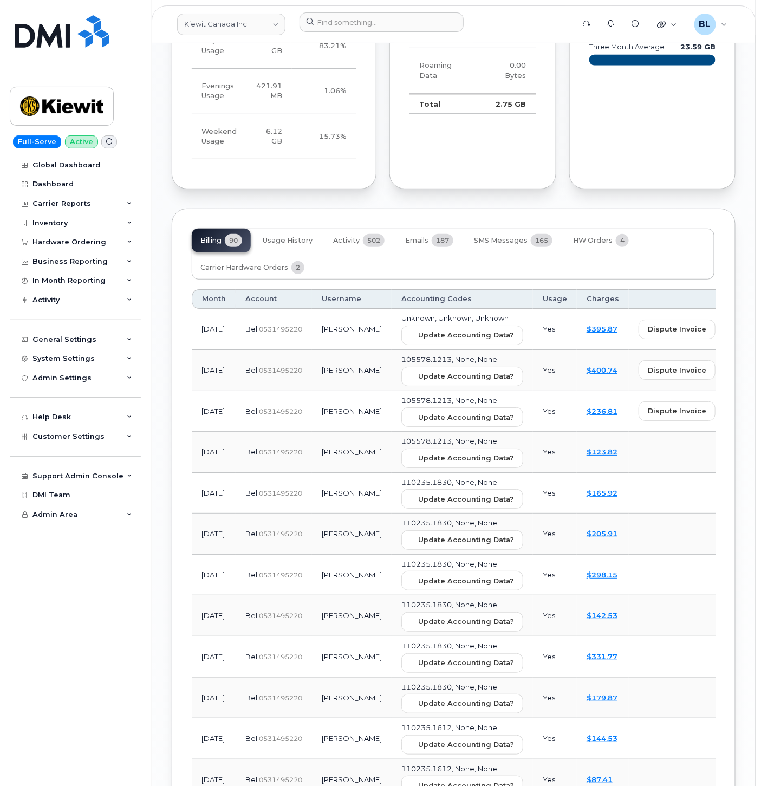
scroll to position [1444, 0]
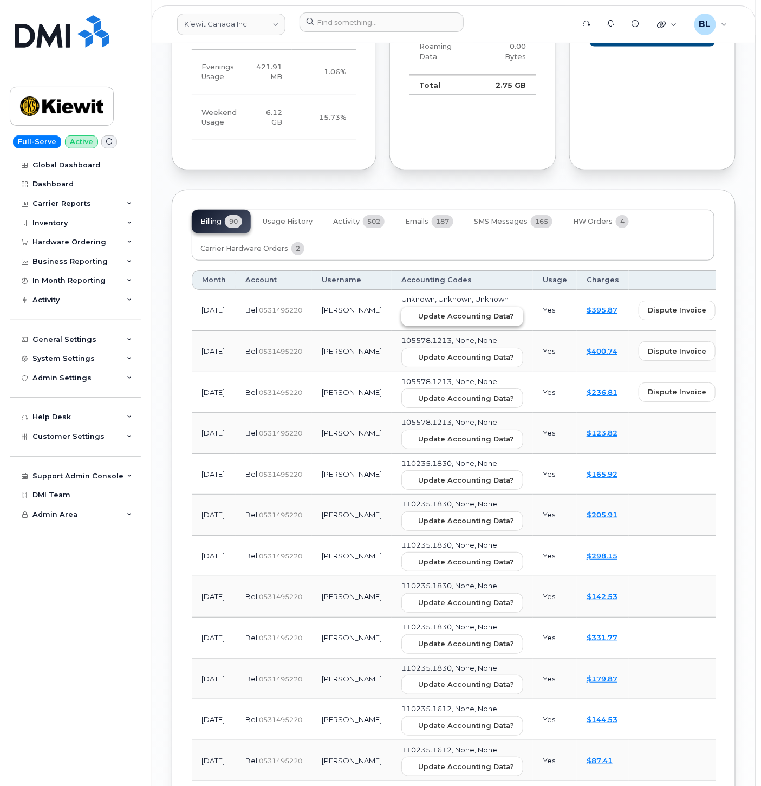
click at [445, 311] on span "Update Accounting Data?" at bounding box center [466, 316] width 96 height 10
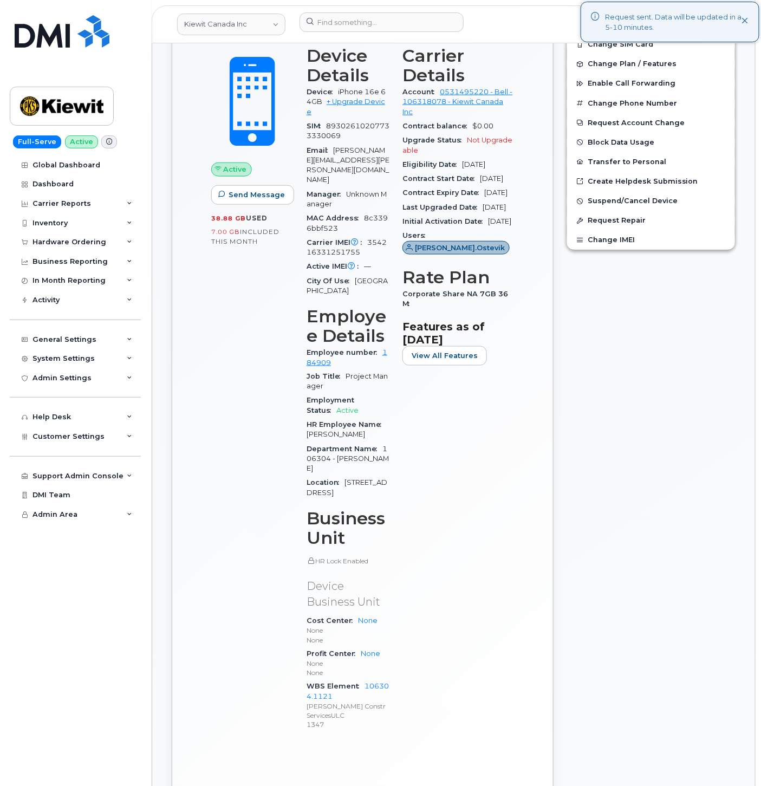
scroll to position [321, 0]
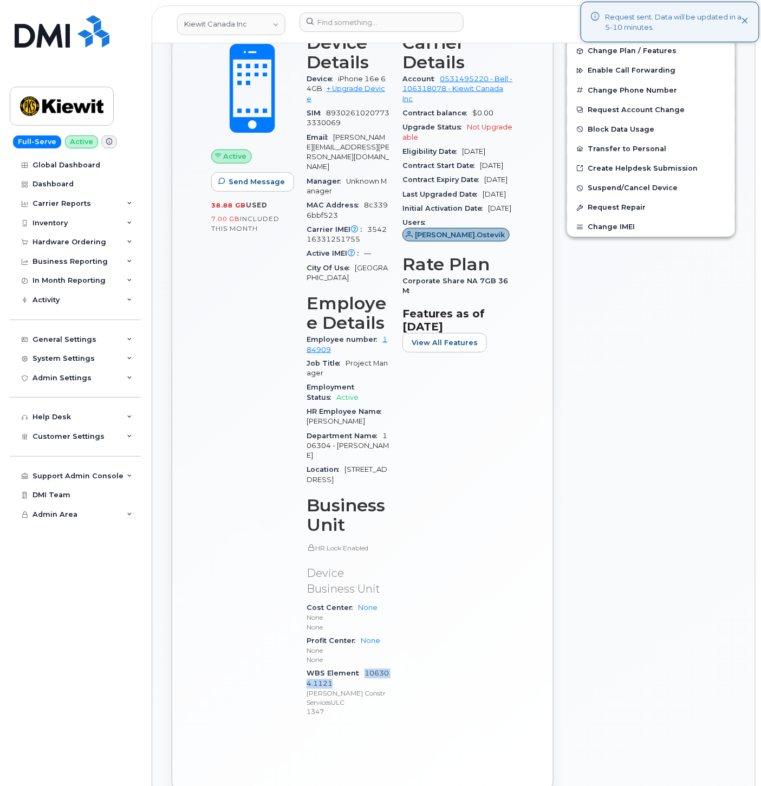
drag, startPoint x: 327, startPoint y: 617, endPoint x: 366, endPoint y: 600, distance: 42.0
click at [366, 667] on div "WBS Element 106304.1121 Kiewit Constr ServicesULC 1347" at bounding box center [348, 693] width 83 height 52
copy link "106304.1121"
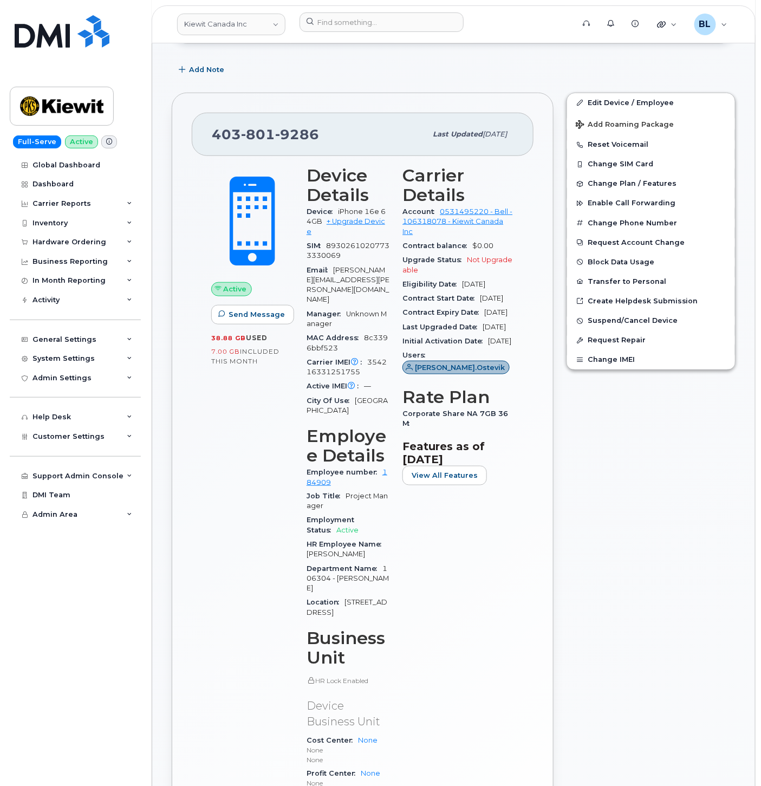
scroll to position [0, 0]
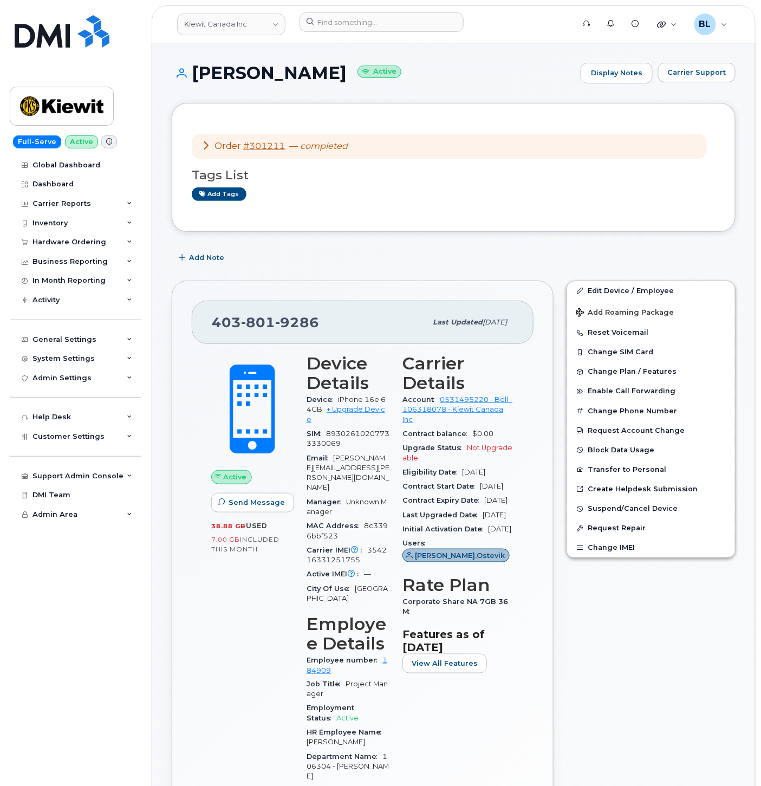
drag, startPoint x: 191, startPoint y: 75, endPoint x: 317, endPoint y: 74, distance: 126.2
click at [317, 74] on h1 "Justin Ostevik Active" at bounding box center [374, 72] width 404 height 19
copy h1 "Justin Ostevik"
click at [479, 110] on div "Order #301211 — completed Tags List Add tags" at bounding box center [454, 167] width 564 height 129
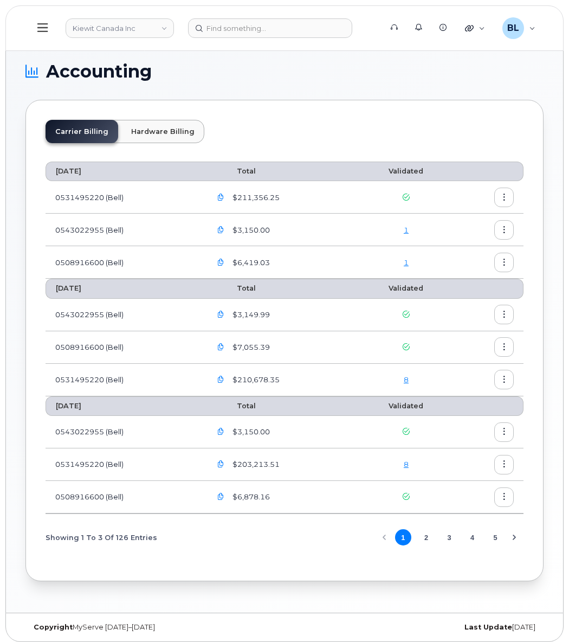
click at [33, 29] on button at bounding box center [42, 27] width 35 height 31
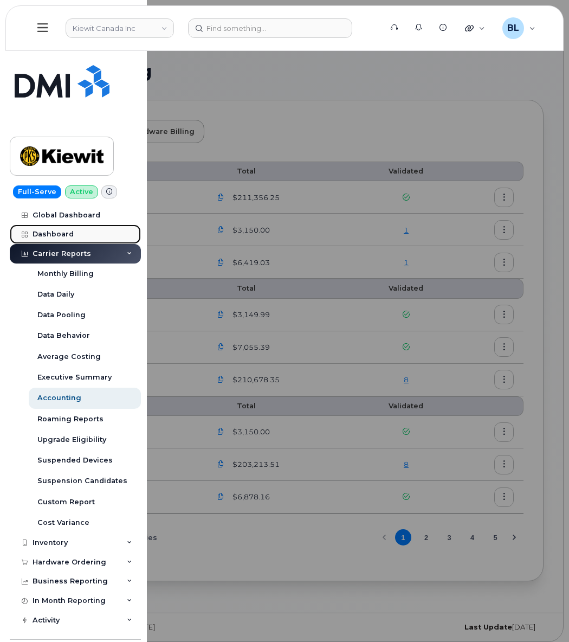
click at [73, 235] on link "Dashboard" at bounding box center [75, 234] width 131 height 20
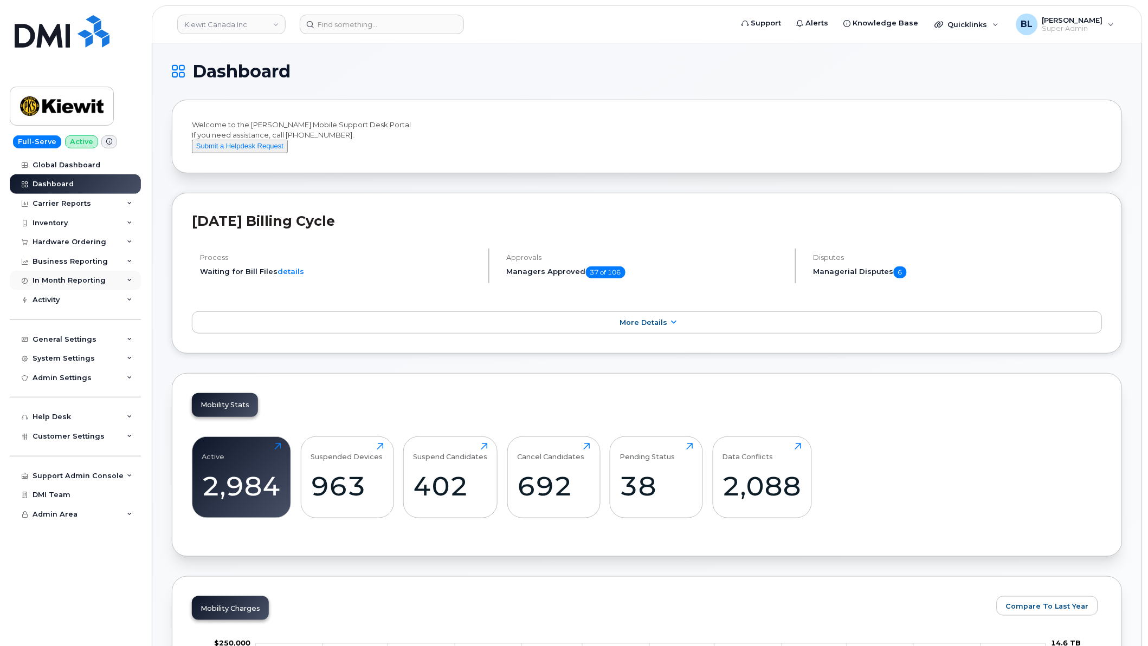
click at [117, 277] on div "In Month Reporting" at bounding box center [75, 281] width 131 height 20
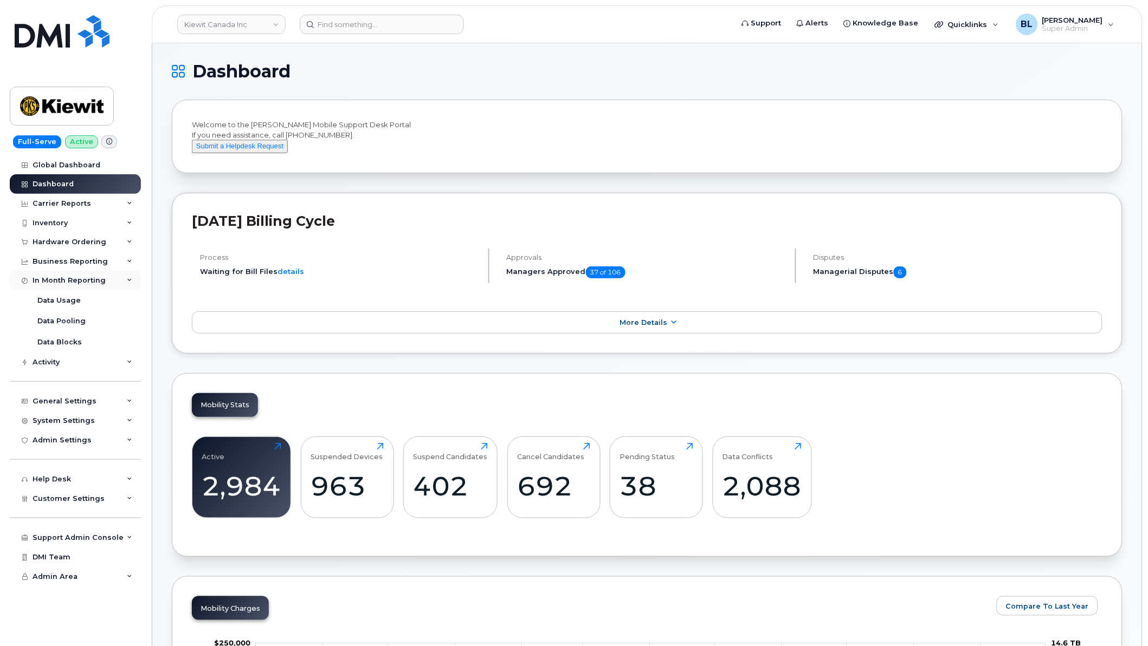
click at [117, 277] on div "In Month Reporting" at bounding box center [75, 281] width 131 height 20
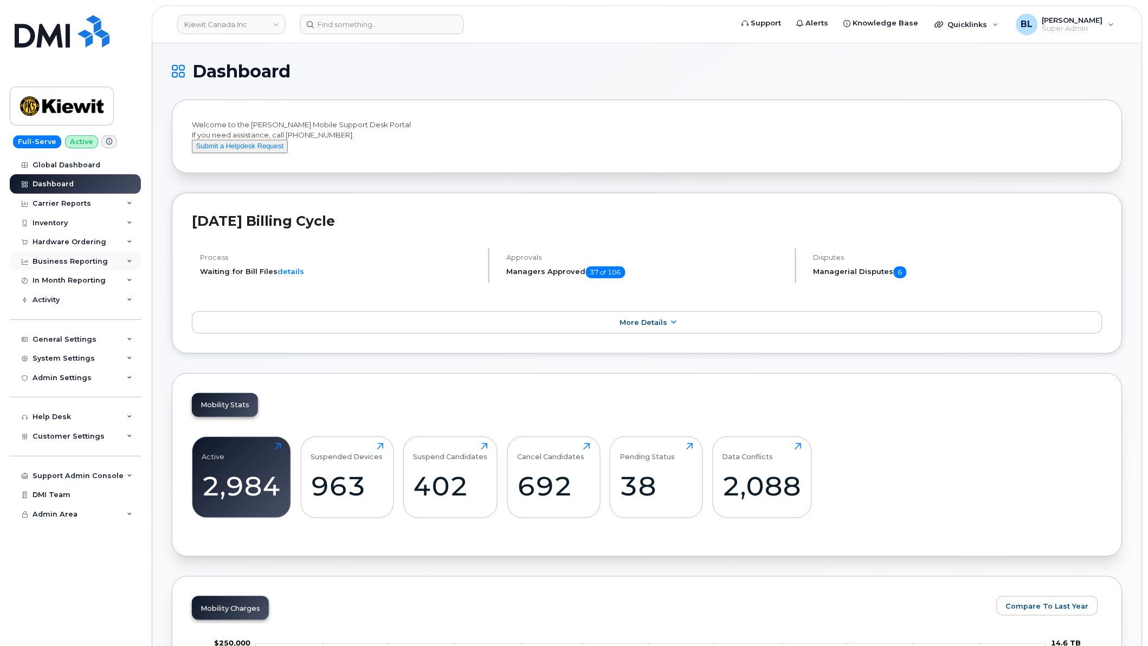
click at [105, 255] on div "Business Reporting" at bounding box center [75, 262] width 131 height 20
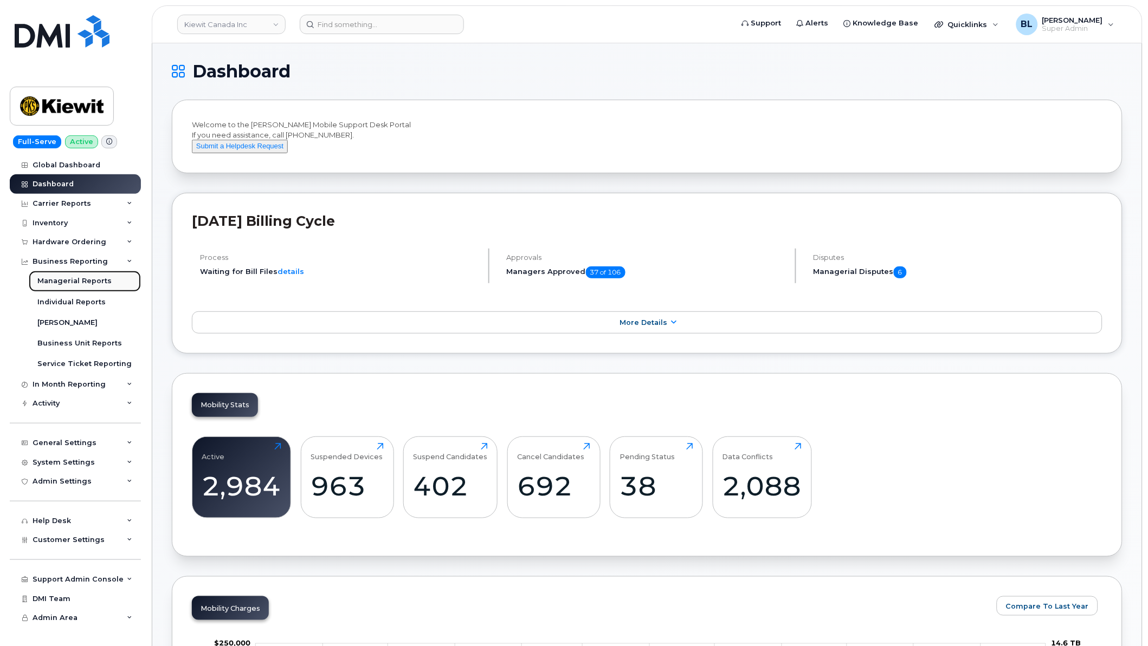
click at [114, 286] on link "Managerial Reports" at bounding box center [85, 281] width 112 height 21
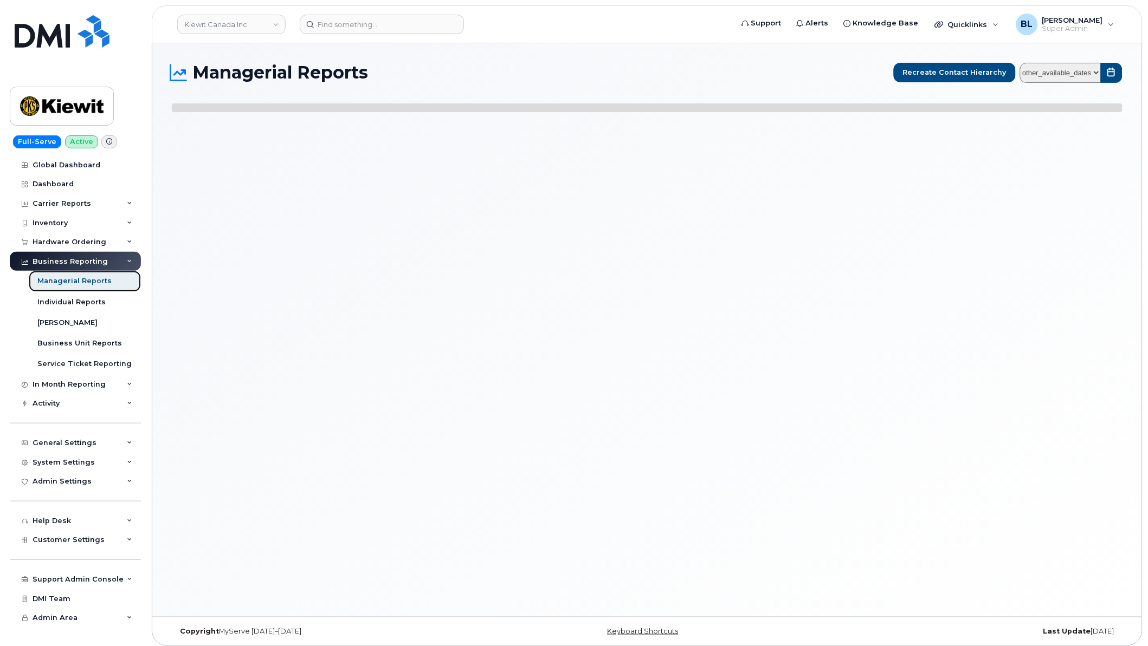
select select
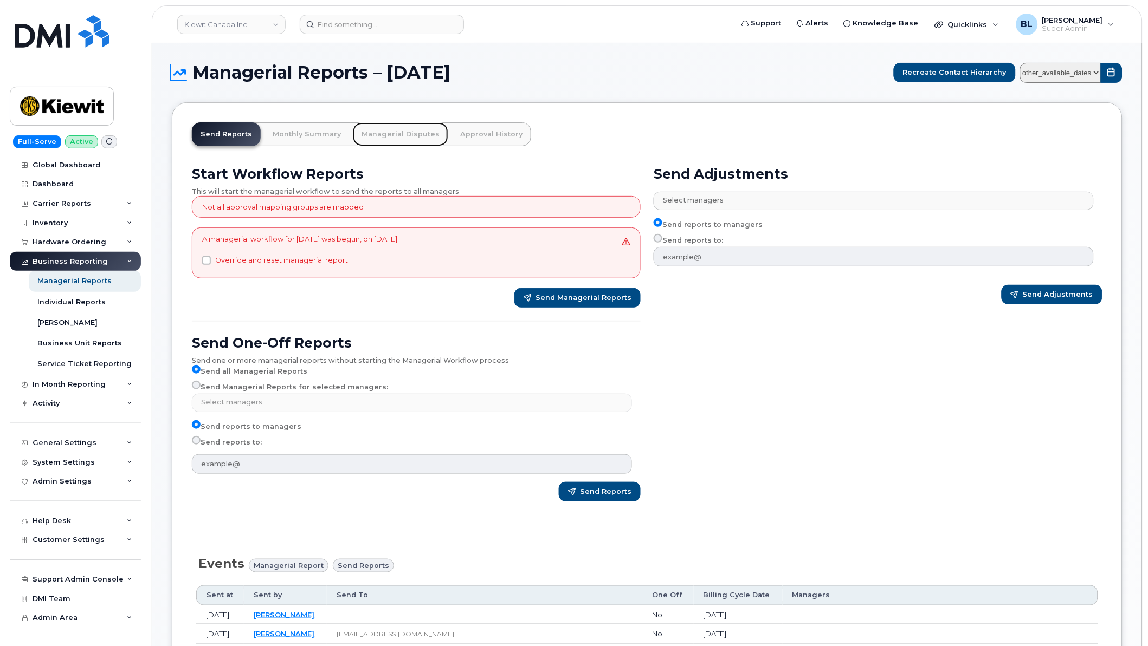
click at [397, 141] on link "Managerial Disputes" at bounding box center [400, 134] width 95 height 24
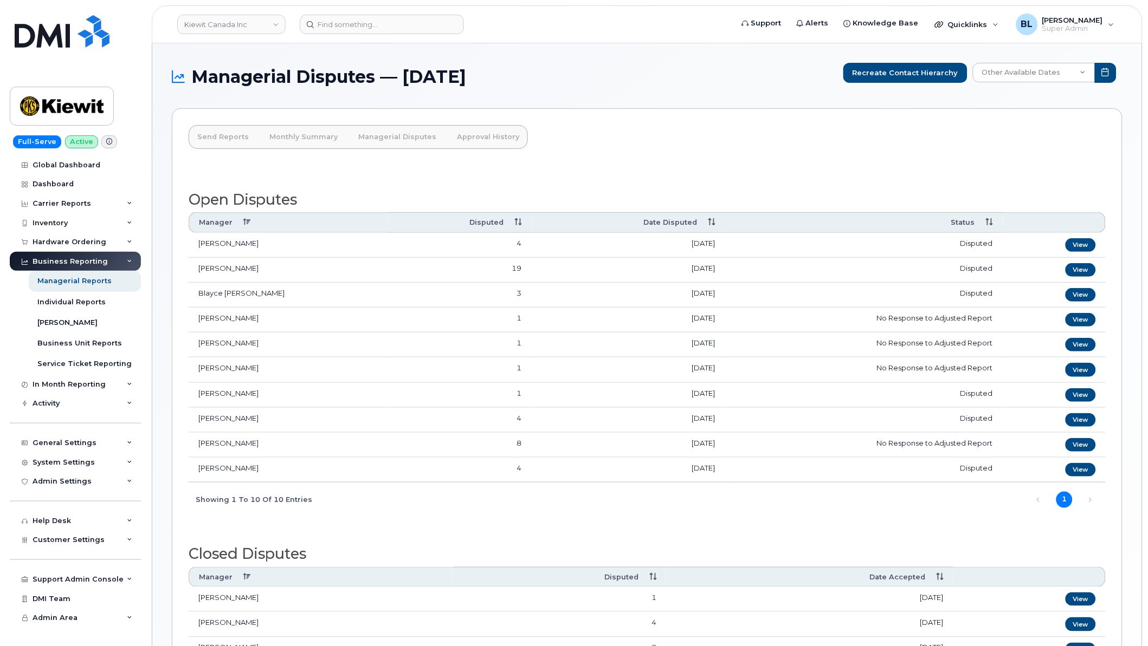
click at [705, 228] on th "Date Disputed" at bounding box center [627, 222] width 193 height 20
click at [708, 226] on th "Date Disputed" at bounding box center [627, 222] width 193 height 20
